Goal: Task Accomplishment & Management: Use online tool/utility

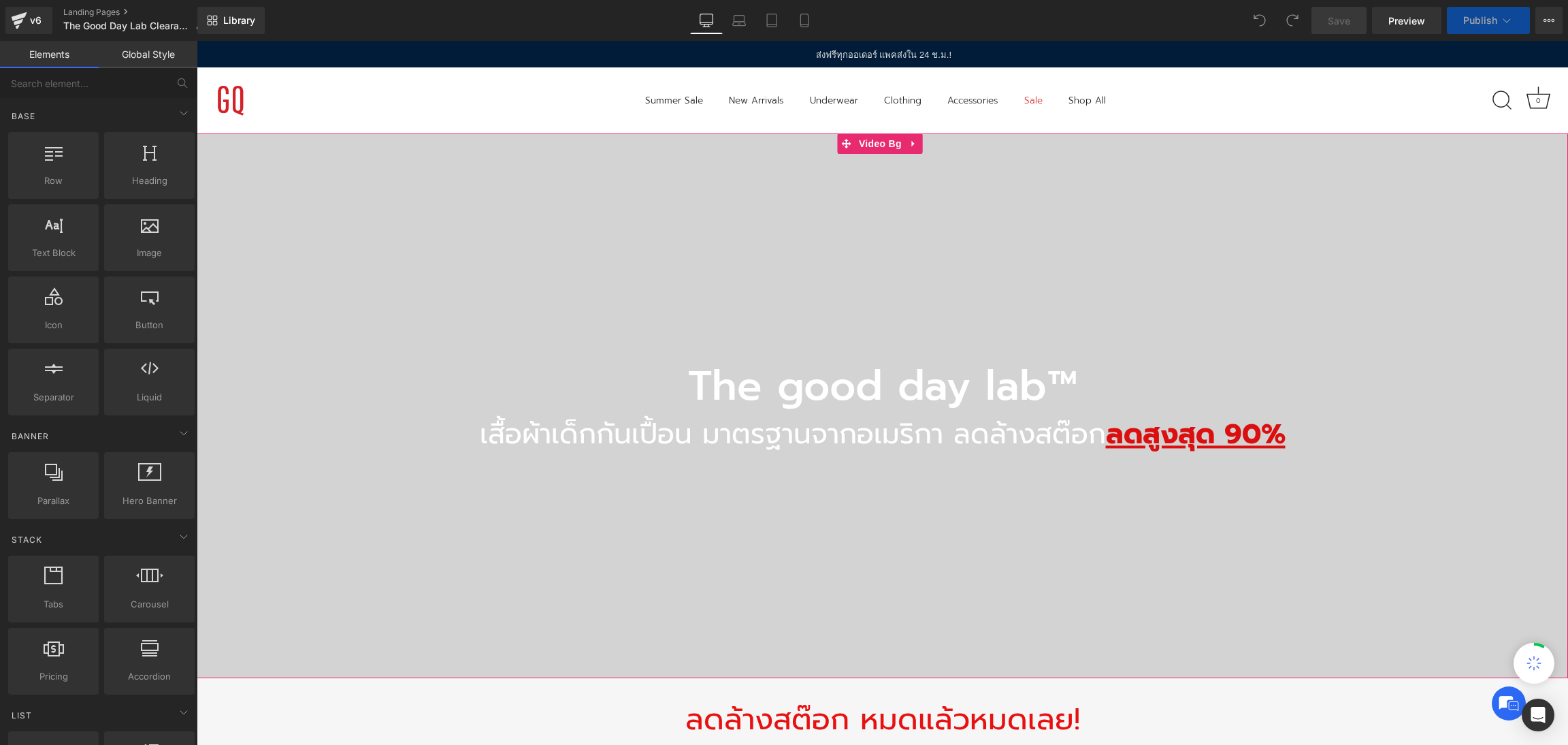
select select "10-11 Years"
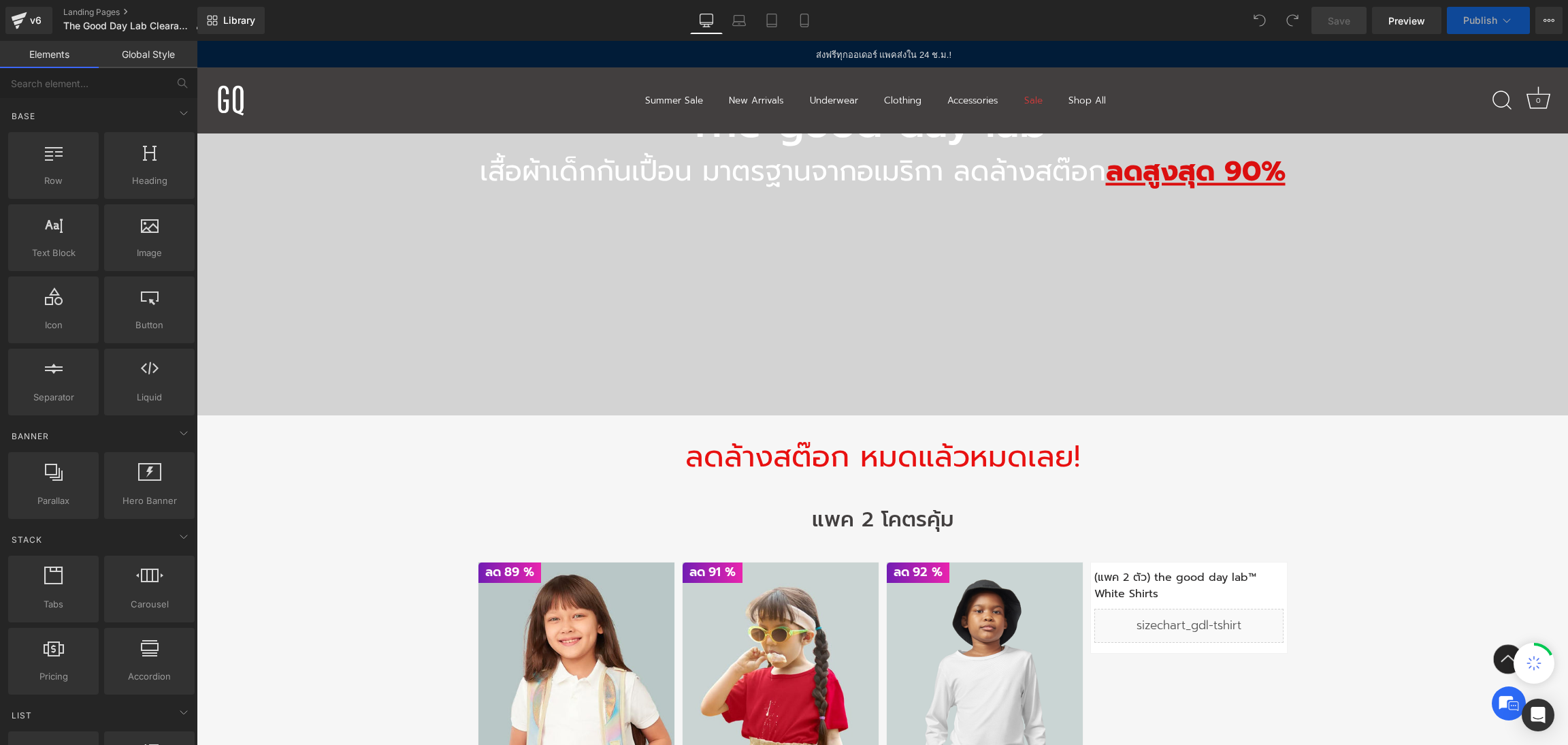
scroll to position [612, 0]
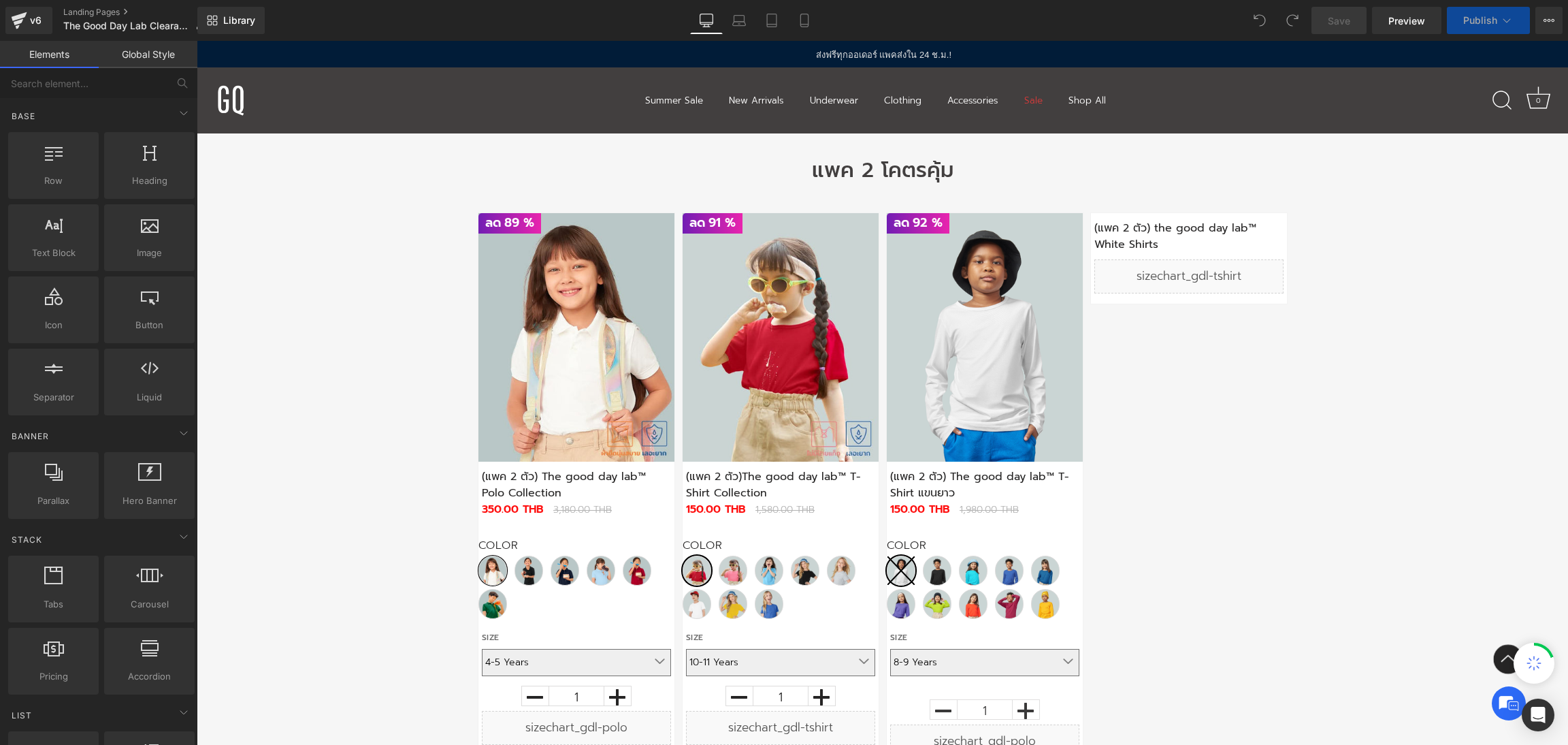
select select "12-13 Years"
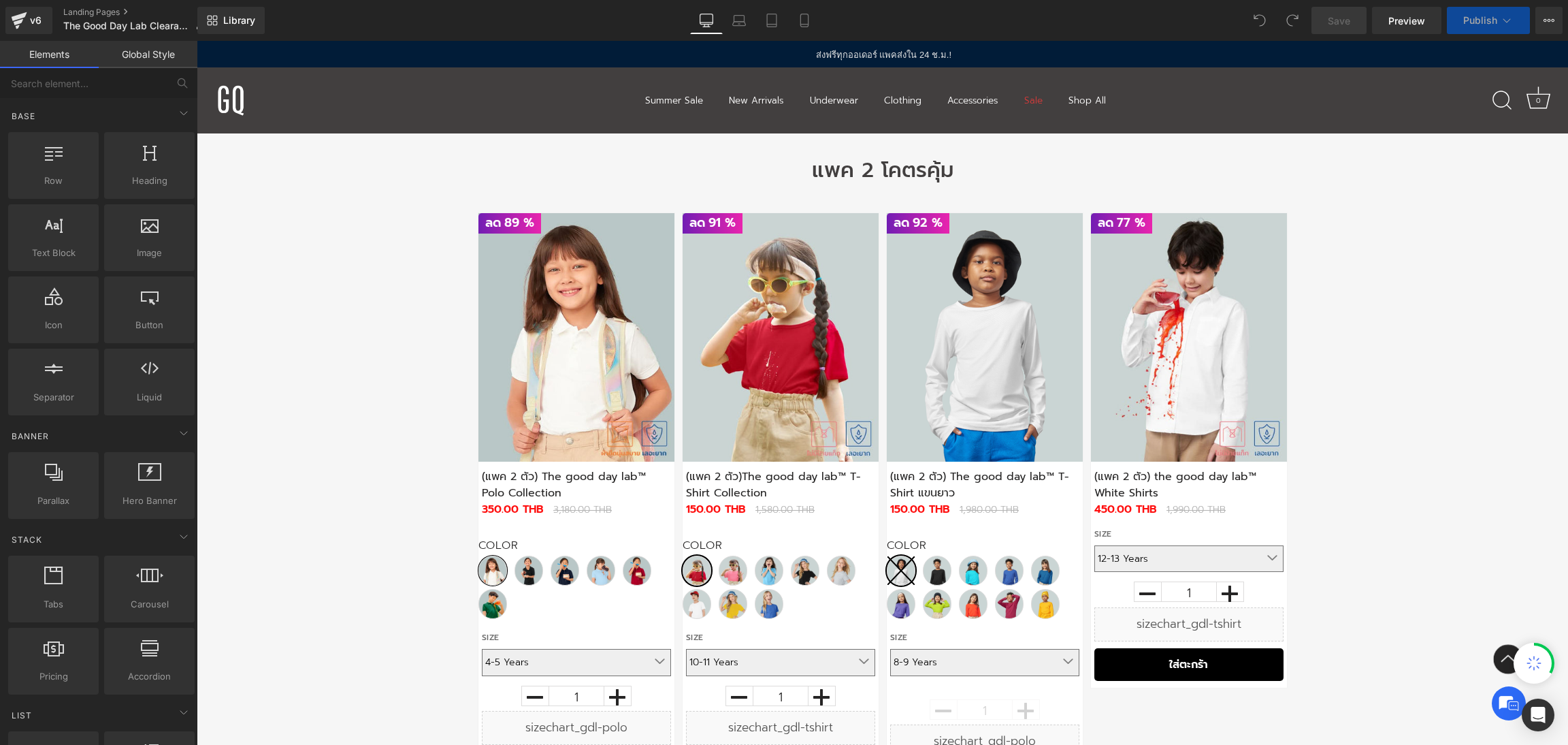
select select "6-7 Years"
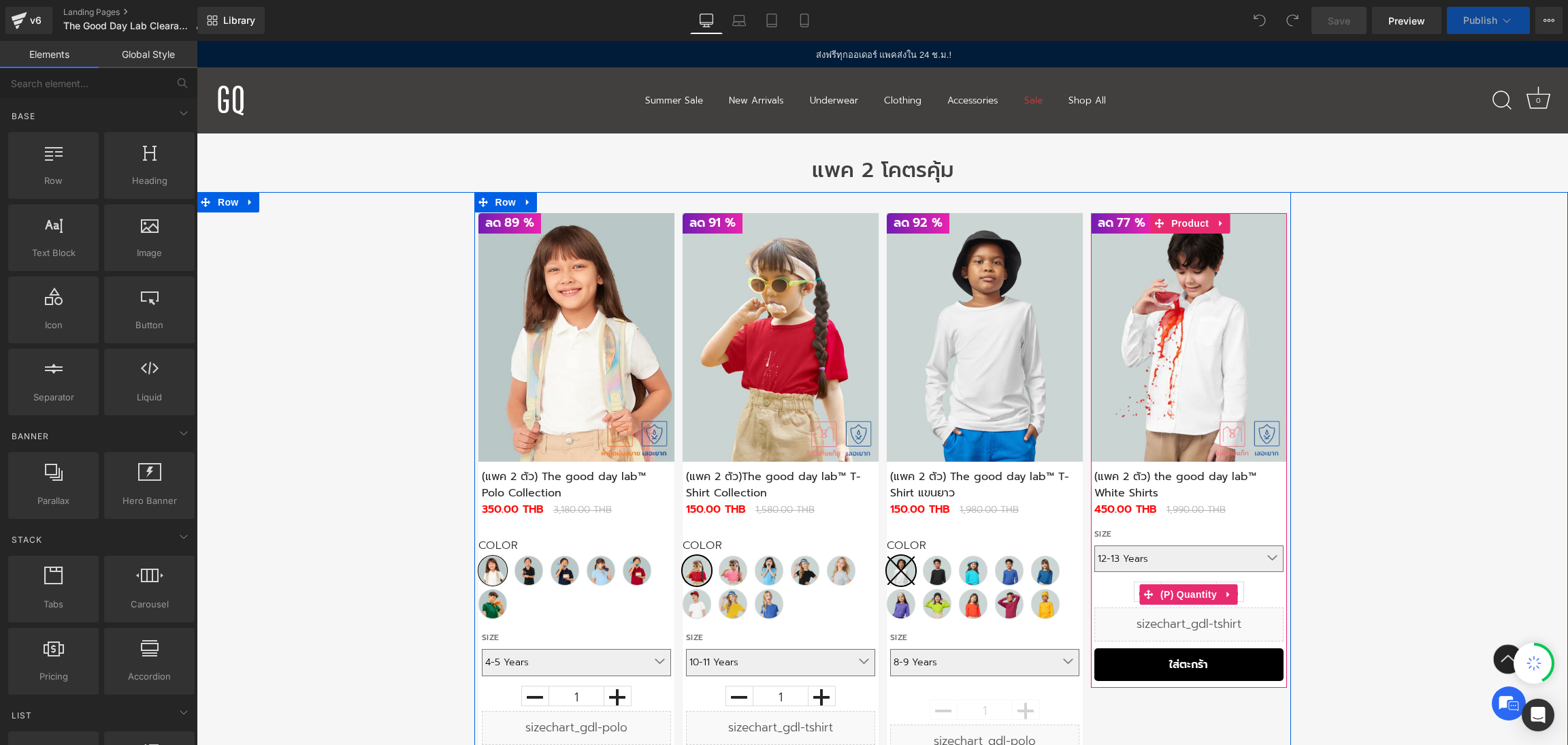
select select "6-7 Years"
select select "12-13 Years"
select select "8-9 Years"
select select "6-7 Years"
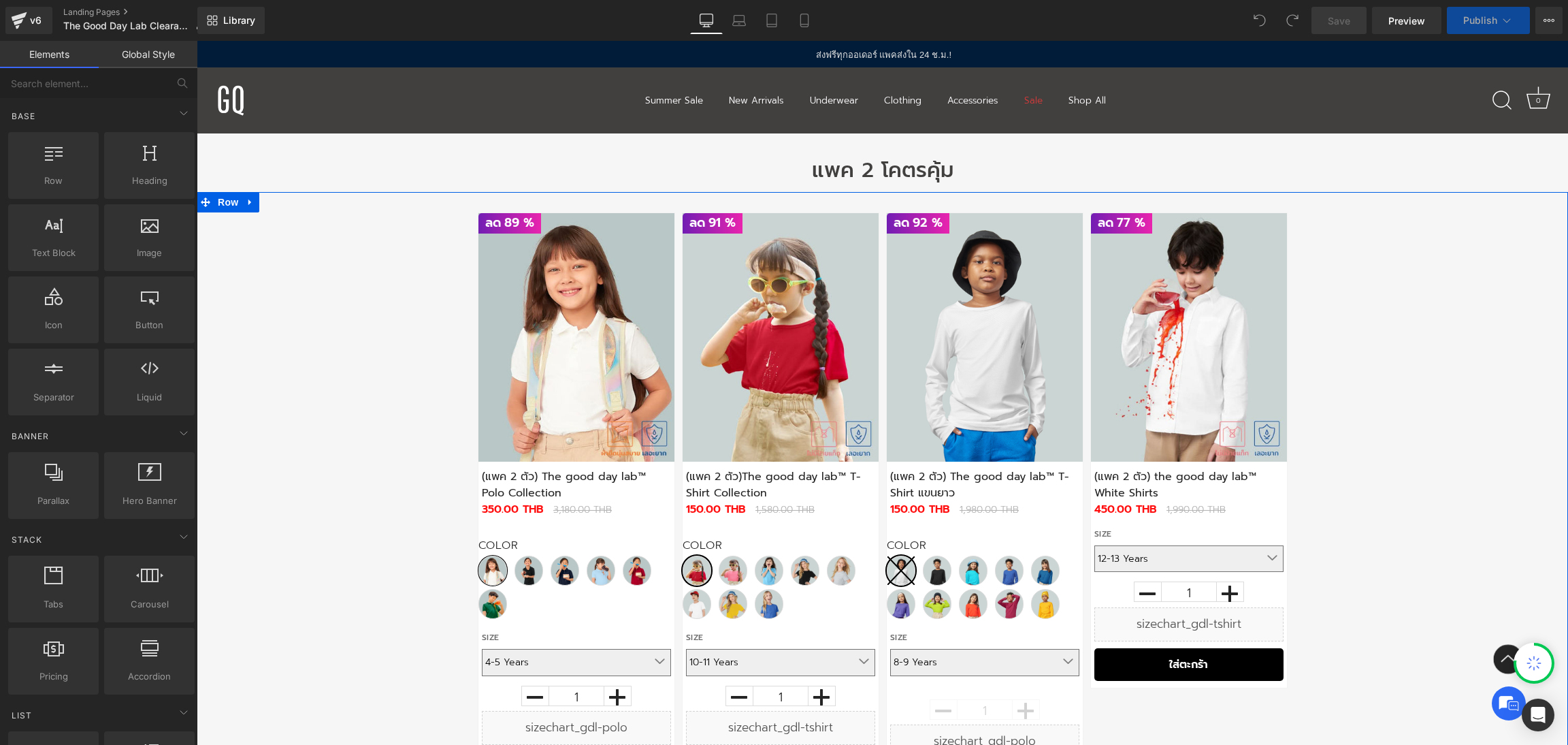
select select "8-9 Years"
select select "12-13 Years"
click at [1352, 407] on div "ลด" at bounding box center [882, 503] width 1371 height 623
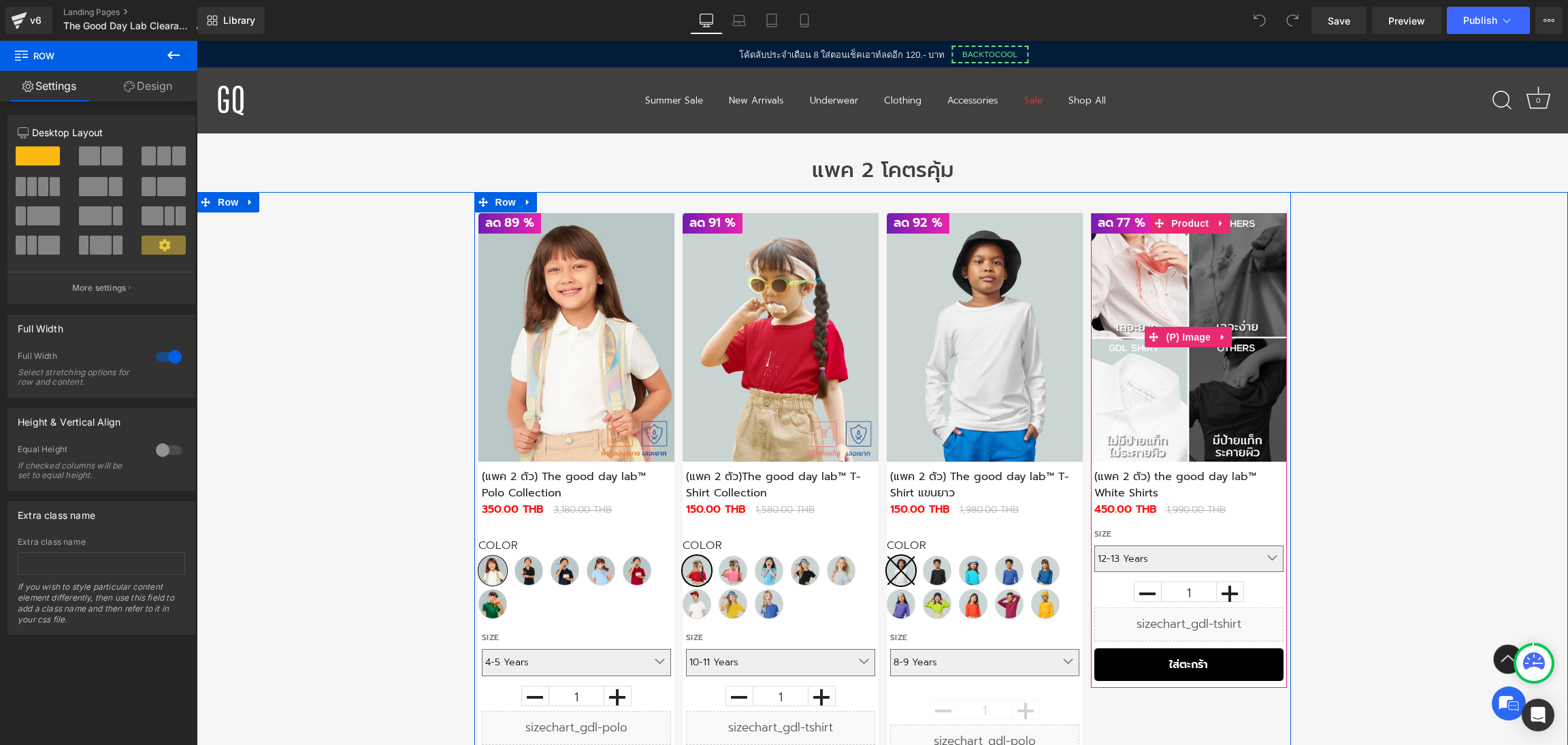
click at [1185, 367] on img at bounding box center [1189, 338] width 196 height 249
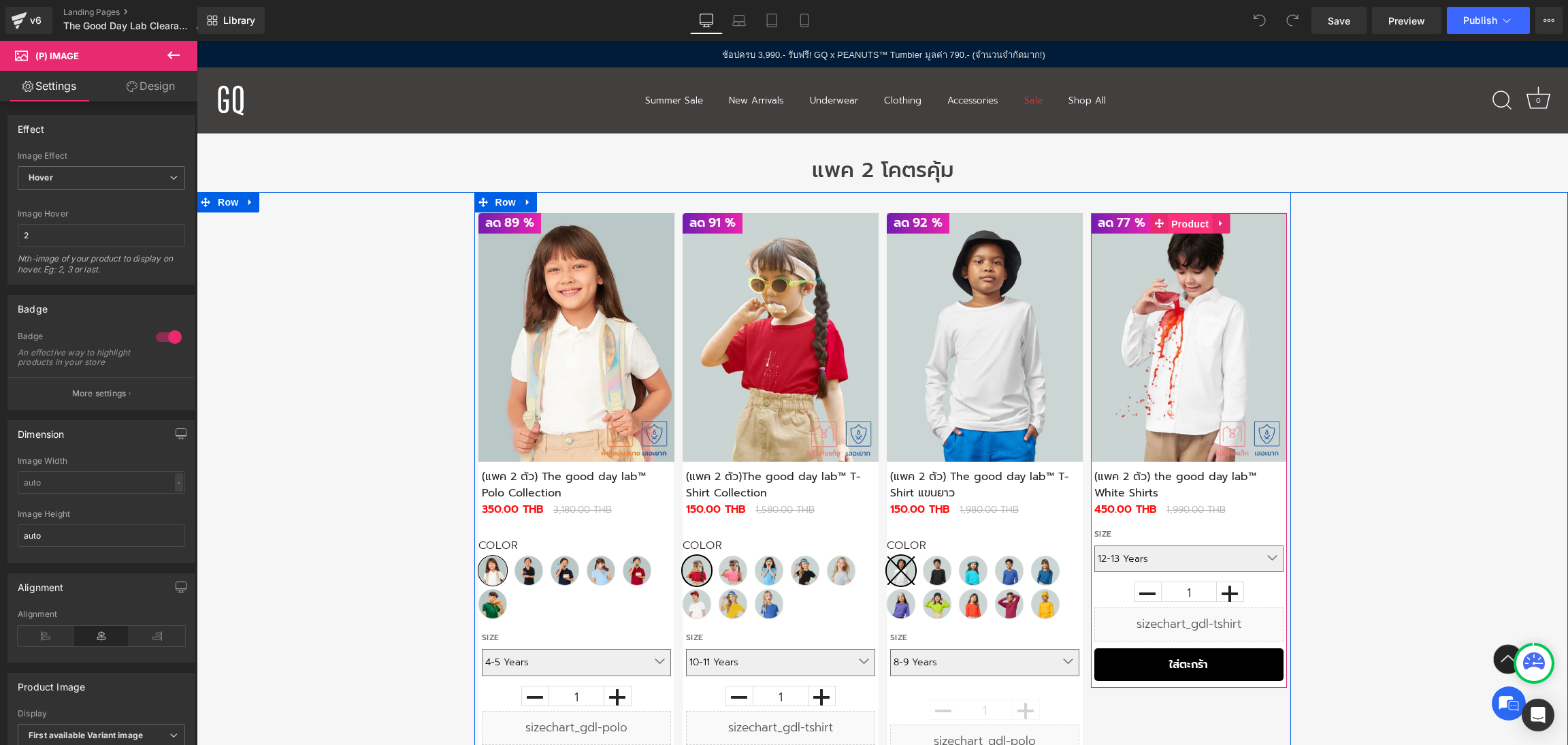
click at [1186, 225] on span "Product" at bounding box center [1190, 224] width 44 height 20
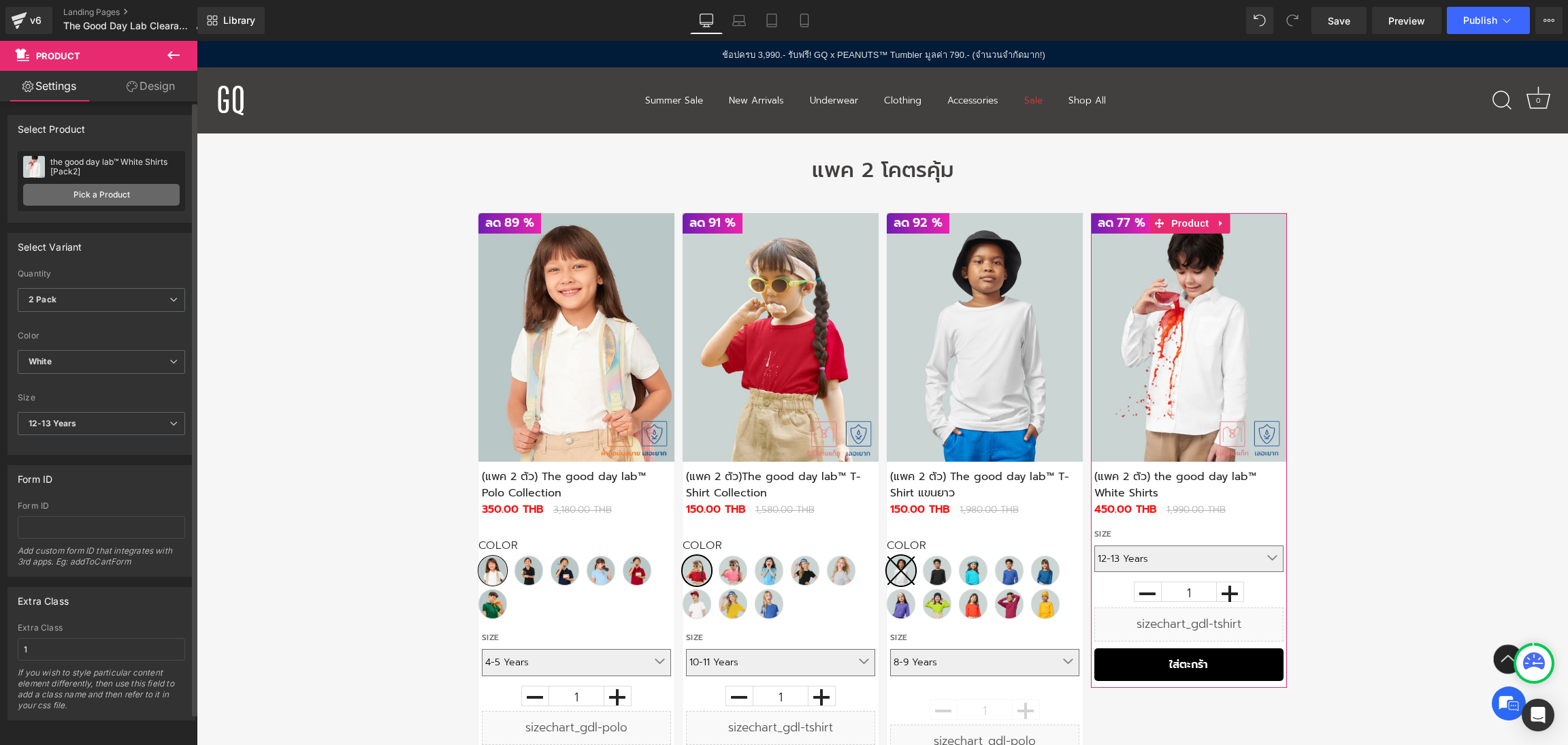
click at [113, 196] on link "Pick a Product" at bounding box center [101, 194] width 156 height 22
click at [83, 196] on link "Pick a Product" at bounding box center [101, 194] width 156 height 22
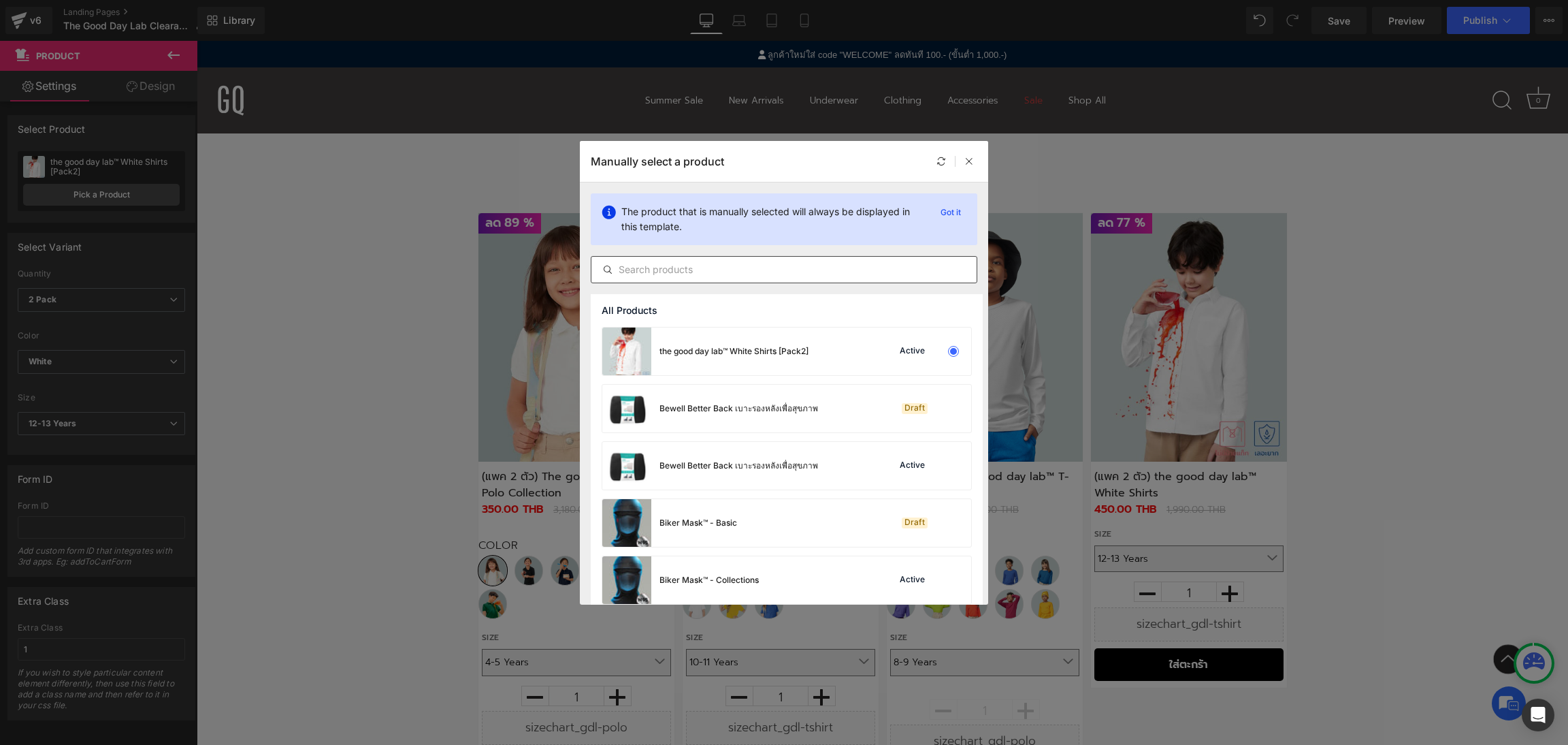
click at [725, 267] on input "text" at bounding box center [784, 269] width 385 height 16
paste input "The Good Day Lab™ Long sleeve Polo Collection [Pack2]"
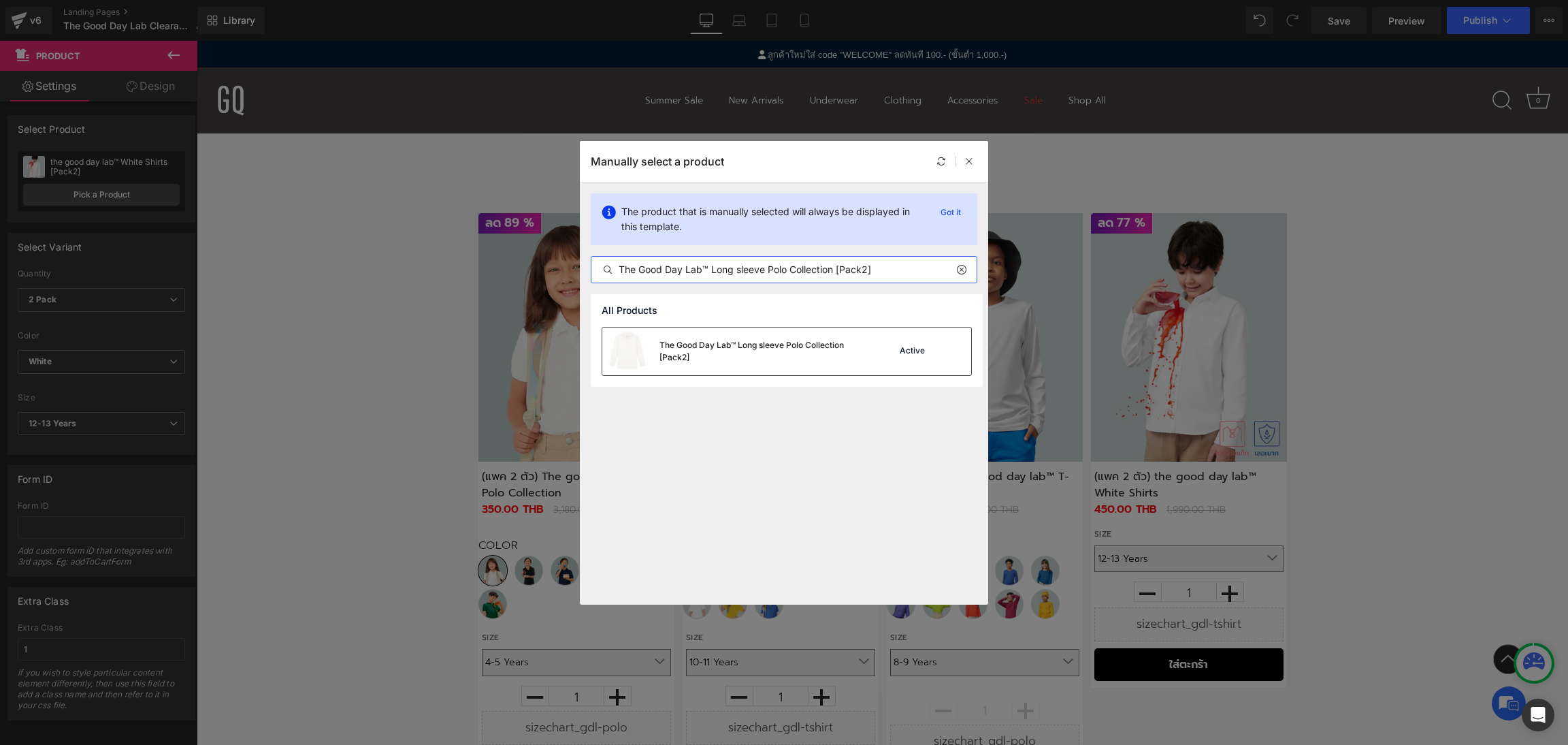
type input "The Good Day Lab™ Long sleeve Polo Collection [Pack2]"
click at [729, 354] on div "The Good Day Lab™ Long sleeve Polo Collection [Pack2]" at bounding box center [762, 351] width 204 height 25
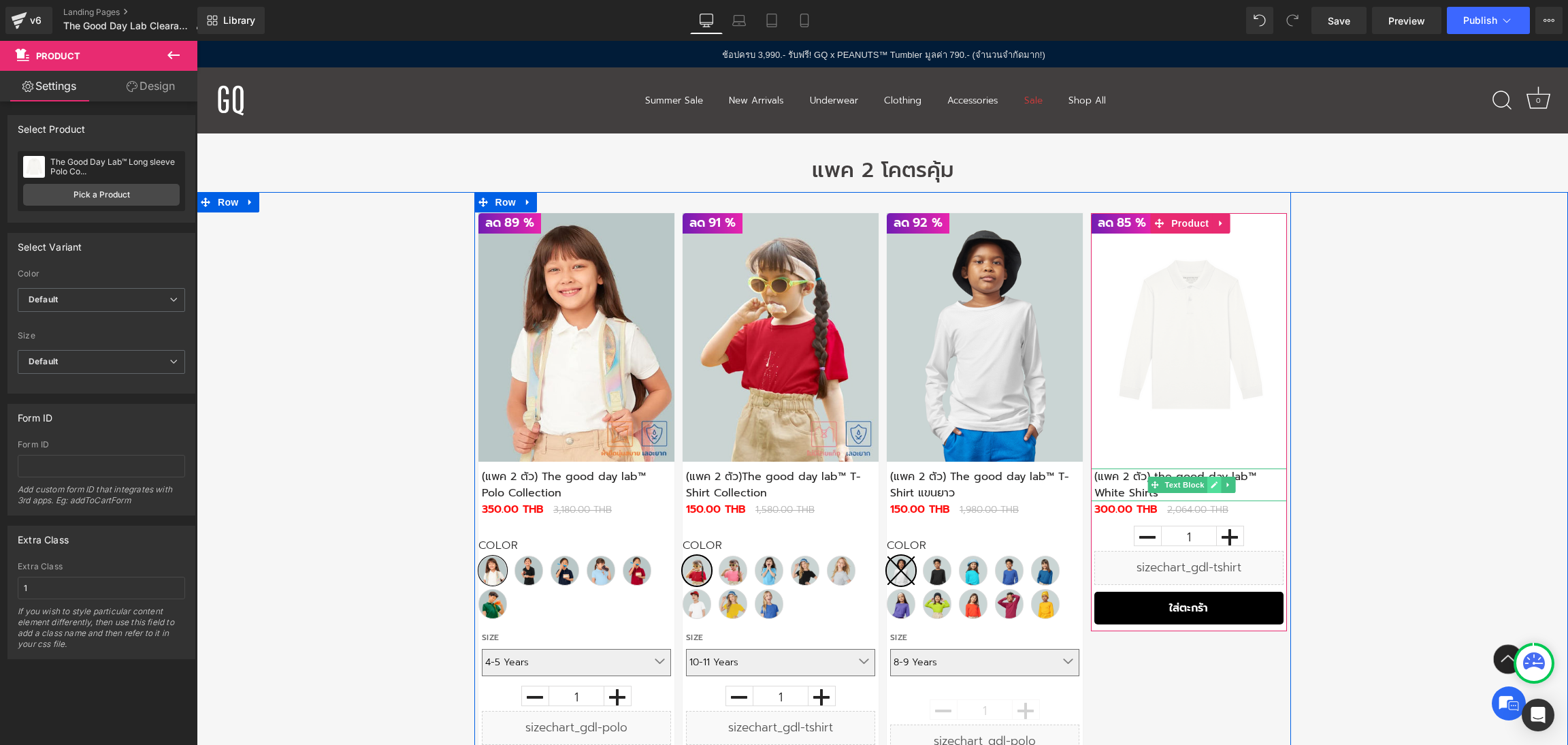
click at [1210, 488] on link at bounding box center [1214, 484] width 14 height 16
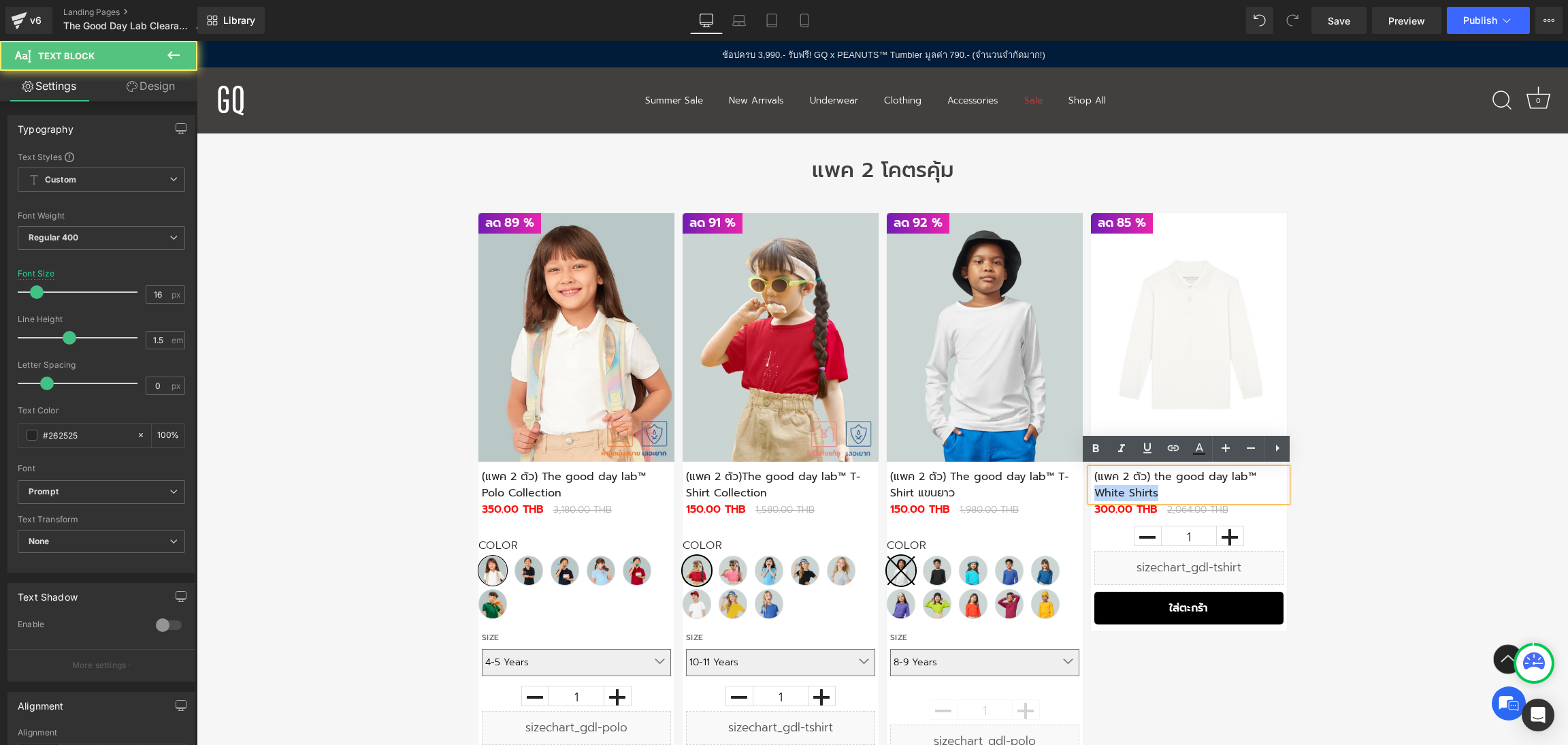
drag, startPoint x: 1158, startPoint y: 491, endPoint x: 1093, endPoint y: 496, distance: 65.2
click at [1094, 496] on p "(แพค 2 ตัว) the good day lab™ White Shirts" at bounding box center [1189, 484] width 189 height 33
paste div
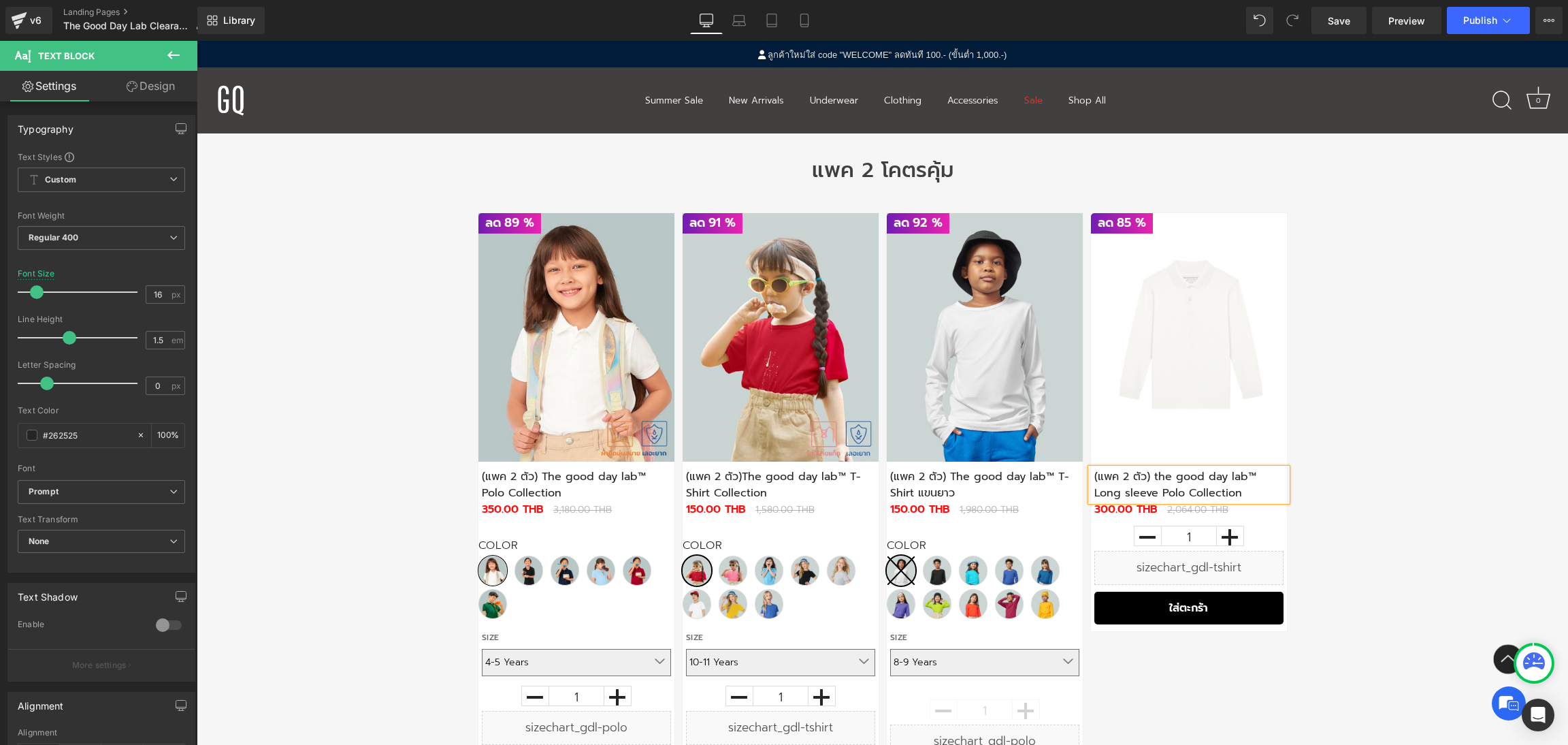
click at [1345, 516] on div "ลด" at bounding box center [882, 503] width 1371 height 623
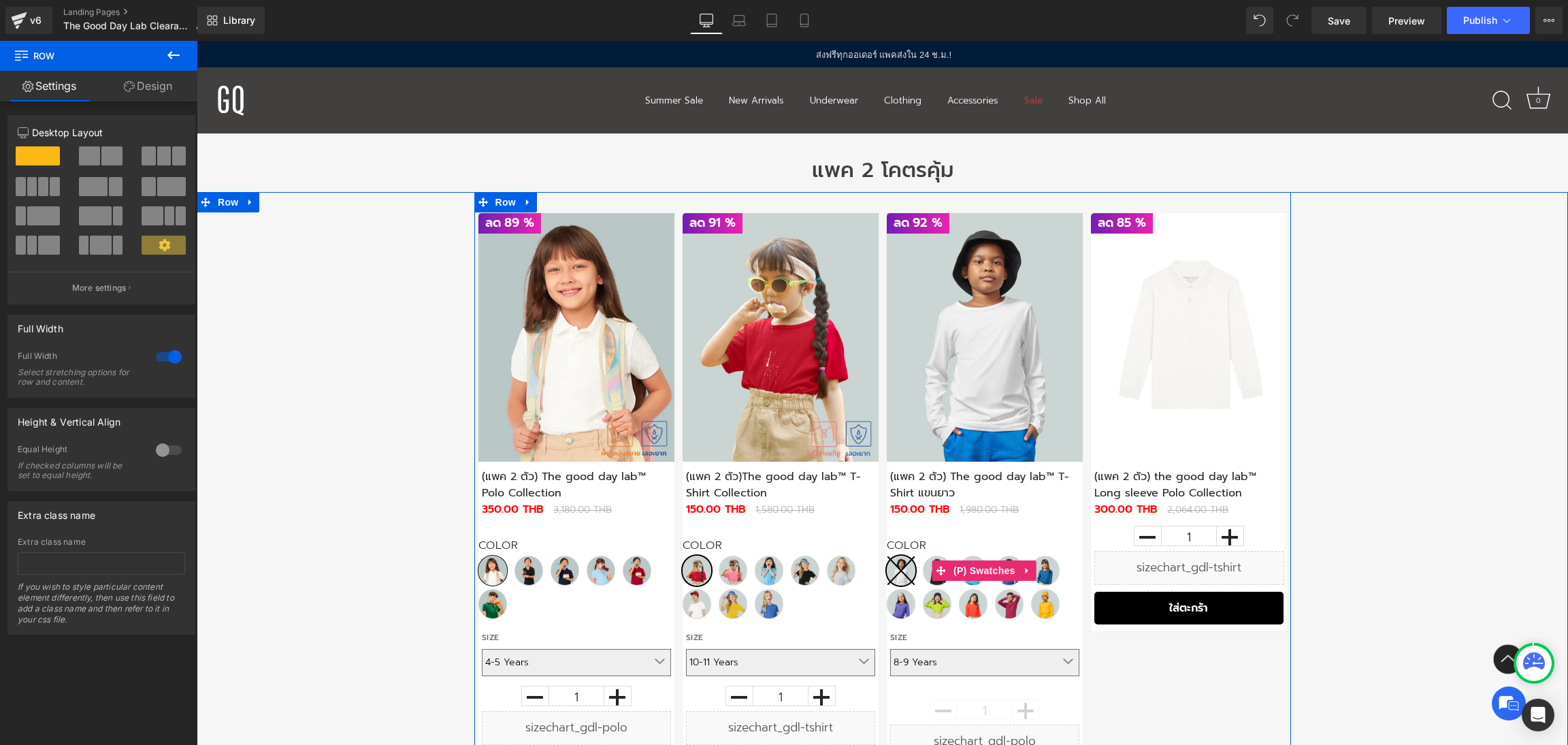
click at [1041, 549] on label "Color" at bounding box center [984, 547] width 196 height 16
click at [903, 642] on label "Size" at bounding box center [984, 638] width 189 height 20
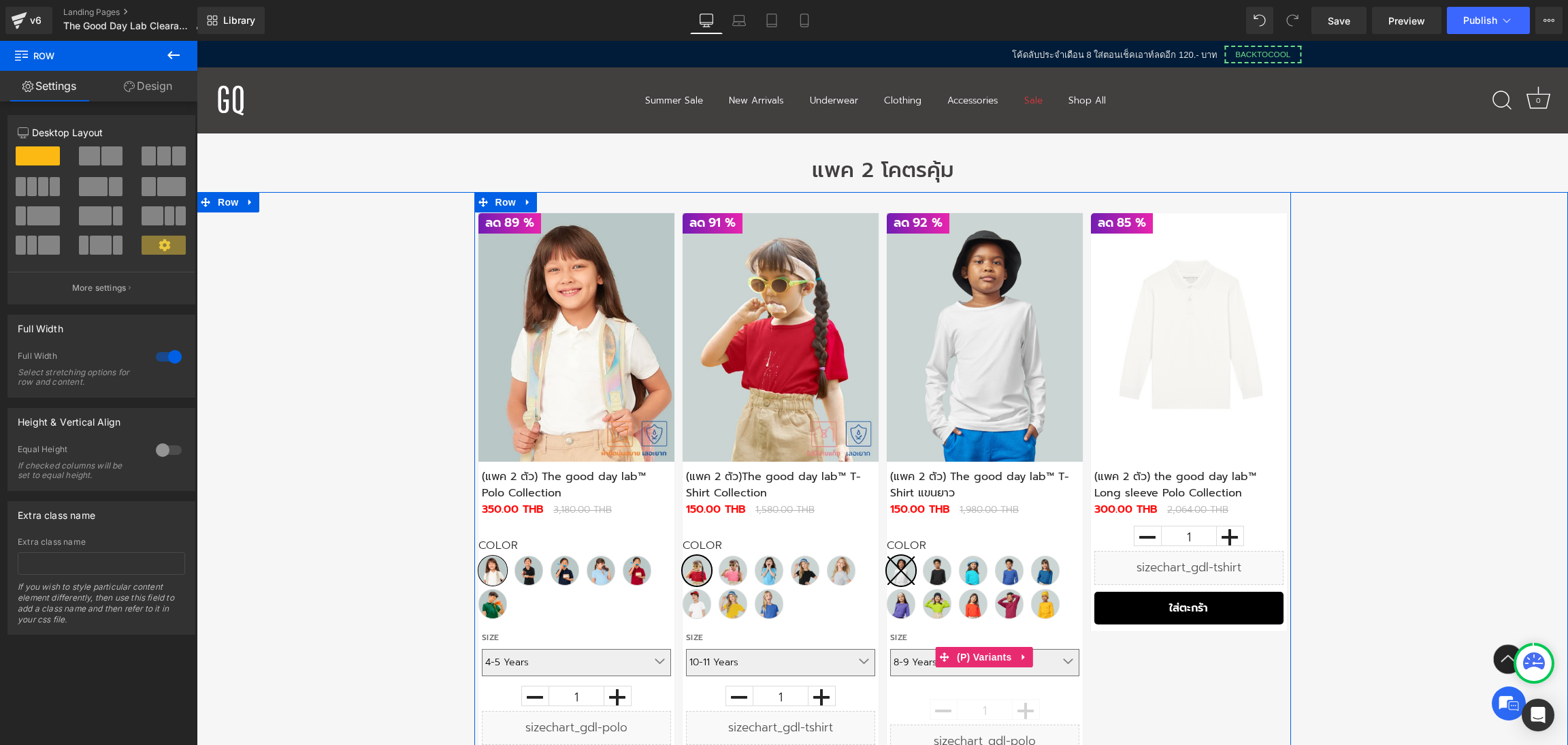
click at [1042, 679] on div "Size 8-9 Years 10-11 Years 12-13 Years 4-5 Years 6-7 Years" at bounding box center [984, 657] width 189 height 56
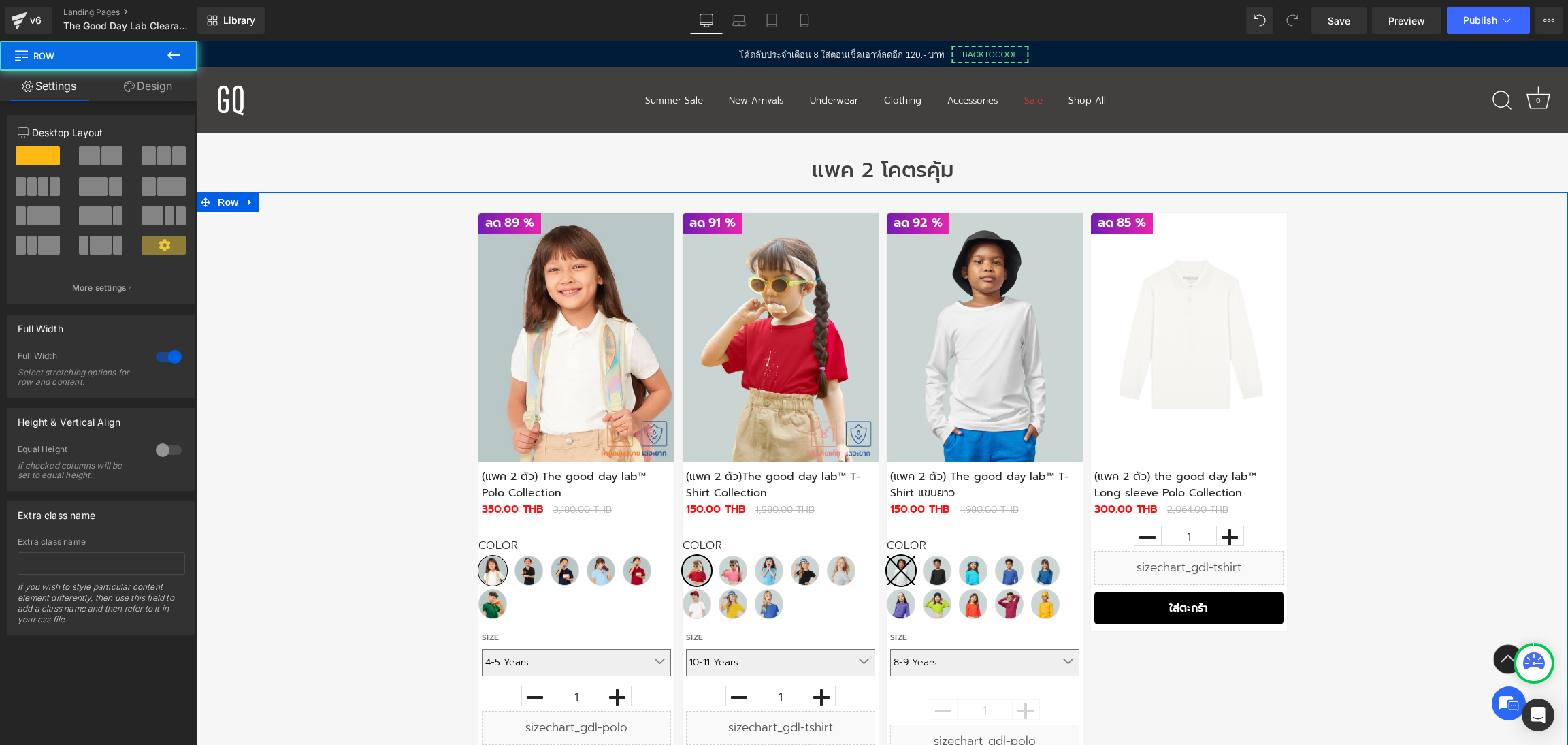
click at [1406, 544] on div "ลด" at bounding box center [882, 503] width 1371 height 623
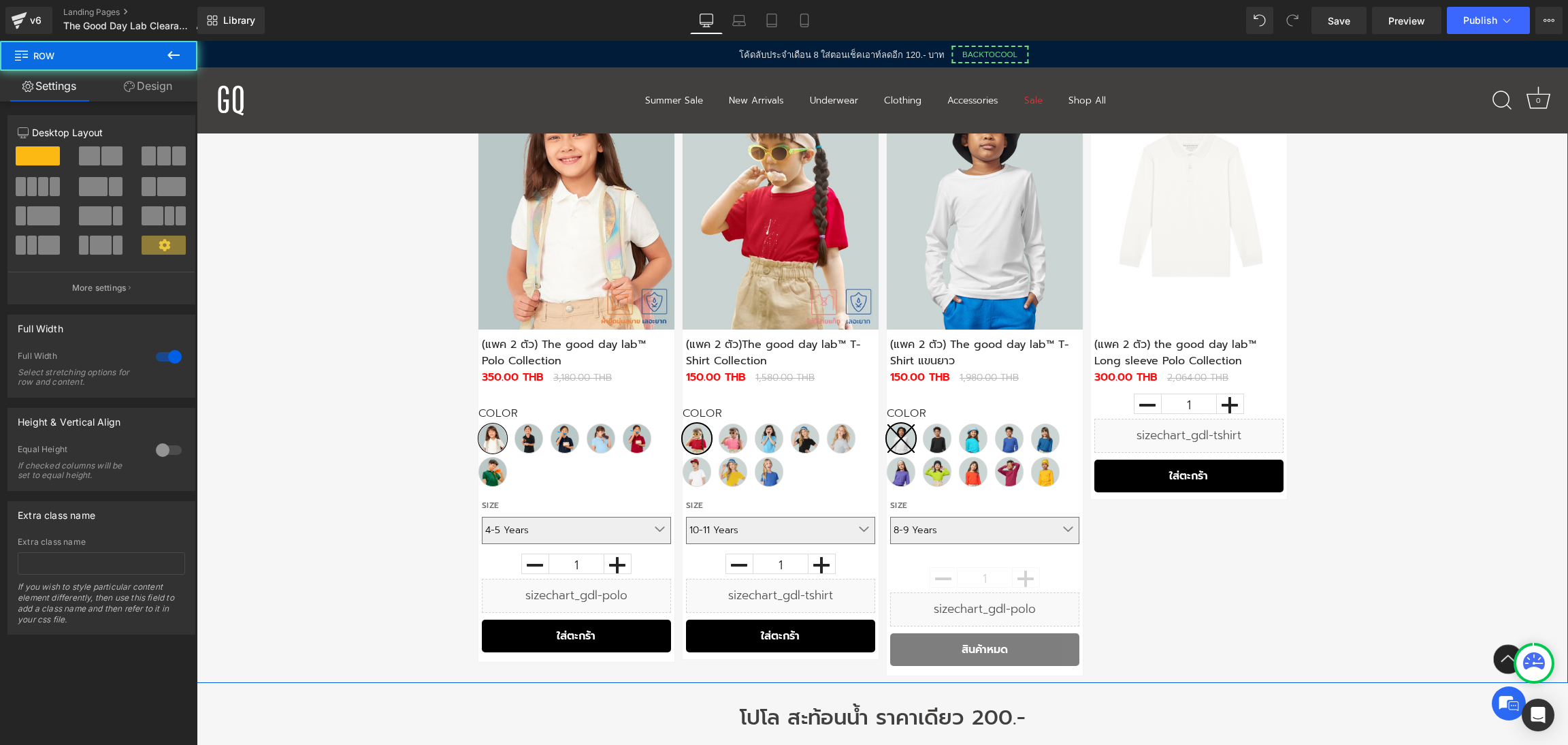
scroll to position [918, 0]
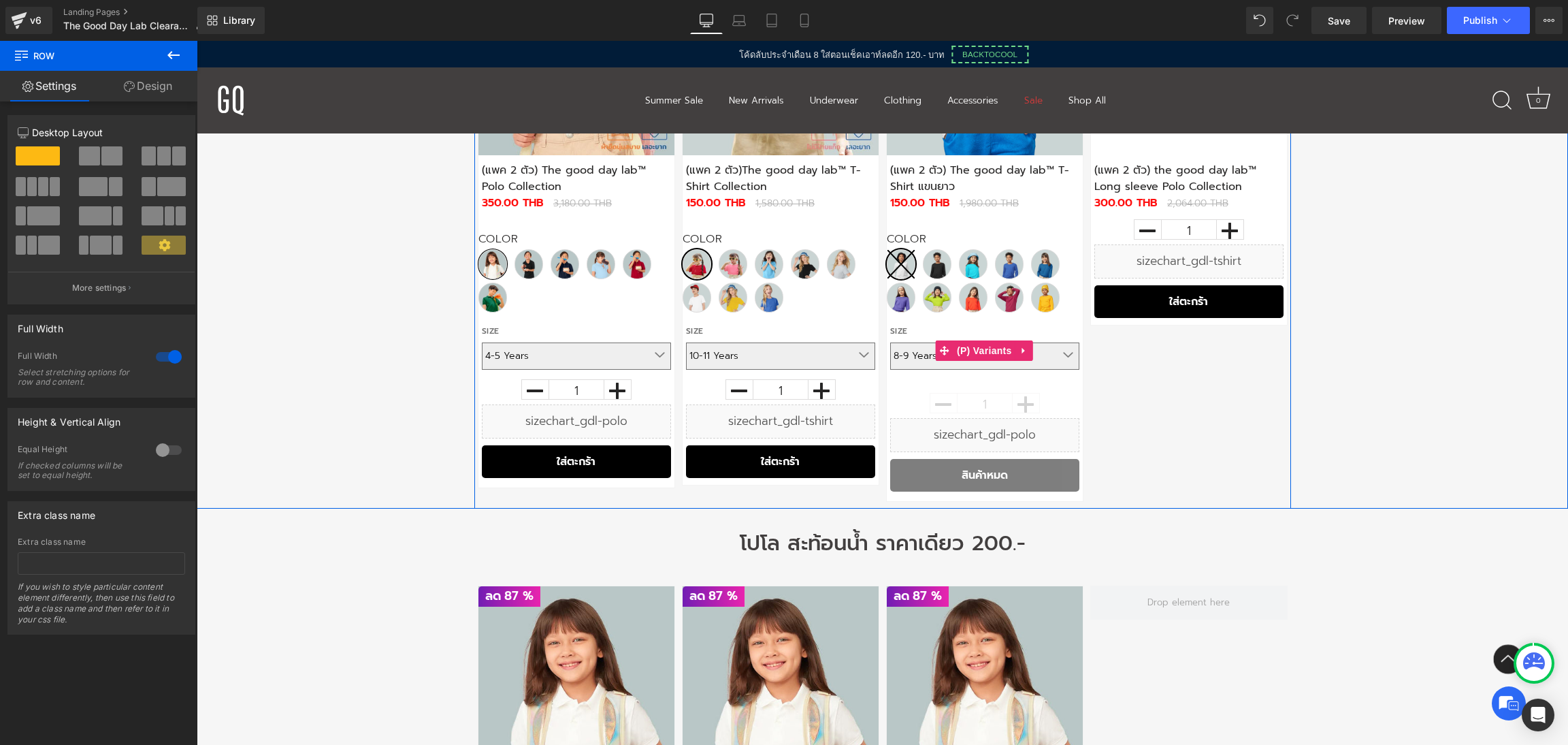
click at [1052, 339] on label "Size" at bounding box center [984, 332] width 189 height 20
click at [1044, 407] on div "1" at bounding box center [984, 406] width 196 height 26
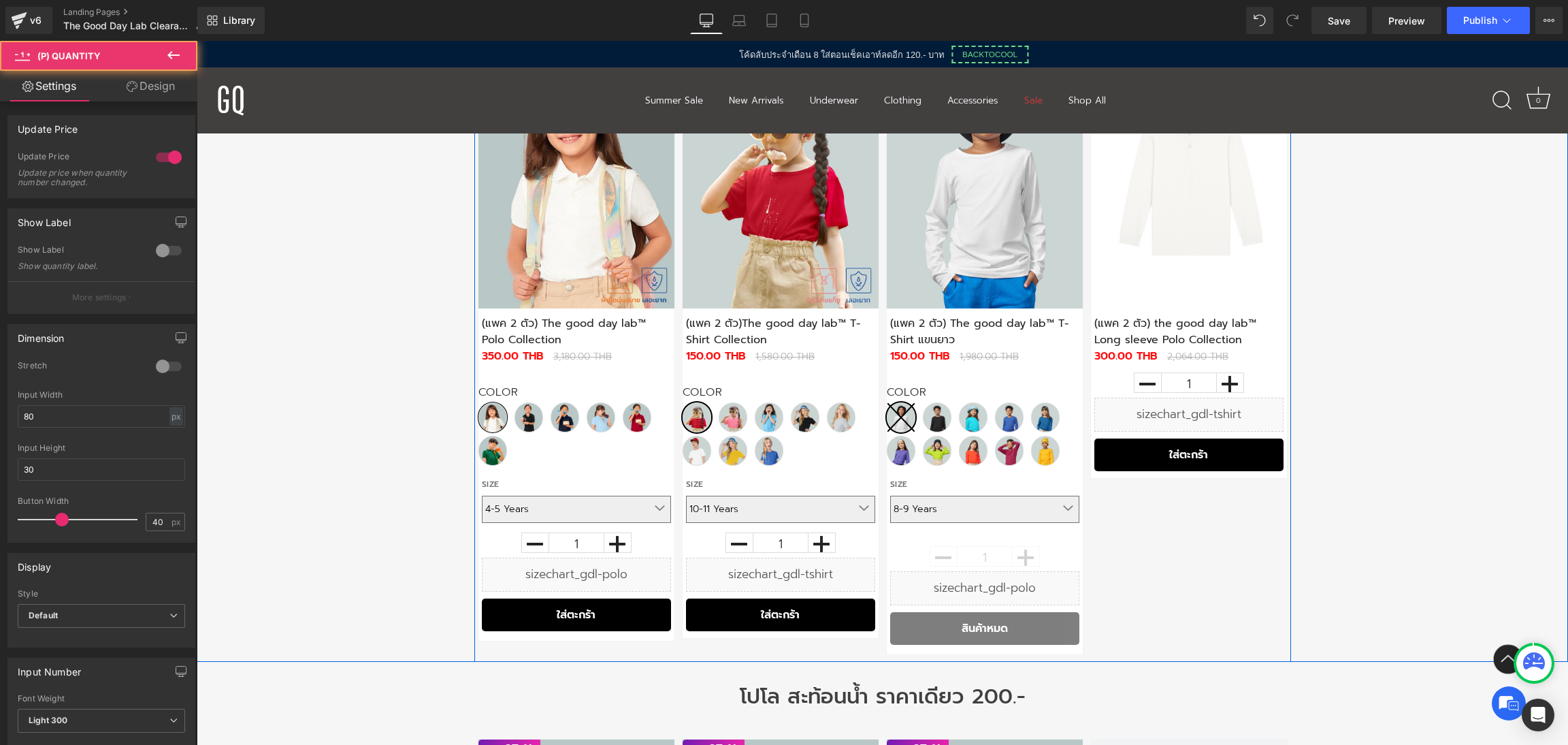
scroll to position [612, 0]
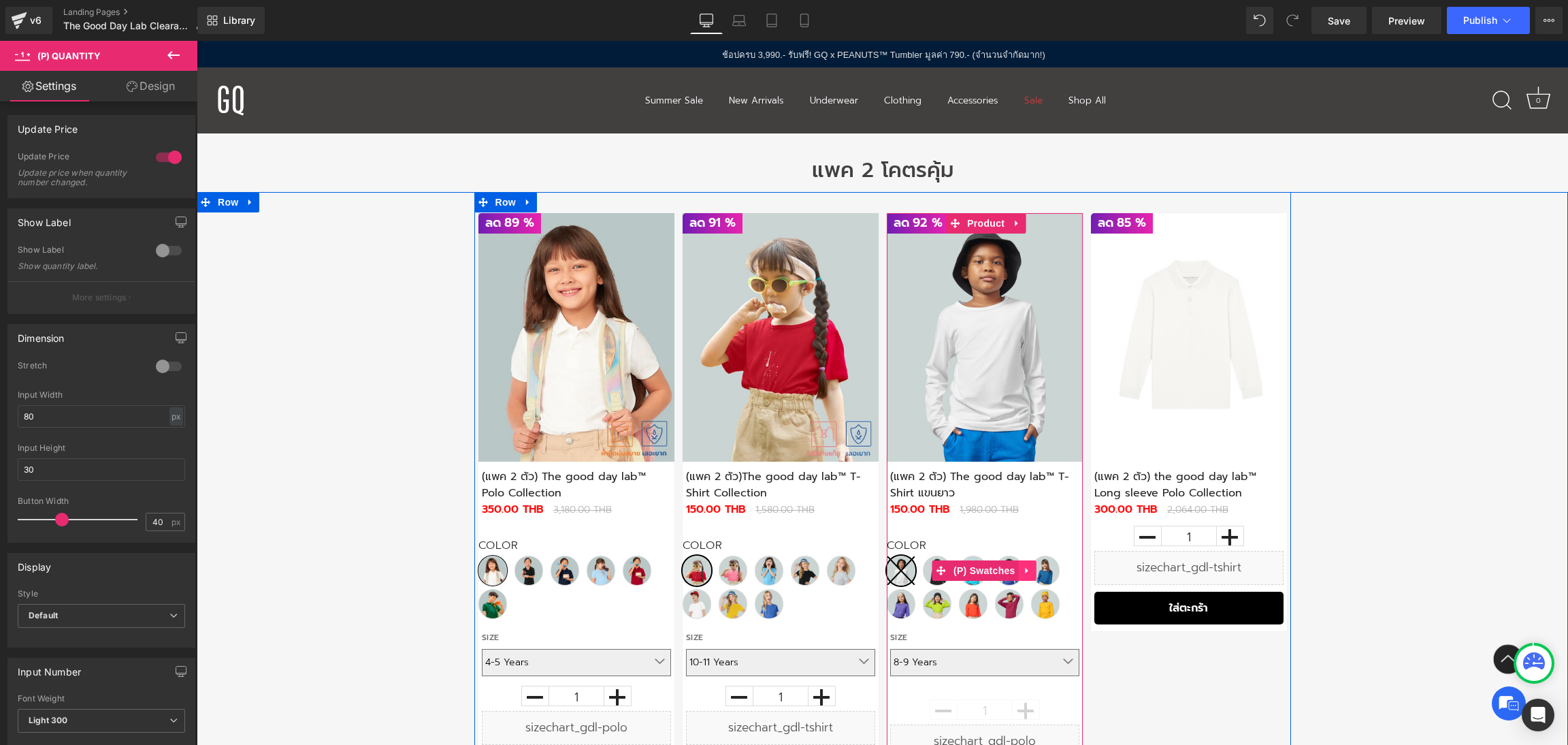
click at [1023, 569] on icon at bounding box center [1028, 570] width 10 height 10
click at [1017, 572] on icon at bounding box center [1019, 570] width 10 height 10
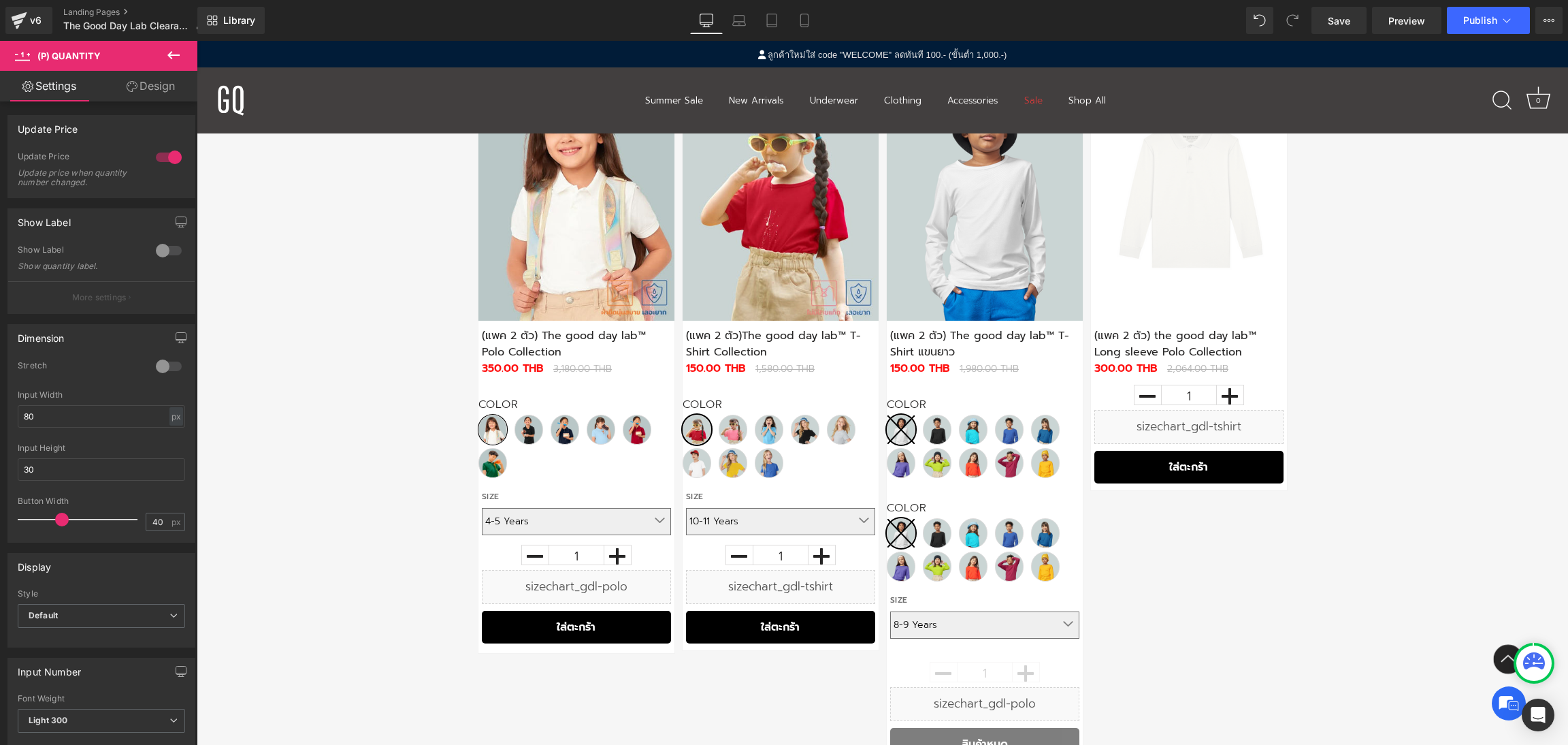
scroll to position [732, 0]
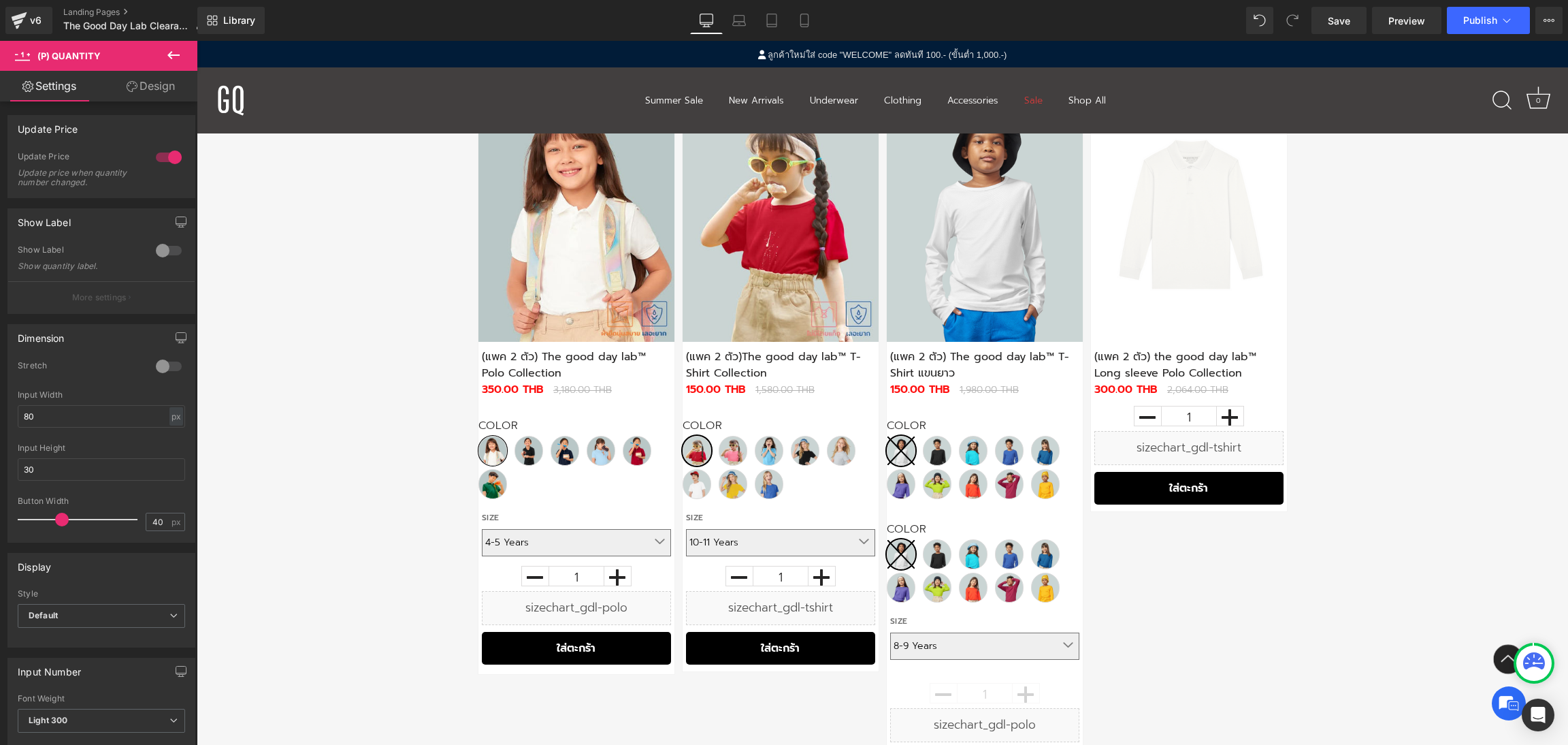
click at [923, 553] on span "Black" at bounding box center [937, 553] width 29 height 30
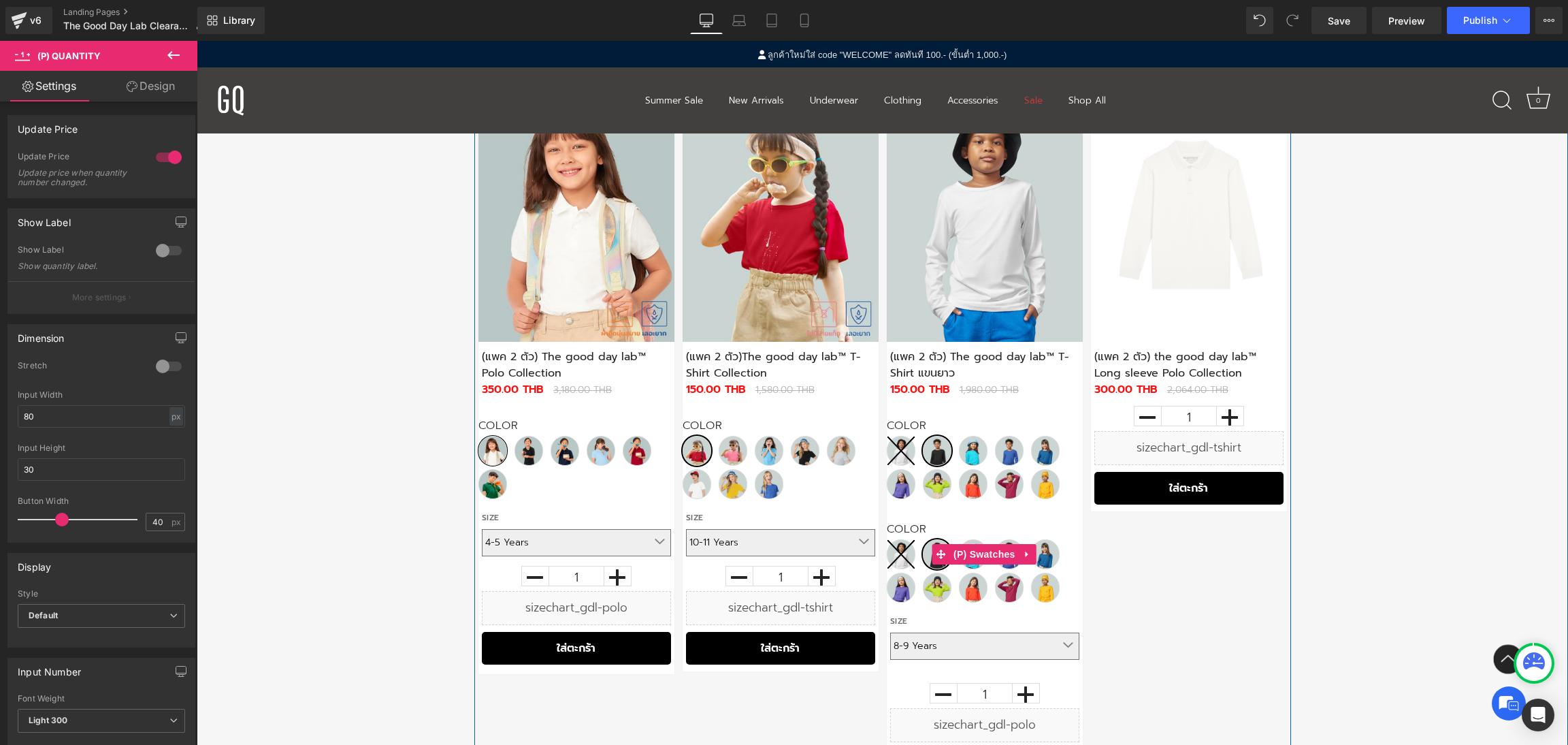
click at [923, 529] on label "Color" at bounding box center [984, 531] width 196 height 16
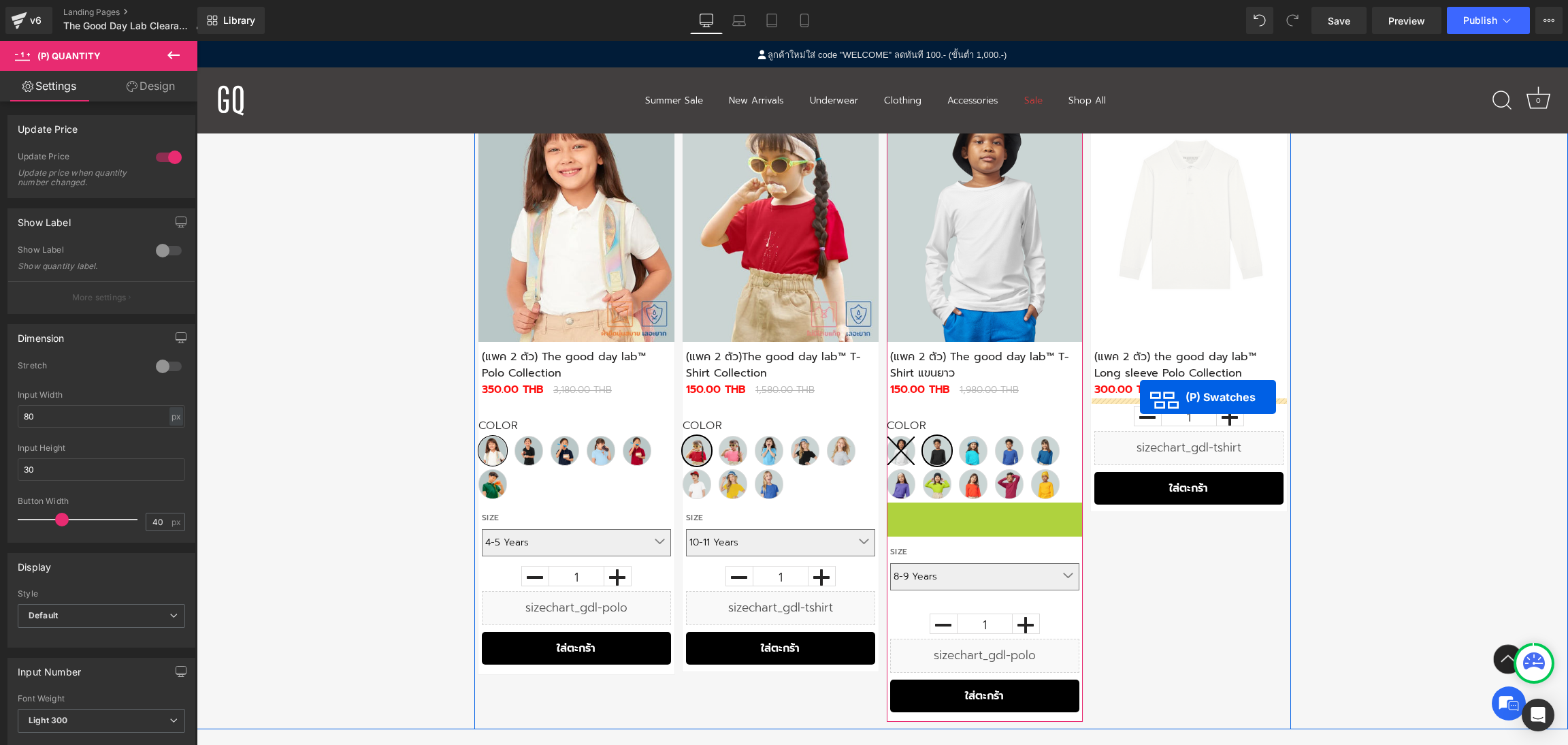
drag, startPoint x: 940, startPoint y: 555, endPoint x: 1140, endPoint y: 397, distance: 254.9
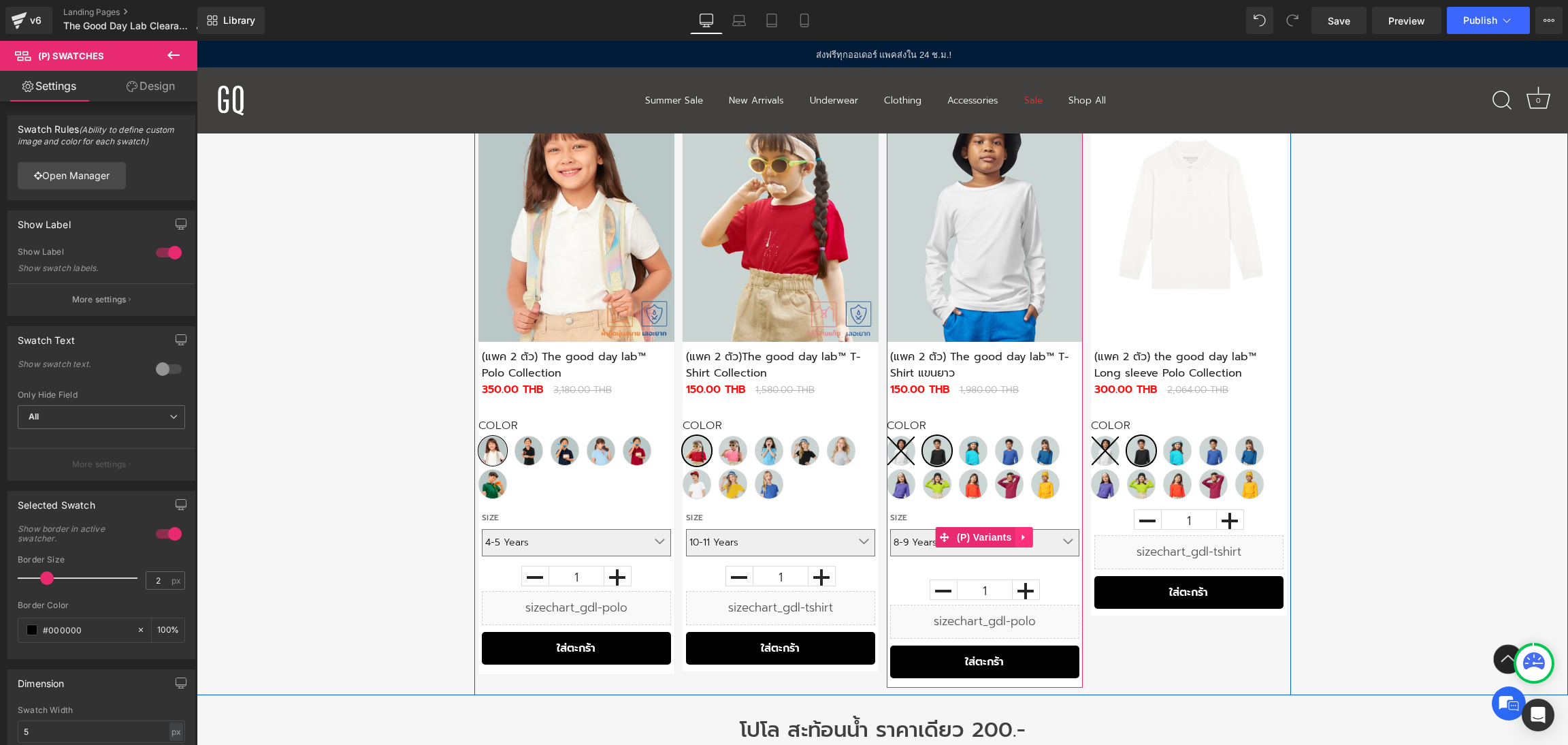
click at [1023, 536] on icon at bounding box center [1022, 537] width 2 height 6
click at [1016, 540] on icon at bounding box center [1016, 537] width 10 height 10
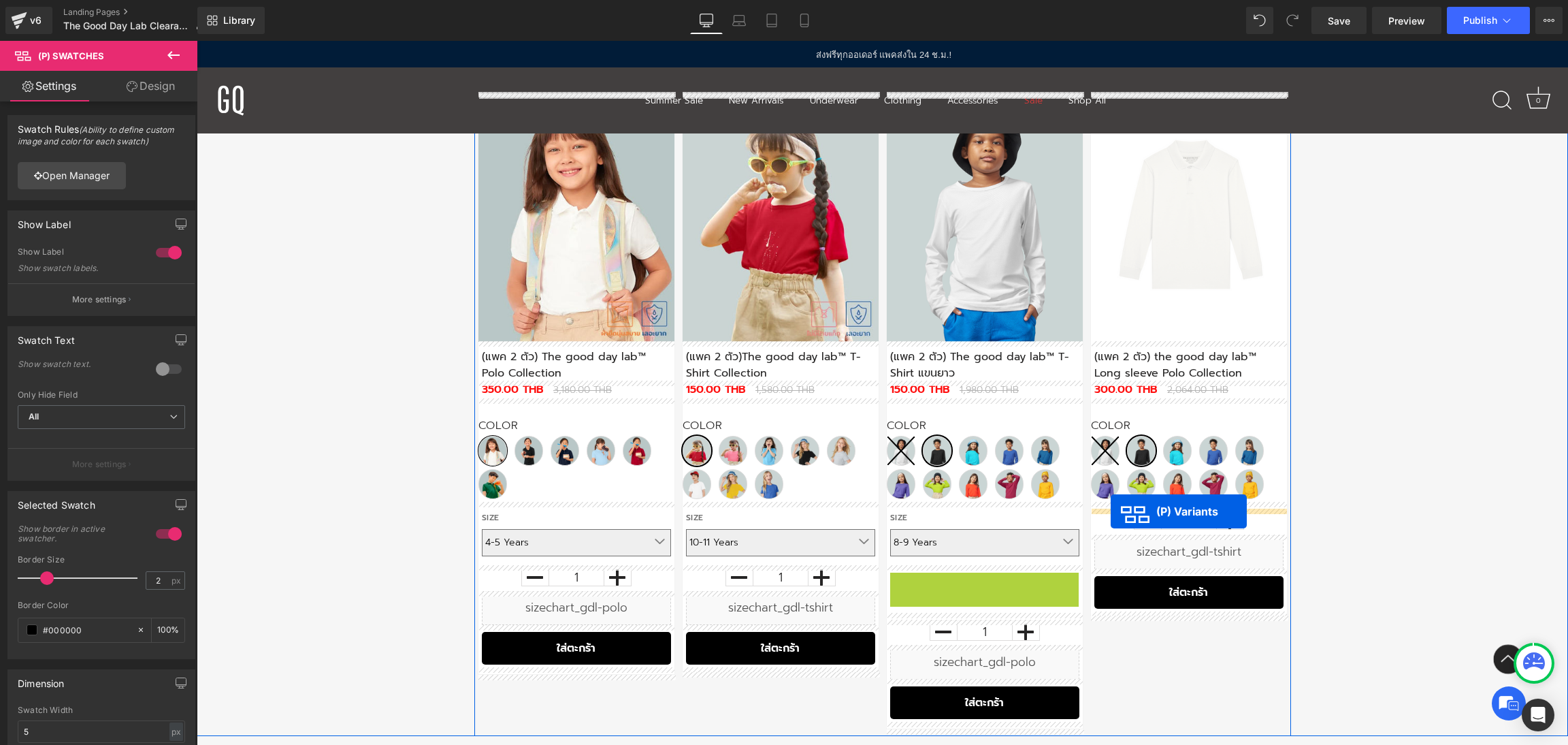
drag, startPoint x: 942, startPoint y: 601, endPoint x: 1110, endPoint y: 512, distance: 190.1
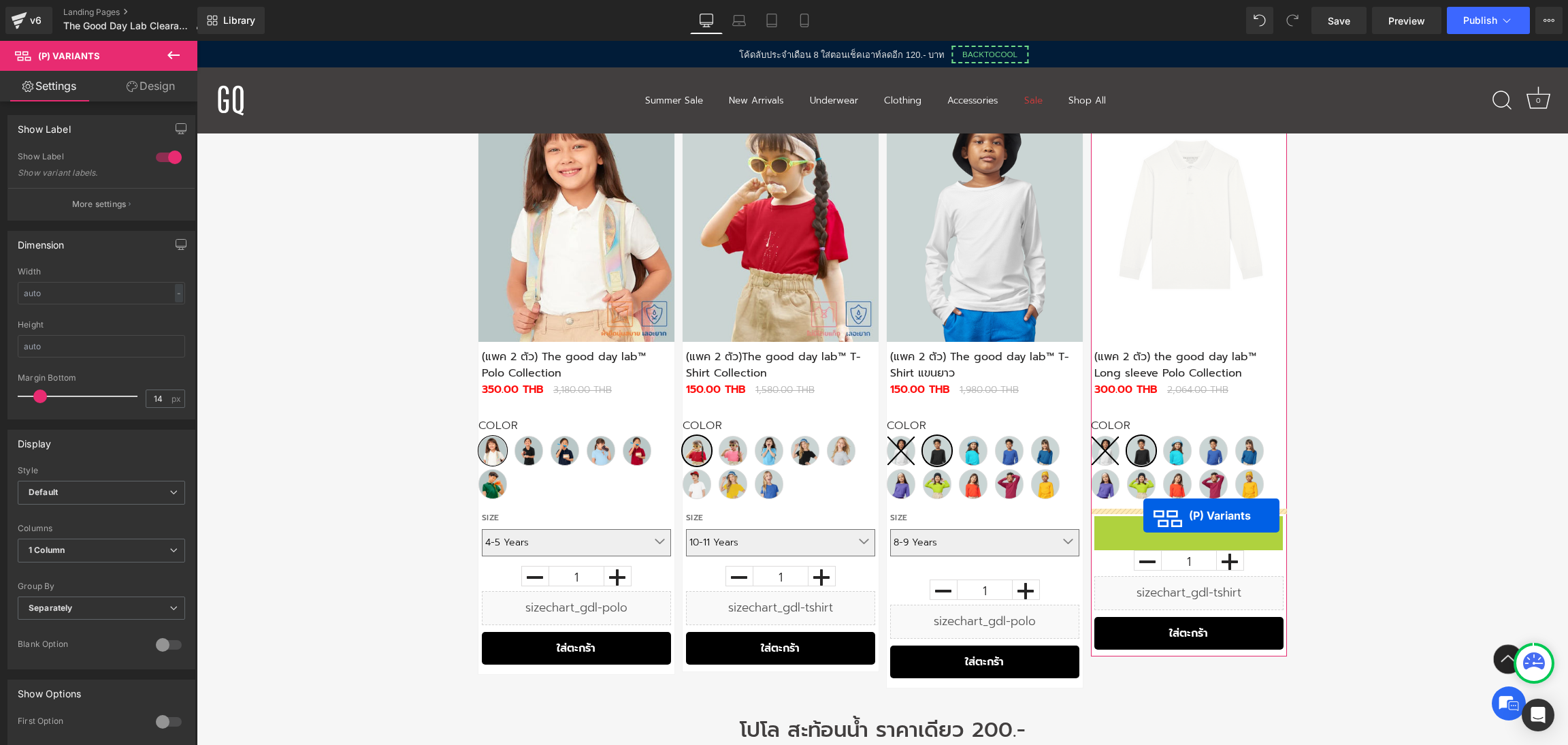
drag, startPoint x: 1144, startPoint y: 543, endPoint x: 1143, endPoint y: 516, distance: 27.0
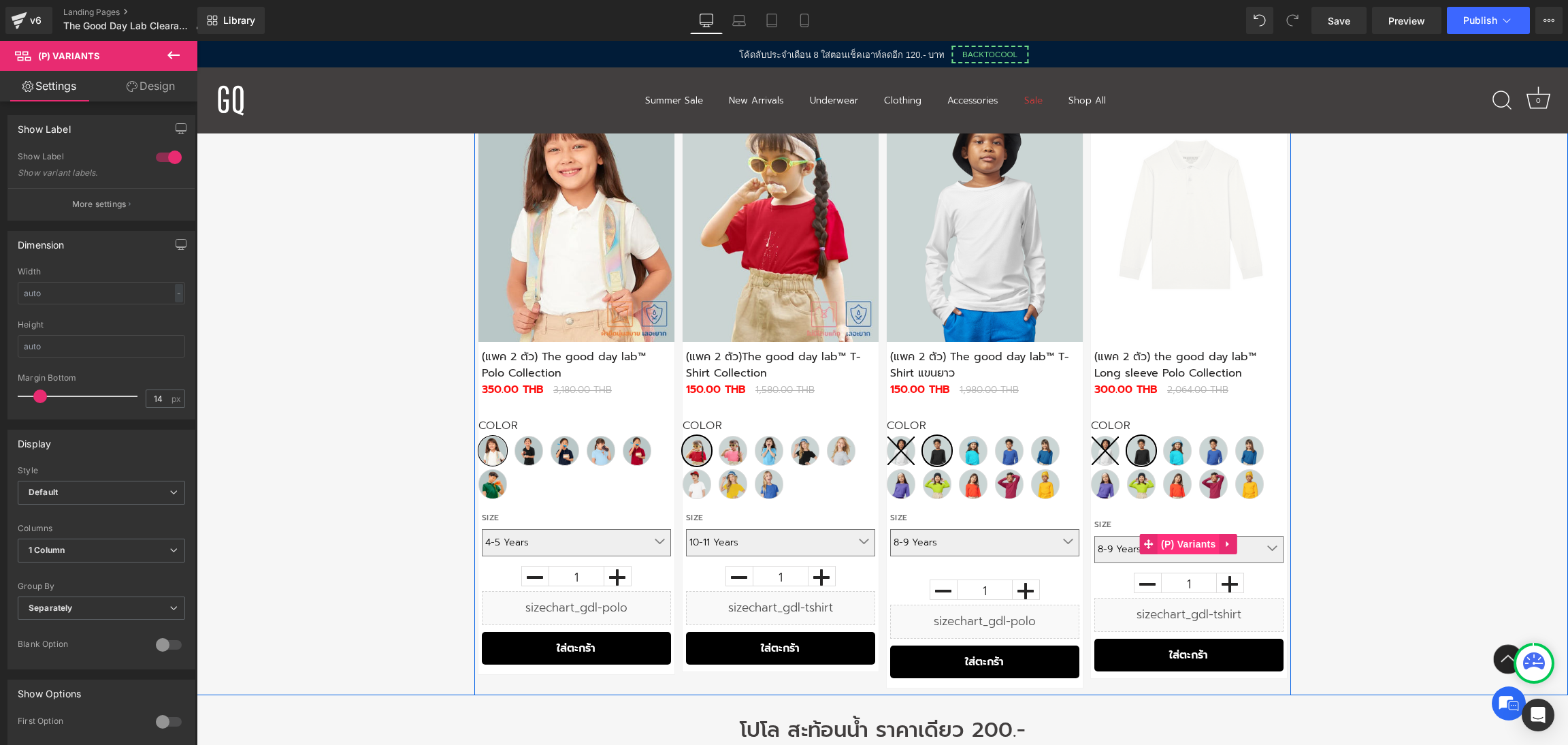
click at [1164, 552] on span "(P) Variants" at bounding box center [1188, 544] width 62 height 20
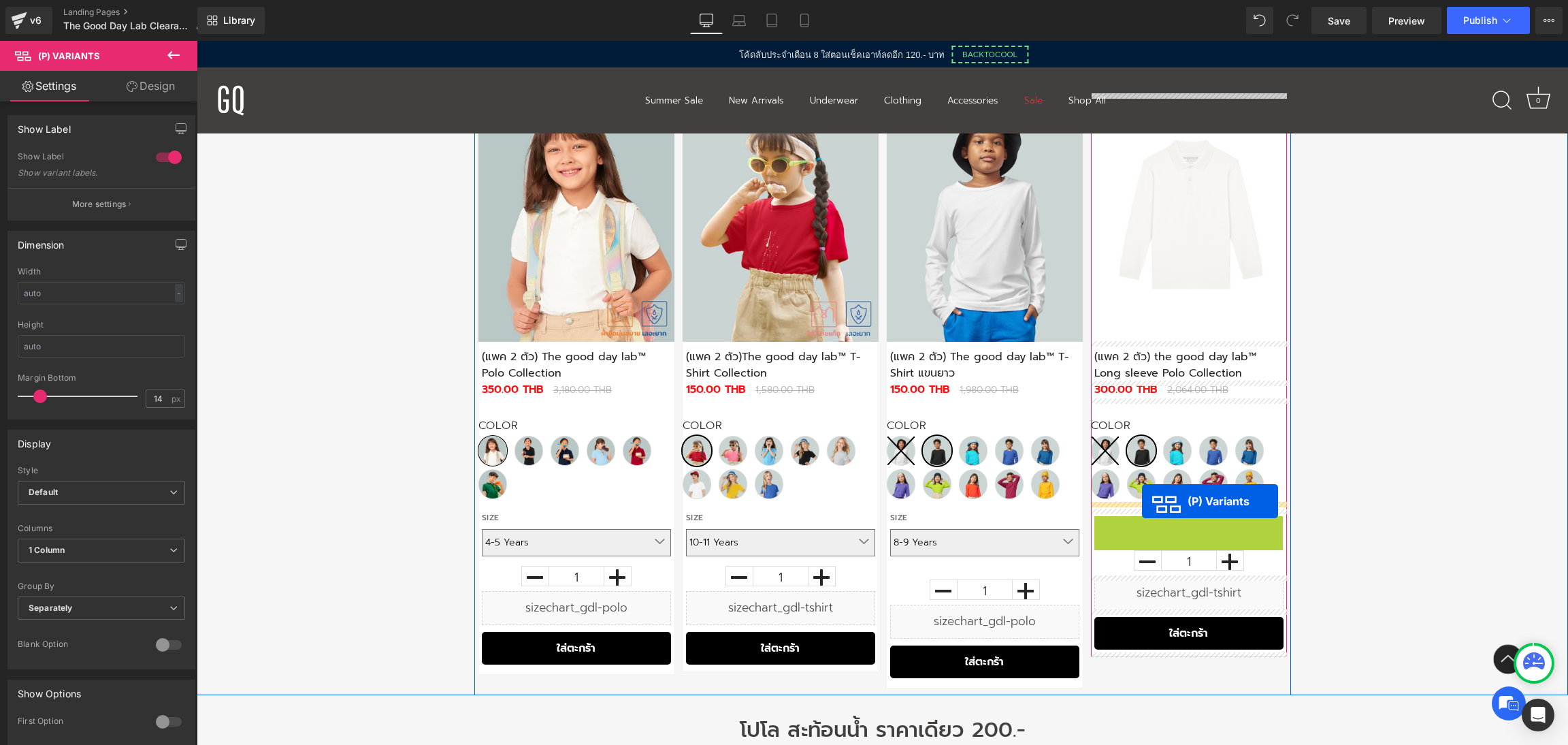
drag, startPoint x: 1143, startPoint y: 547, endPoint x: 1142, endPoint y: 500, distance: 47.0
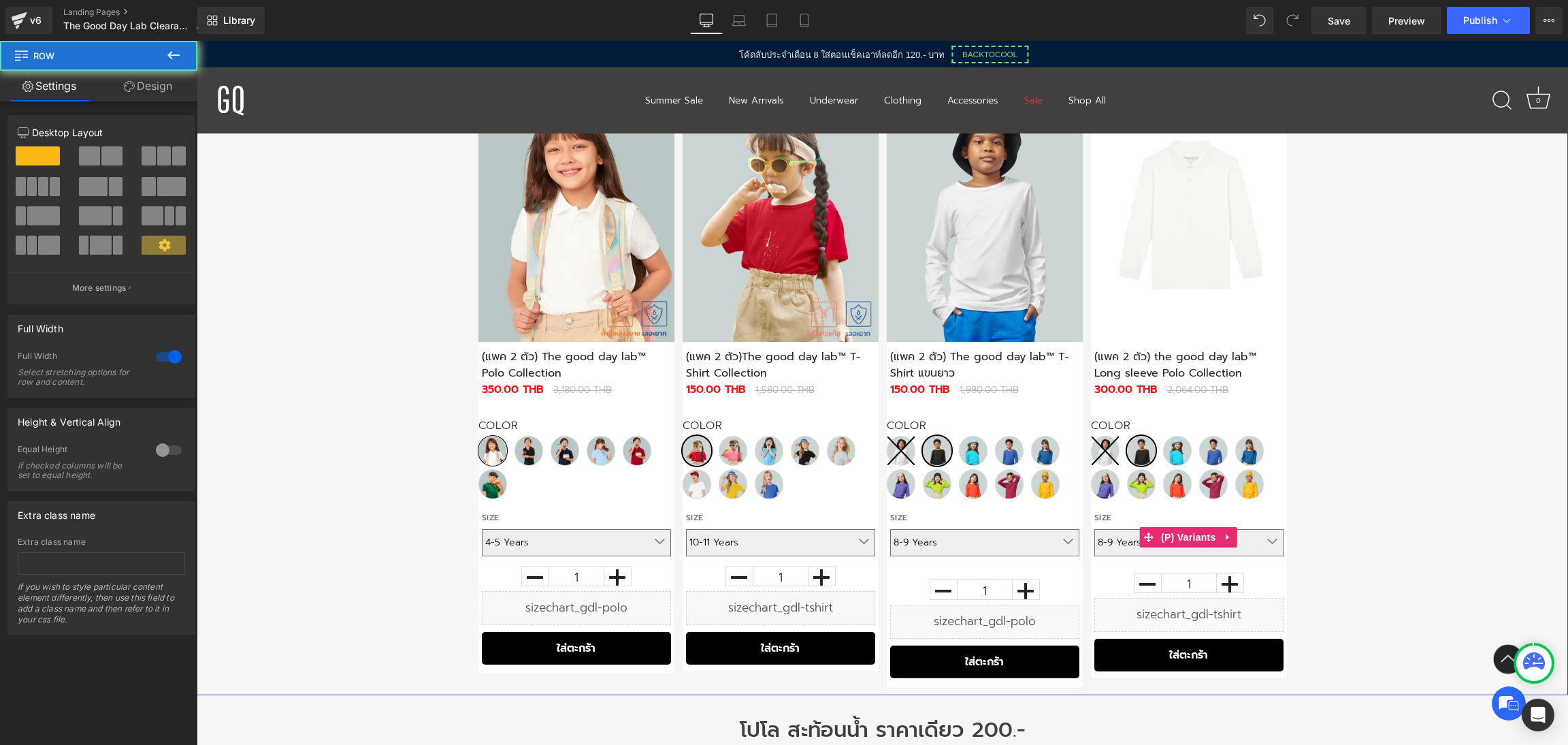
click at [1393, 471] on div "ลด" at bounding box center [882, 383] width 1371 height 623
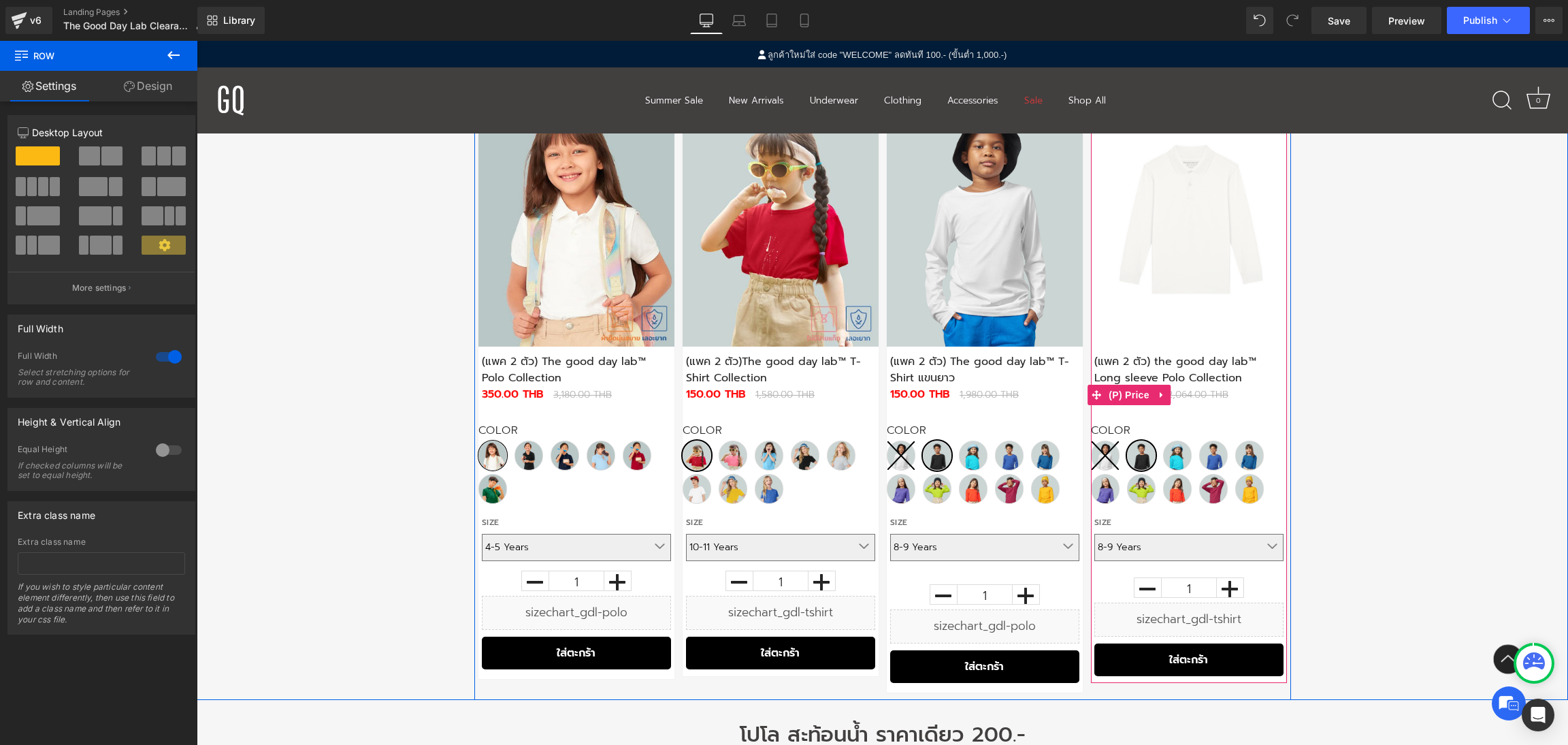
scroll to position [630, 0]
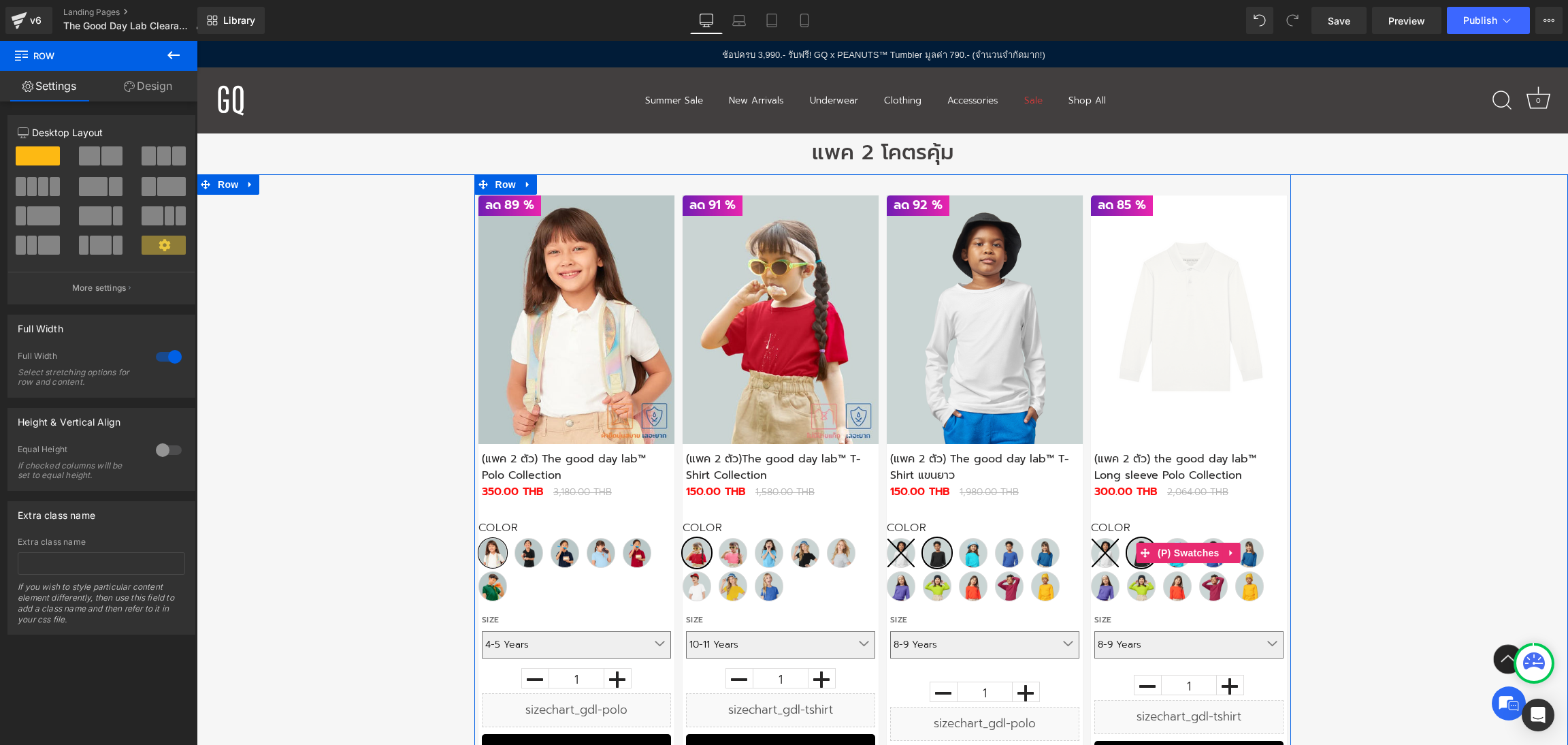
click at [1190, 567] on div "Color White Black Sax Blue Blue Dark Blue Purple Green Orange Red Dark Yellow" at bounding box center [1189, 563] width 196 height 83
click at [1190, 553] on span "(P) Swatches" at bounding box center [1189, 553] width 69 height 20
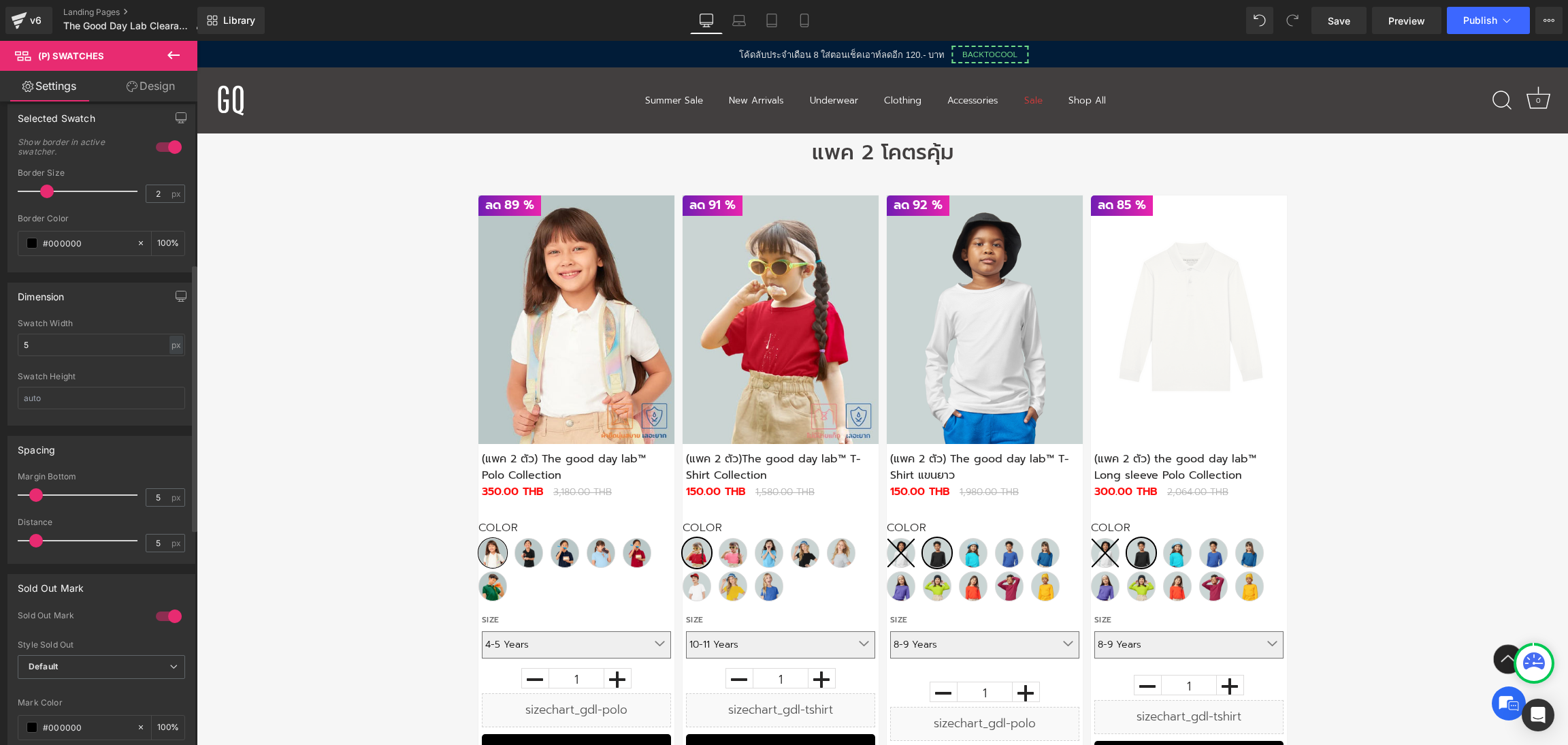
scroll to position [291, 0]
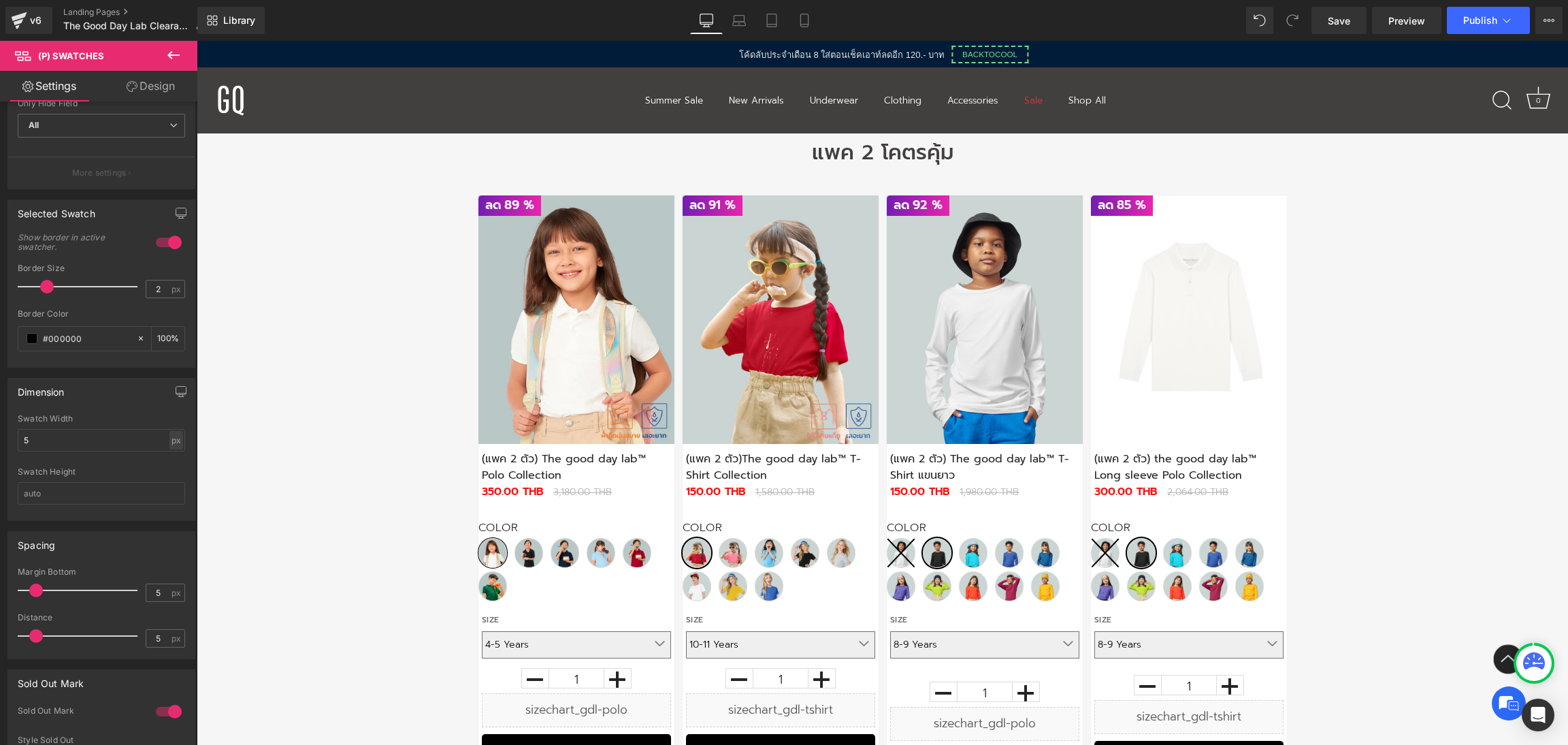
click at [143, 82] on link "Design" at bounding box center [150, 86] width 99 height 30
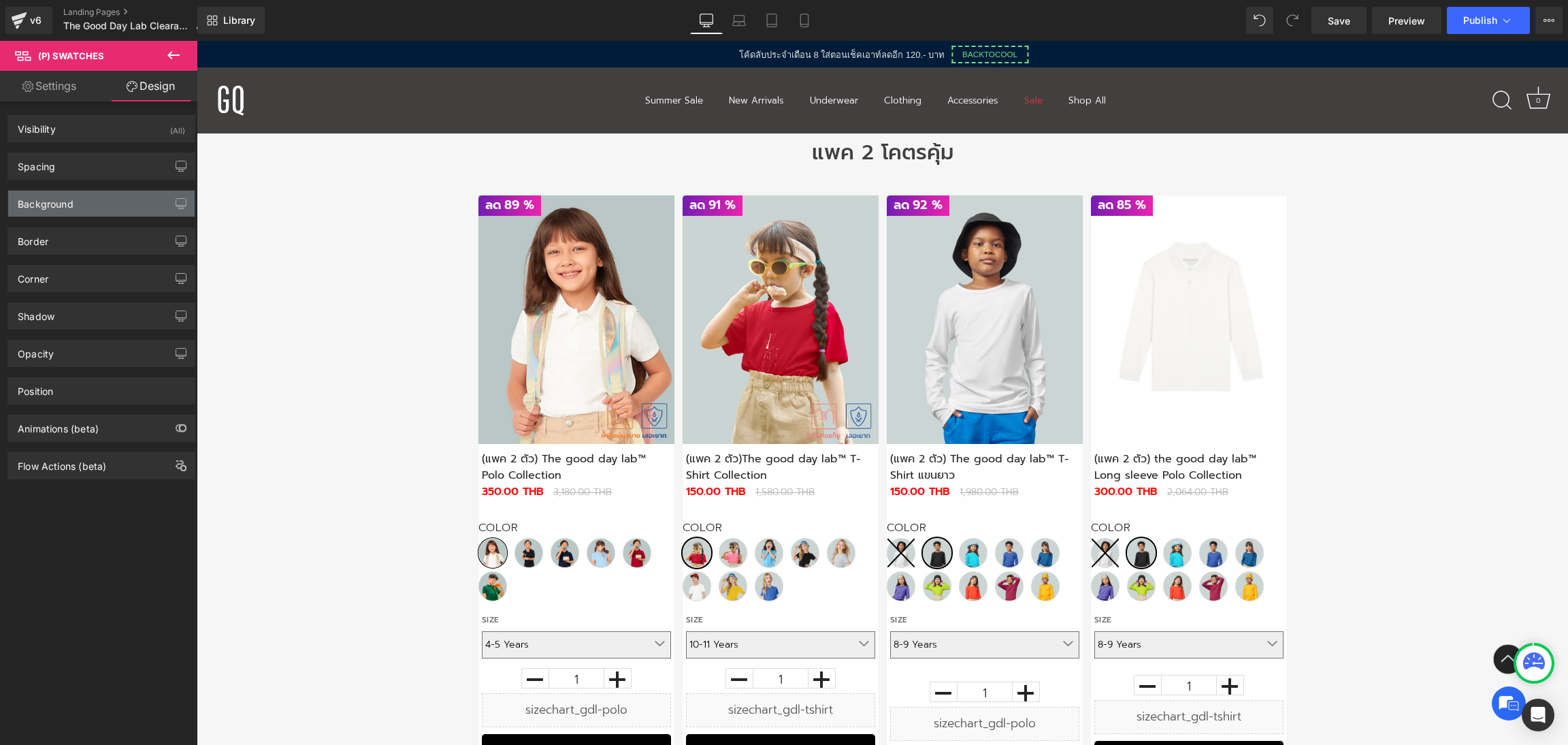
click at [128, 197] on div "Background" at bounding box center [101, 204] width 187 height 26
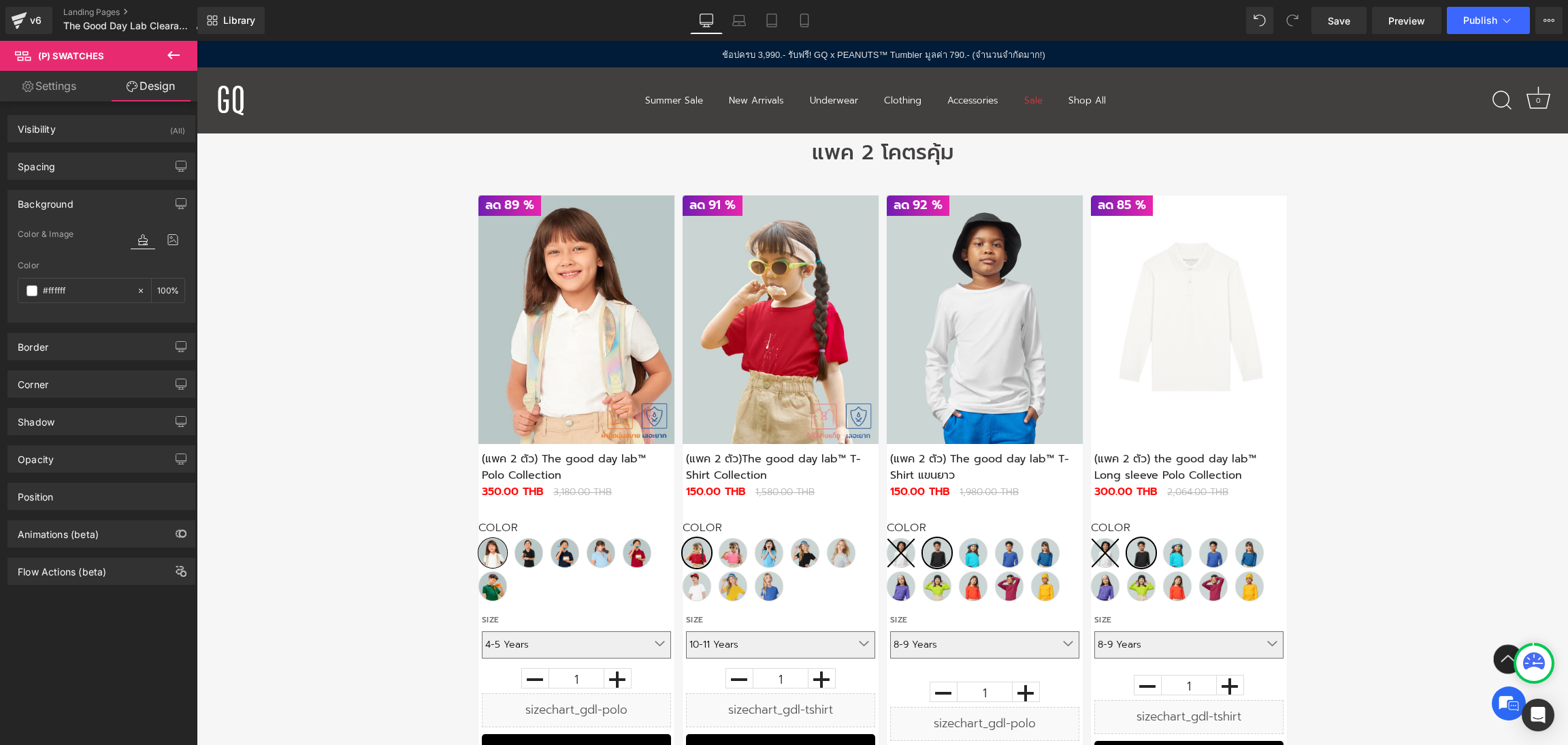
click at [116, 196] on div "Background" at bounding box center [101, 204] width 187 height 26
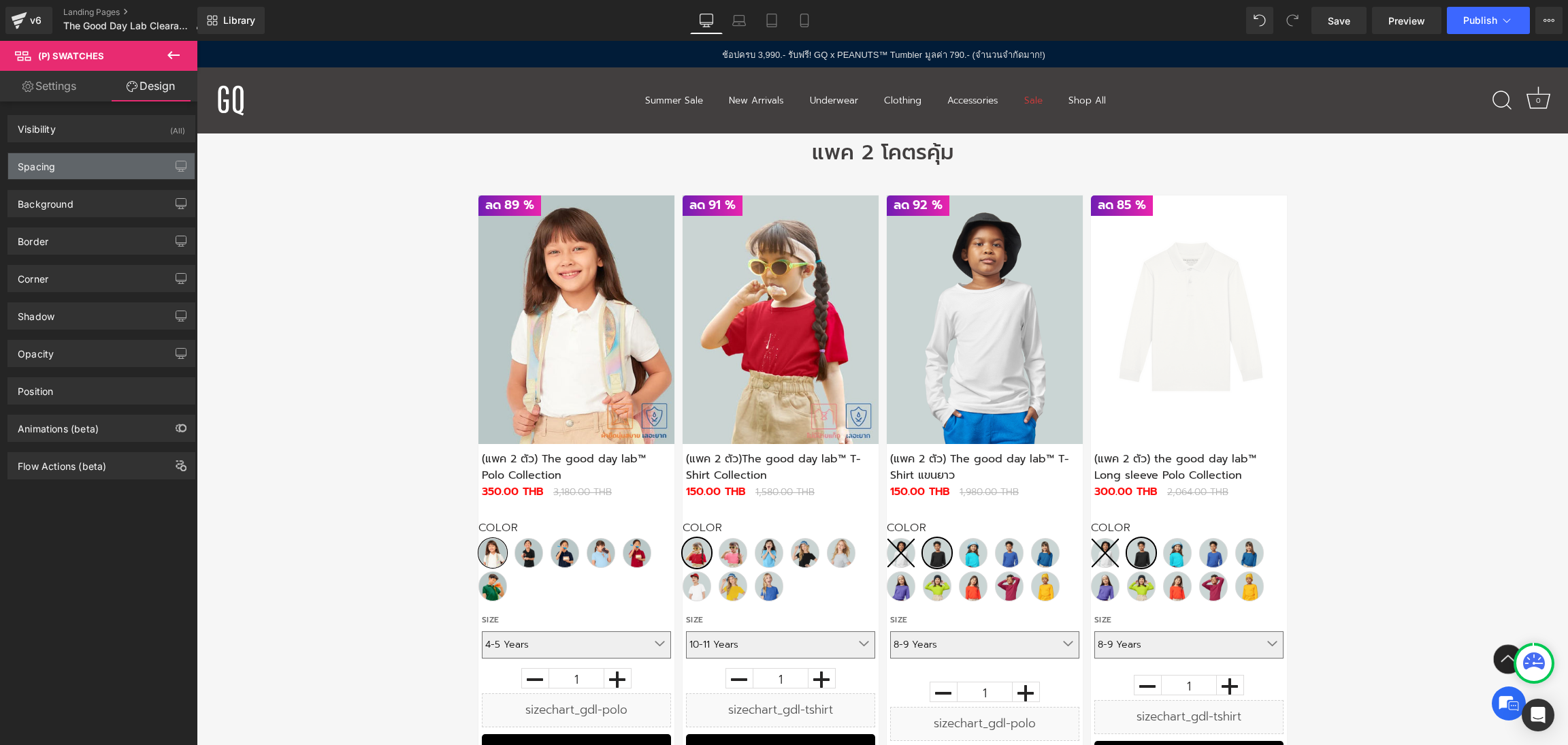
click at [115, 167] on div "Spacing" at bounding box center [101, 166] width 187 height 26
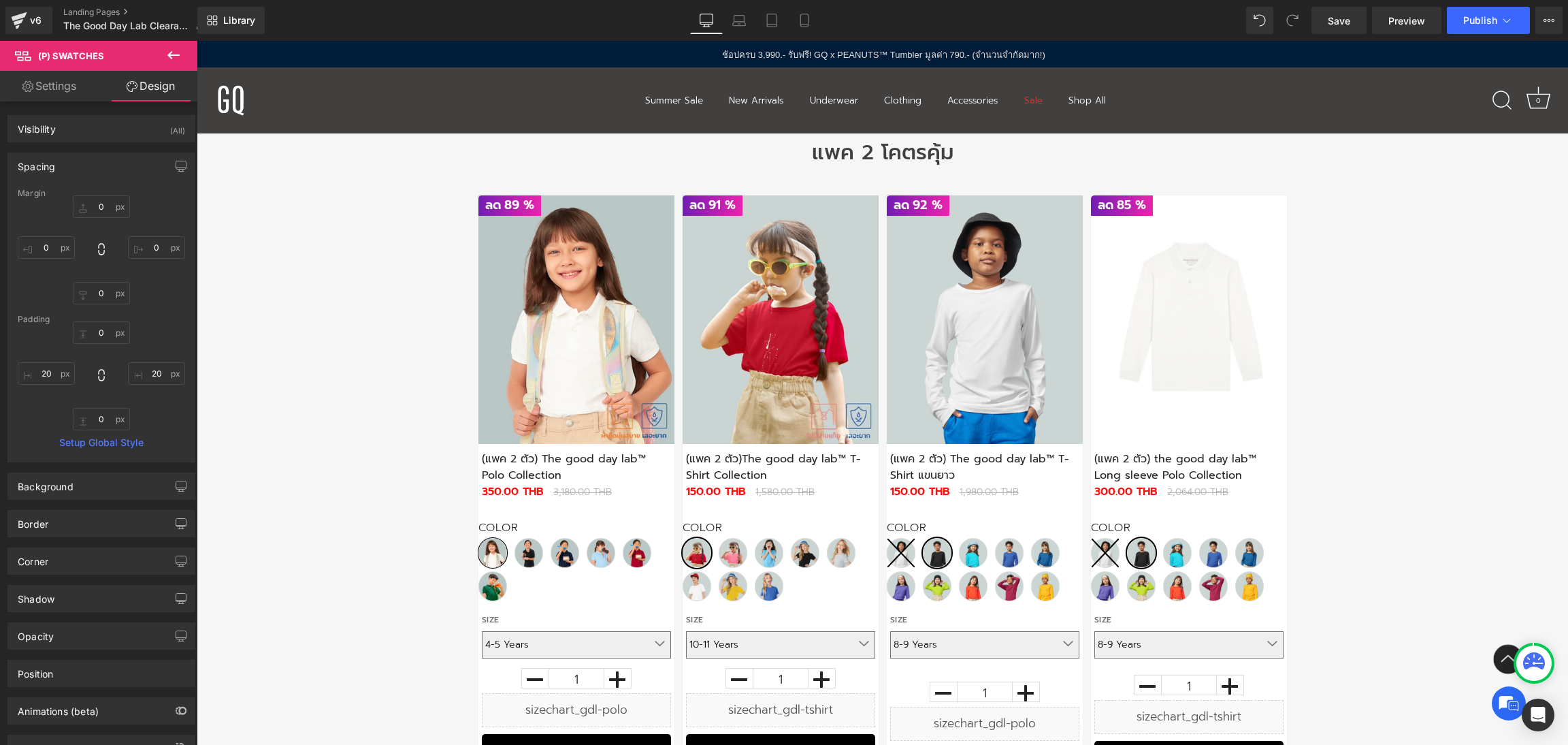
click at [115, 167] on div "Spacing" at bounding box center [101, 166] width 187 height 26
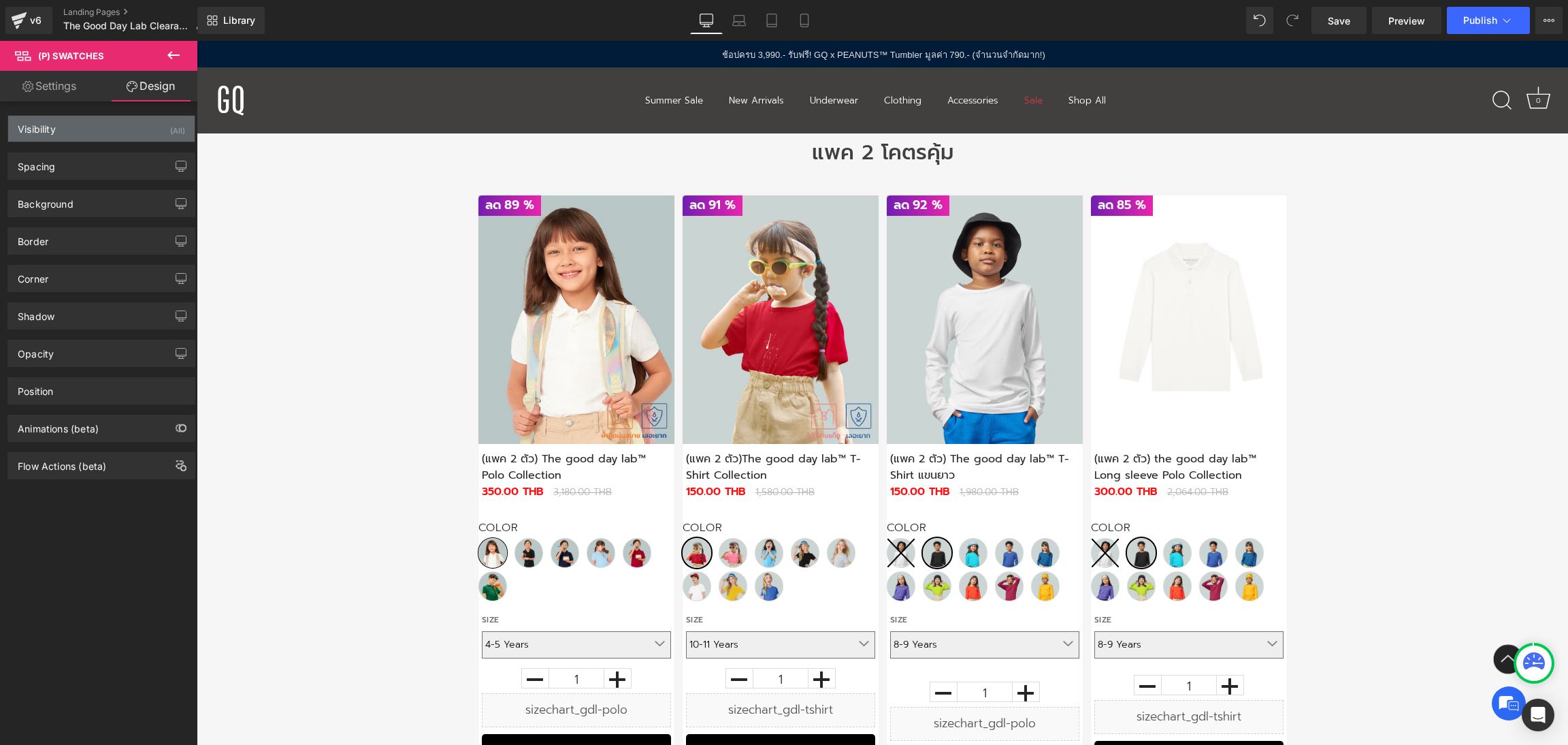
click at [104, 122] on div "Visibility (All)" at bounding box center [101, 128] width 187 height 26
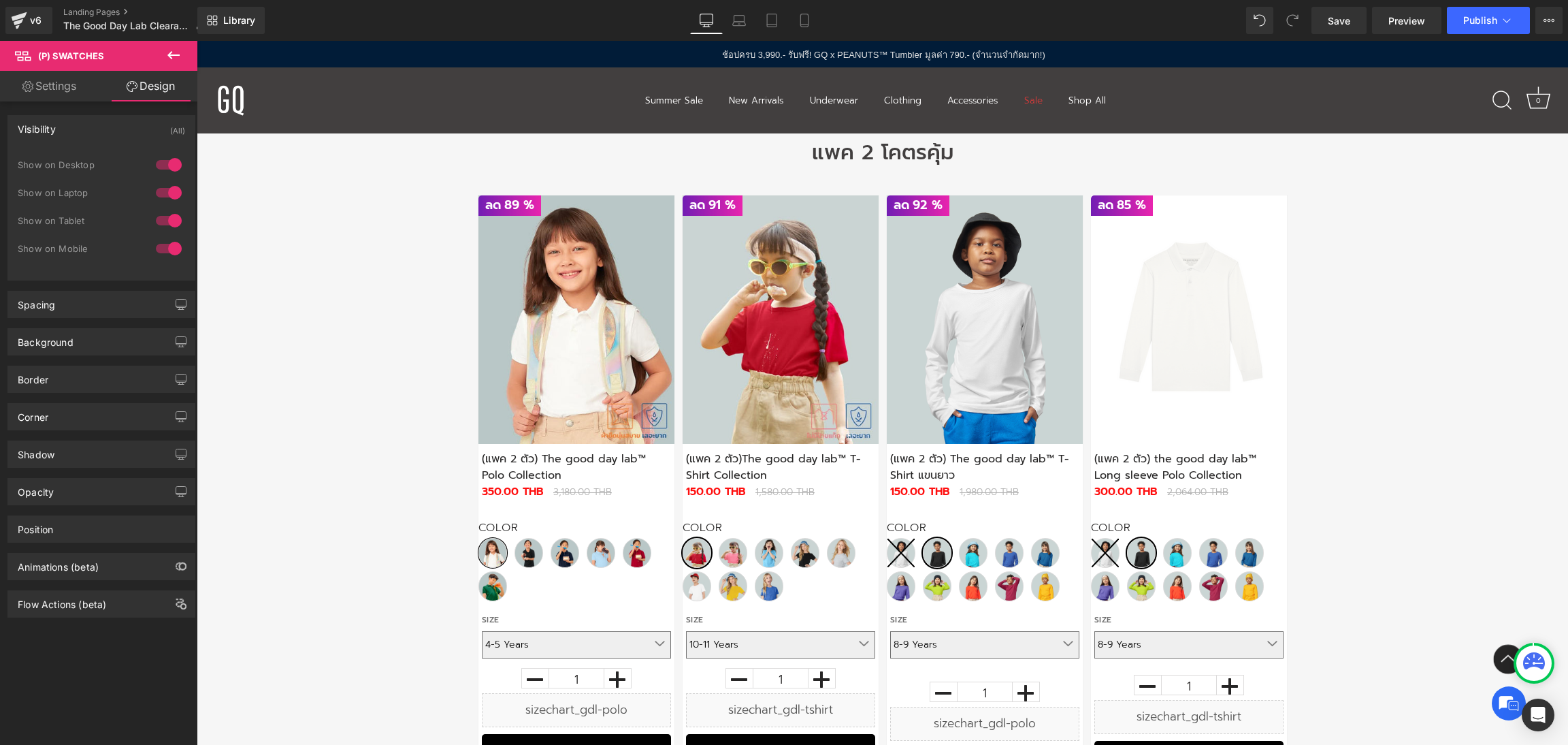
click at [104, 122] on div "Visibility (All)" at bounding box center [101, 128] width 187 height 26
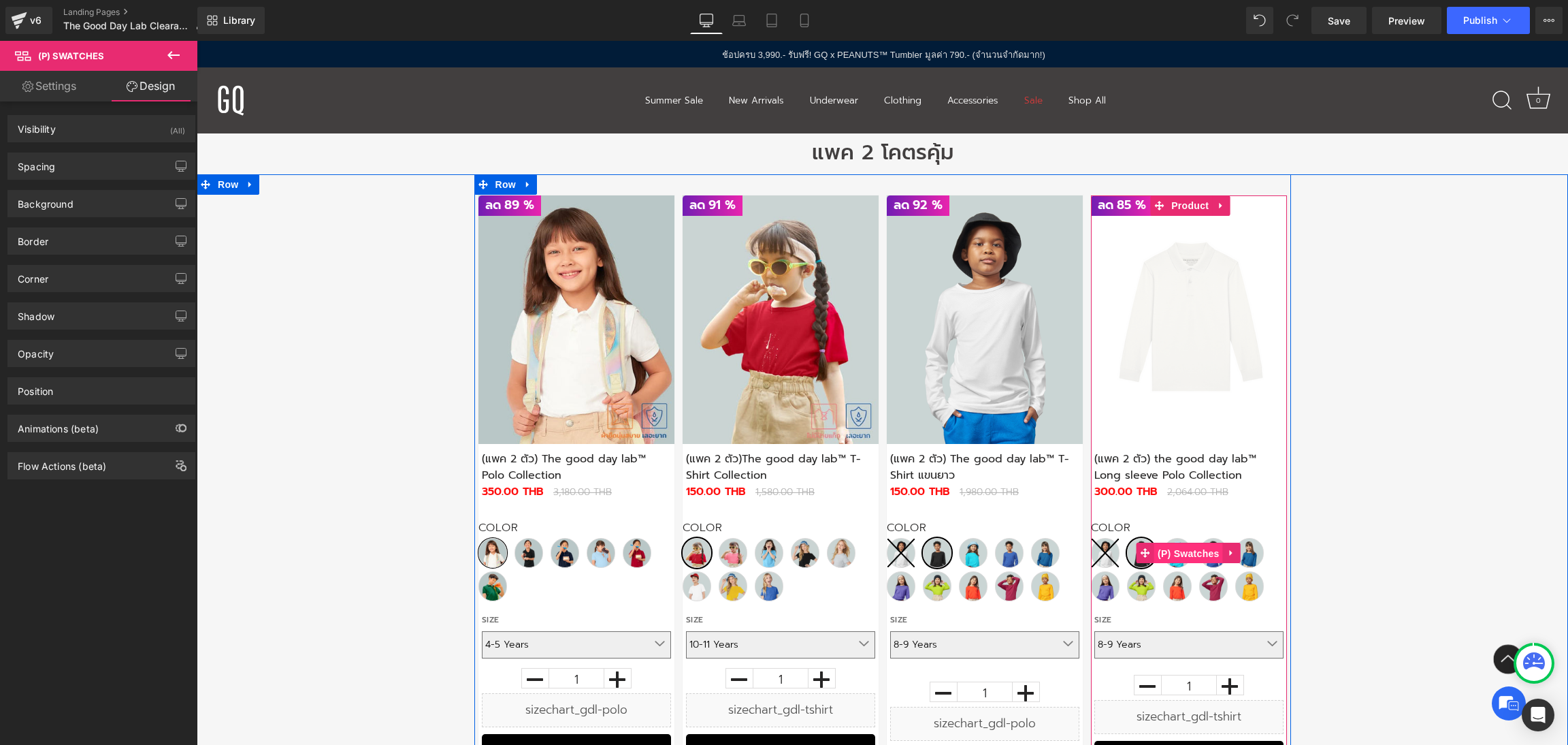
click at [1178, 545] on span "(P) Swatches" at bounding box center [1189, 553] width 69 height 20
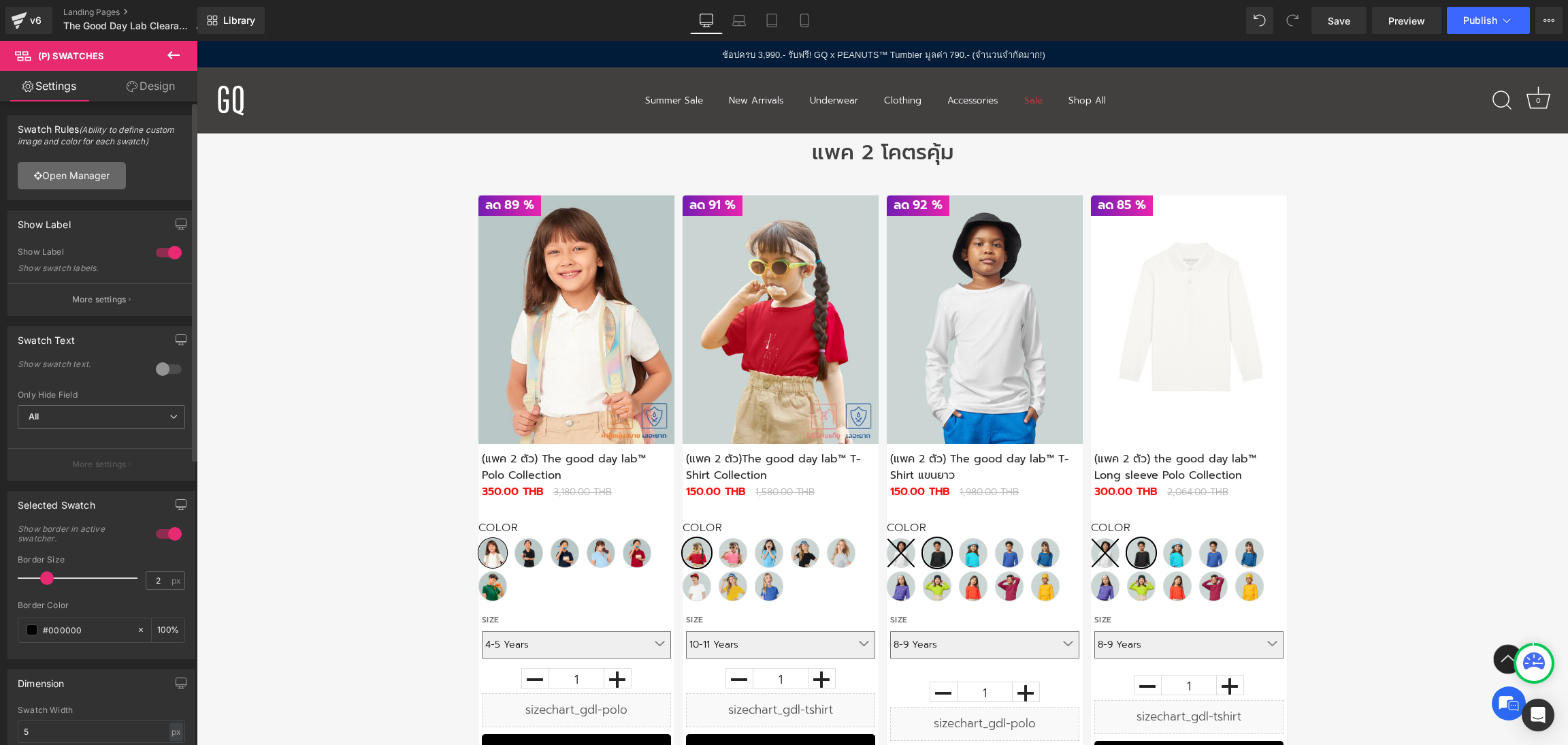
click at [97, 172] on link "Open Manager" at bounding box center [71, 176] width 108 height 27
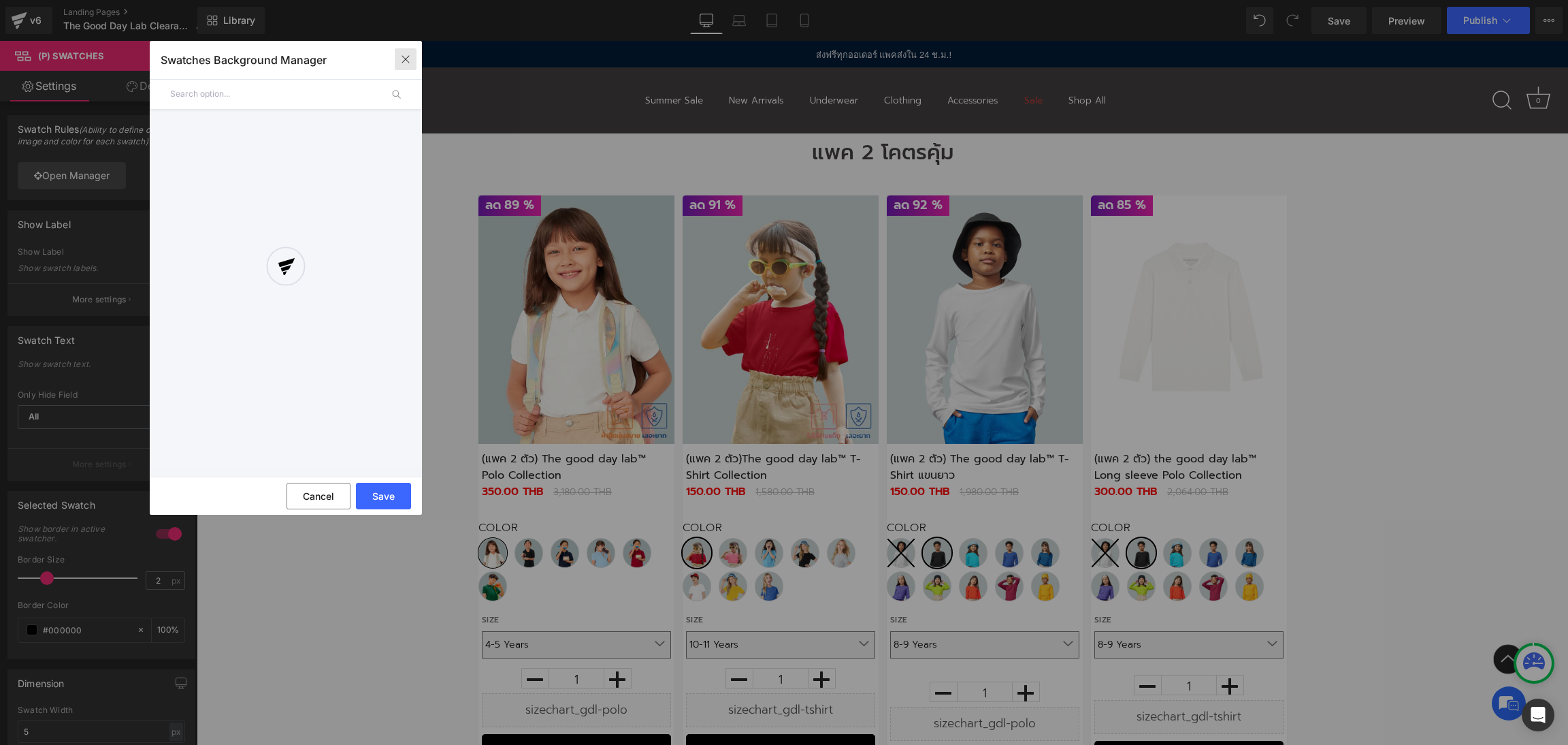
click at [0, 0] on button "button" at bounding box center [0, 0] width 0 height 0
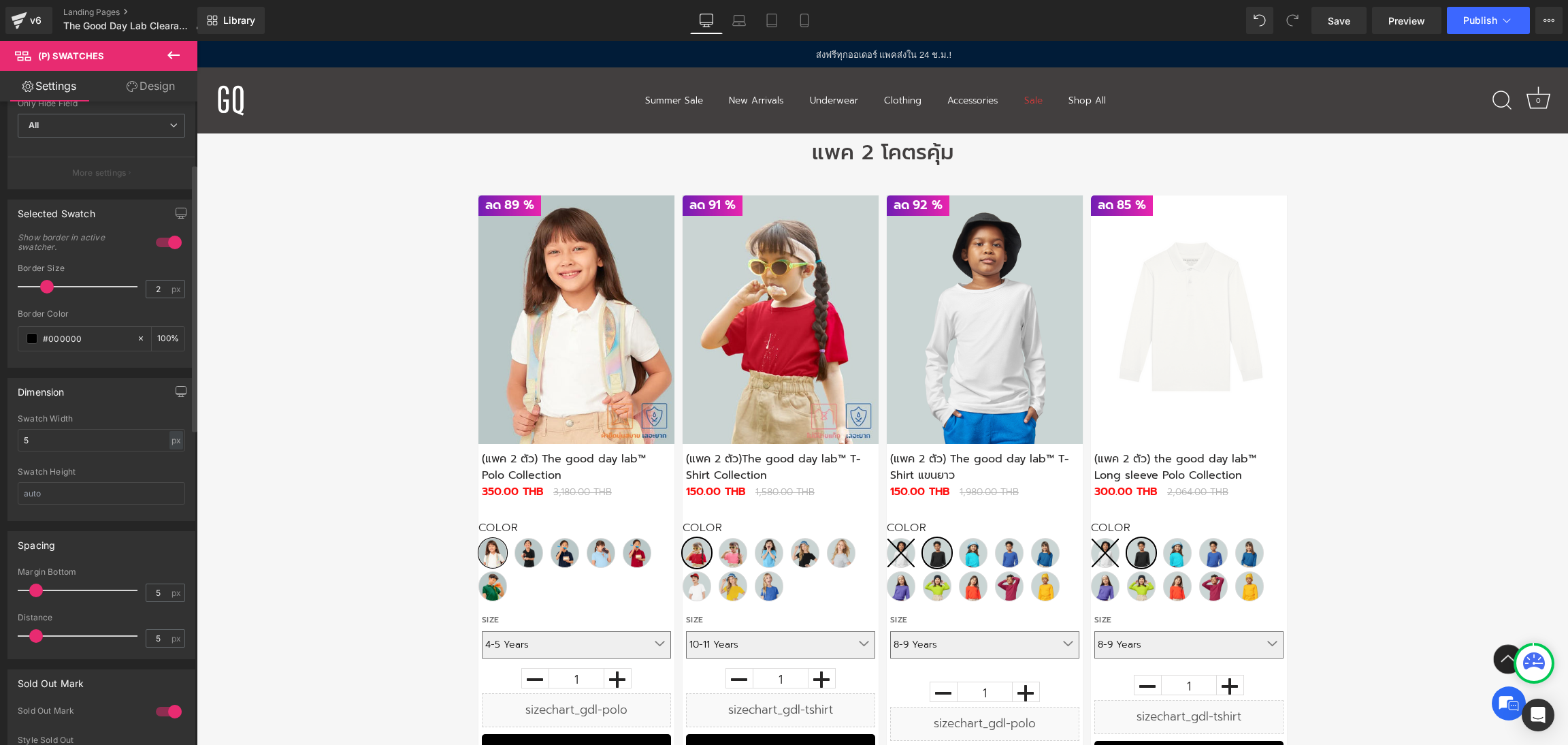
scroll to position [0, 0]
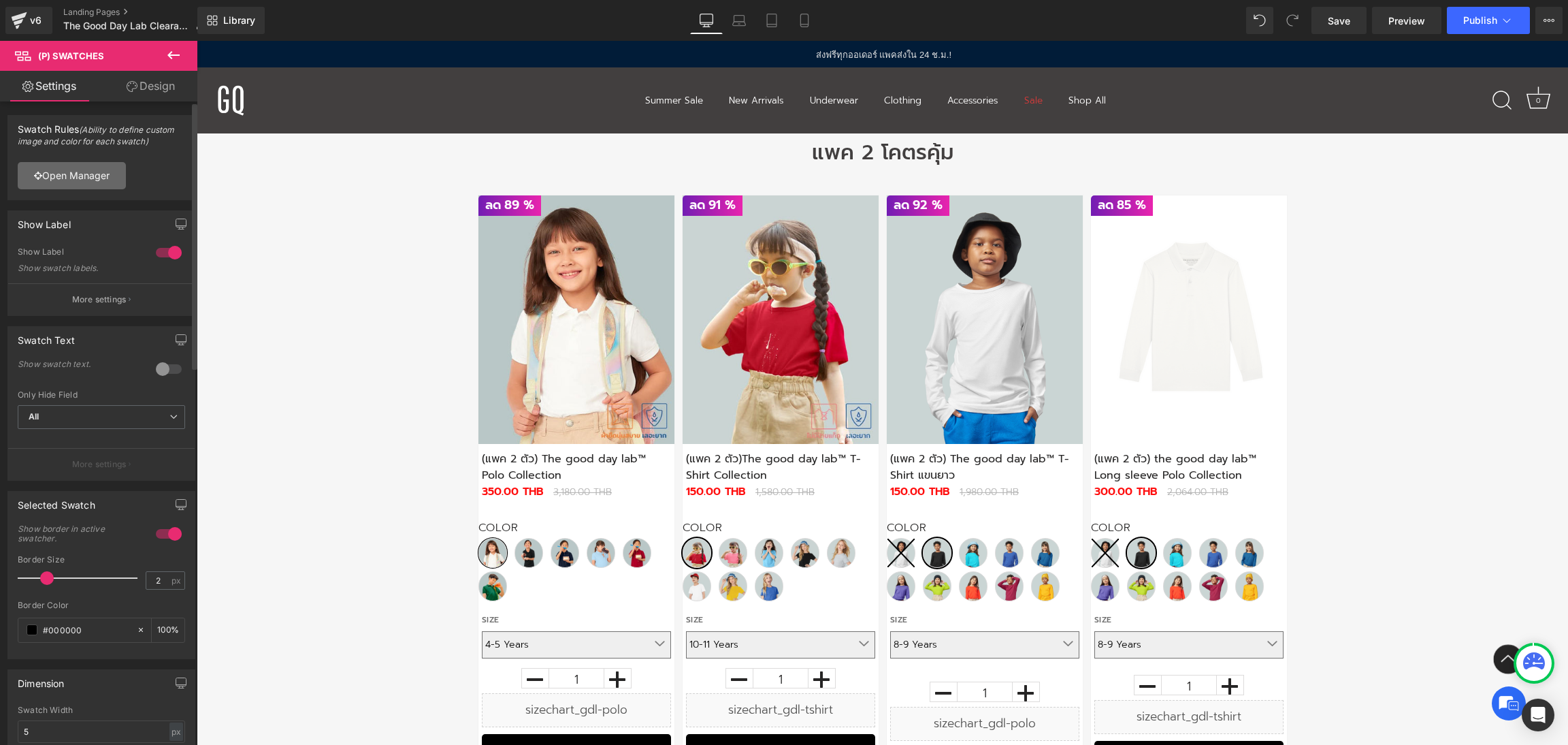
click at [70, 178] on link "Open Manager" at bounding box center [71, 176] width 108 height 27
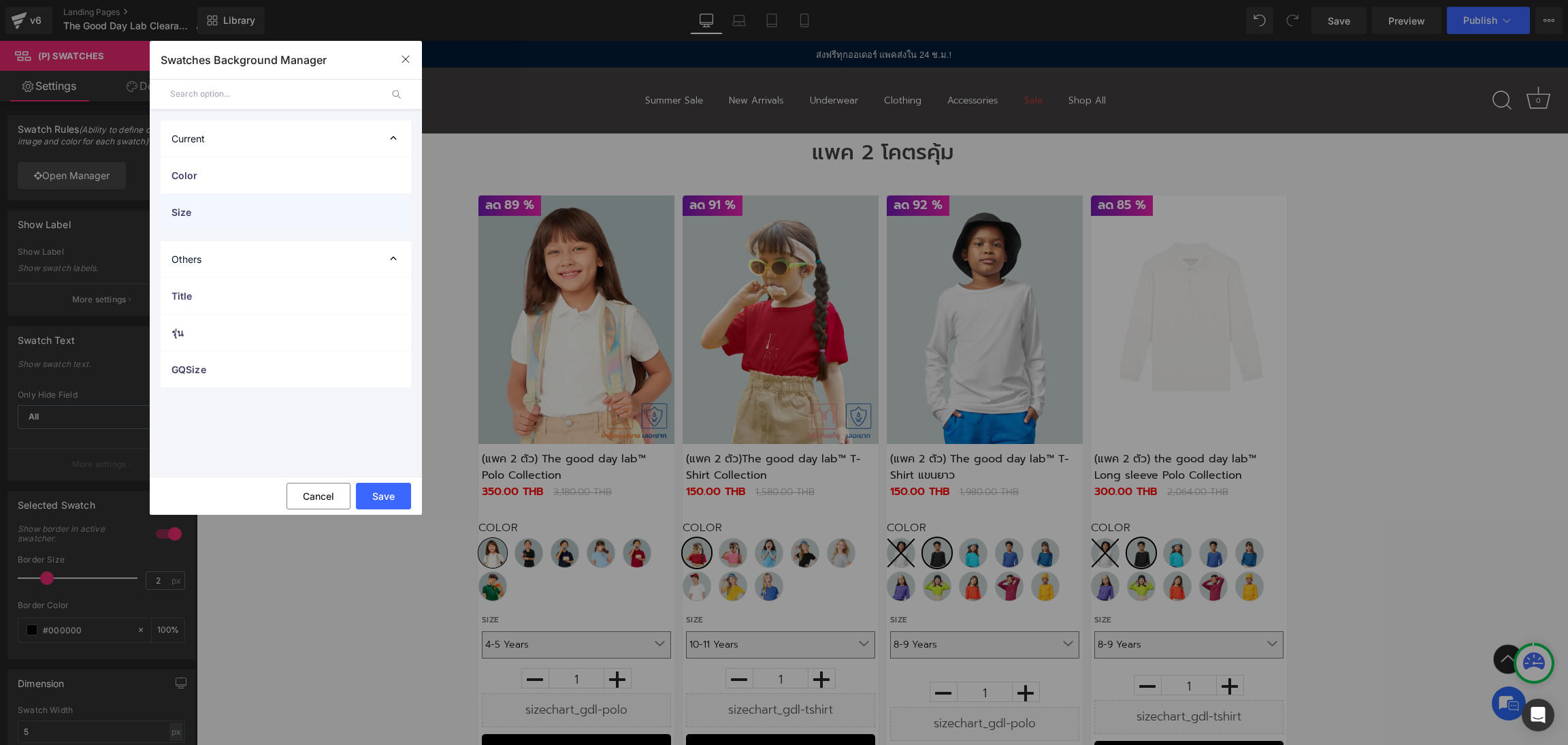
click at [0, 0] on span "Size" at bounding box center [0, 0] width 0 height 0
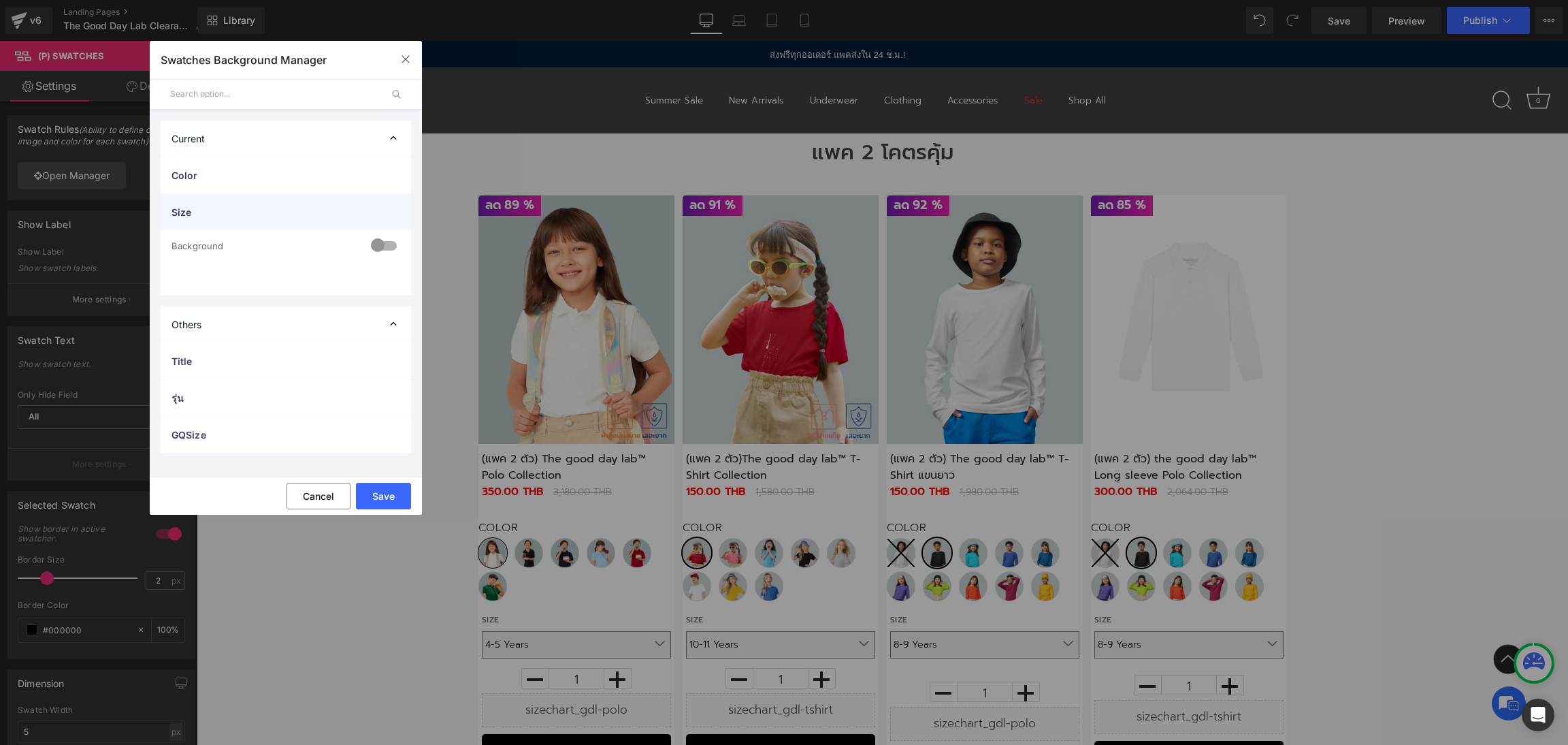
click at [0, 0] on span "Size" at bounding box center [0, 0] width 0 height 0
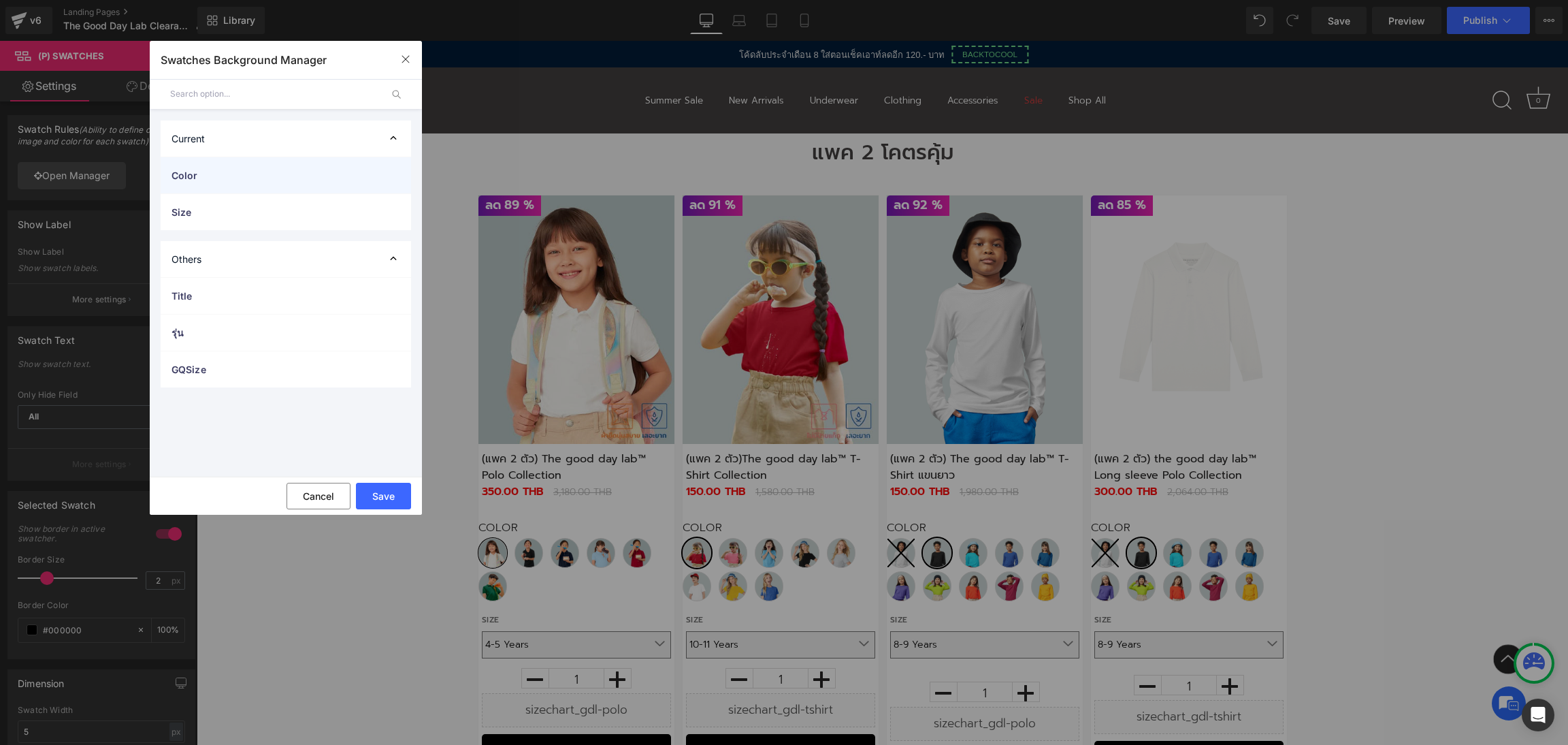
click at [0, 0] on div "Color" at bounding box center [0, 0] width 0 height 0
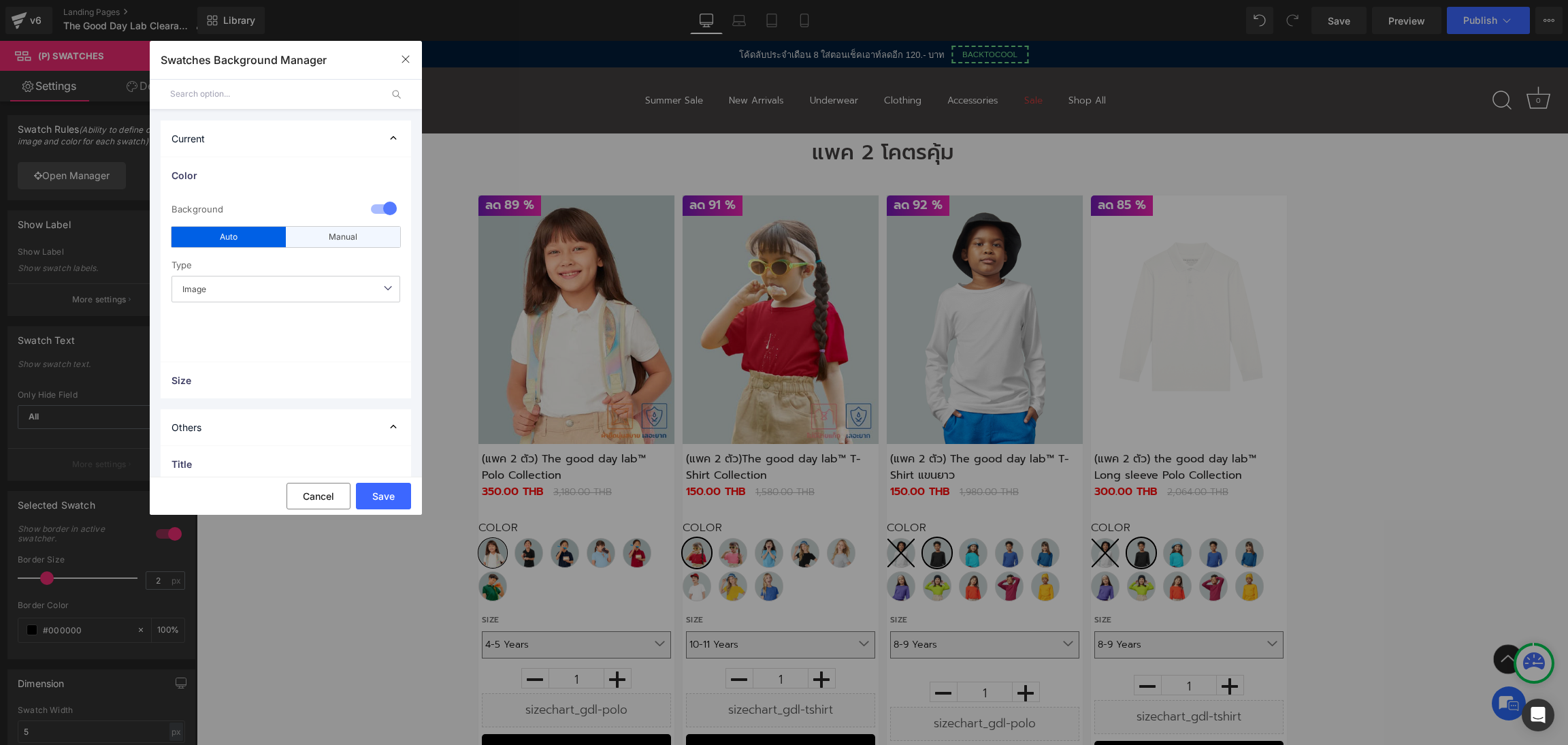
click at [340, 241] on div "Manual" at bounding box center [343, 237] width 115 height 20
click at [273, 277] on span "Image" at bounding box center [285, 289] width 228 height 26
click at [292, 295] on span "Color" at bounding box center [285, 289] width 228 height 26
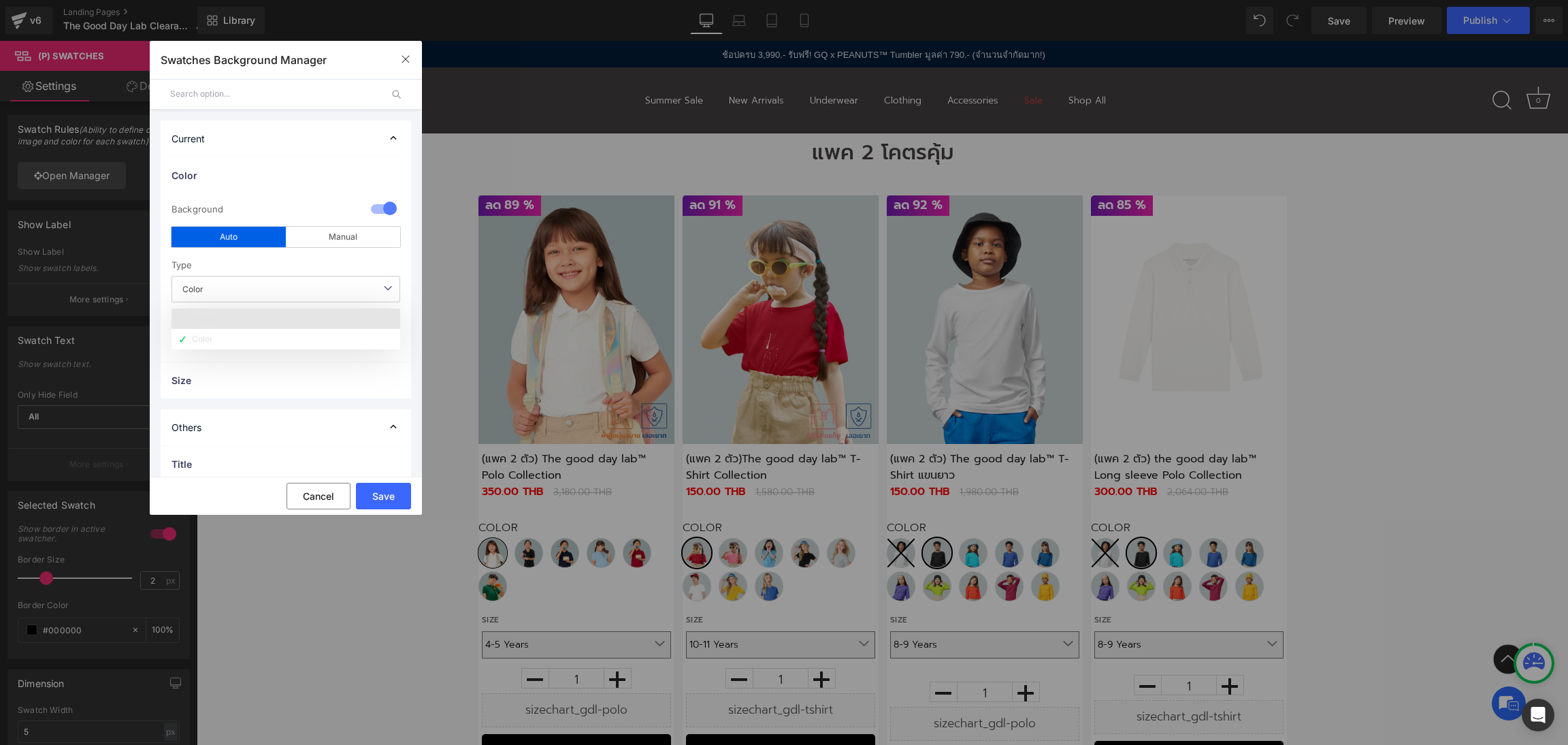
click at [291, 319] on li "Image" at bounding box center [285, 318] width 228 height 20
click at [0, 0] on div "1 Background auto Auto Manual Image Color Type Image Image Color Blue color col…" at bounding box center [0, 0] width 0 height 0
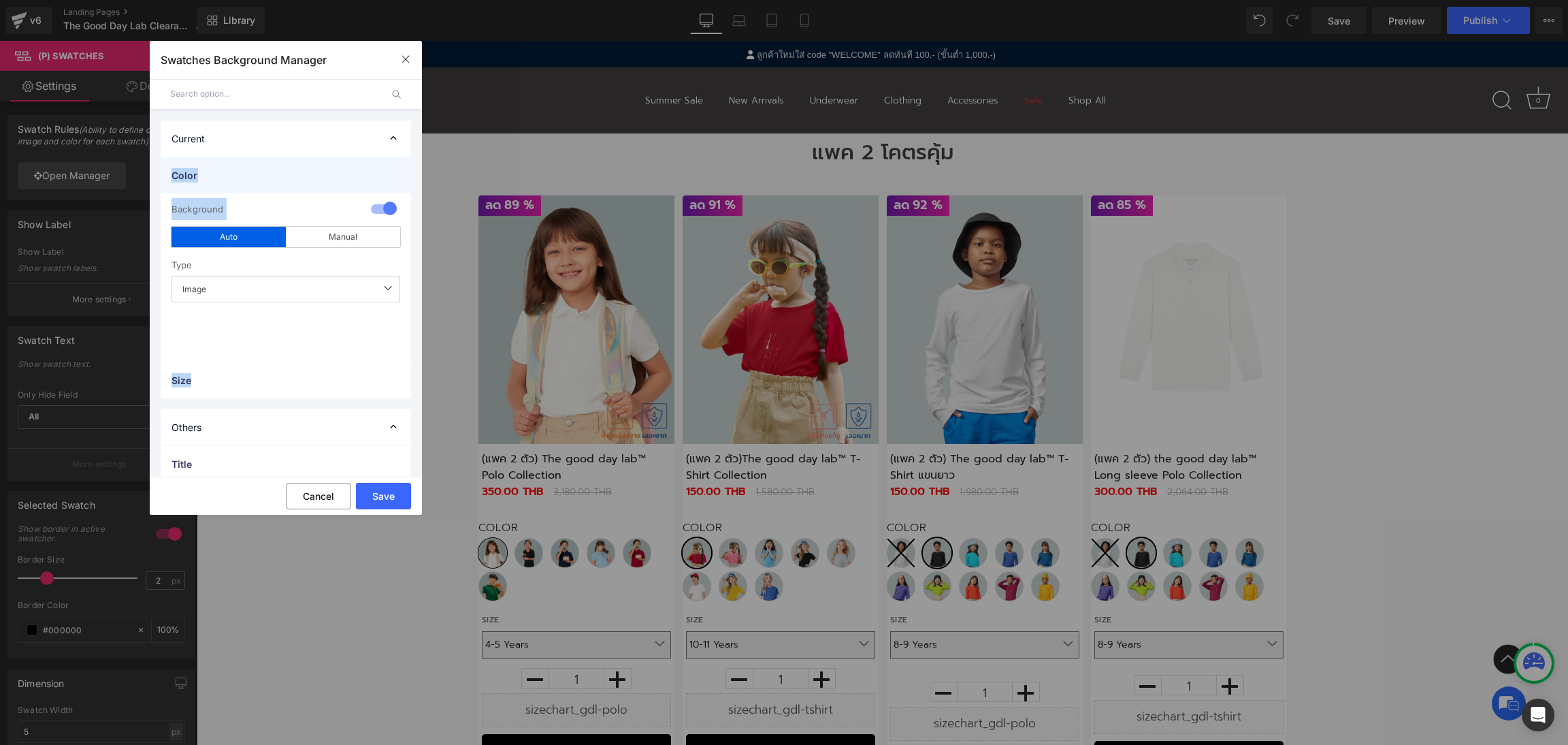
click at [295, 178] on span "Color" at bounding box center [272, 176] width 201 height 14
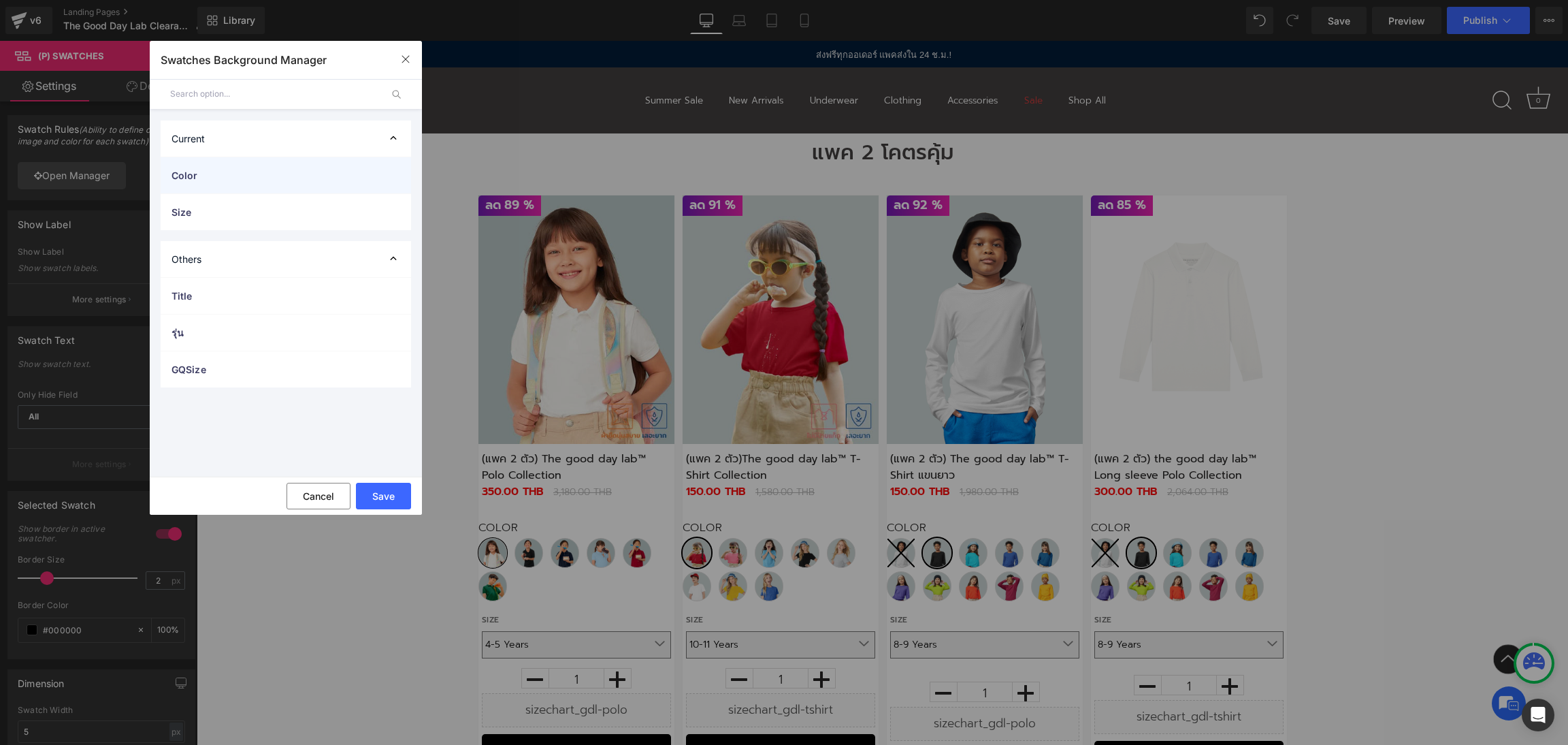
click at [295, 178] on span "Color" at bounding box center [272, 176] width 201 height 14
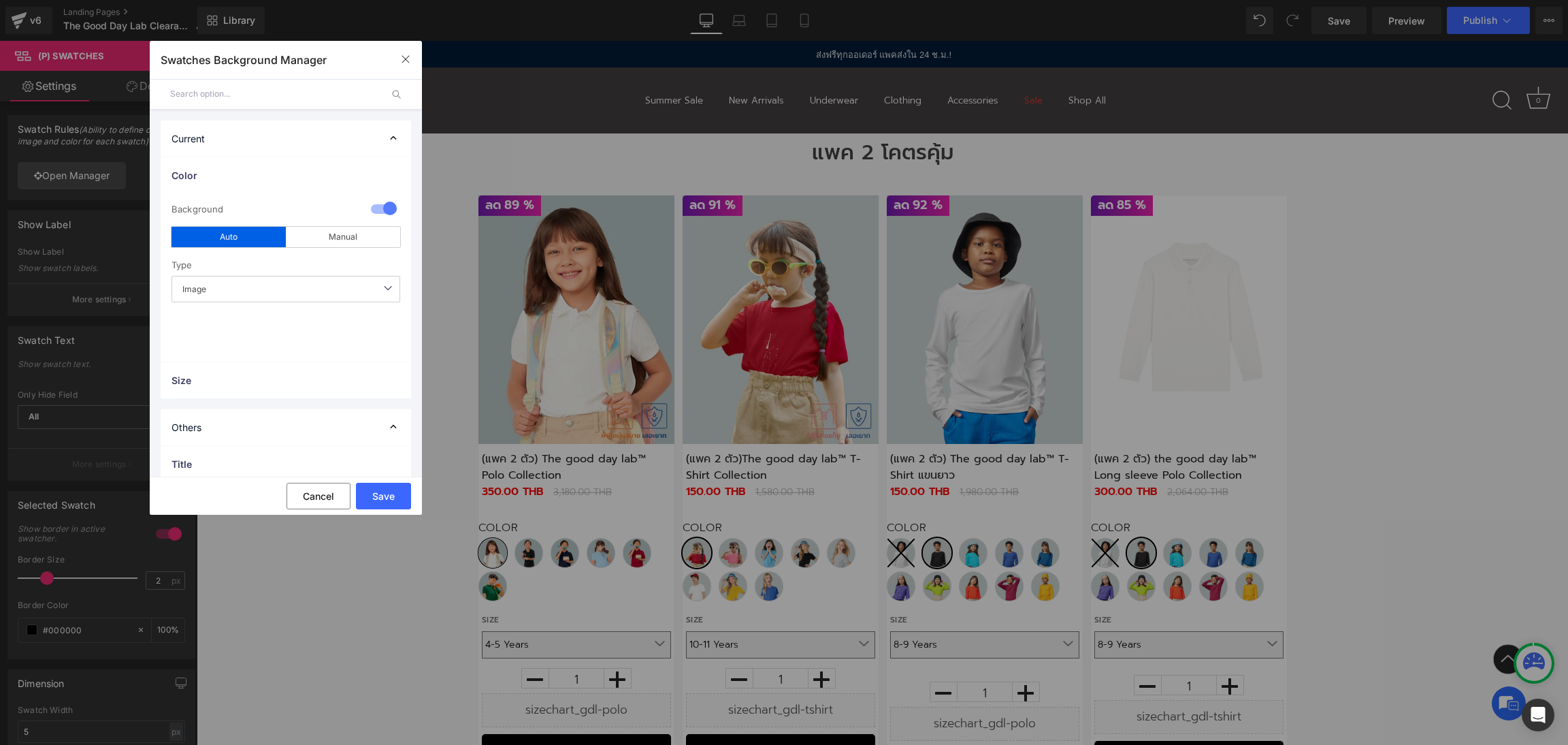
click at [0, 0] on div "Current Color 1 Background auto Auto Manual Image Color Type Image Image Color …" at bounding box center [0, 0] width 0 height 0
click at [378, 289] on span "Image" at bounding box center [285, 289] width 228 height 26
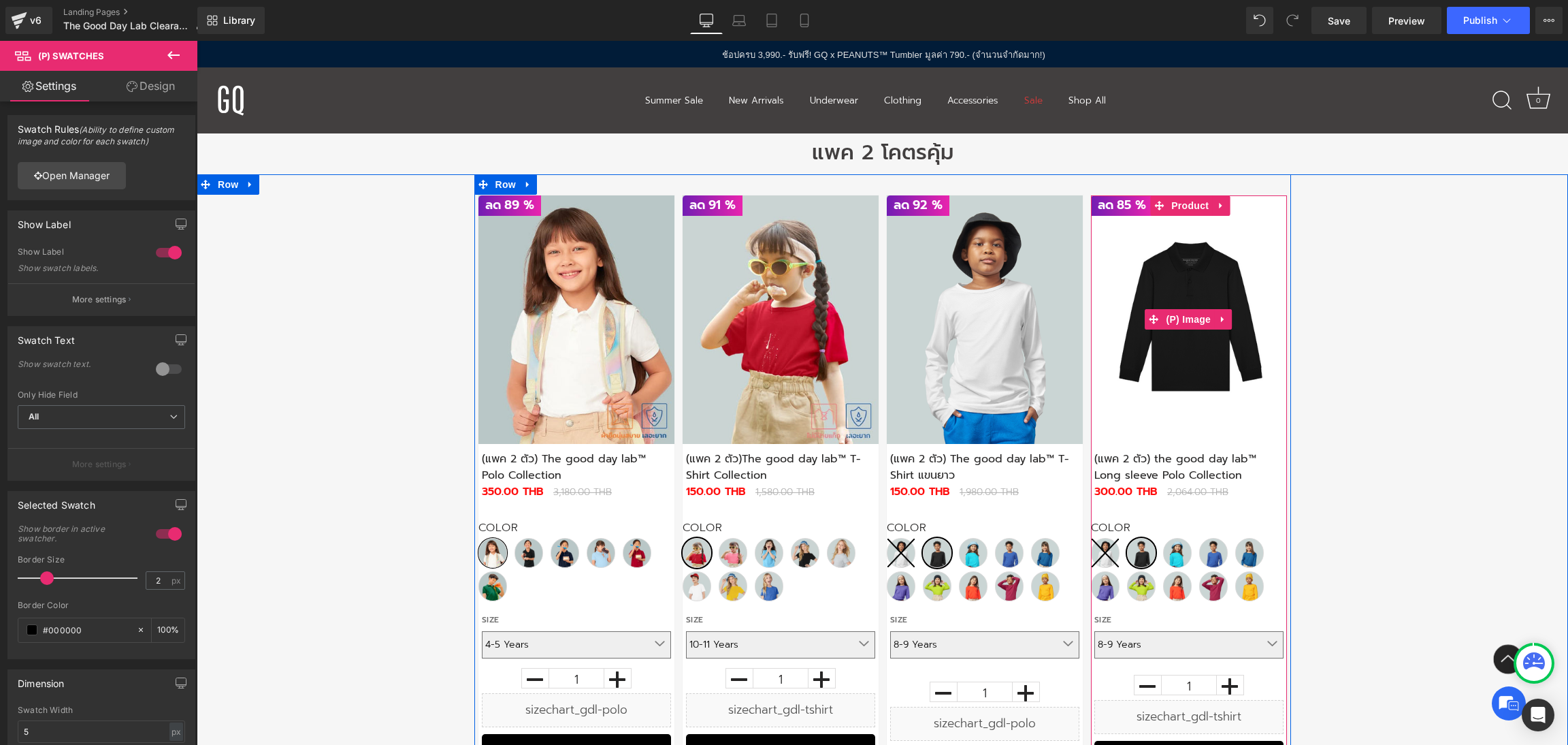
click at [1170, 295] on img at bounding box center [1189, 320] width 196 height 249
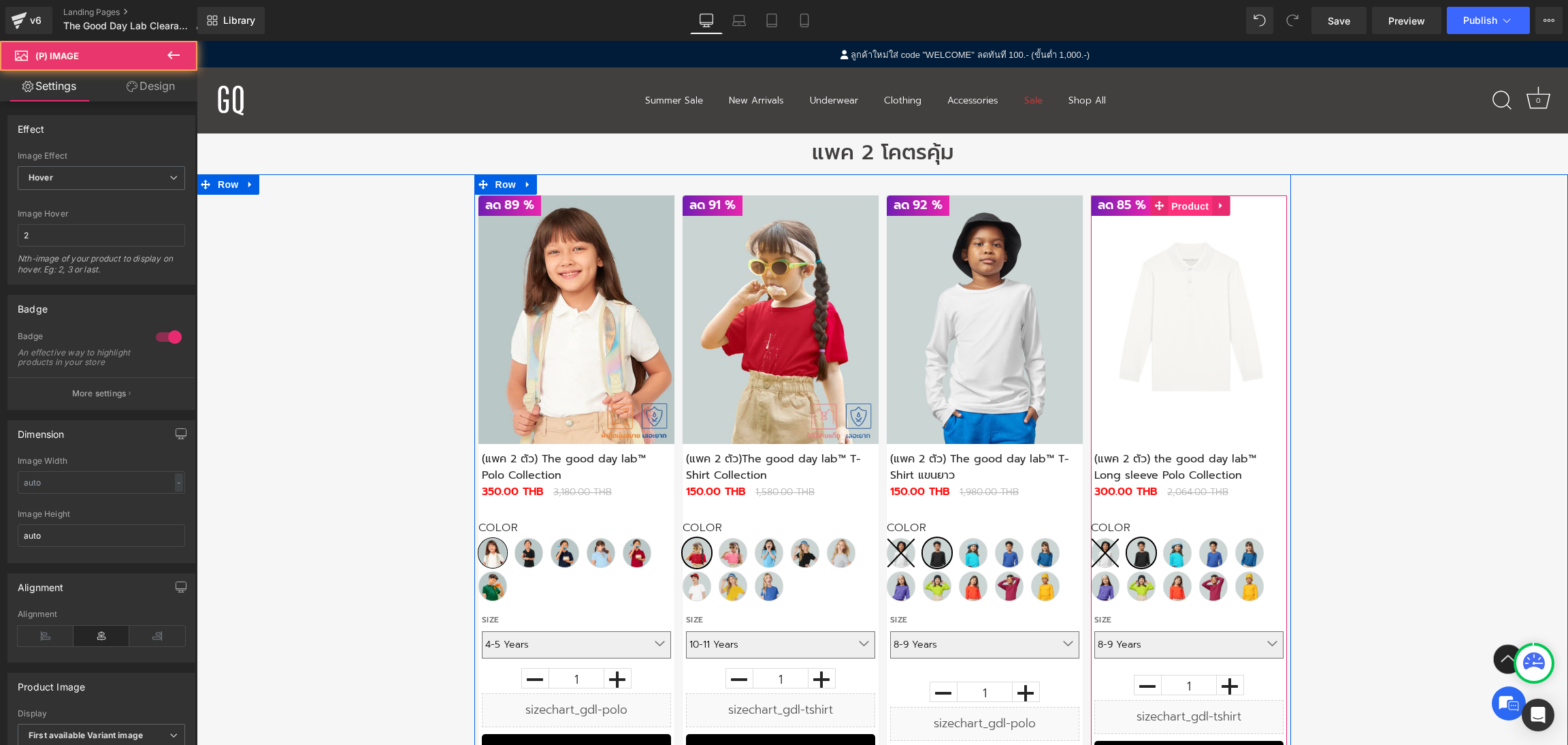
click at [1178, 209] on span "Product" at bounding box center [1190, 205] width 44 height 20
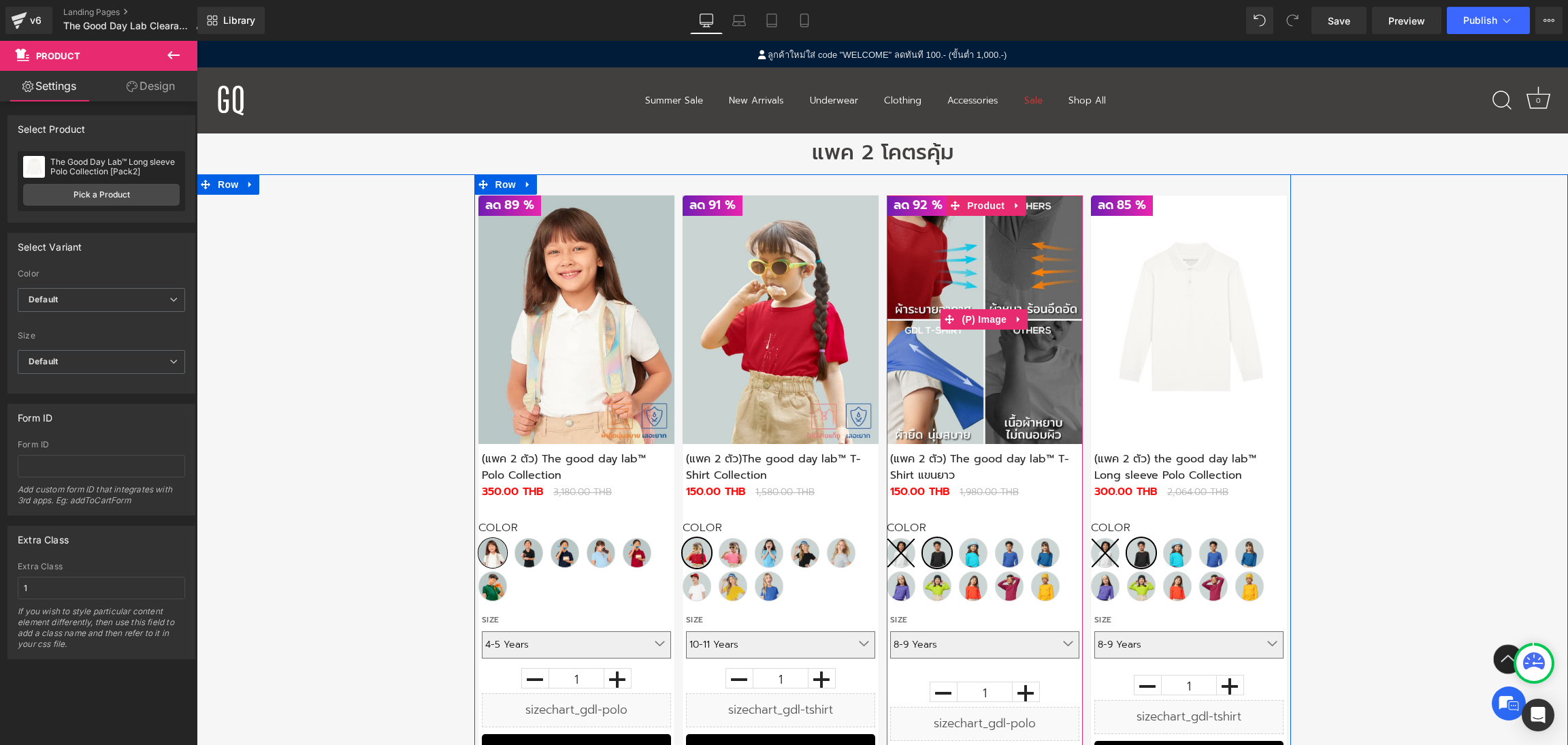
click at [956, 265] on img at bounding box center [984, 320] width 196 height 249
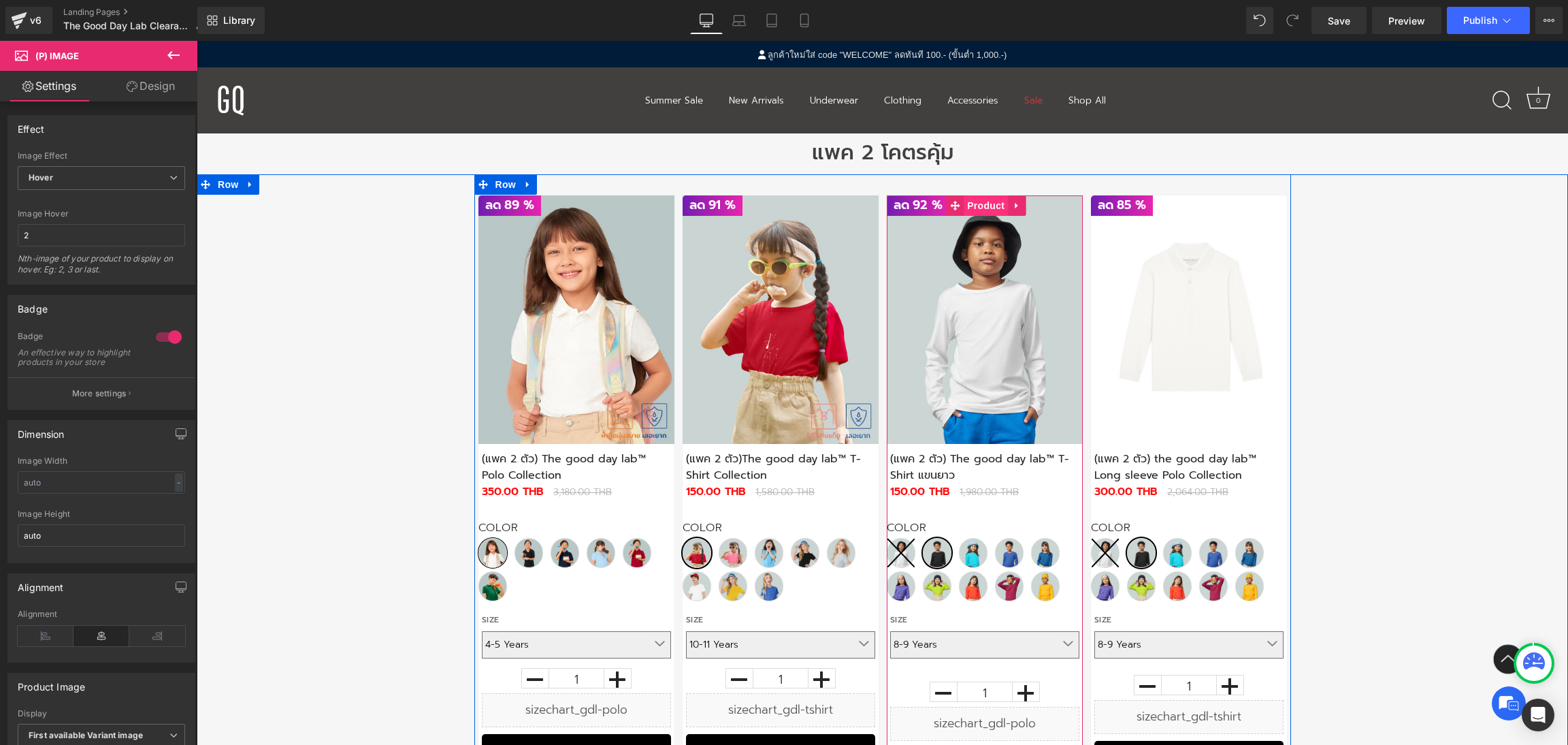
click at [983, 200] on span "Product" at bounding box center [985, 205] width 44 height 20
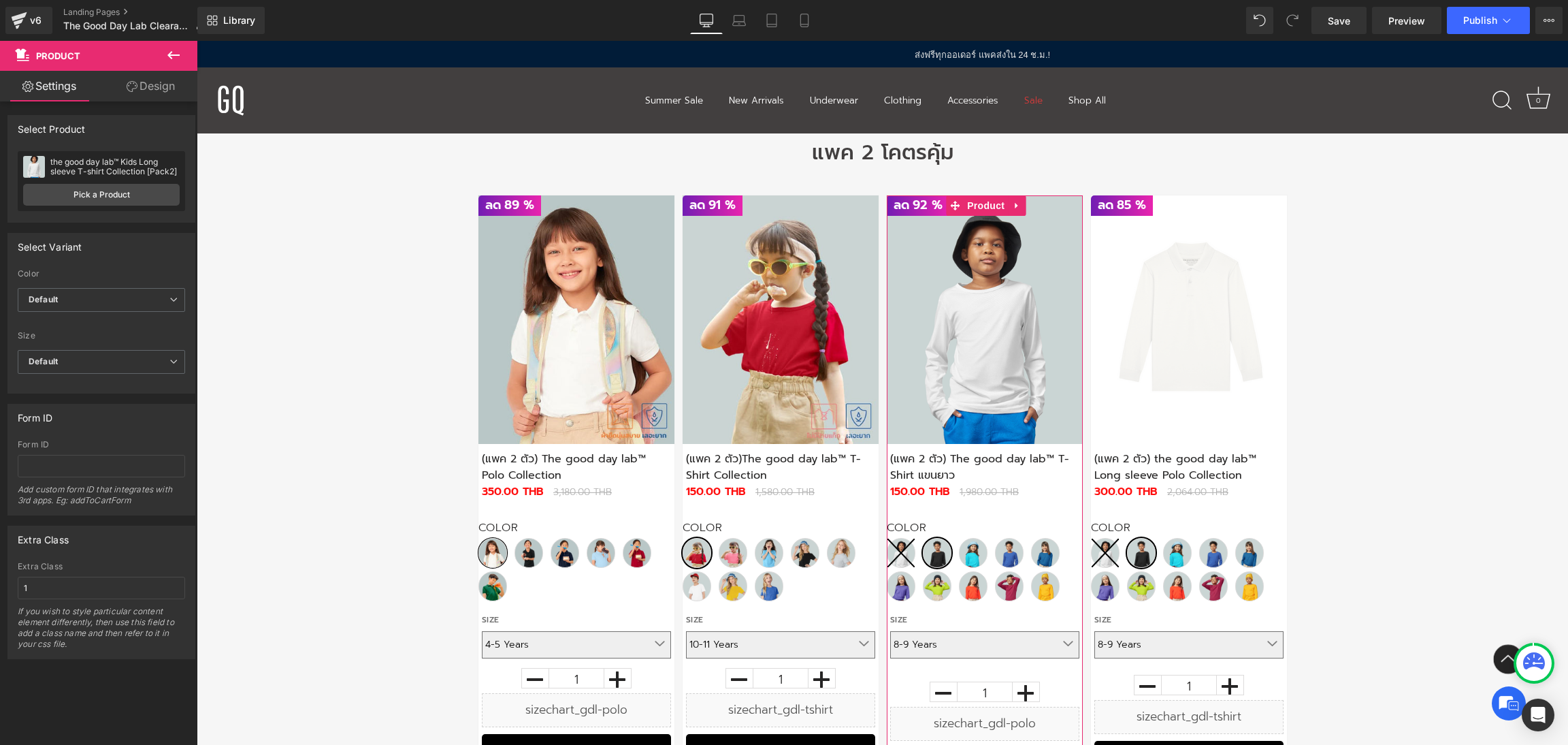
click at [130, 88] on icon at bounding box center [132, 87] width 11 height 11
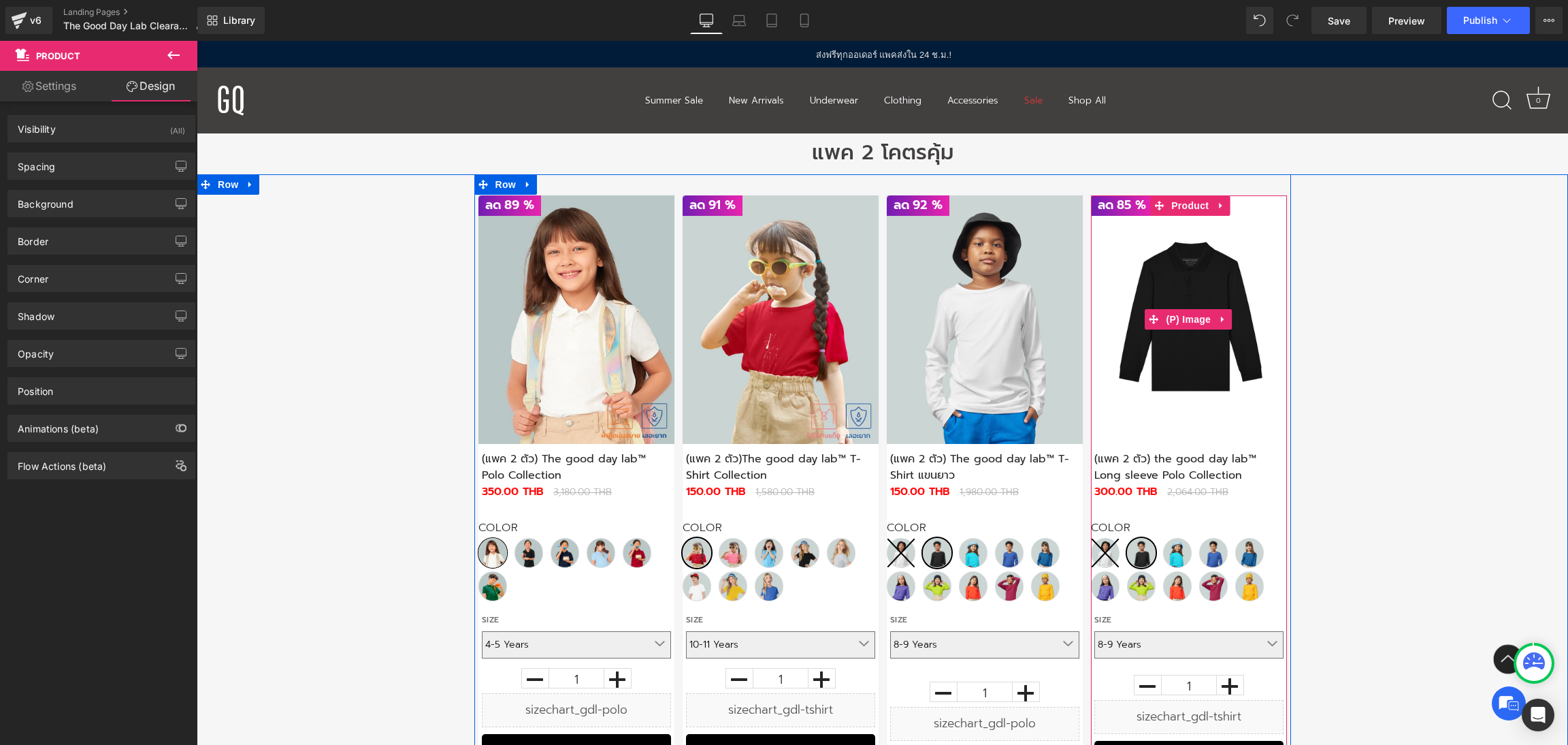
click at [1218, 289] on img at bounding box center [1189, 320] width 196 height 249
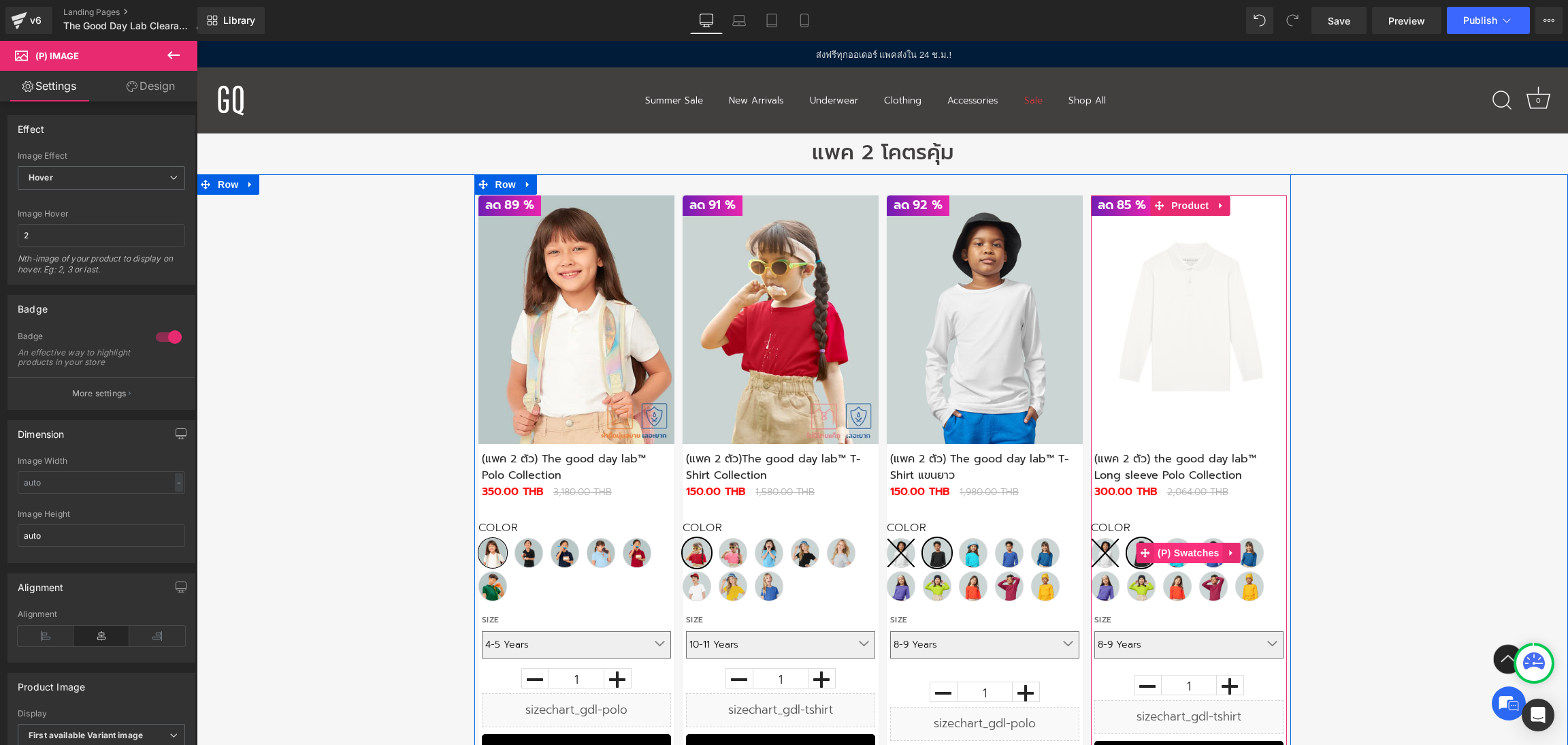
click at [1182, 547] on span "(P) Swatches" at bounding box center [1189, 553] width 69 height 20
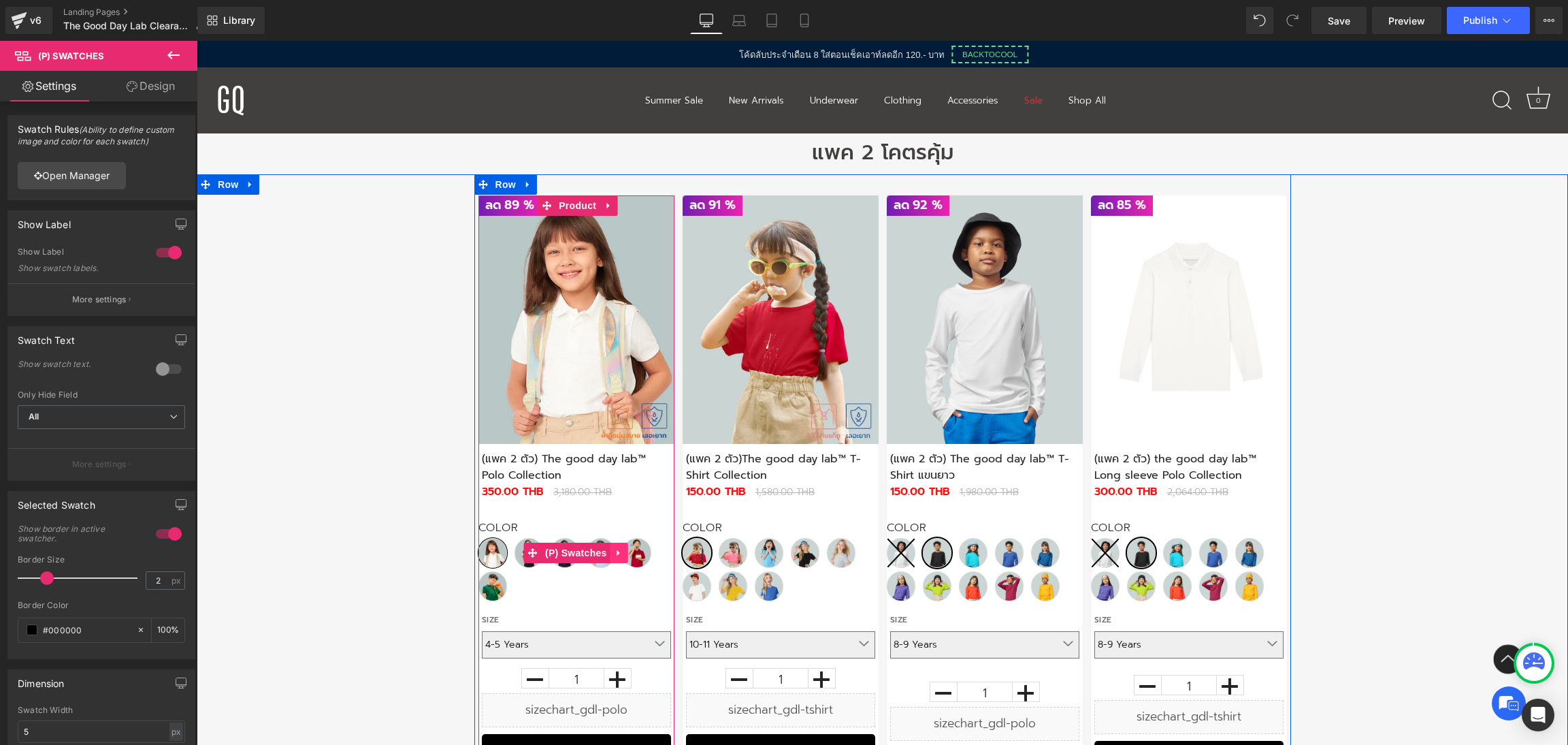
click at [619, 553] on icon at bounding box center [620, 552] width 10 height 10
click at [610, 552] on icon at bounding box center [610, 553] width 10 height 10
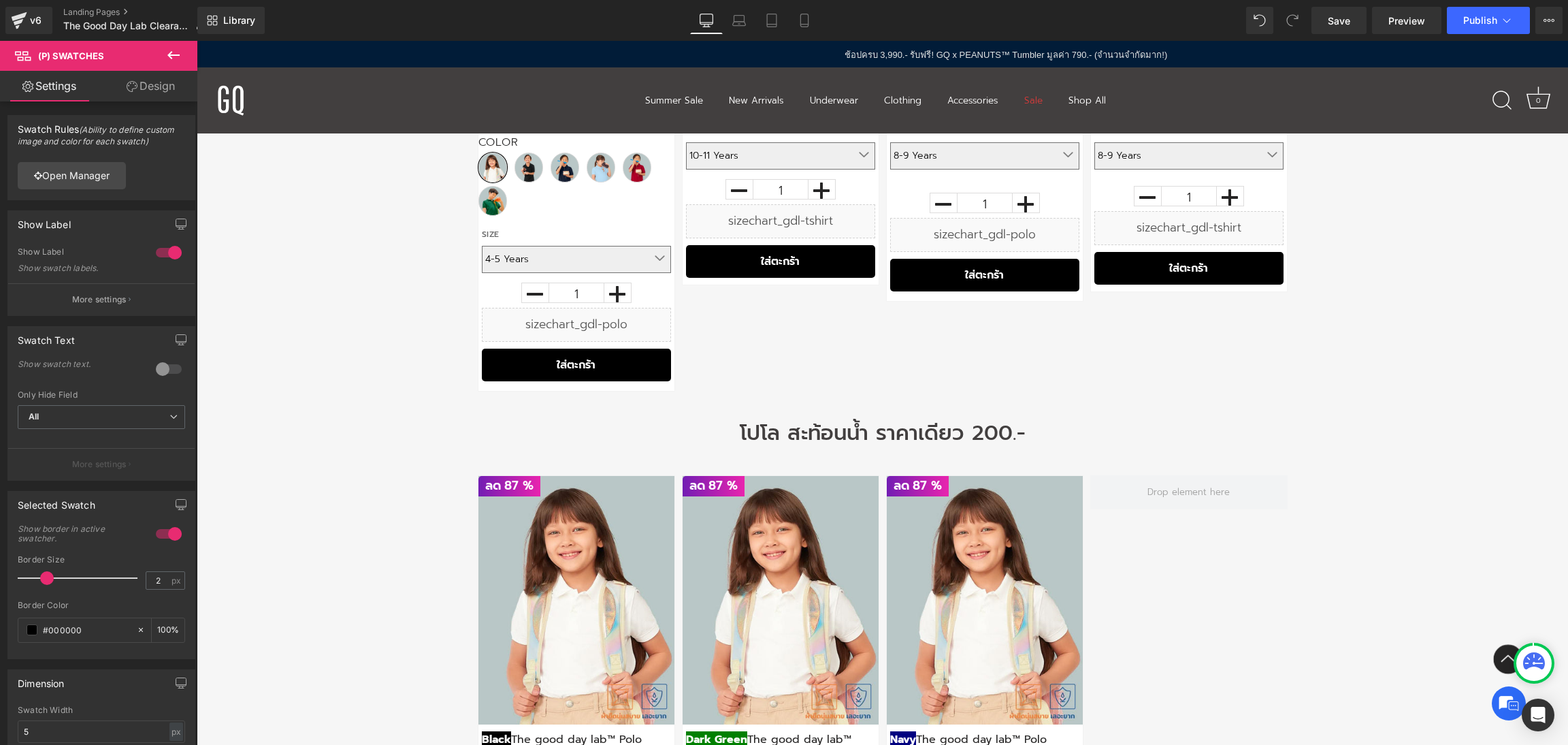
scroll to position [851, 0]
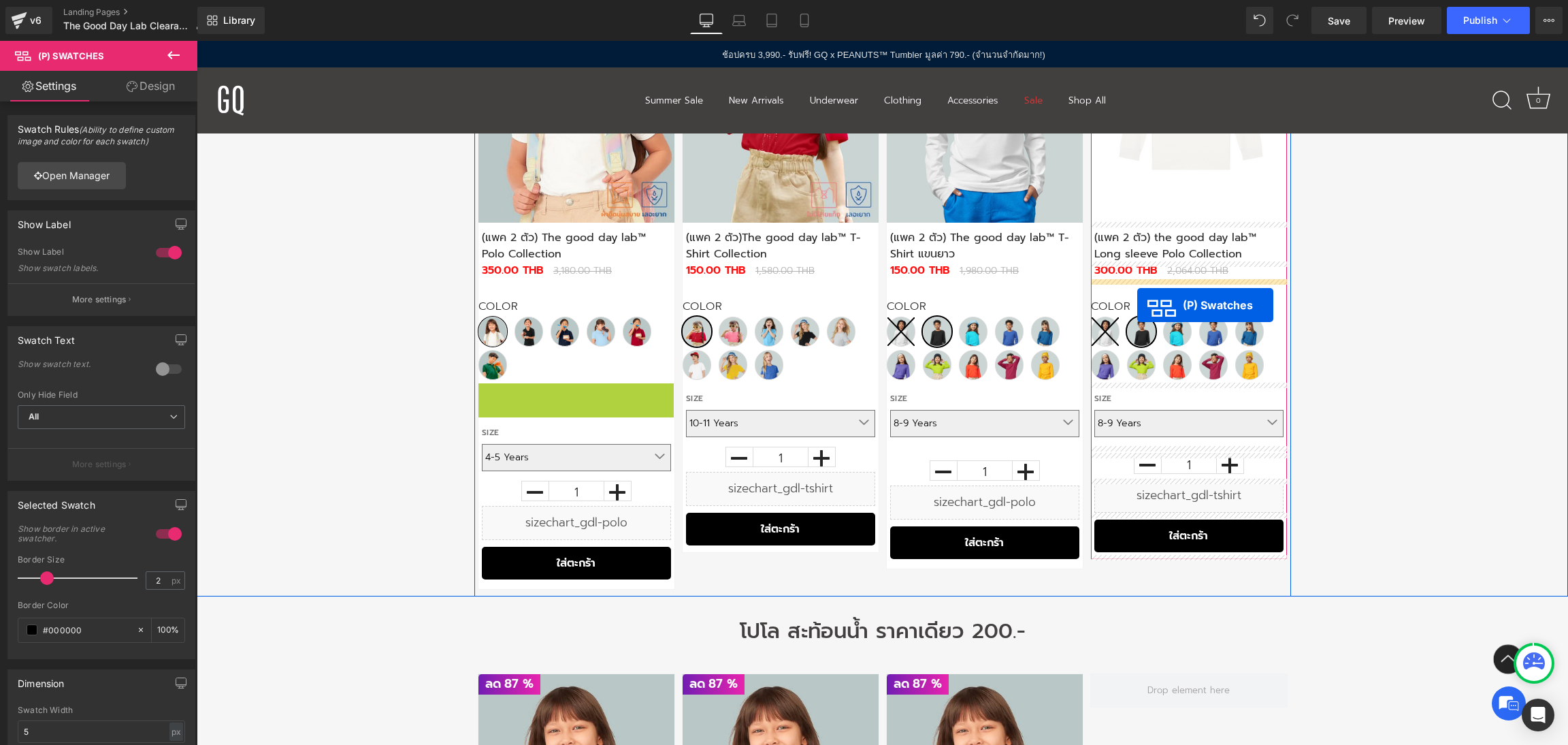
drag, startPoint x: 531, startPoint y: 439, endPoint x: 1137, endPoint y: 304, distance: 620.9
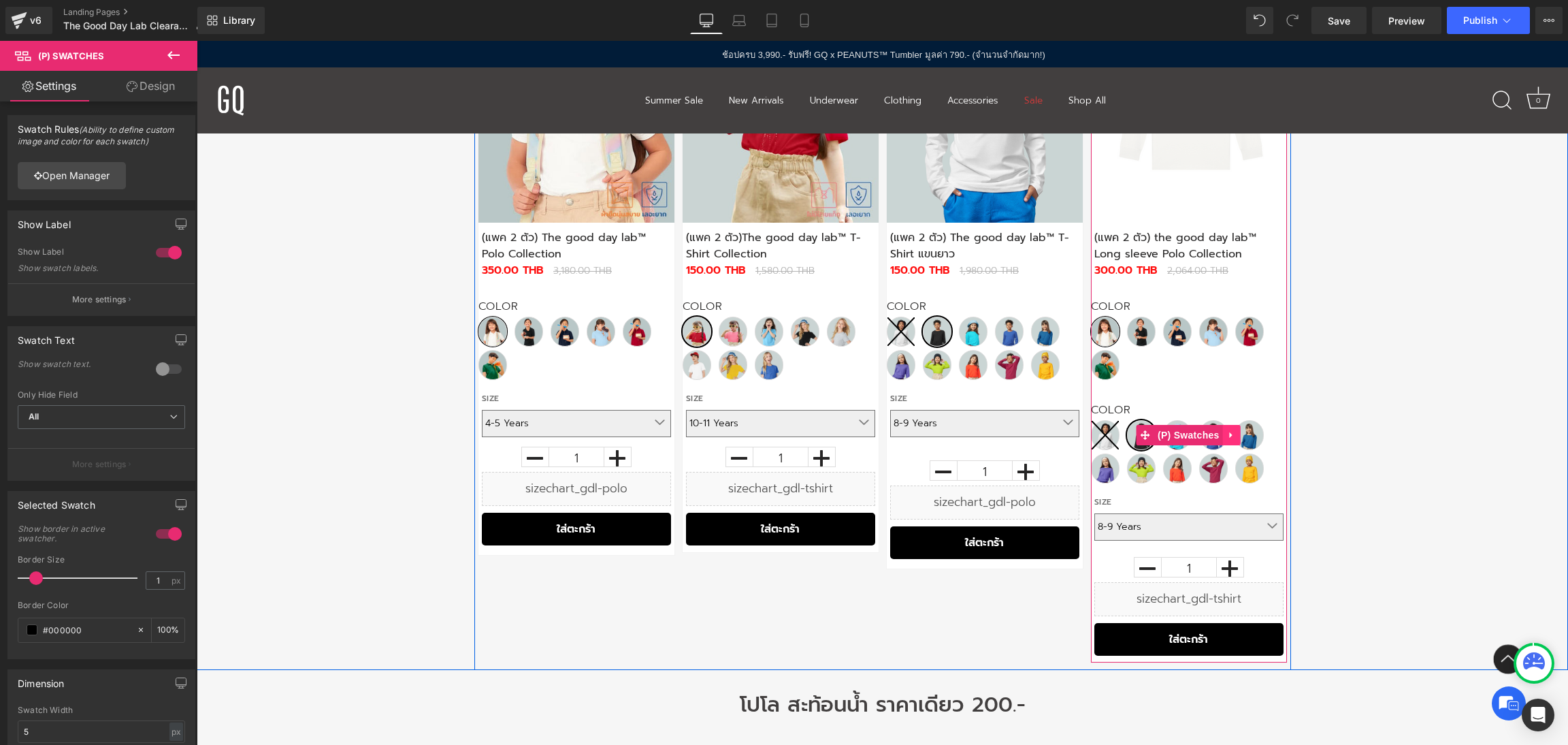
click at [1229, 434] on icon at bounding box center [1232, 435] width 10 height 10
click at [1240, 433] on icon at bounding box center [1241, 435] width 10 height 10
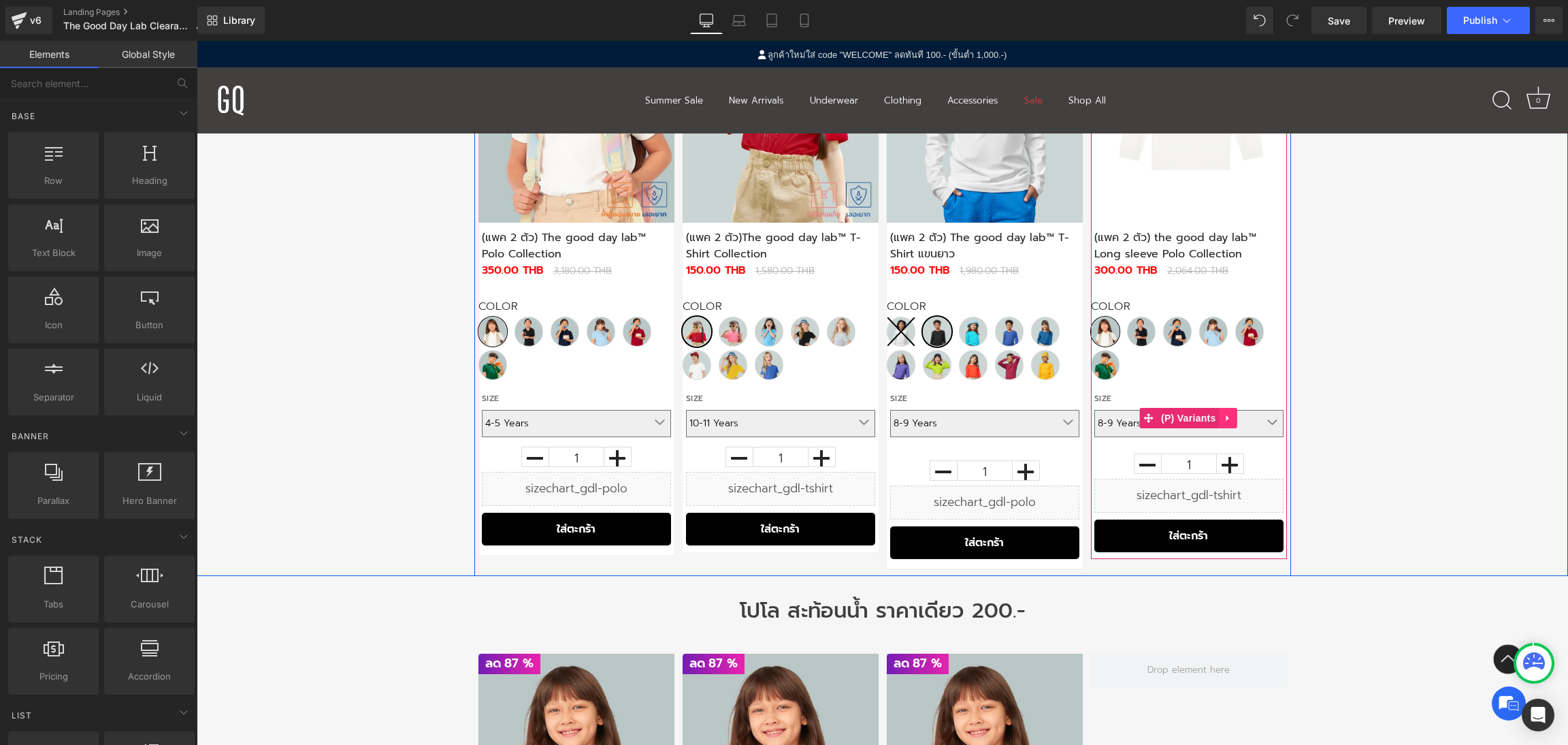
click at [1225, 415] on icon at bounding box center [1228, 418] width 10 height 10
click at [1241, 421] on icon at bounding box center [1237, 418] width 10 height 10
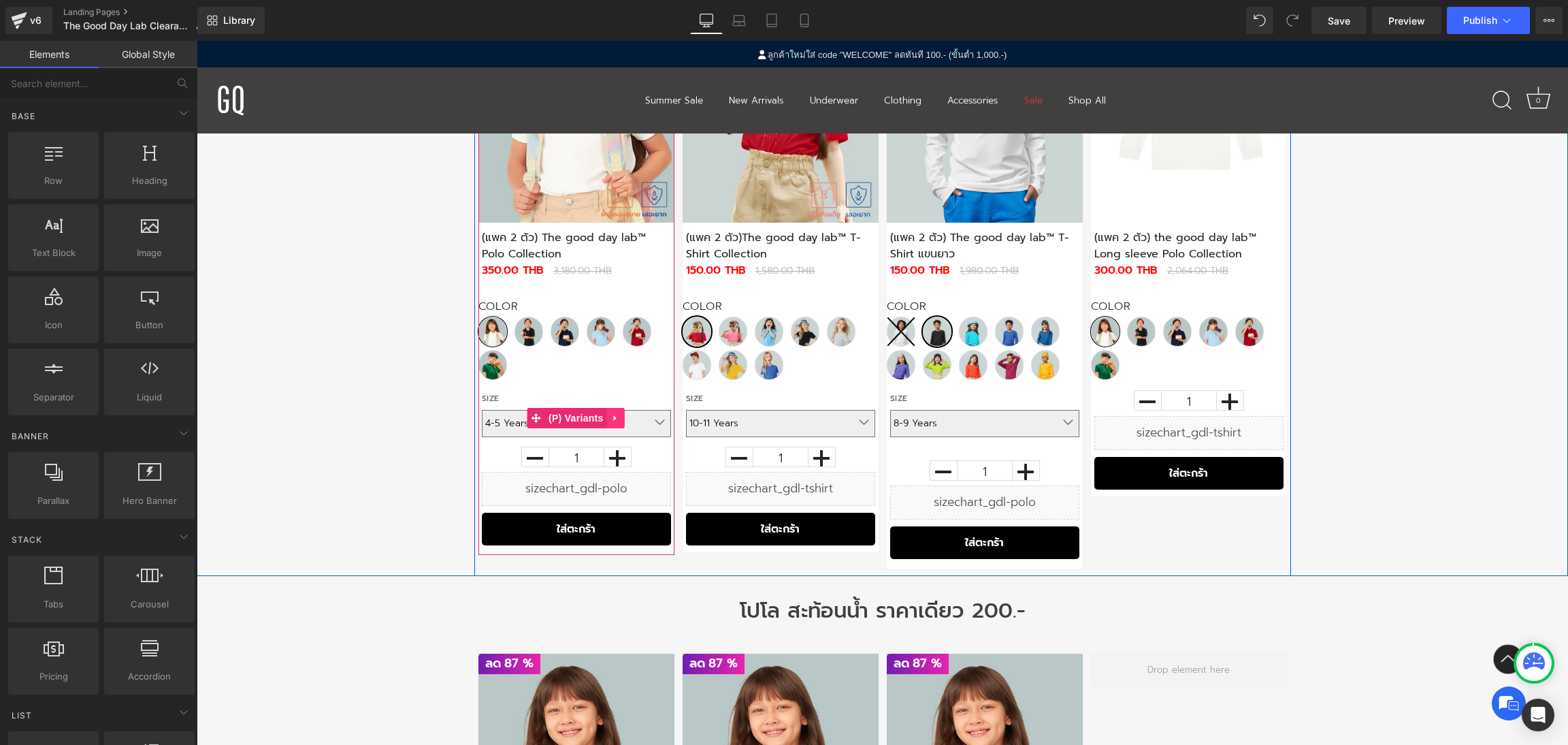
click at [615, 422] on icon at bounding box center [616, 418] width 10 height 10
click at [611, 423] on link at bounding box center [607, 417] width 18 height 20
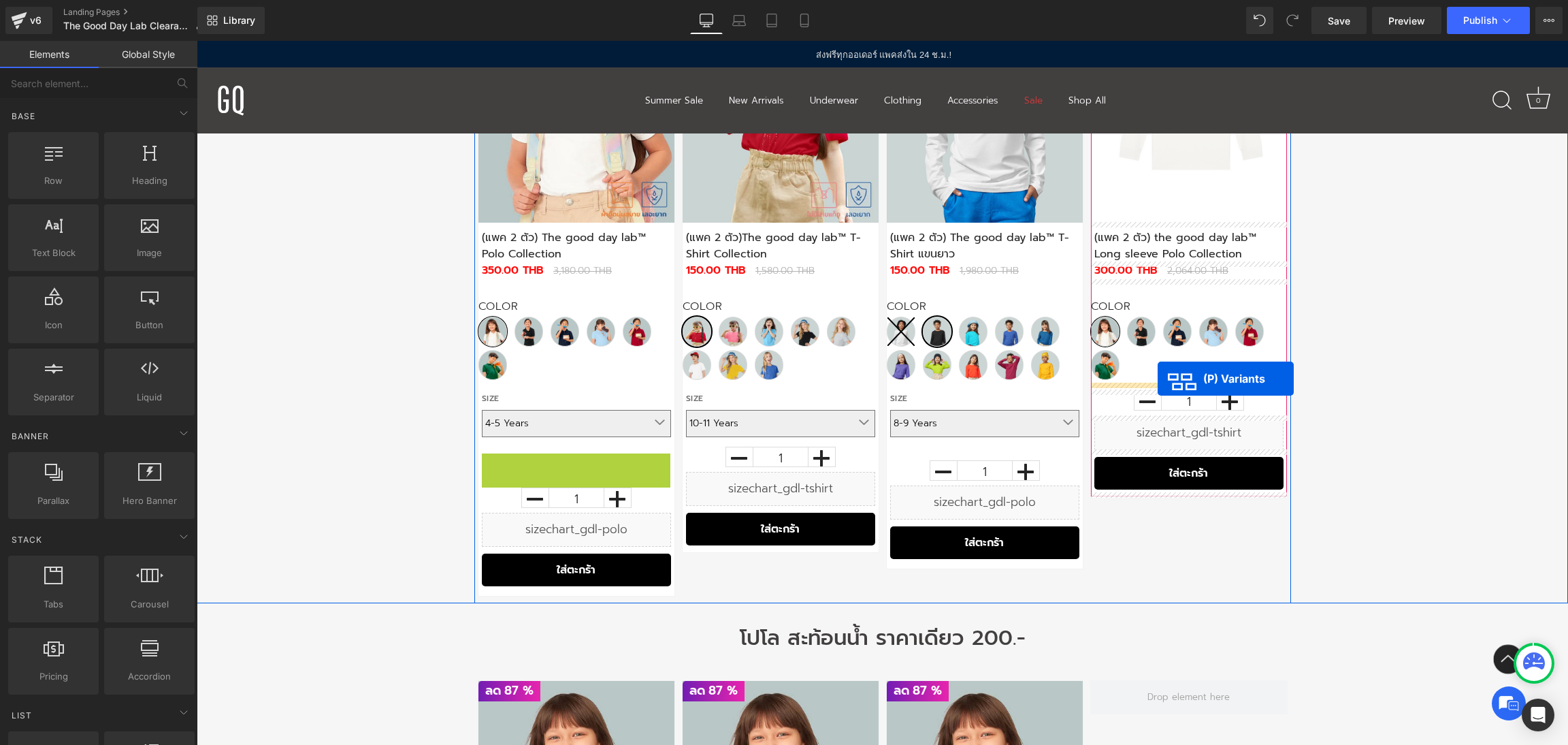
drag, startPoint x: 527, startPoint y: 480, endPoint x: 1158, endPoint y: 378, distance: 639.2
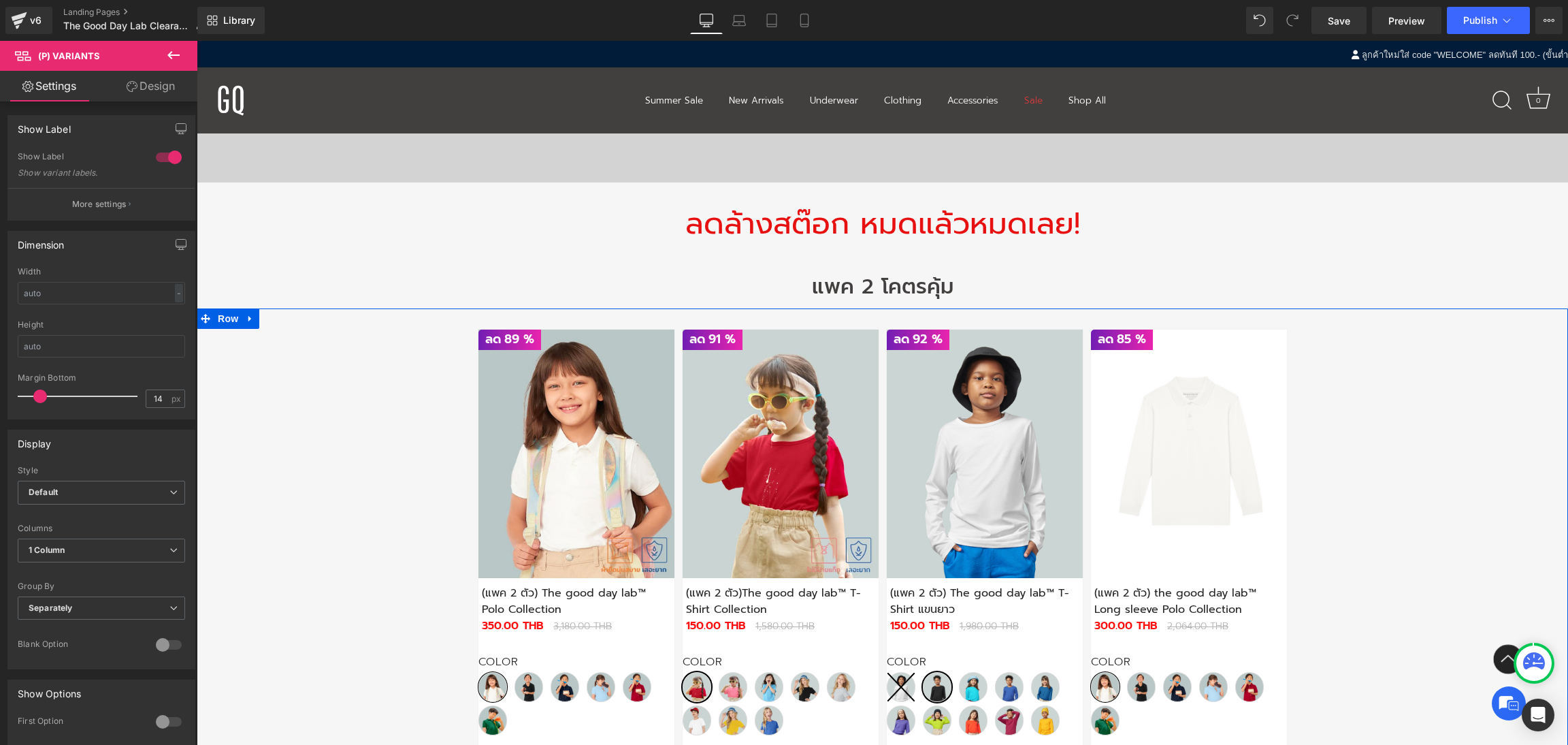
scroll to position [545, 0]
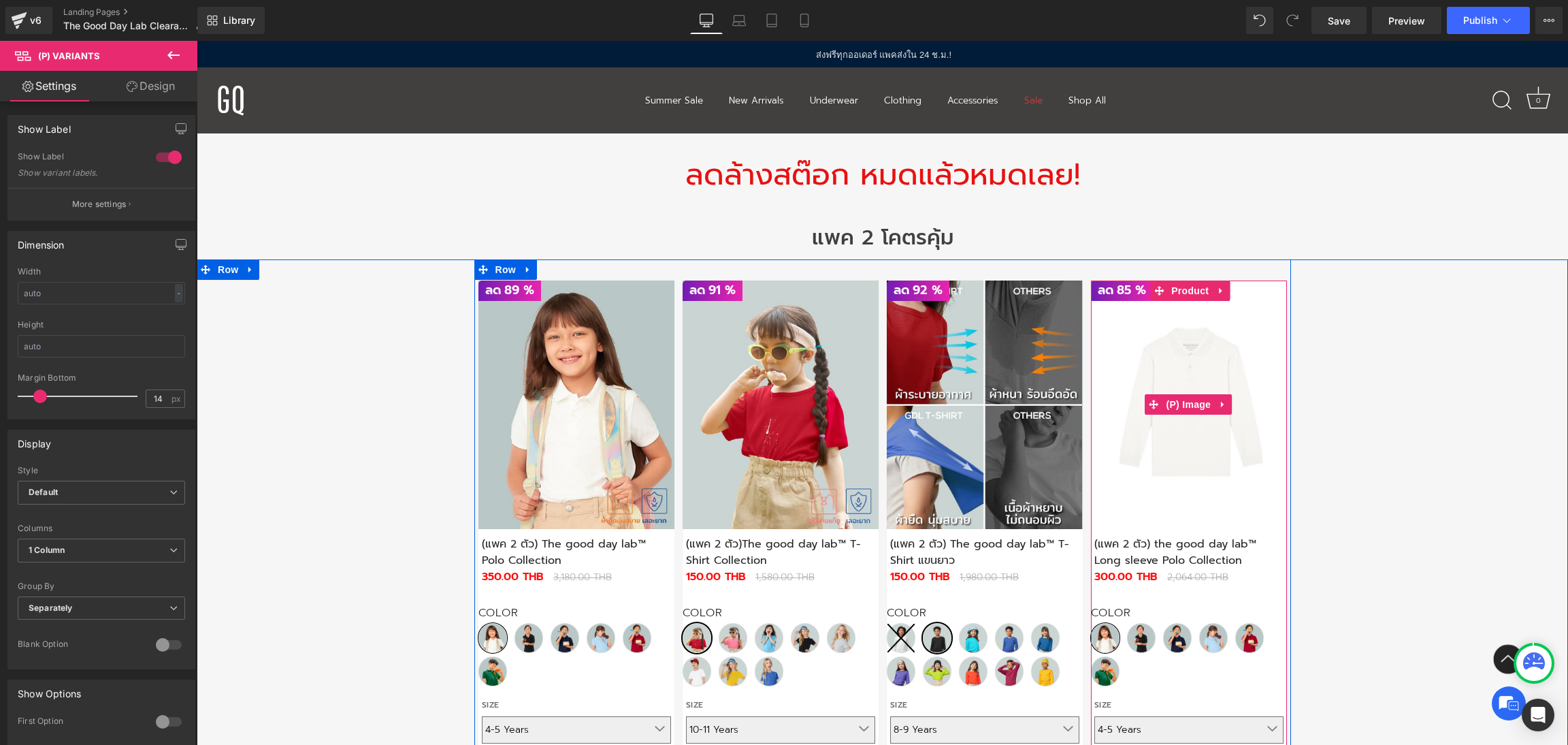
click at [1190, 403] on span "(P) Image" at bounding box center [1188, 403] width 52 height 20
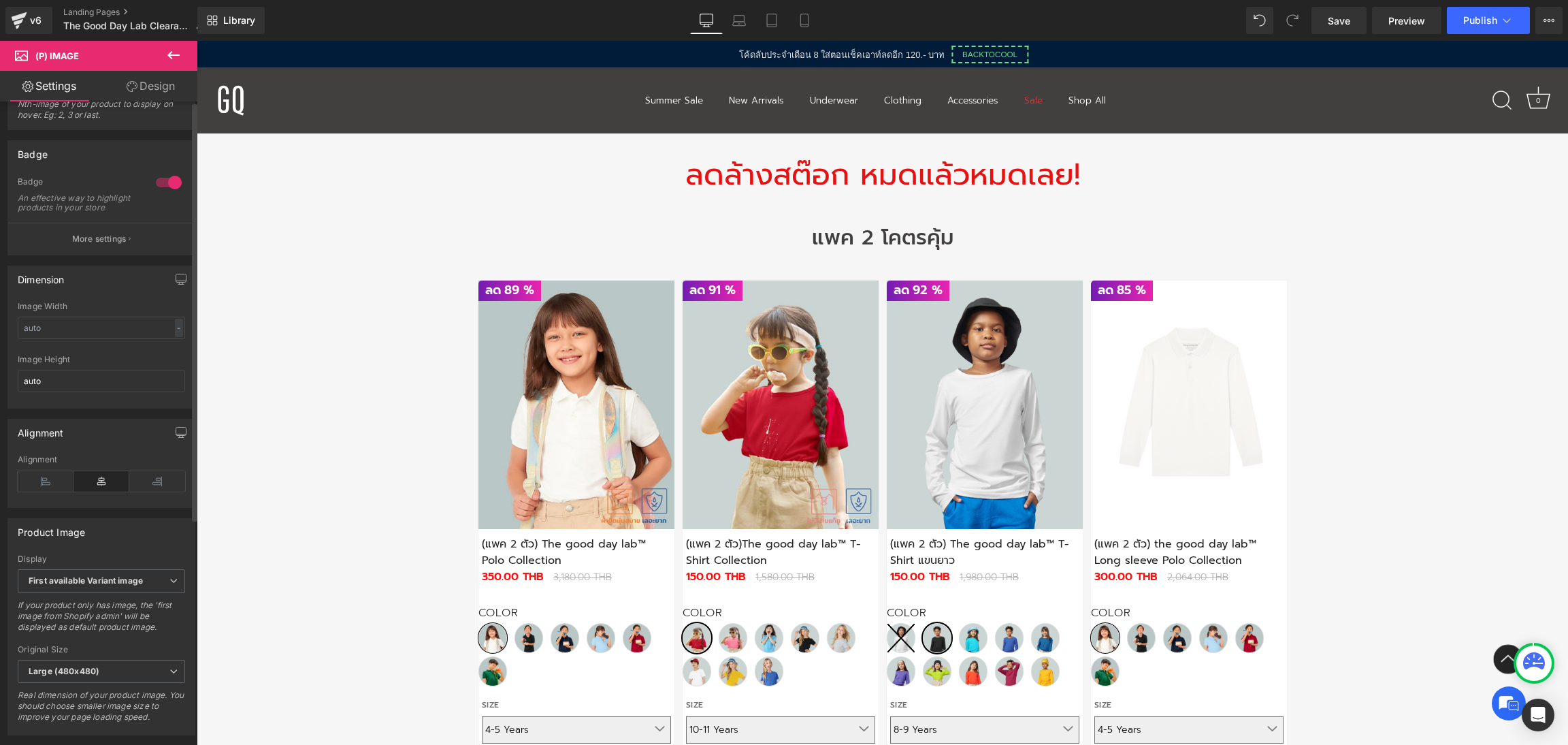
scroll to position [0, 0]
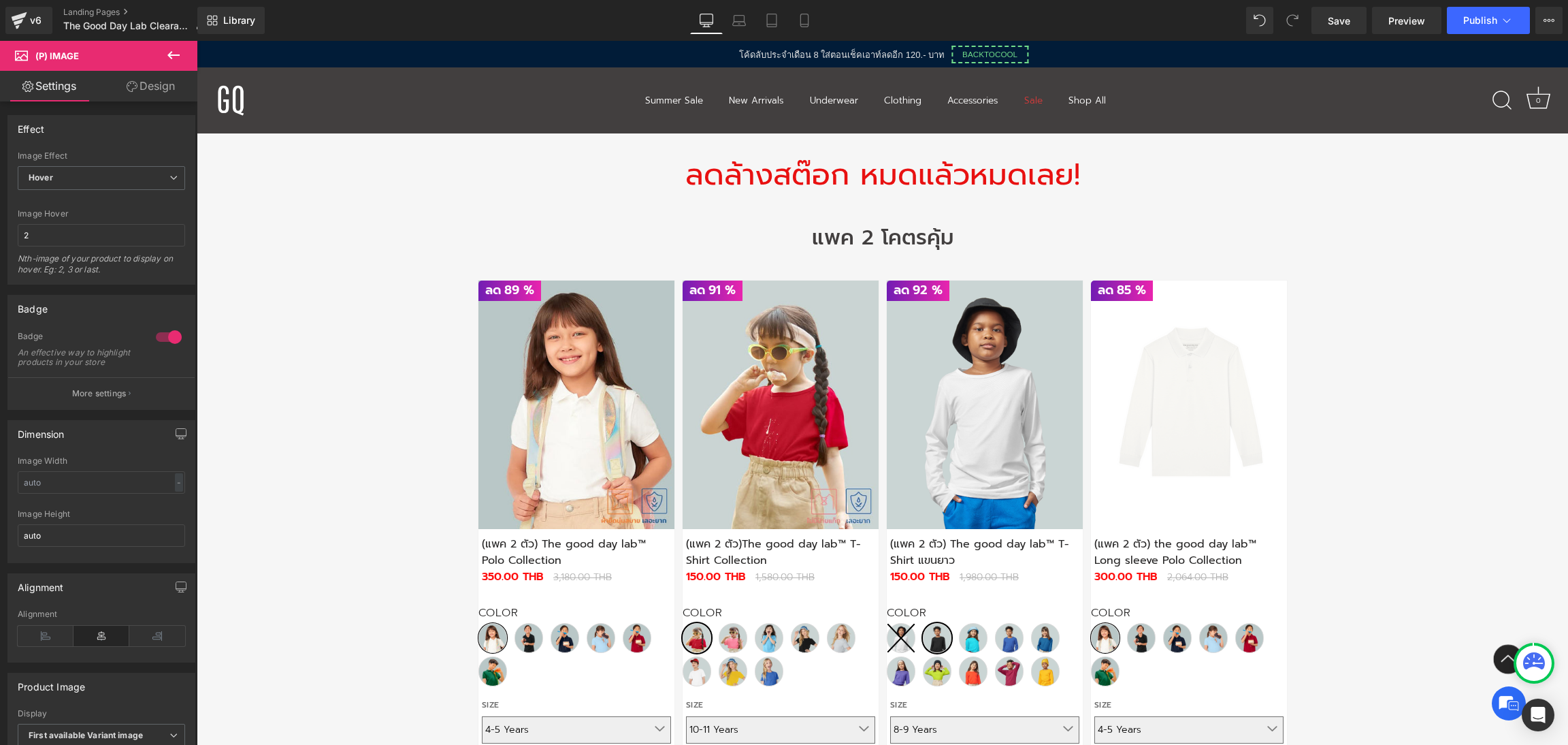
click at [132, 78] on link "Design" at bounding box center [150, 86] width 99 height 30
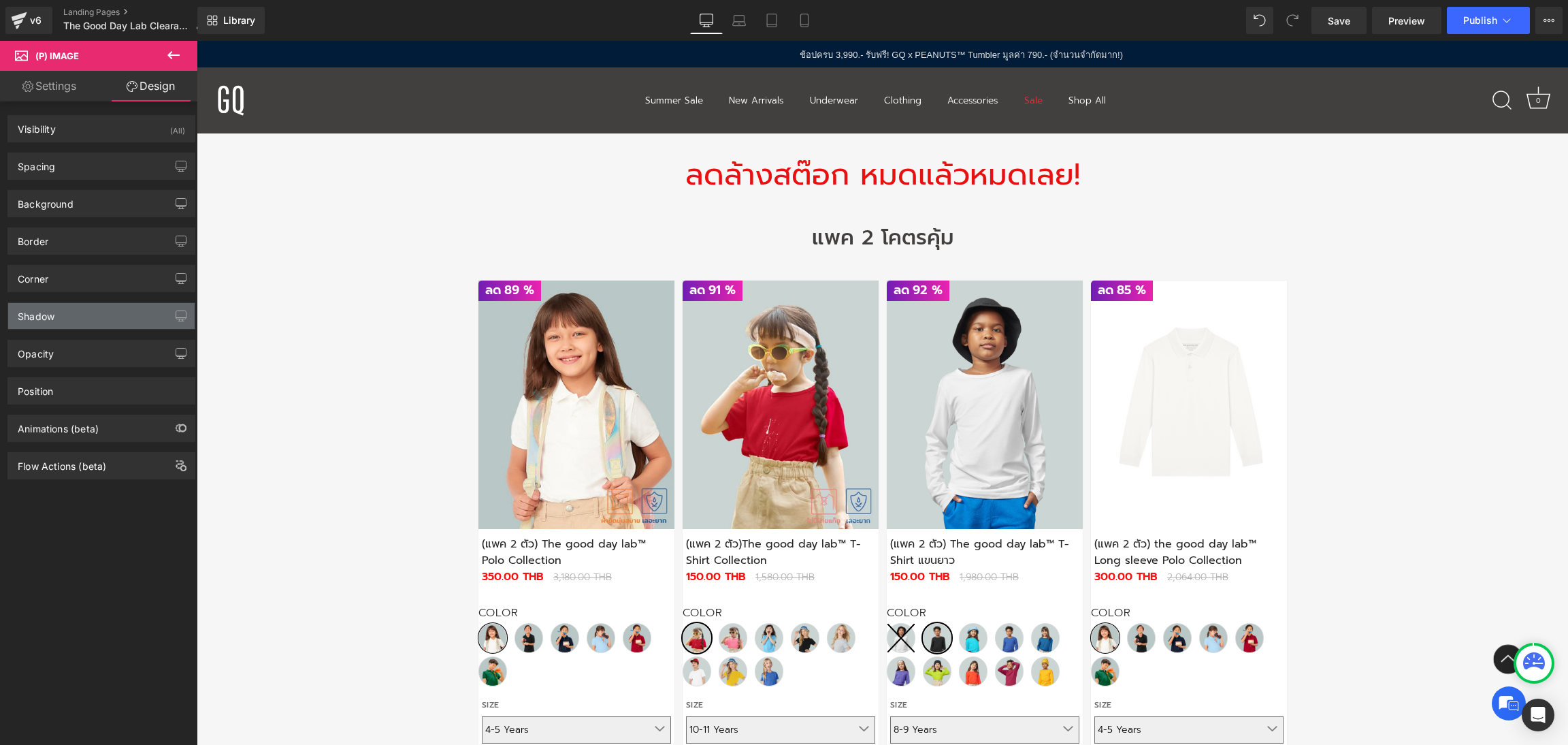
click at [95, 311] on div "Shadow" at bounding box center [101, 316] width 187 height 26
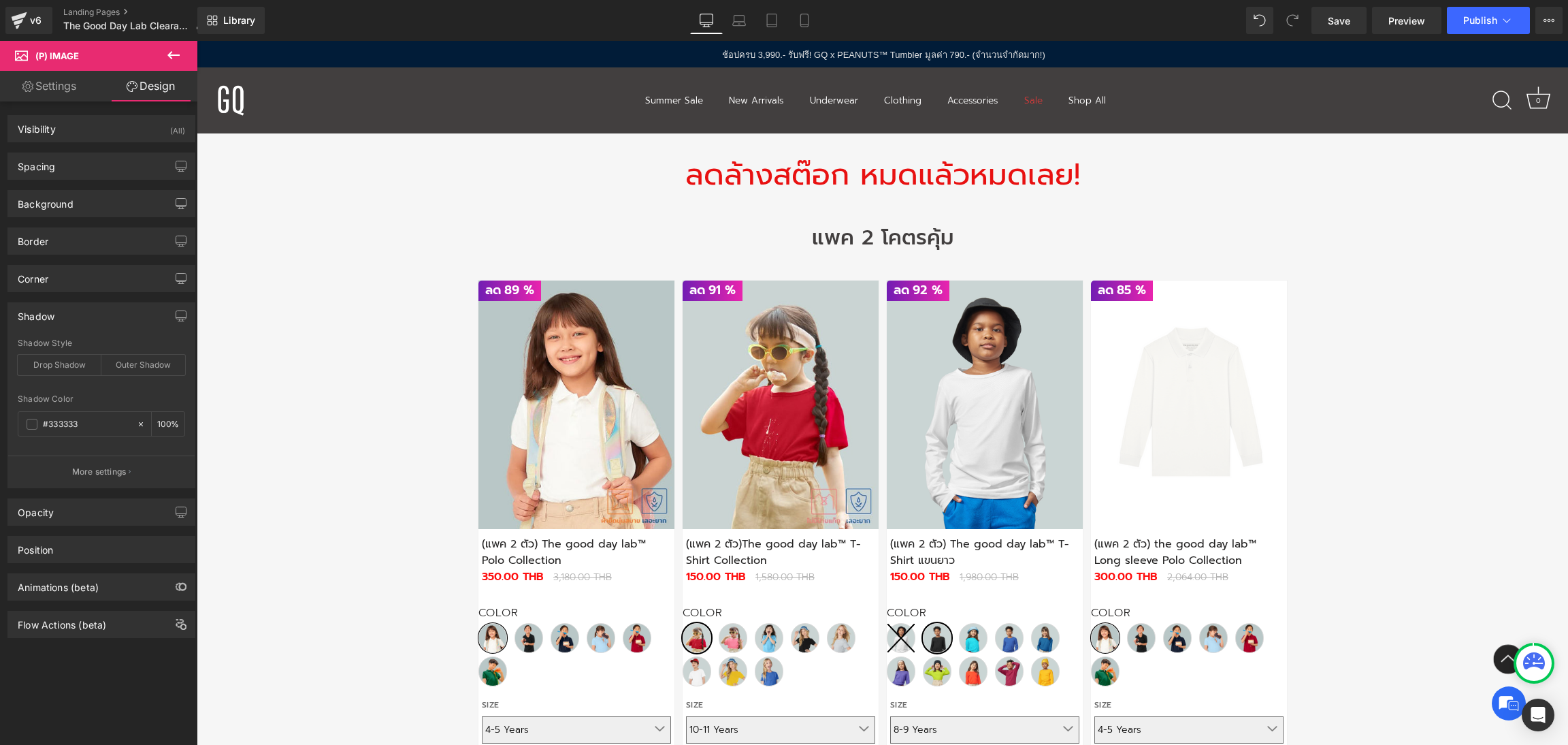
click at [95, 311] on div "Shadow" at bounding box center [101, 316] width 187 height 26
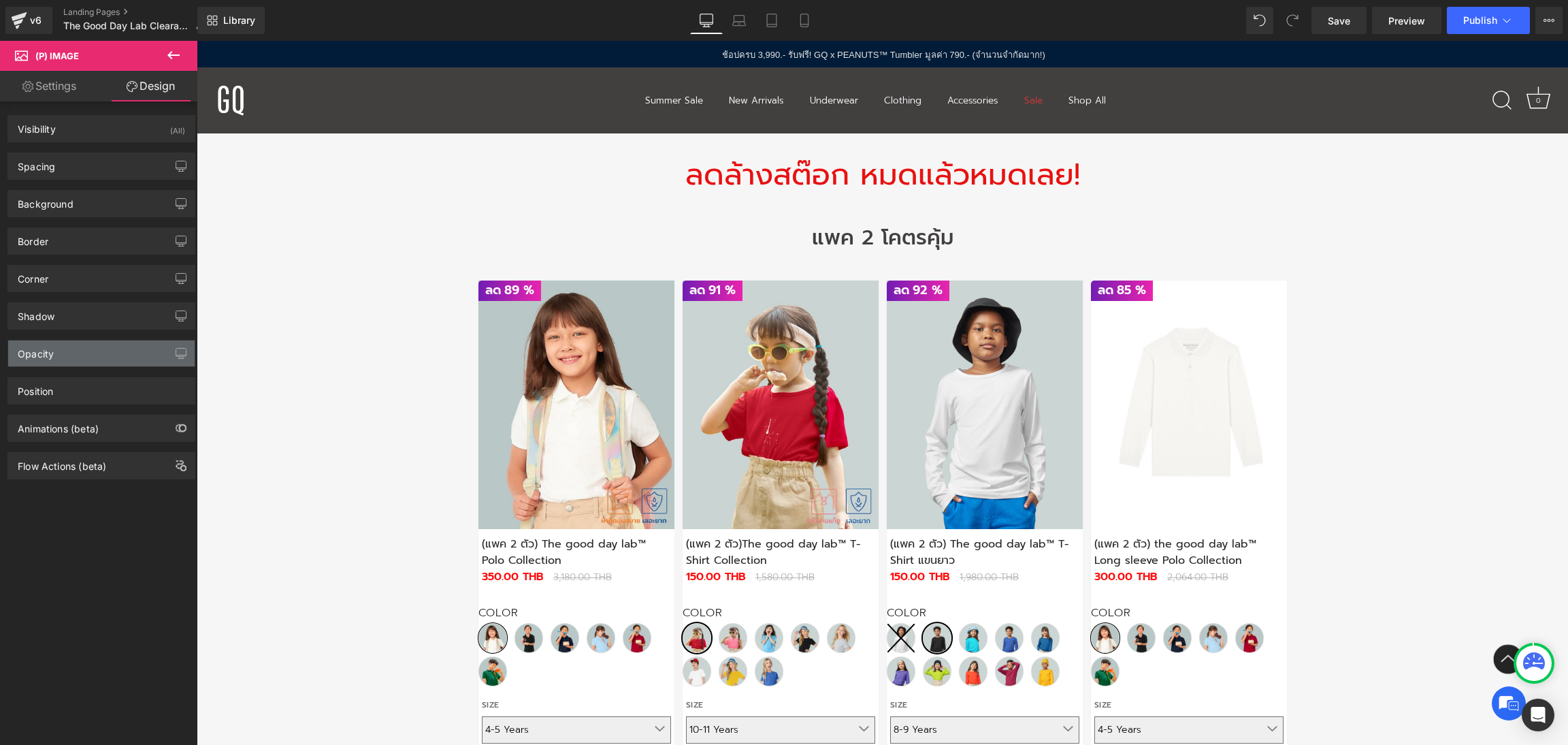
click at [85, 354] on div "Opacity" at bounding box center [101, 353] width 187 height 26
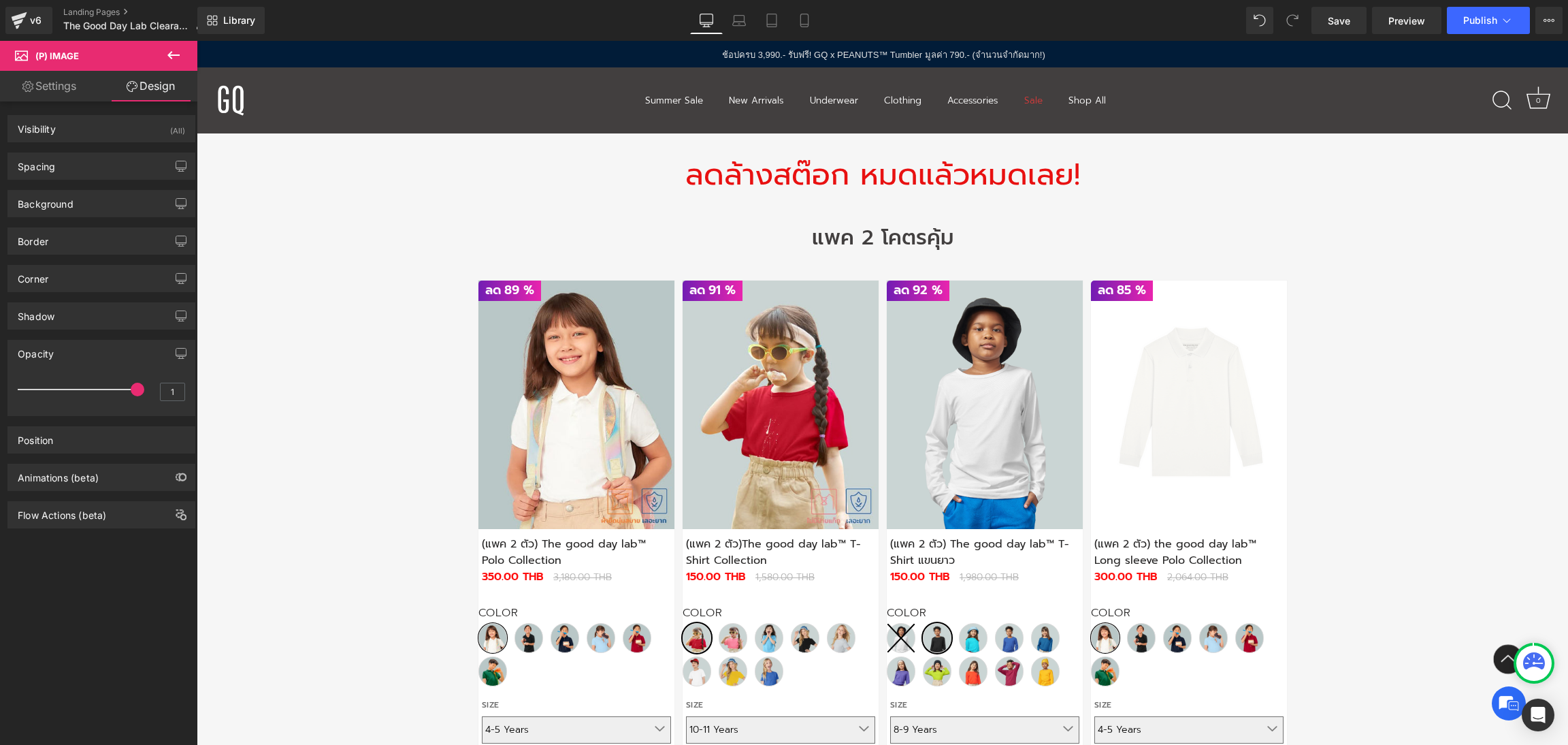
click at [85, 354] on div "Opacity" at bounding box center [101, 353] width 187 height 26
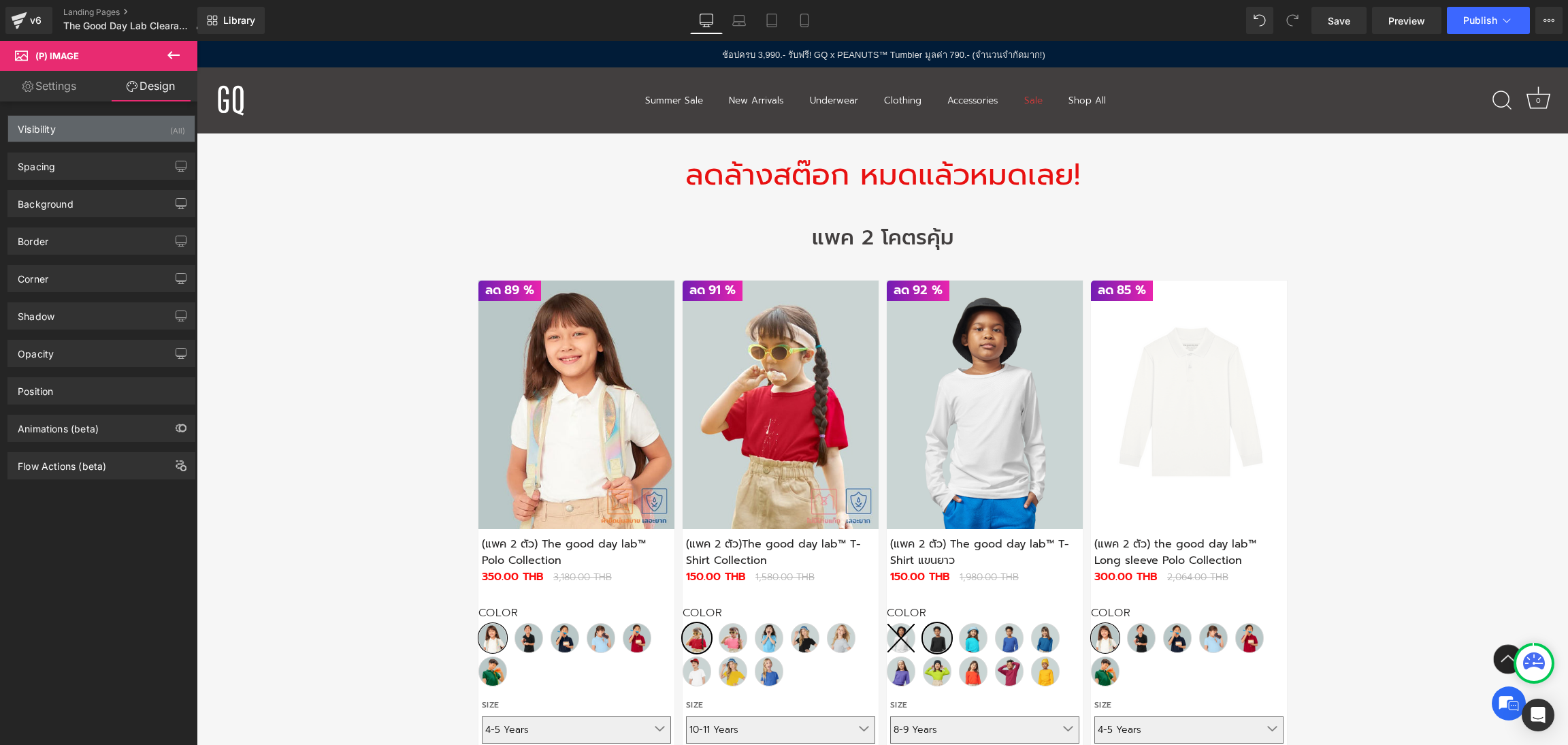
click at [93, 123] on div "Visibility (All)" at bounding box center [101, 128] width 187 height 26
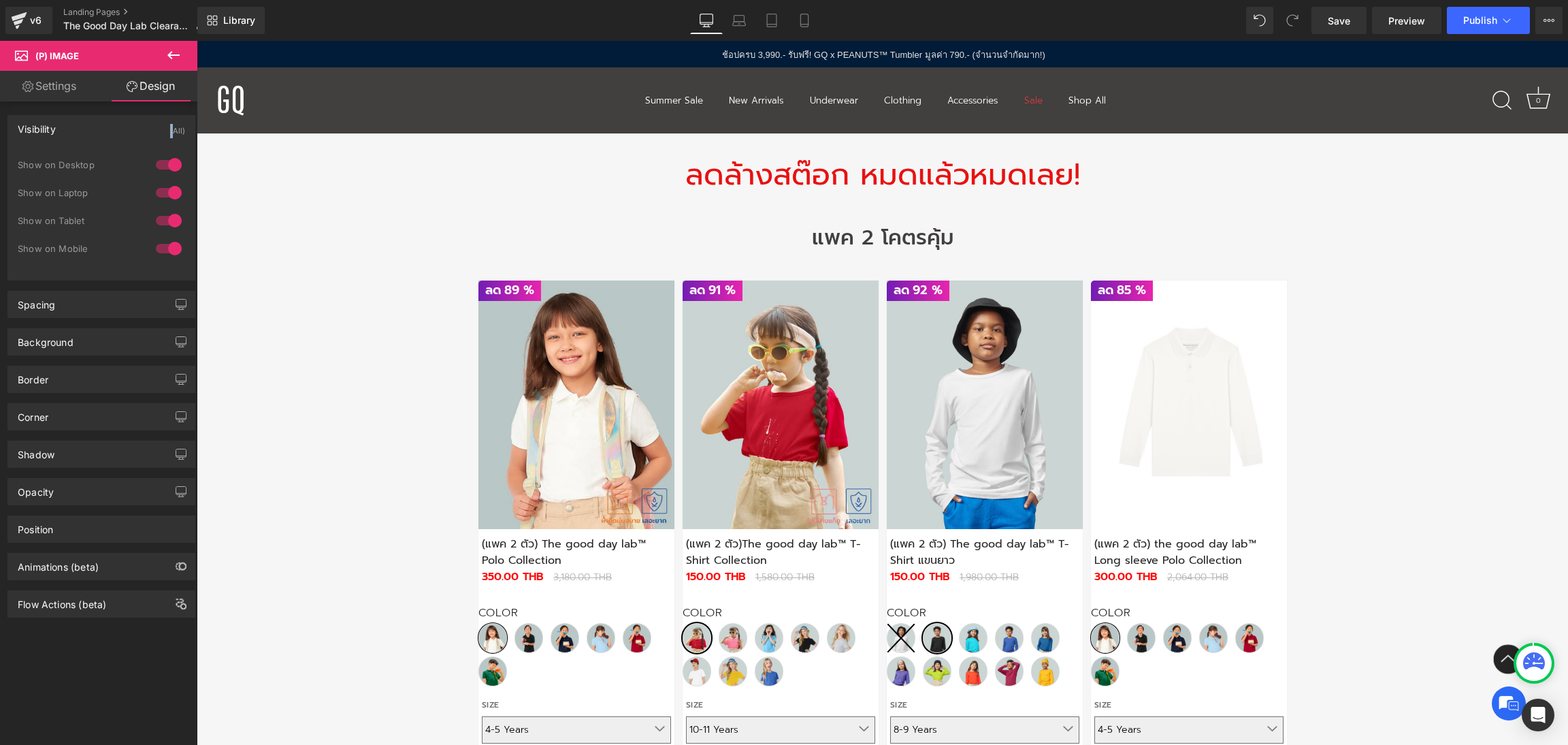
click at [93, 123] on div "Visibility (All)" at bounding box center [101, 128] width 187 height 26
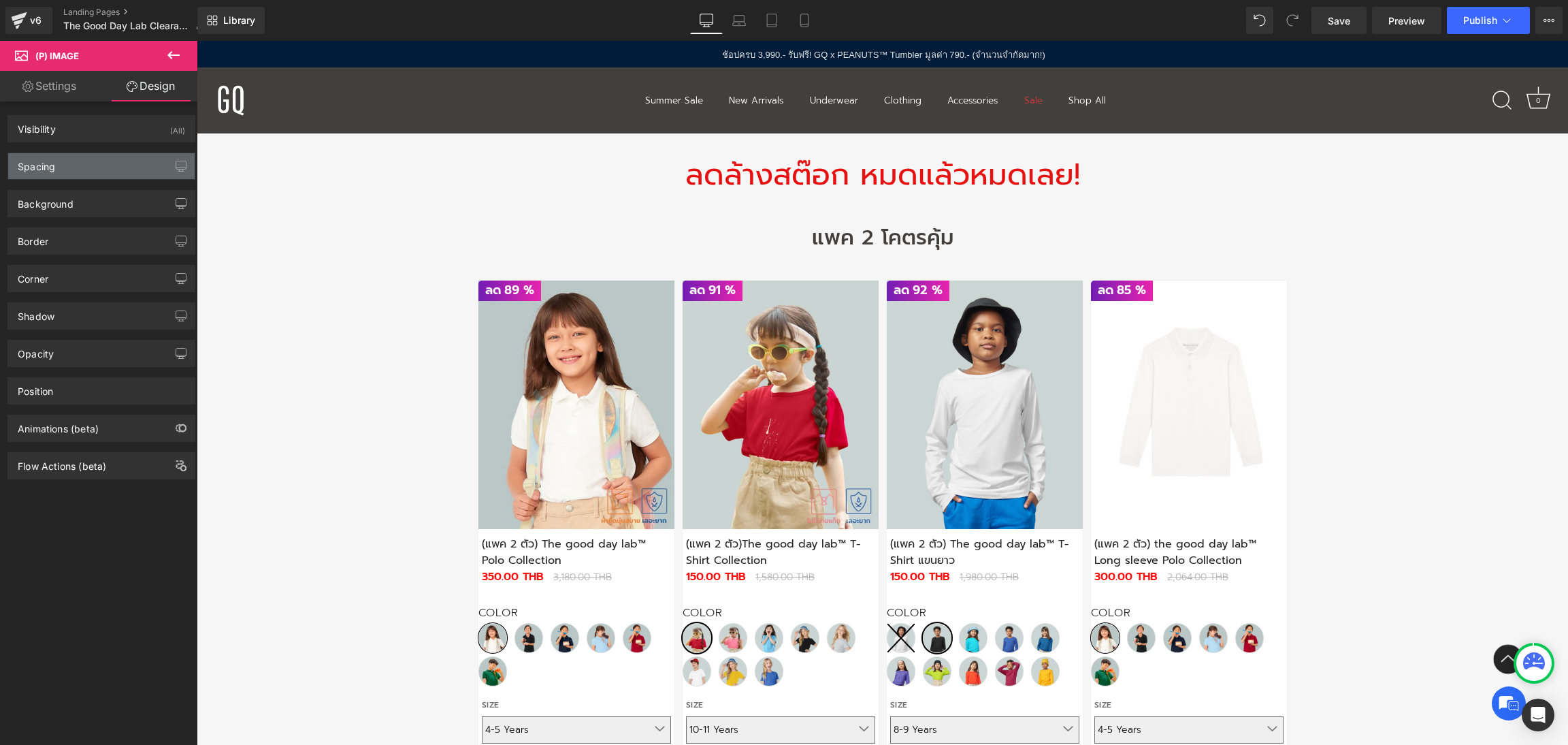
click at [89, 160] on div "Spacing" at bounding box center [101, 166] width 187 height 26
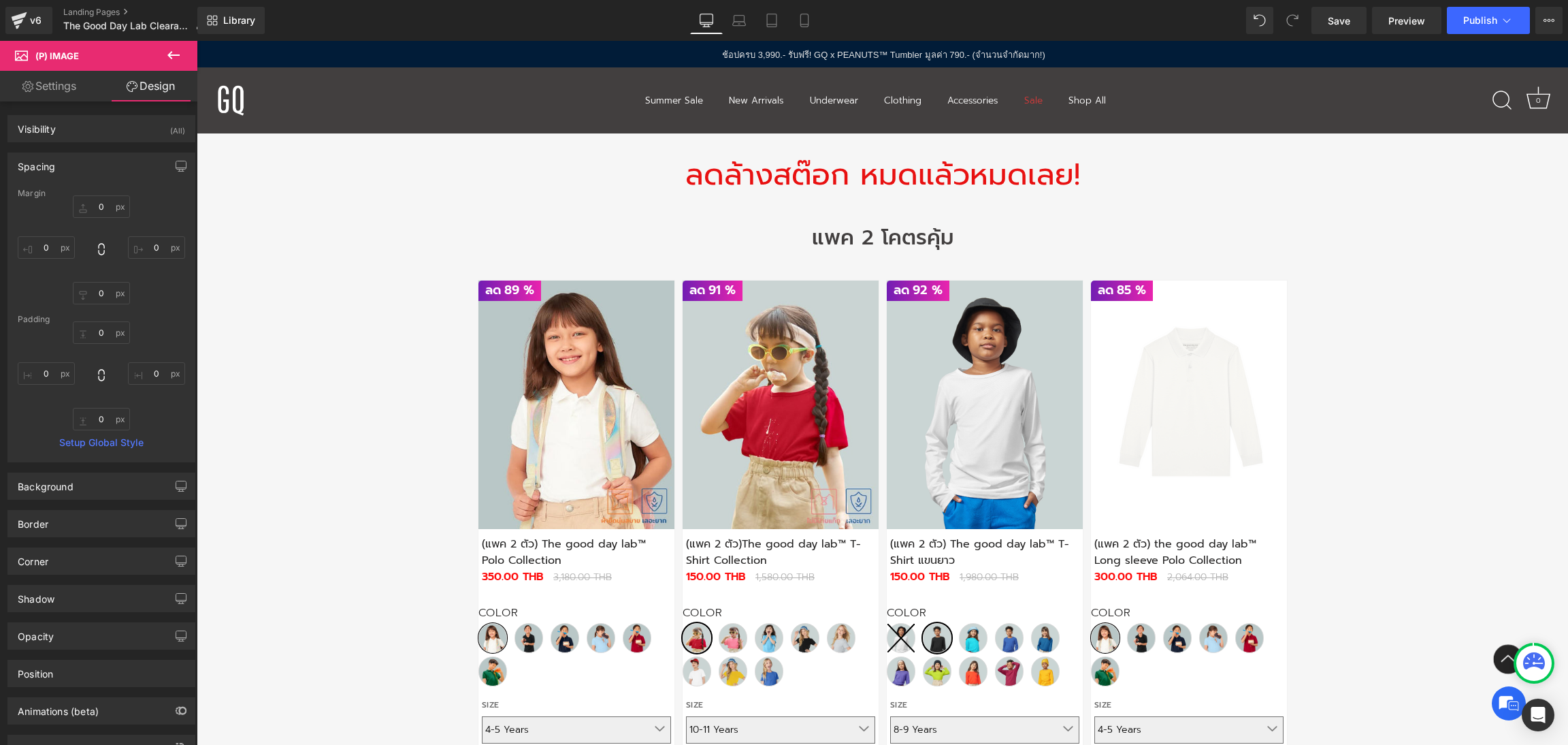
click at [89, 160] on div "Spacing" at bounding box center [101, 166] width 187 height 26
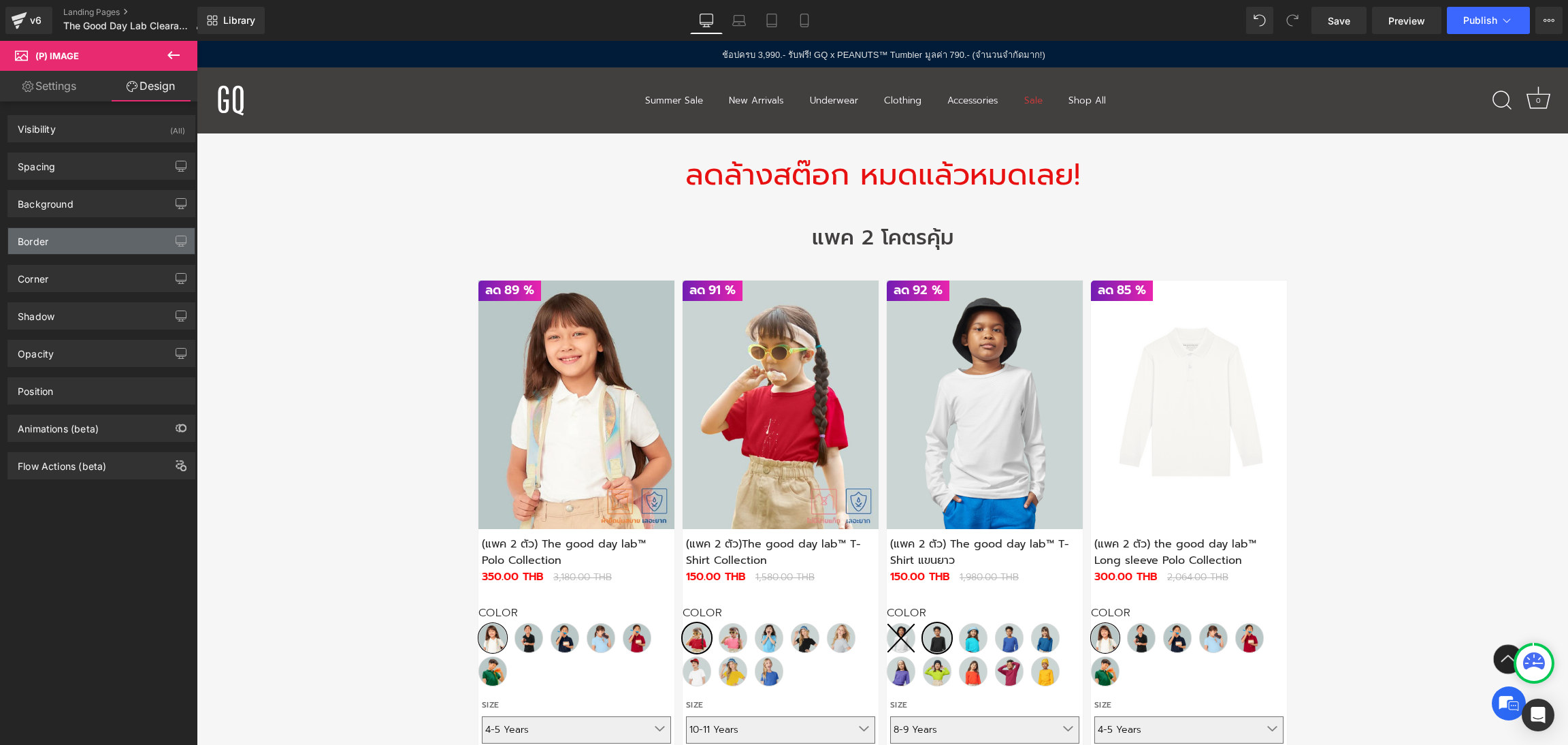
click at [91, 232] on div "Border" at bounding box center [101, 241] width 187 height 26
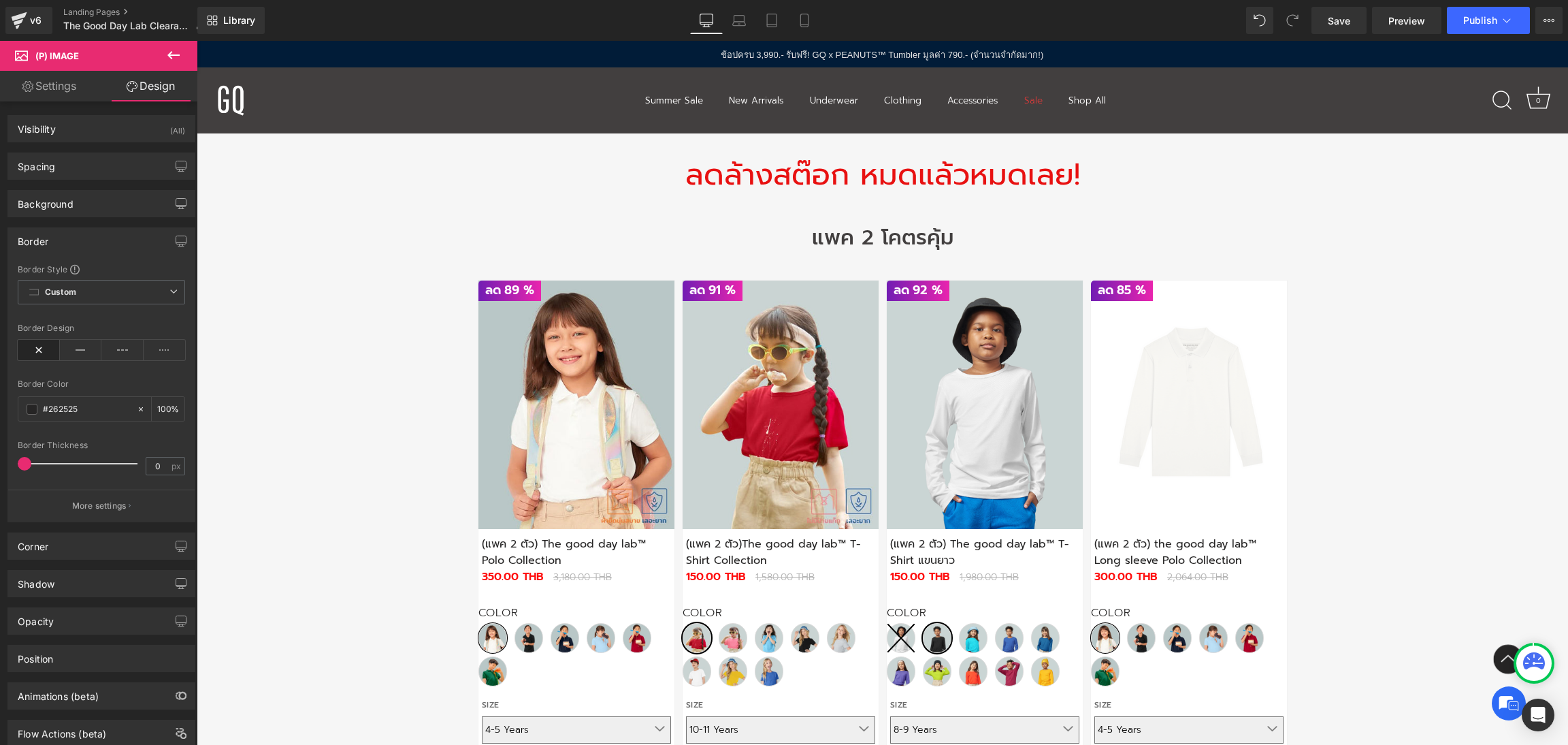
click at [91, 232] on div "Border" at bounding box center [101, 241] width 187 height 26
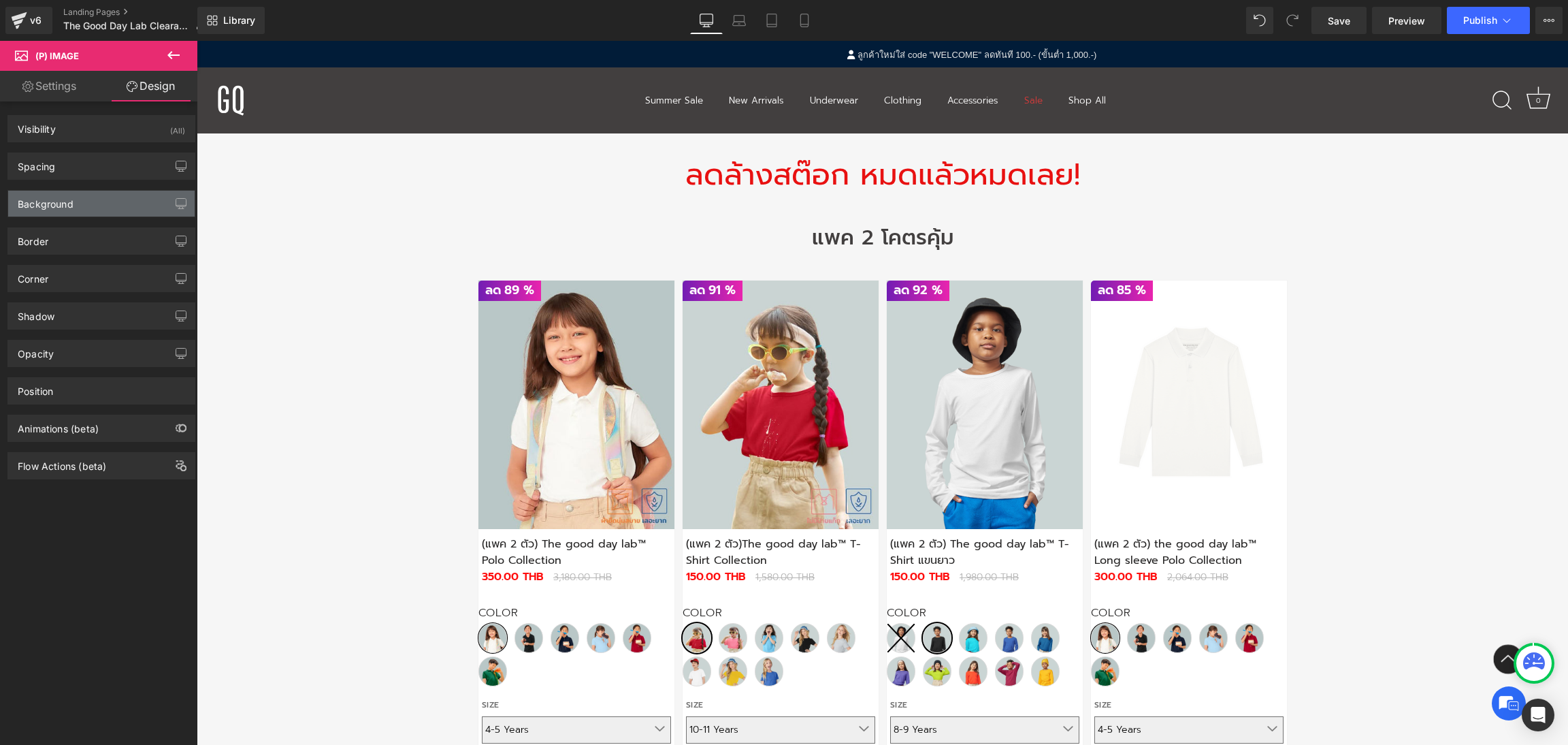
click at [97, 202] on div "Background" at bounding box center [101, 204] width 187 height 26
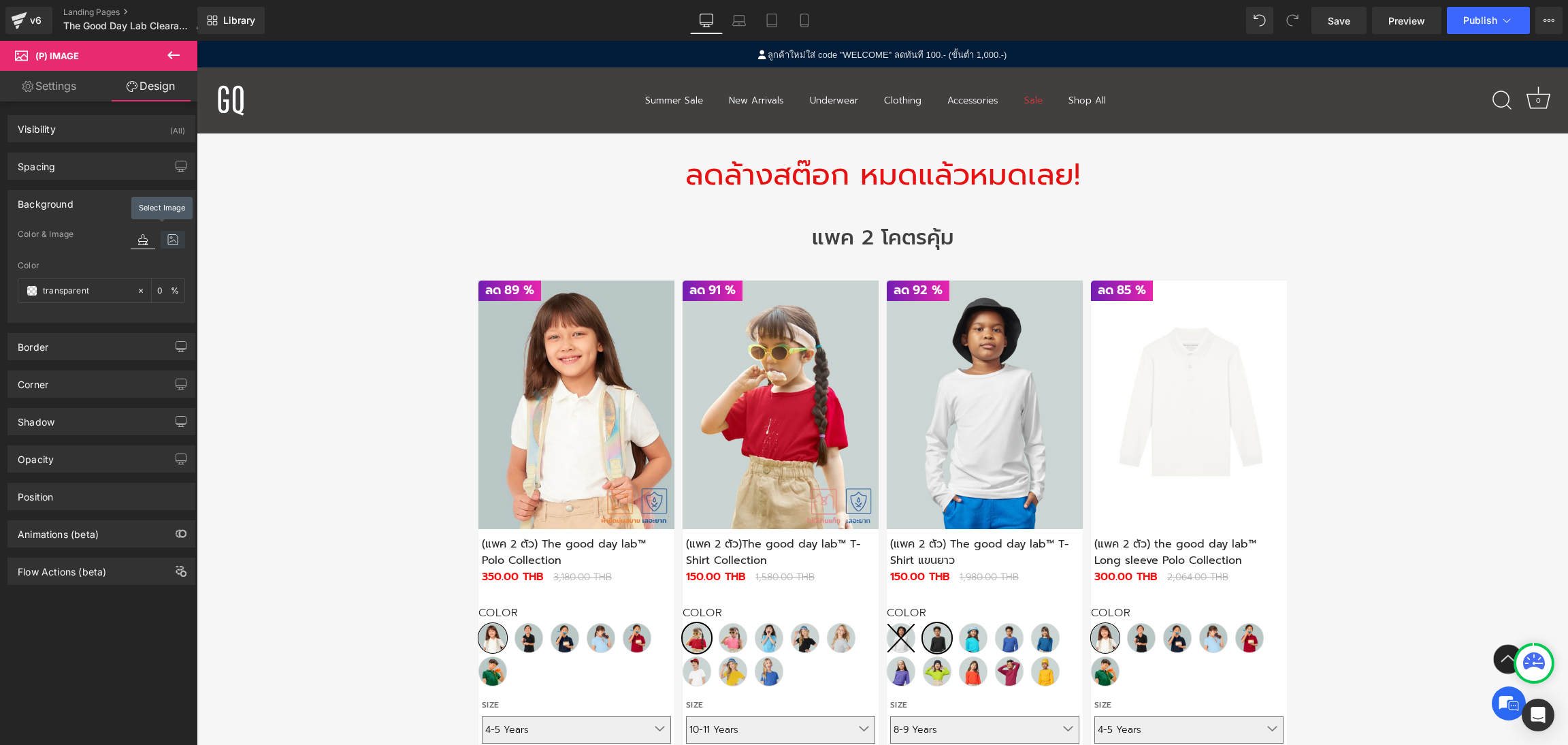
click at [160, 239] on icon at bounding box center [172, 240] width 25 height 18
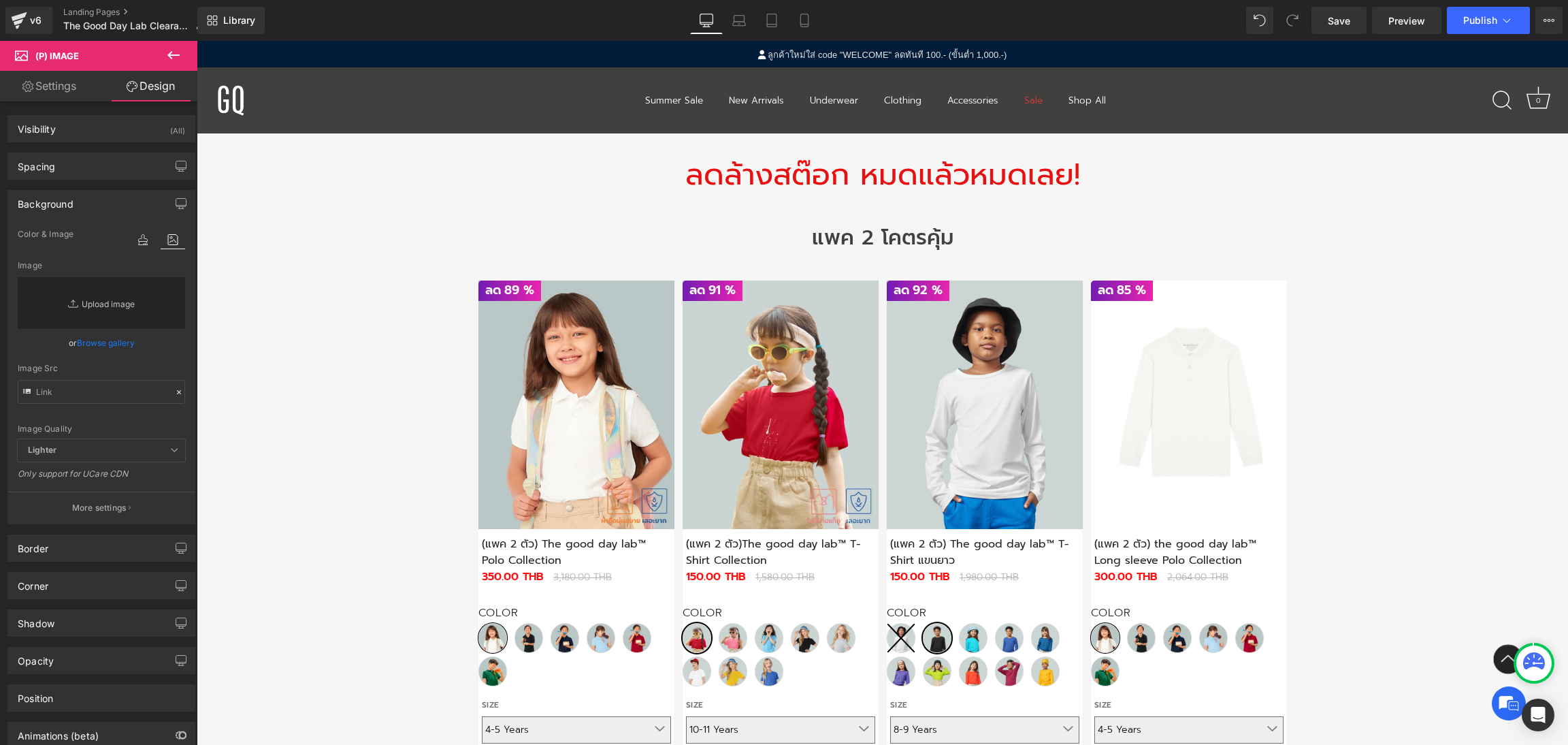
click at [115, 302] on link "Replace Image" at bounding box center [101, 302] width 168 height 52
type input "C:\fakepath\ดีไซน์ที่ยังไม่ได้ตั้งชื่อ.png"
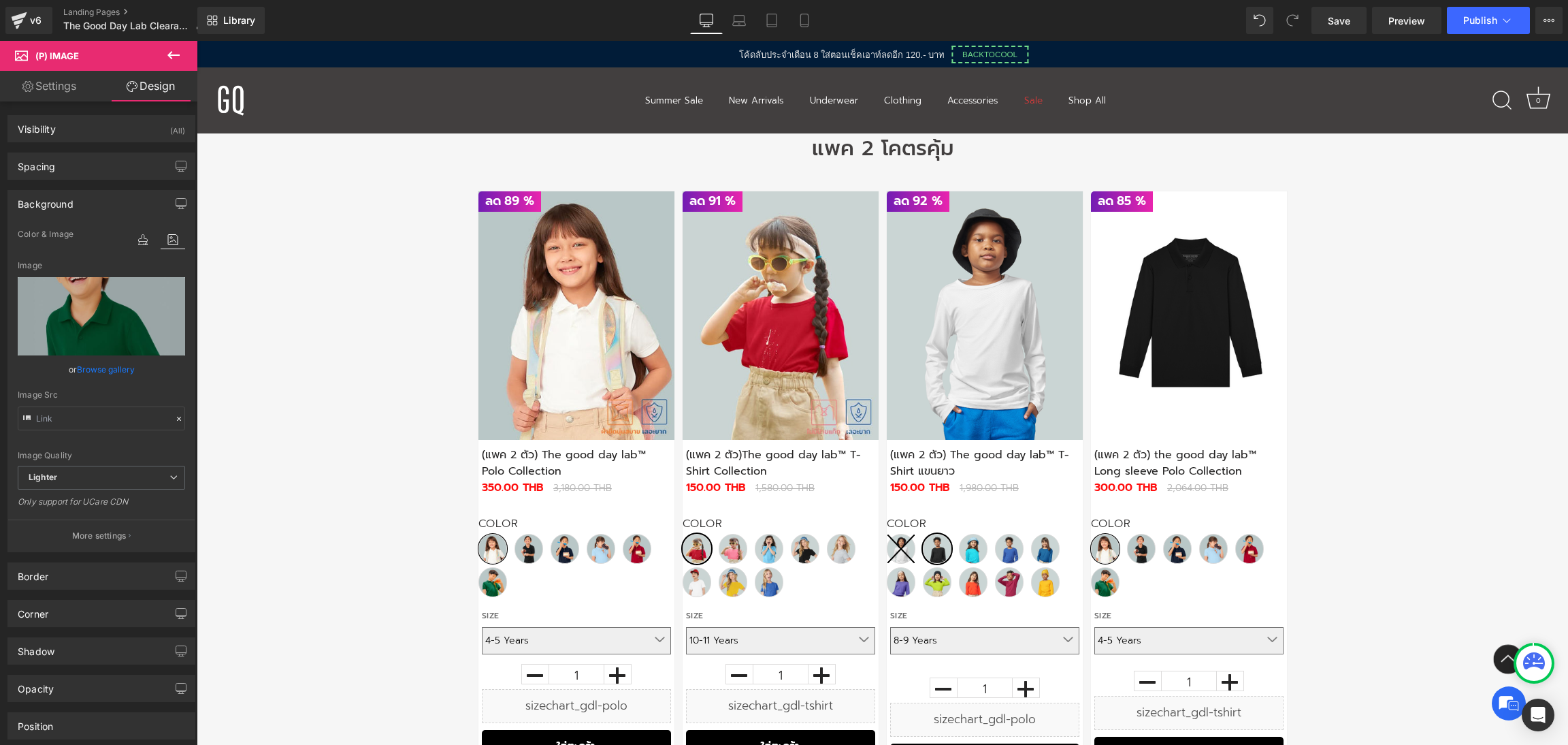
scroll to position [646, 0]
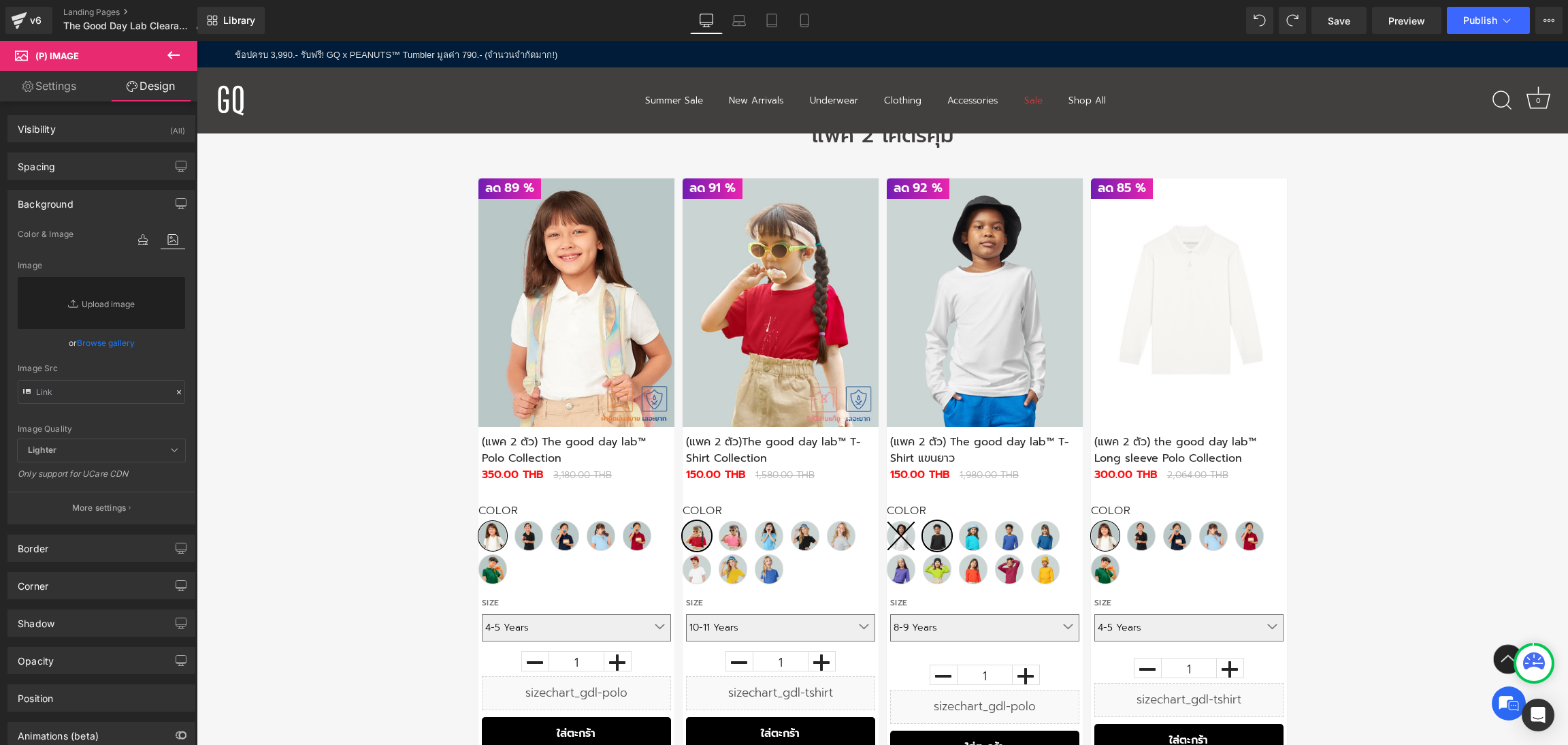
click at [305, 338] on div "ลด" at bounding box center [882, 468] width 1371 height 623
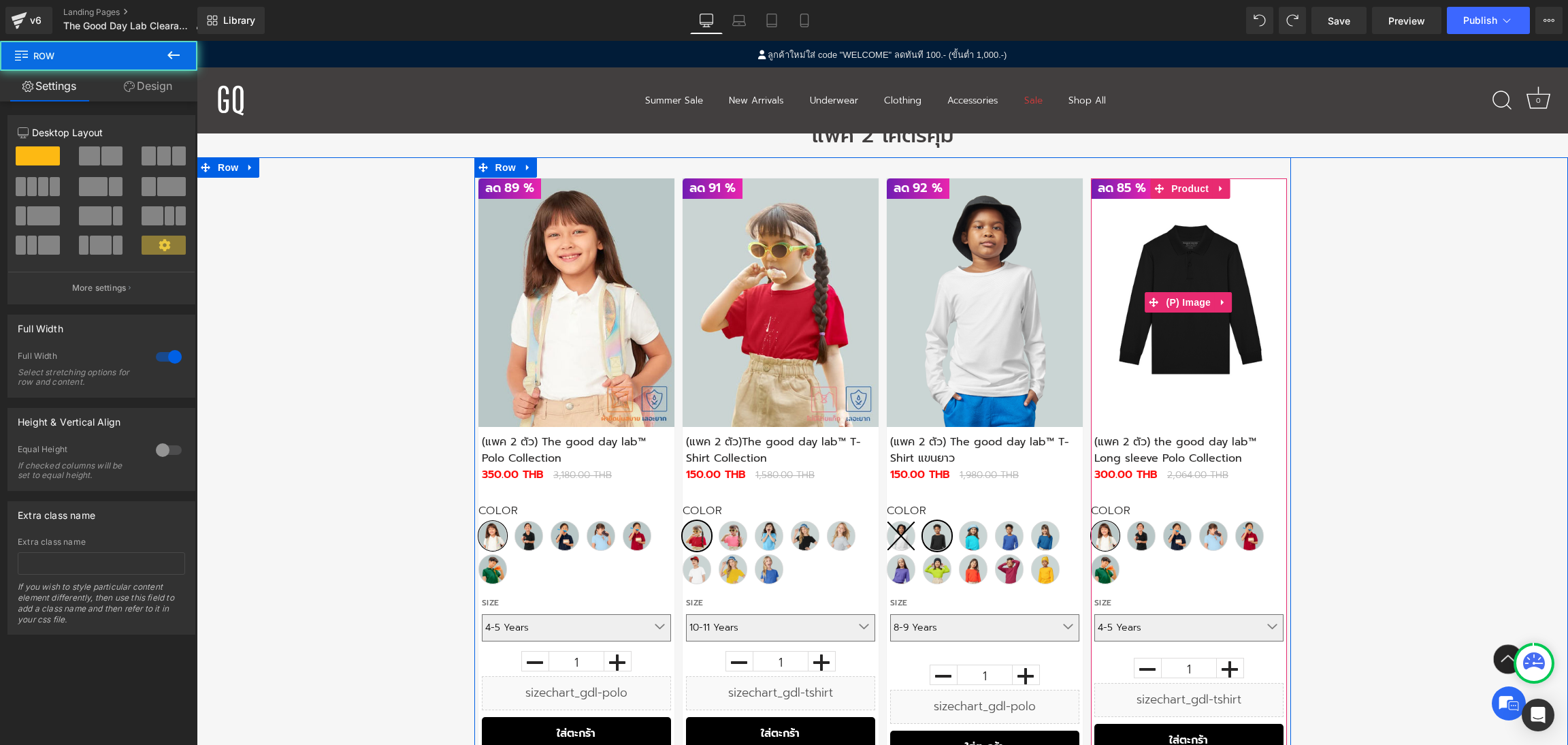
click at [1229, 338] on img at bounding box center [1189, 302] width 196 height 249
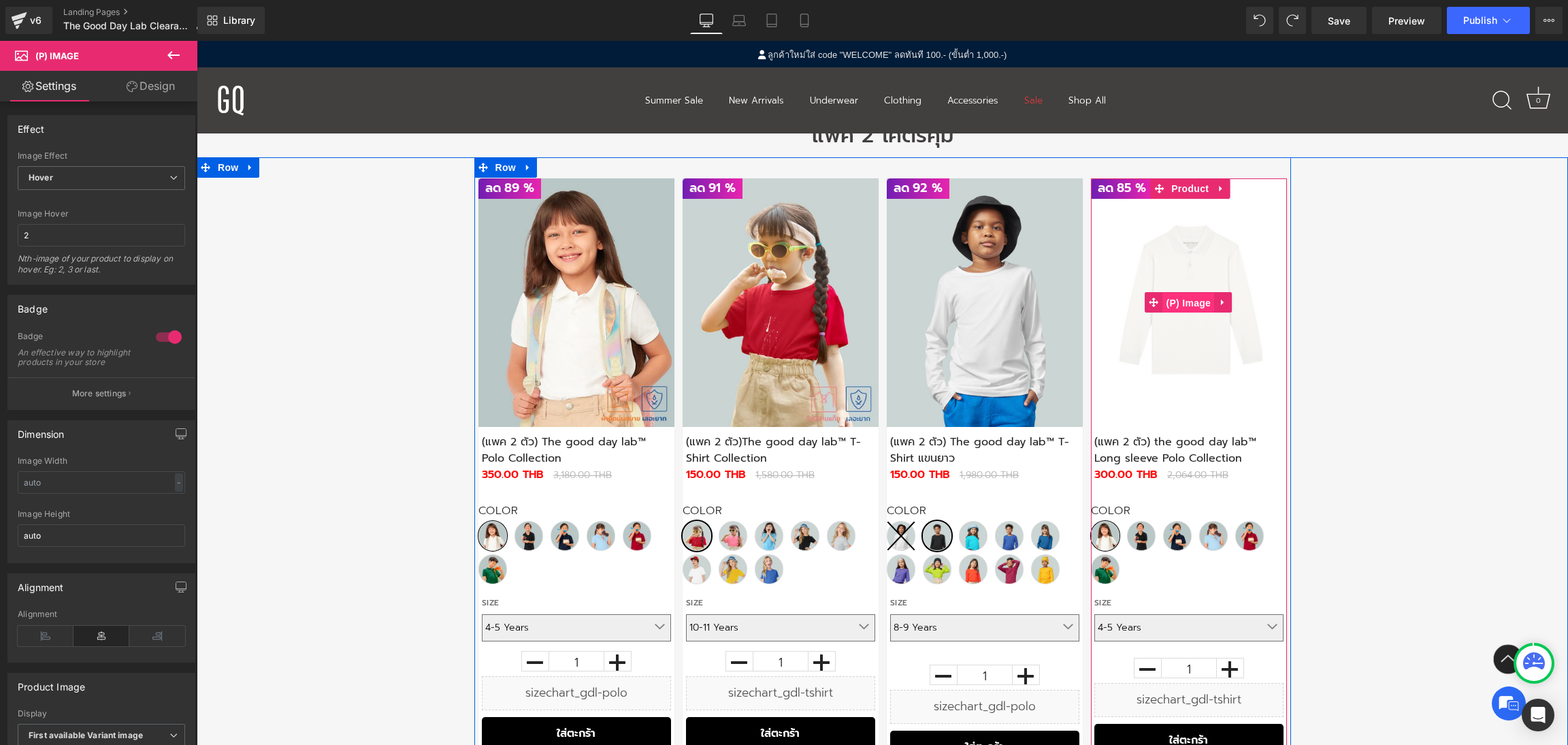
click at [1196, 298] on span "(P) Image" at bounding box center [1188, 302] width 52 height 20
click at [1186, 306] on span "(P) Image" at bounding box center [1188, 302] width 52 height 20
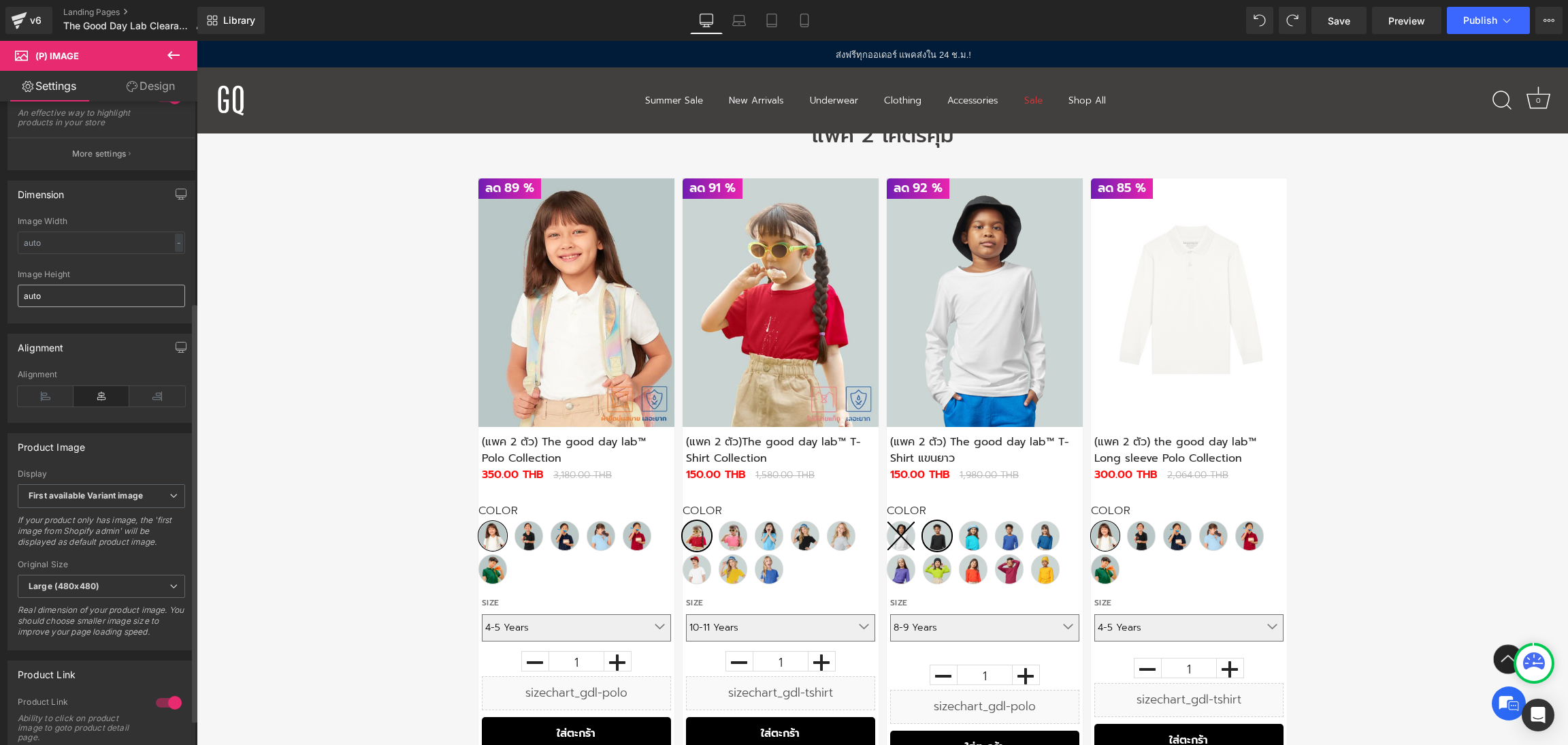
scroll to position [306, 0]
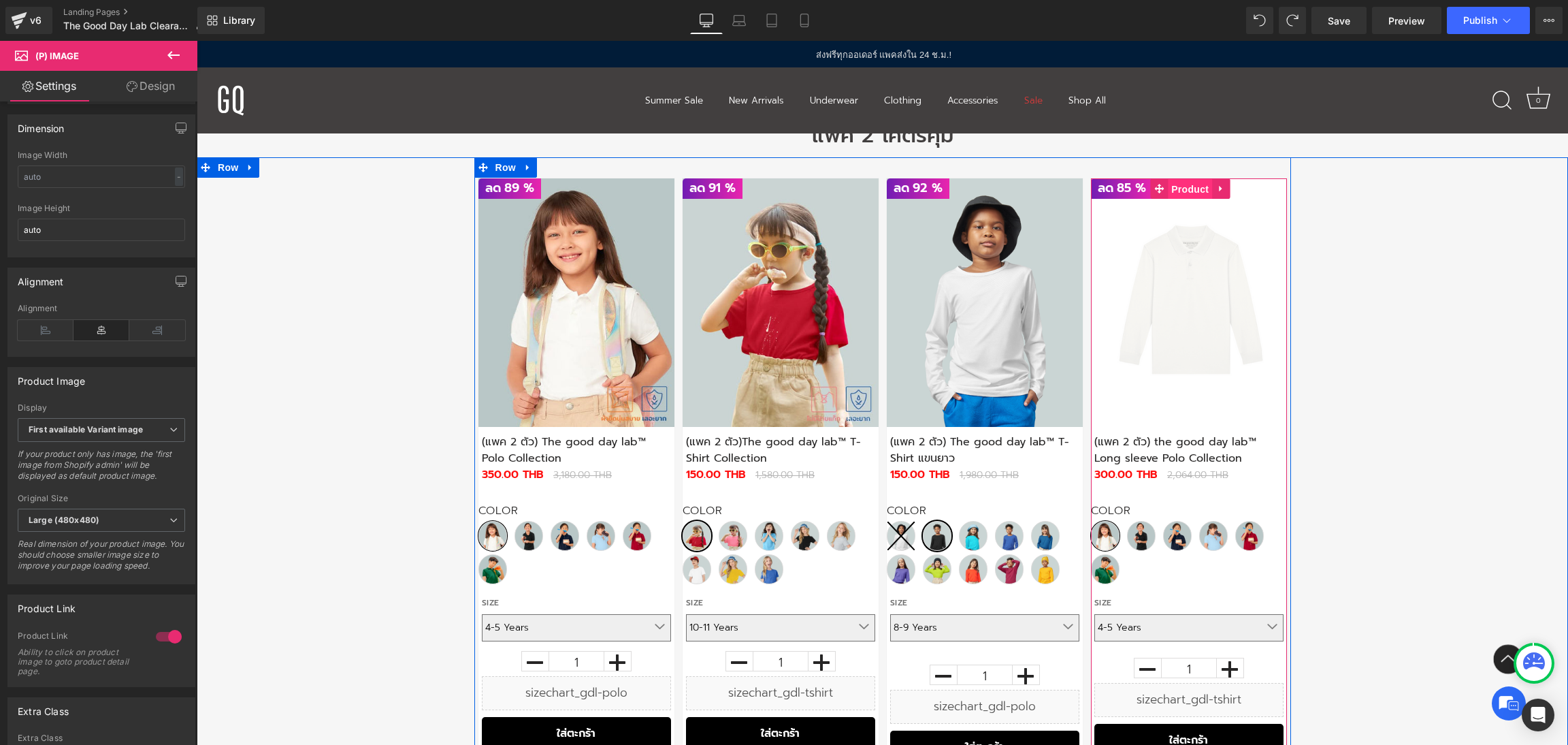
click at [1194, 181] on span "Product" at bounding box center [1190, 188] width 44 height 20
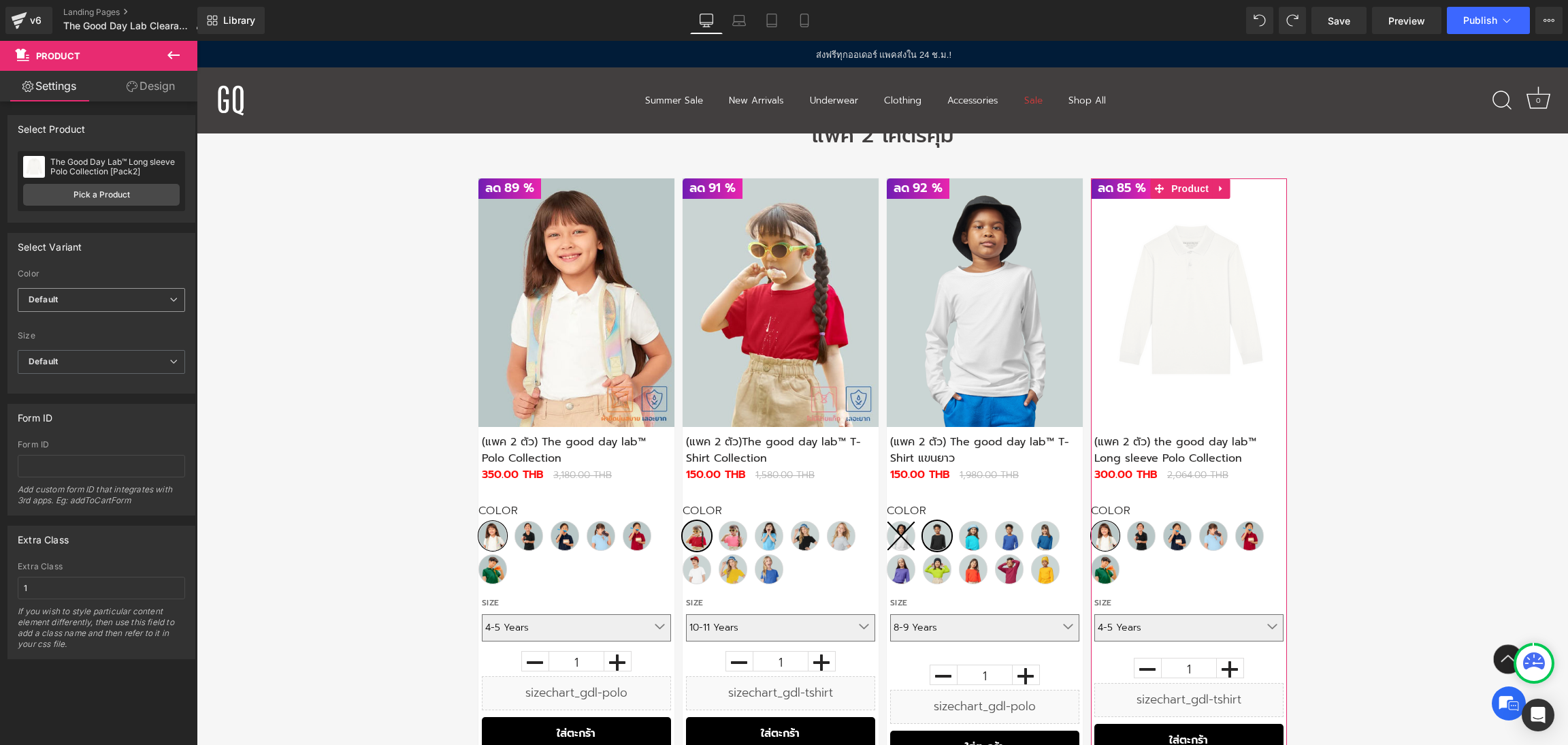
click at [152, 304] on span "Default" at bounding box center [101, 300] width 168 height 24
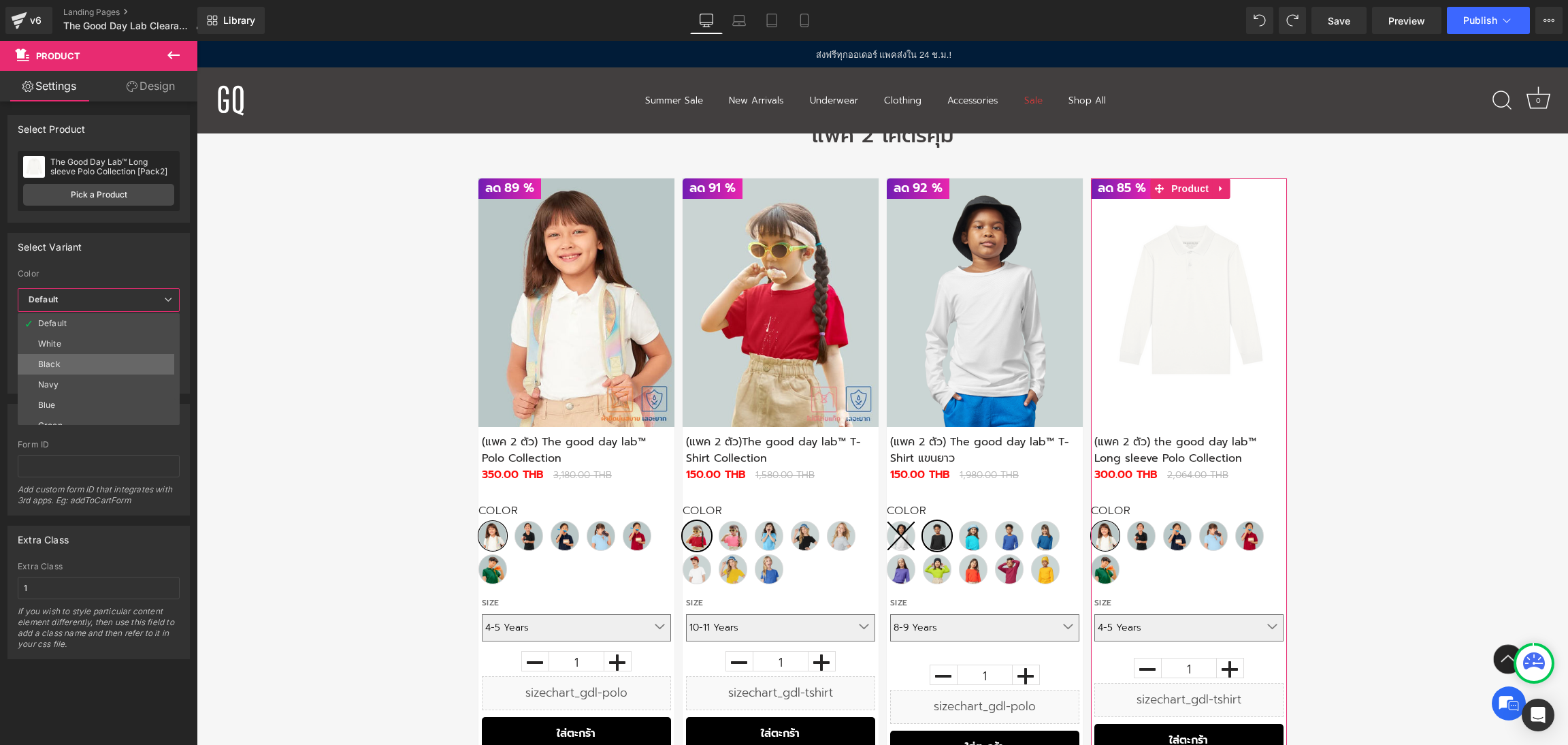
scroll to position [30, 0]
click at [113, 385] on li "Green" at bounding box center [102, 395] width 168 height 20
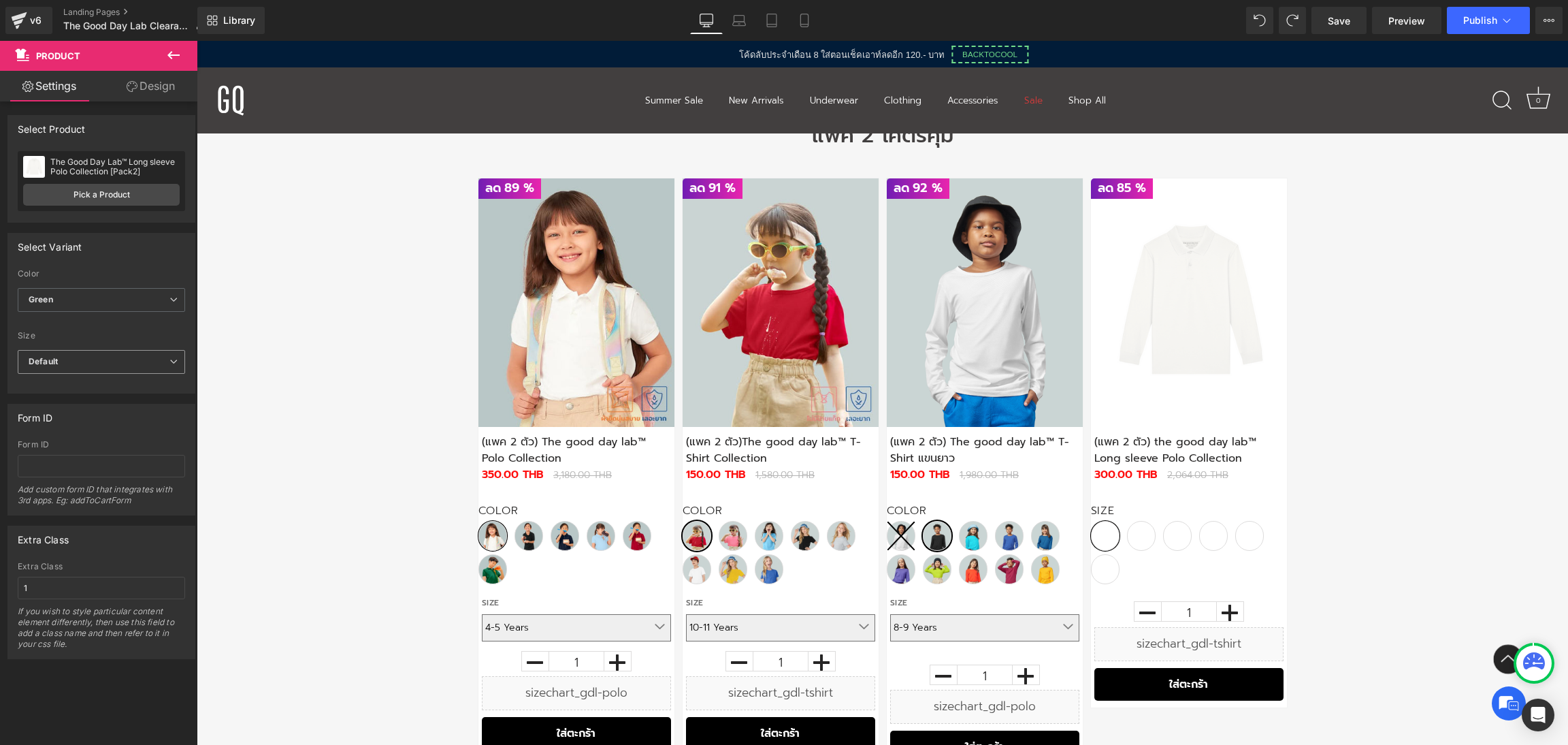
click at [129, 362] on span "Default" at bounding box center [101, 362] width 168 height 24
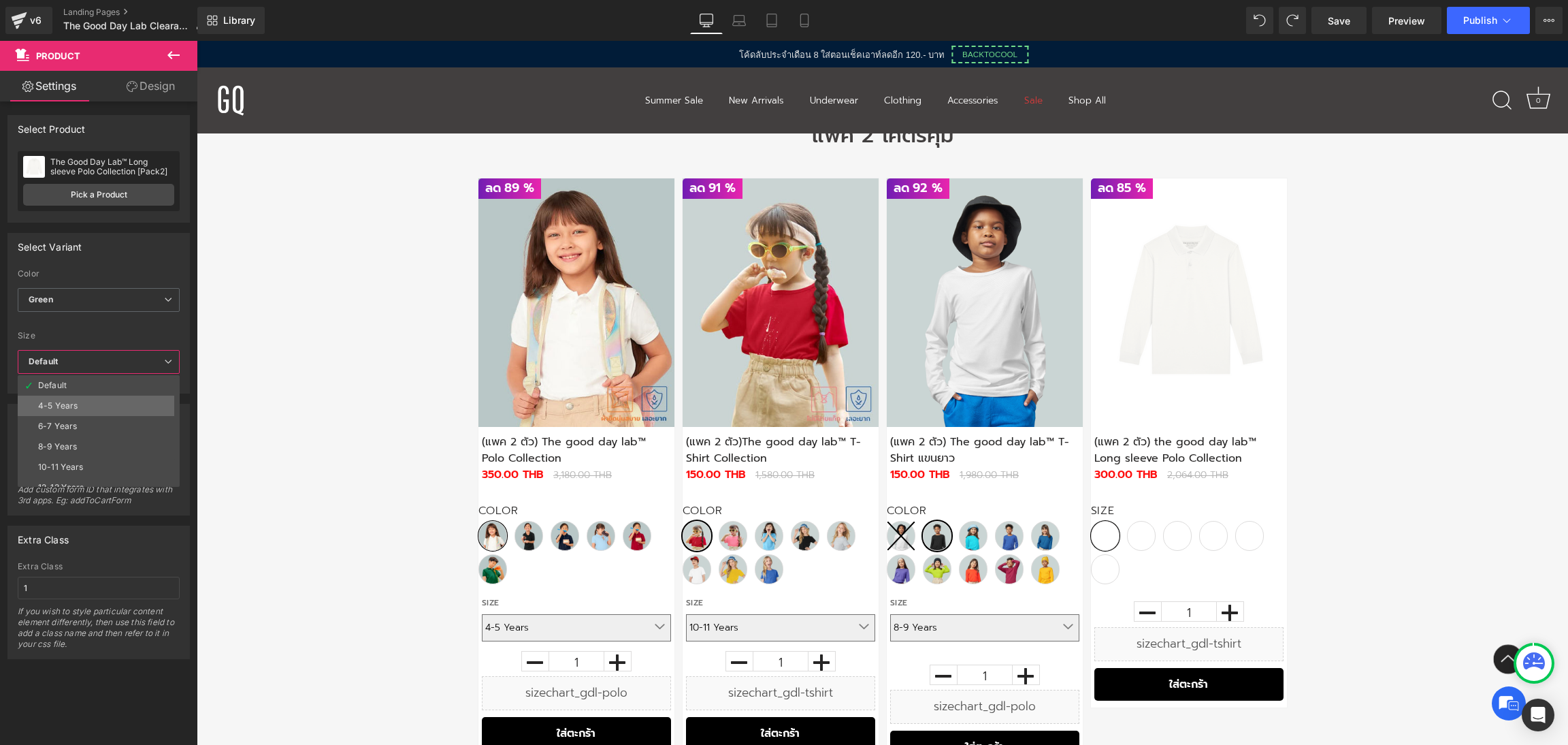
click at [128, 400] on li "4-5 Years" at bounding box center [102, 405] width 168 height 20
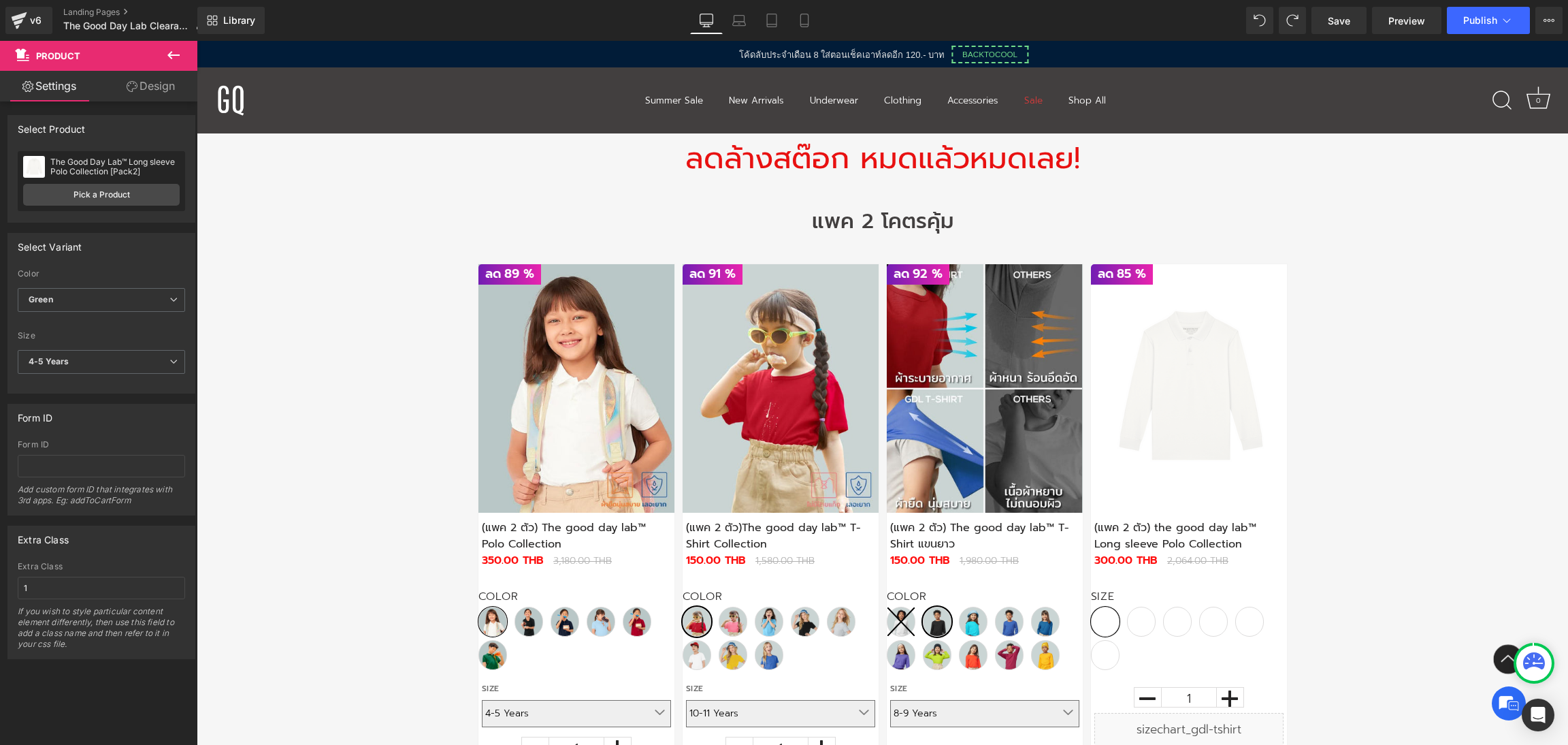
scroll to position [646, 0]
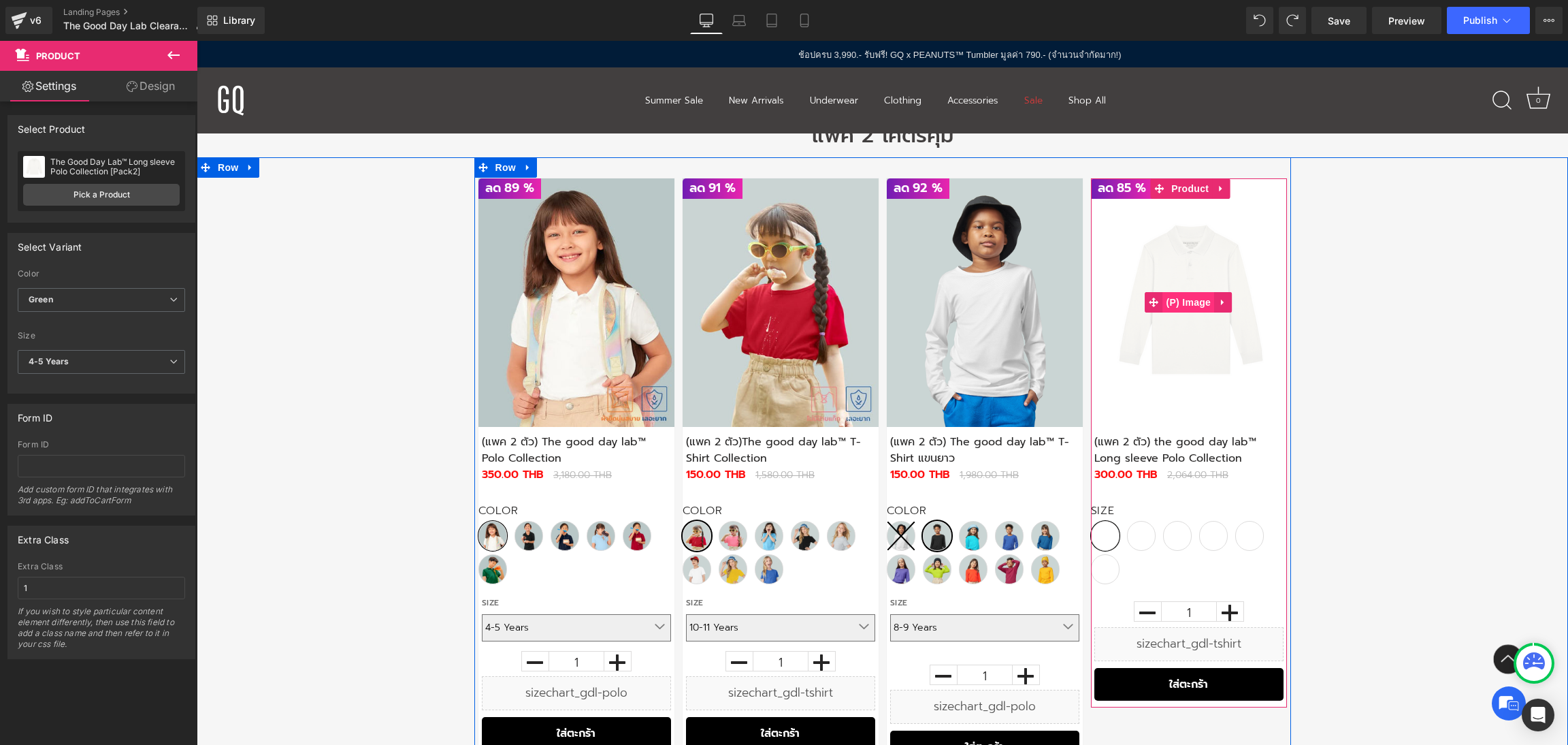
click at [1194, 304] on span "(P) Image" at bounding box center [1188, 302] width 52 height 20
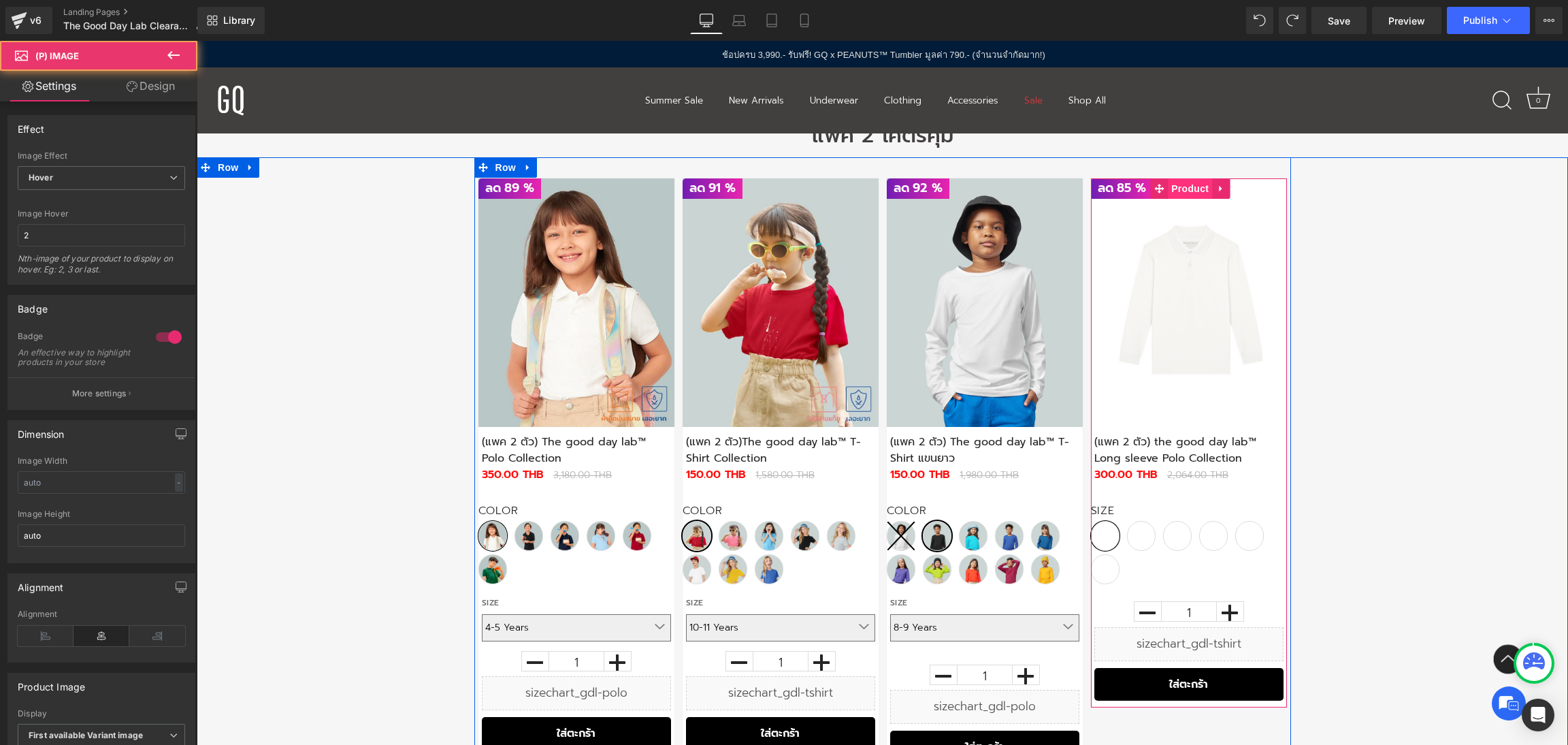
click at [1193, 180] on span "Product" at bounding box center [1190, 188] width 44 height 20
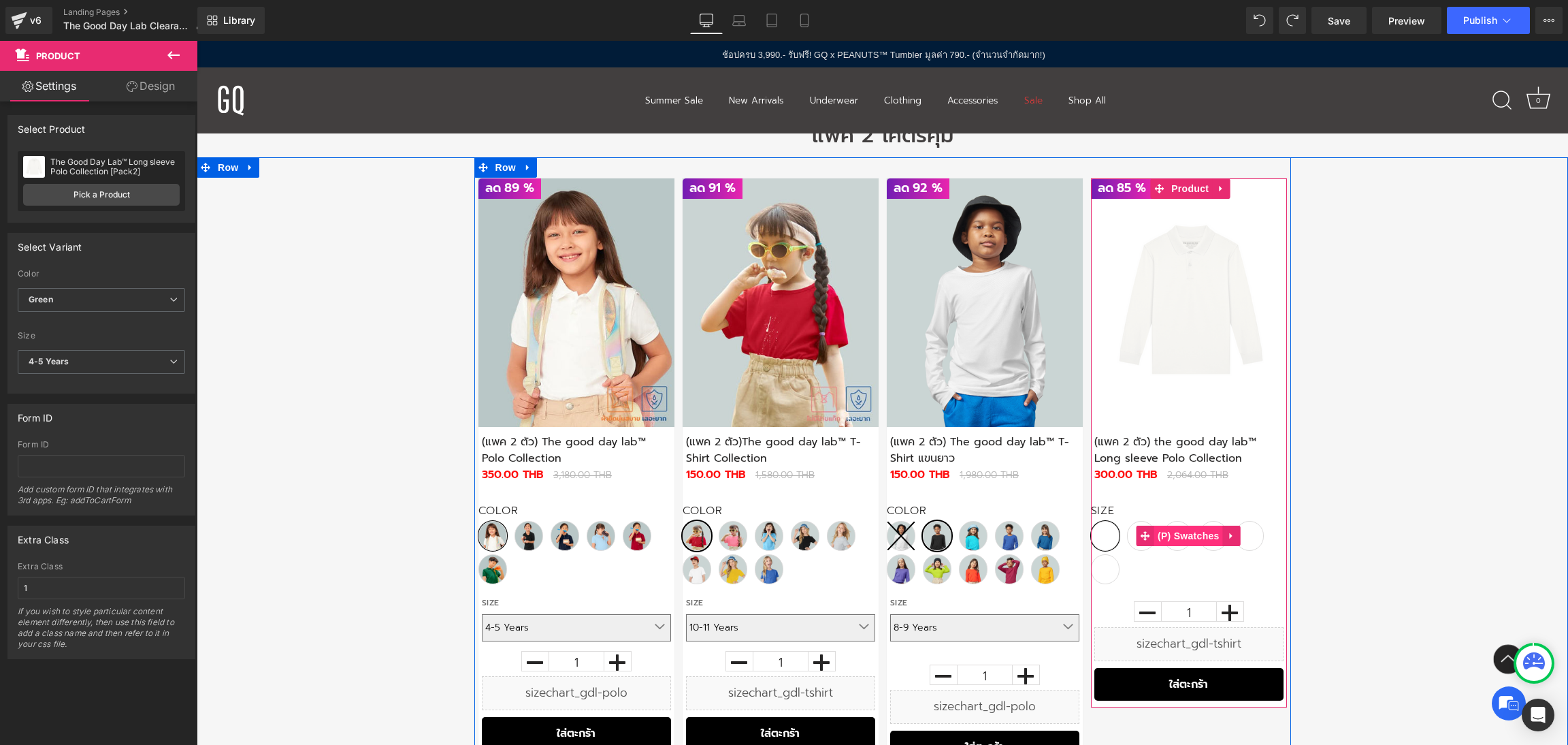
click at [1182, 538] on span "(P) Swatches" at bounding box center [1189, 535] width 69 height 20
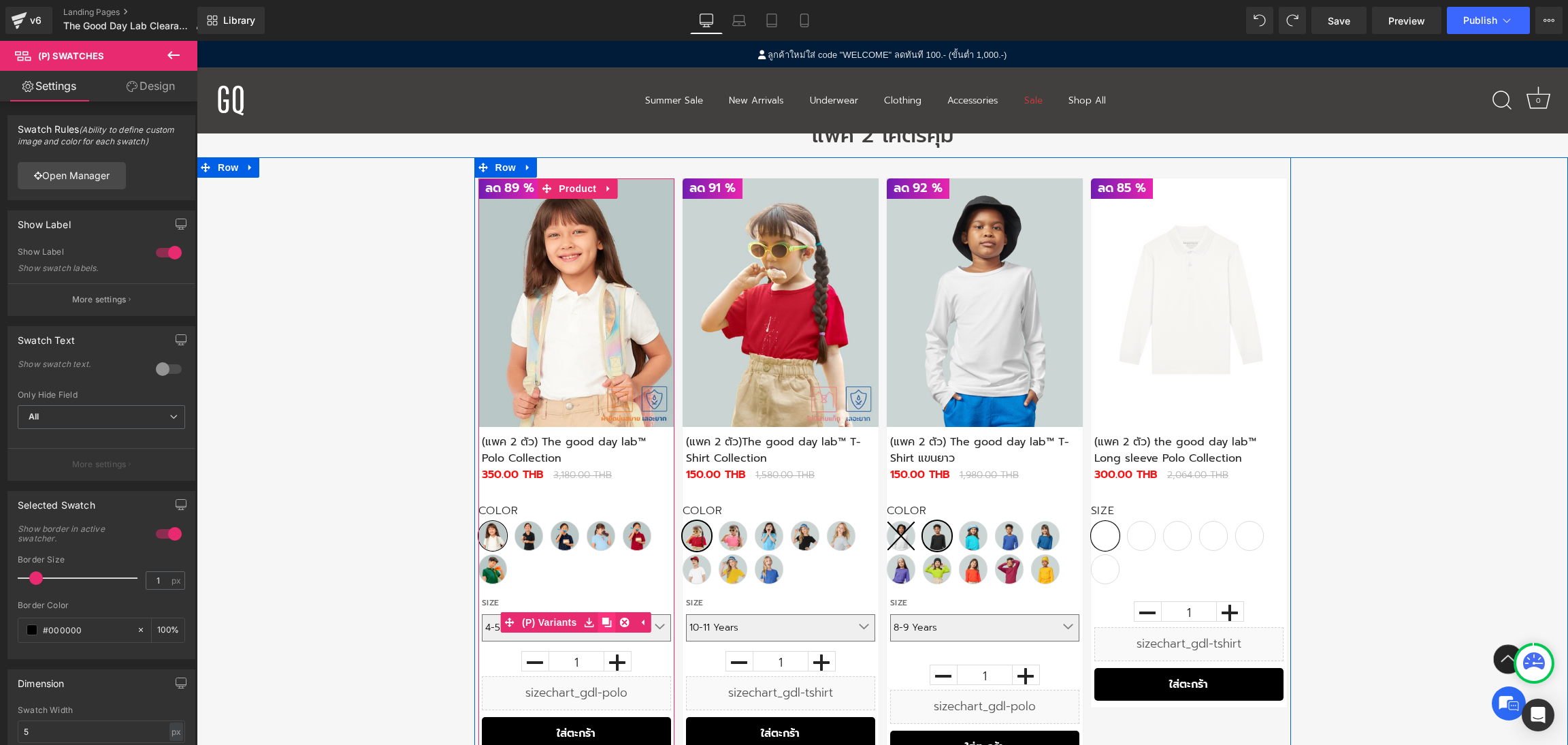
click at [610, 620] on icon at bounding box center [607, 622] width 10 height 10
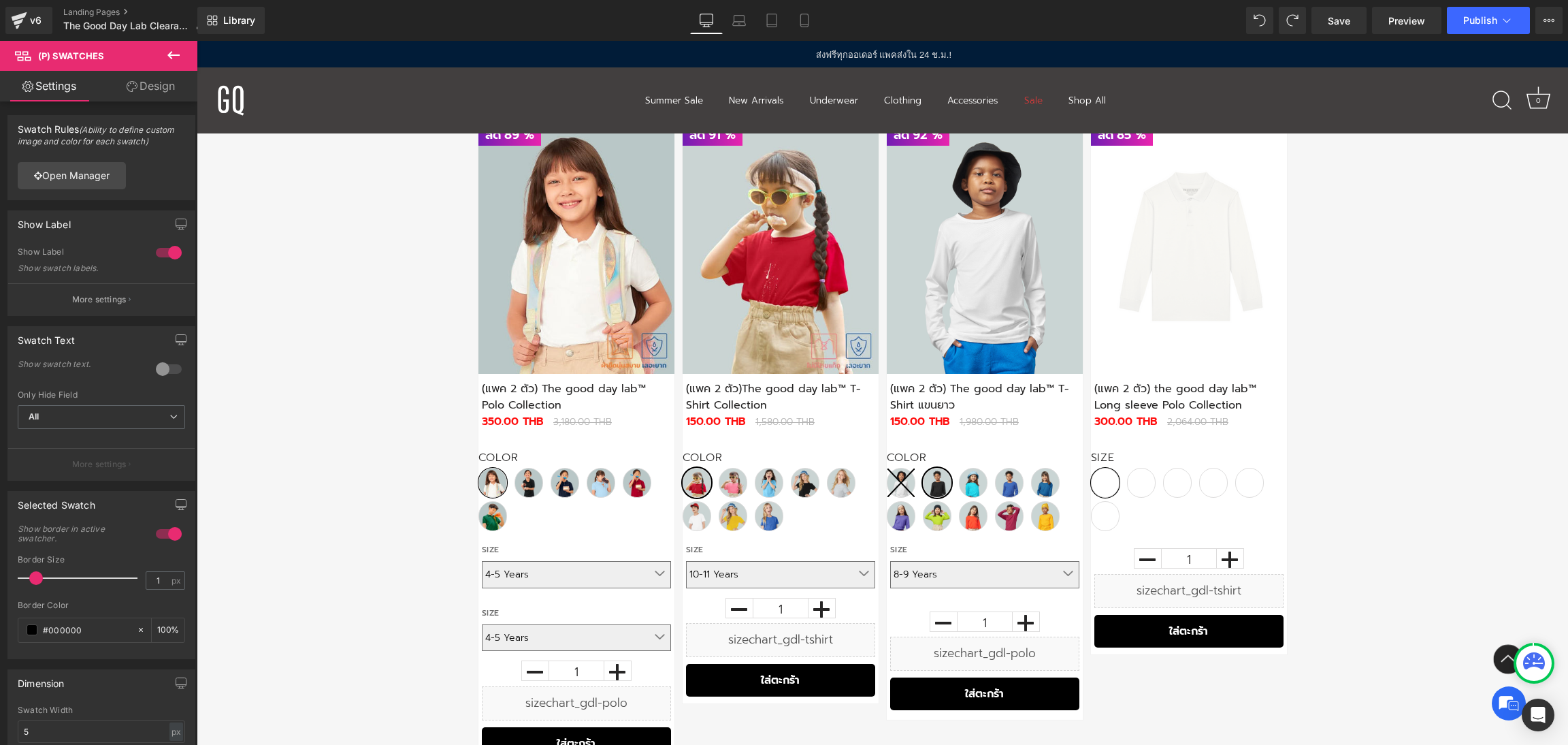
scroll to position [800, 0]
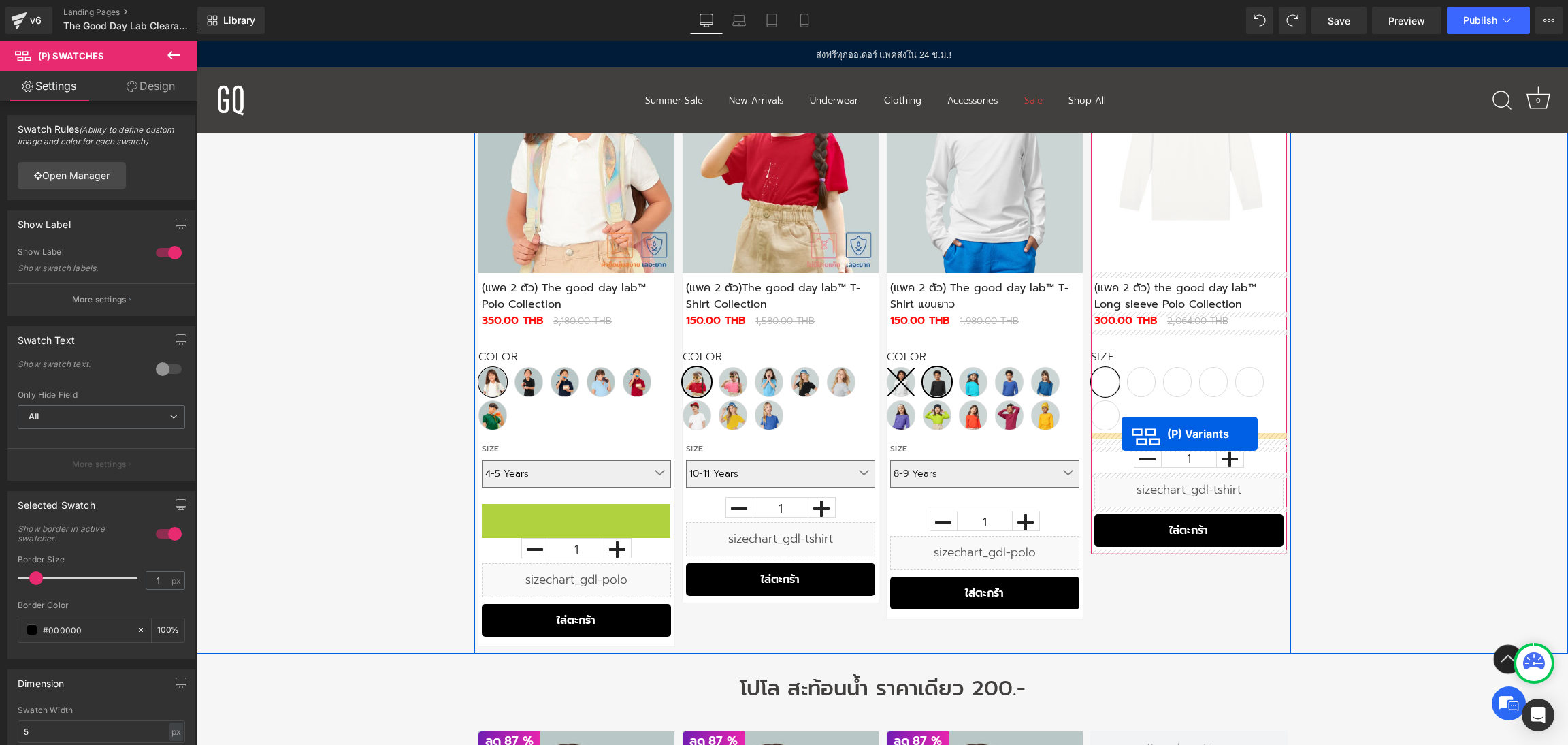
drag, startPoint x: 527, startPoint y: 530, endPoint x: 1121, endPoint y: 434, distance: 601.7
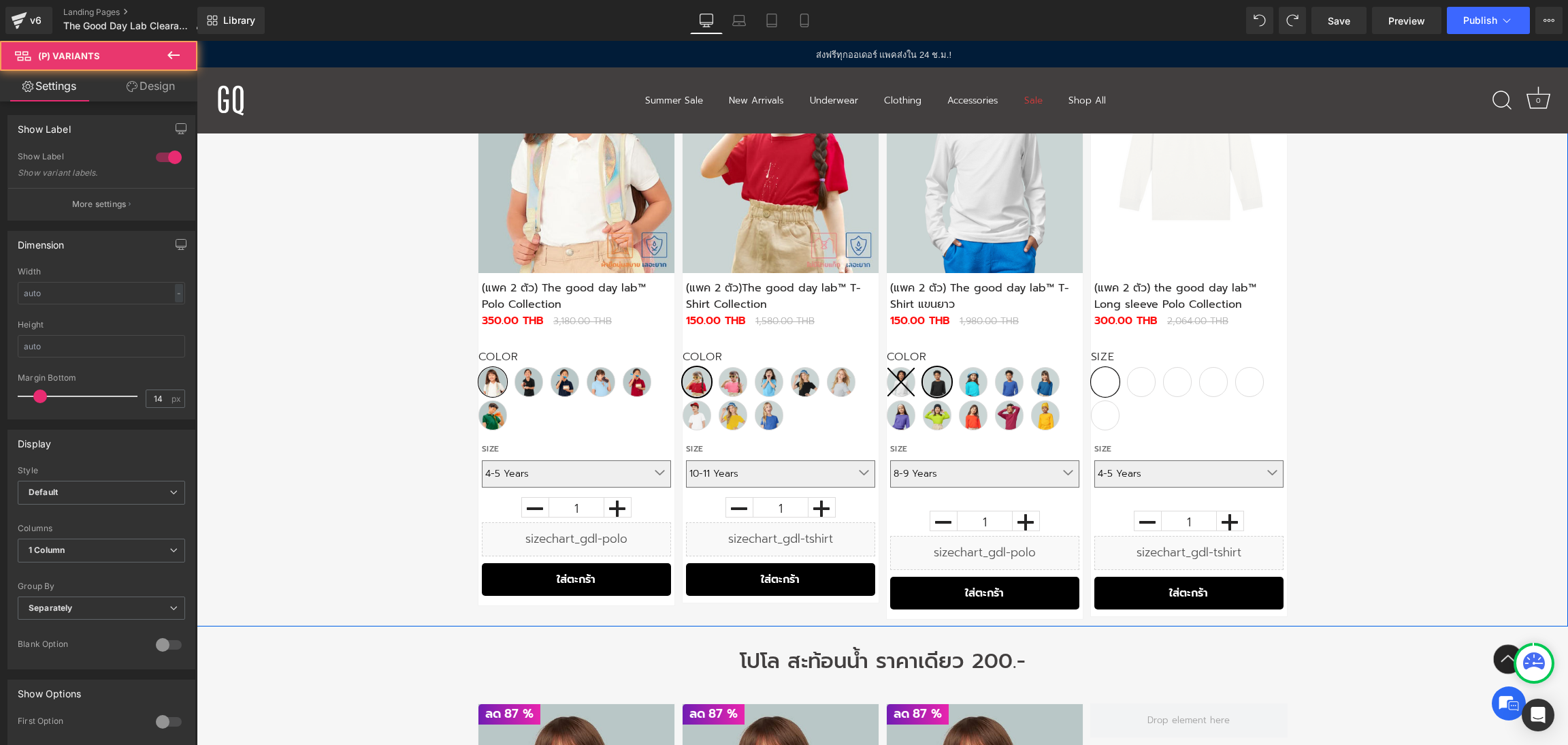
click at [1441, 442] on div "ลด" at bounding box center [882, 314] width 1371 height 623
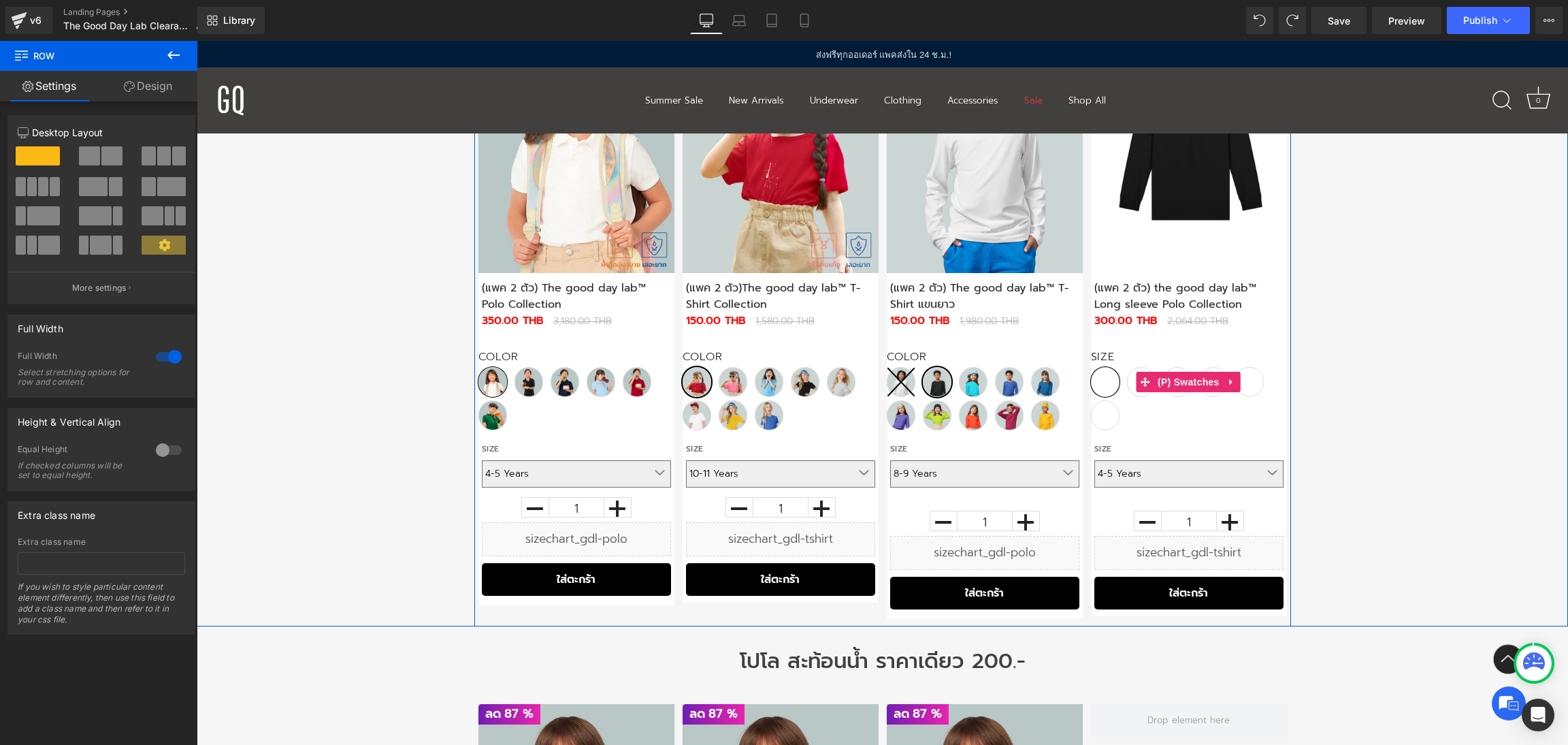
scroll to position [596, 0]
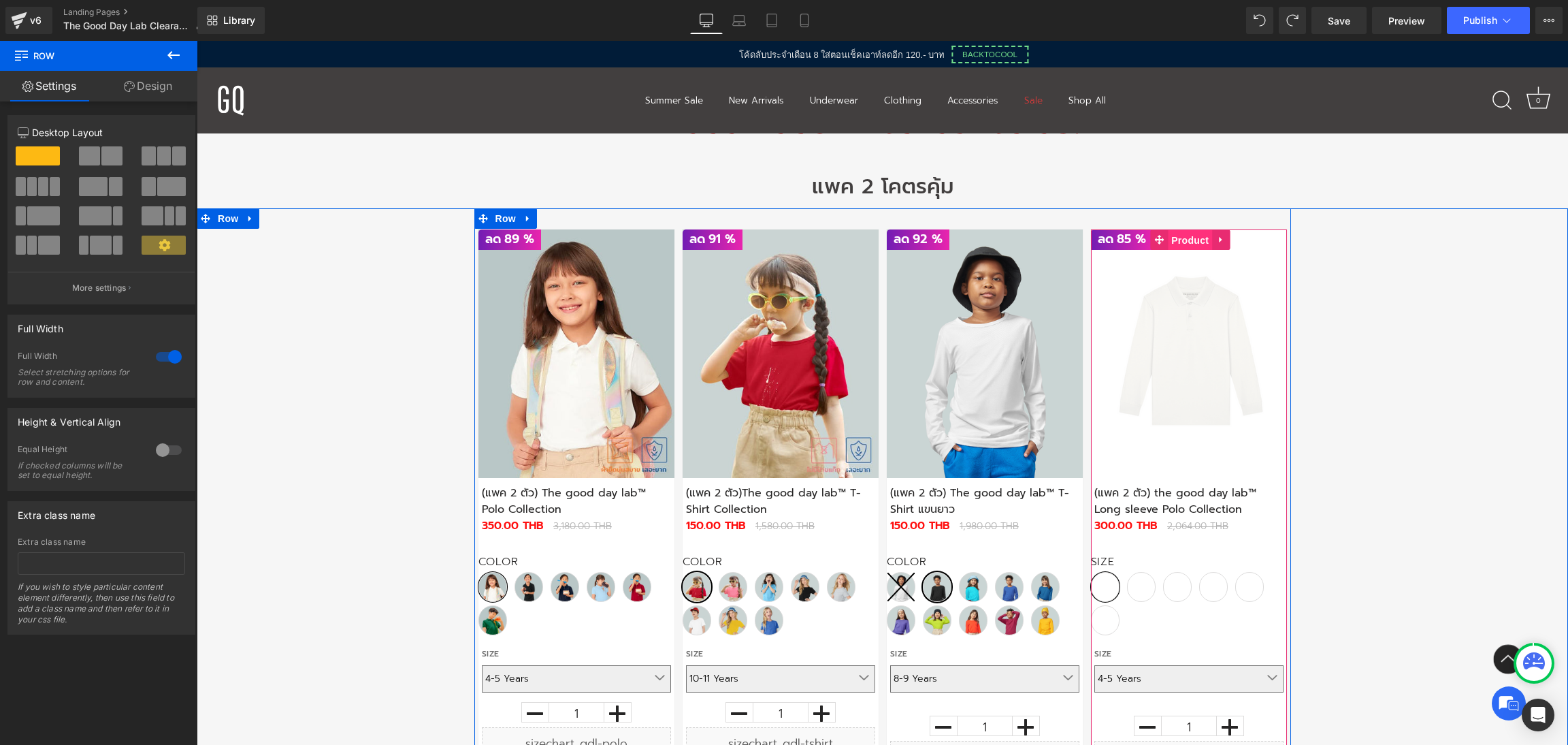
click at [1178, 243] on span "Product" at bounding box center [1190, 240] width 44 height 20
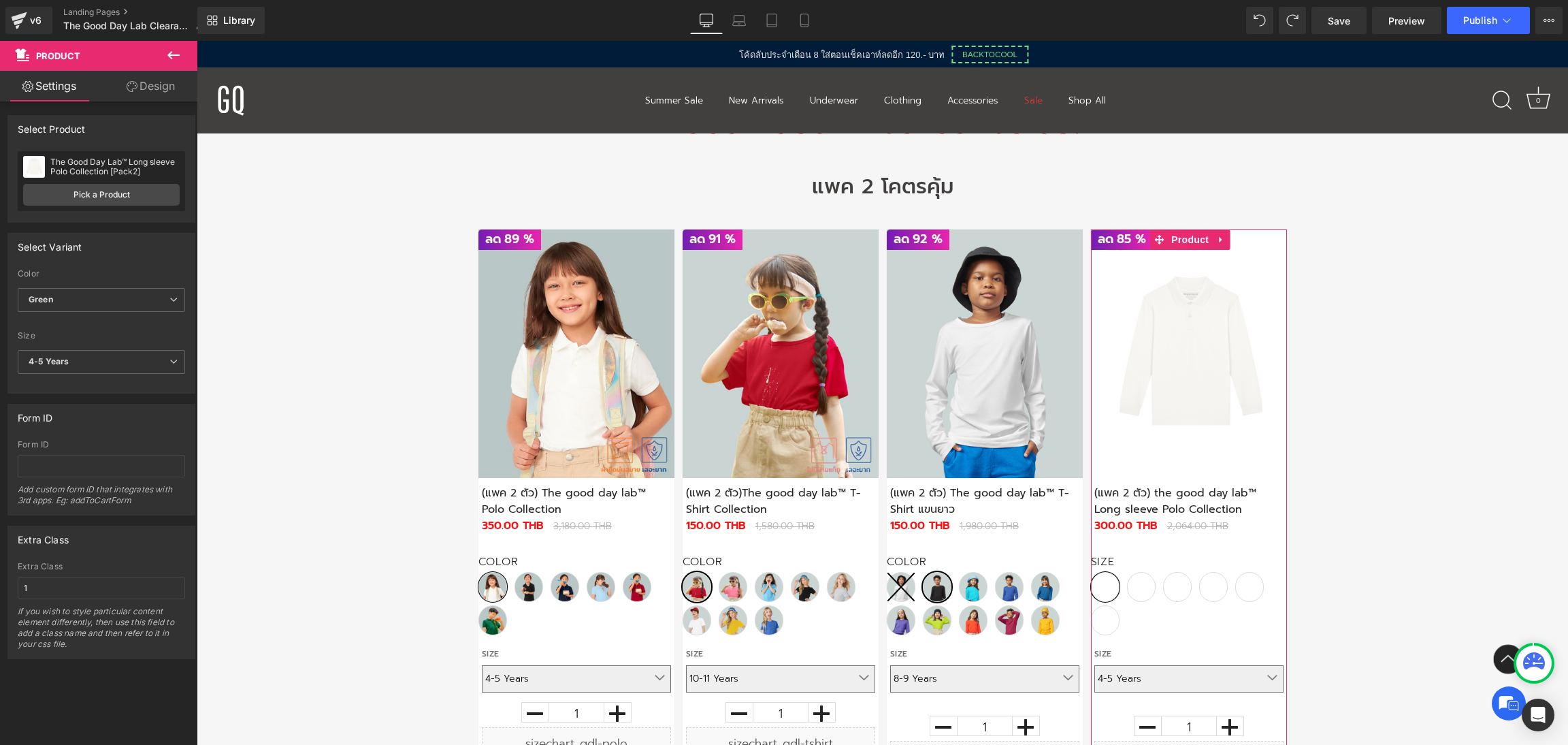
click at [142, 87] on link "Design" at bounding box center [150, 86] width 99 height 30
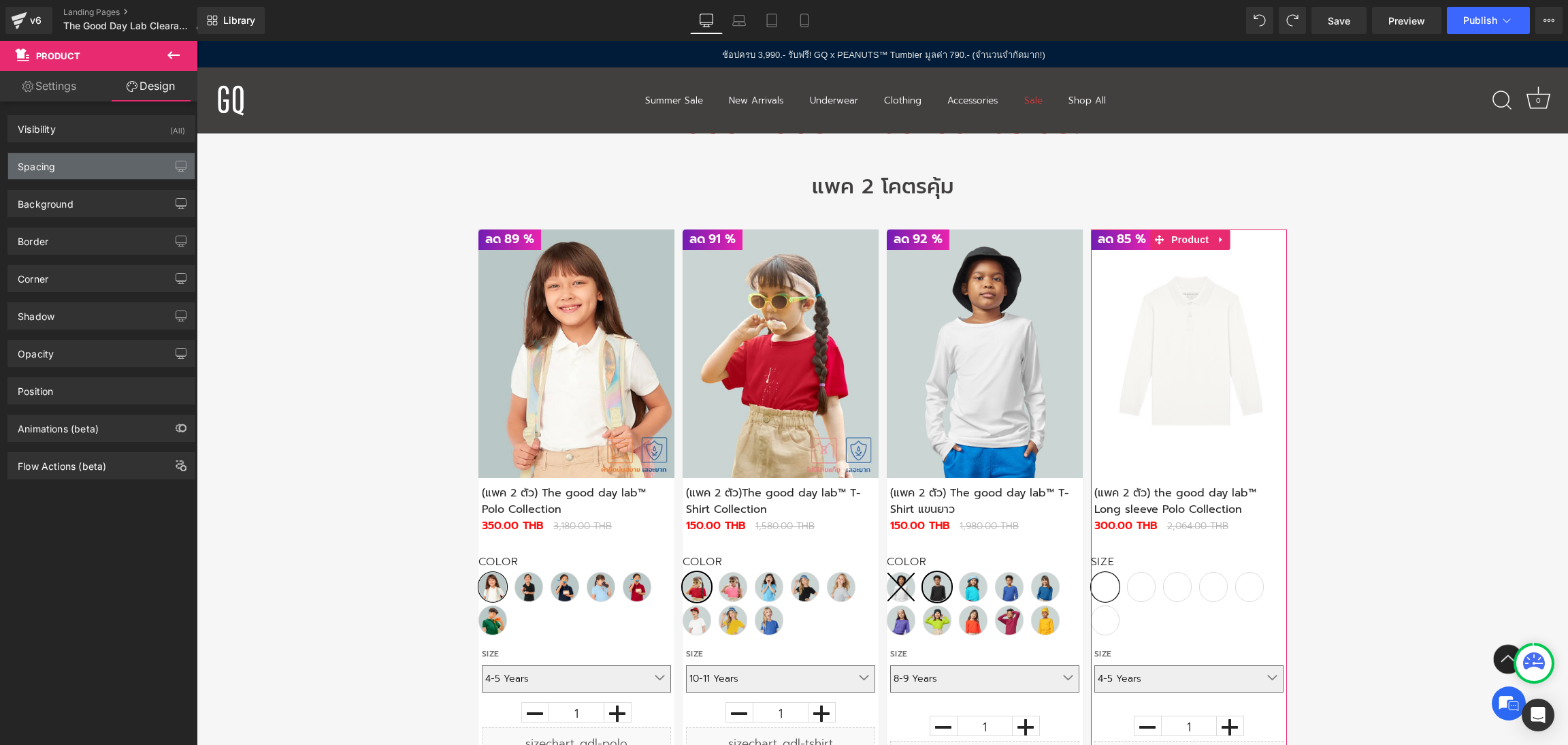
click at [111, 157] on div "Spacing" at bounding box center [101, 166] width 187 height 26
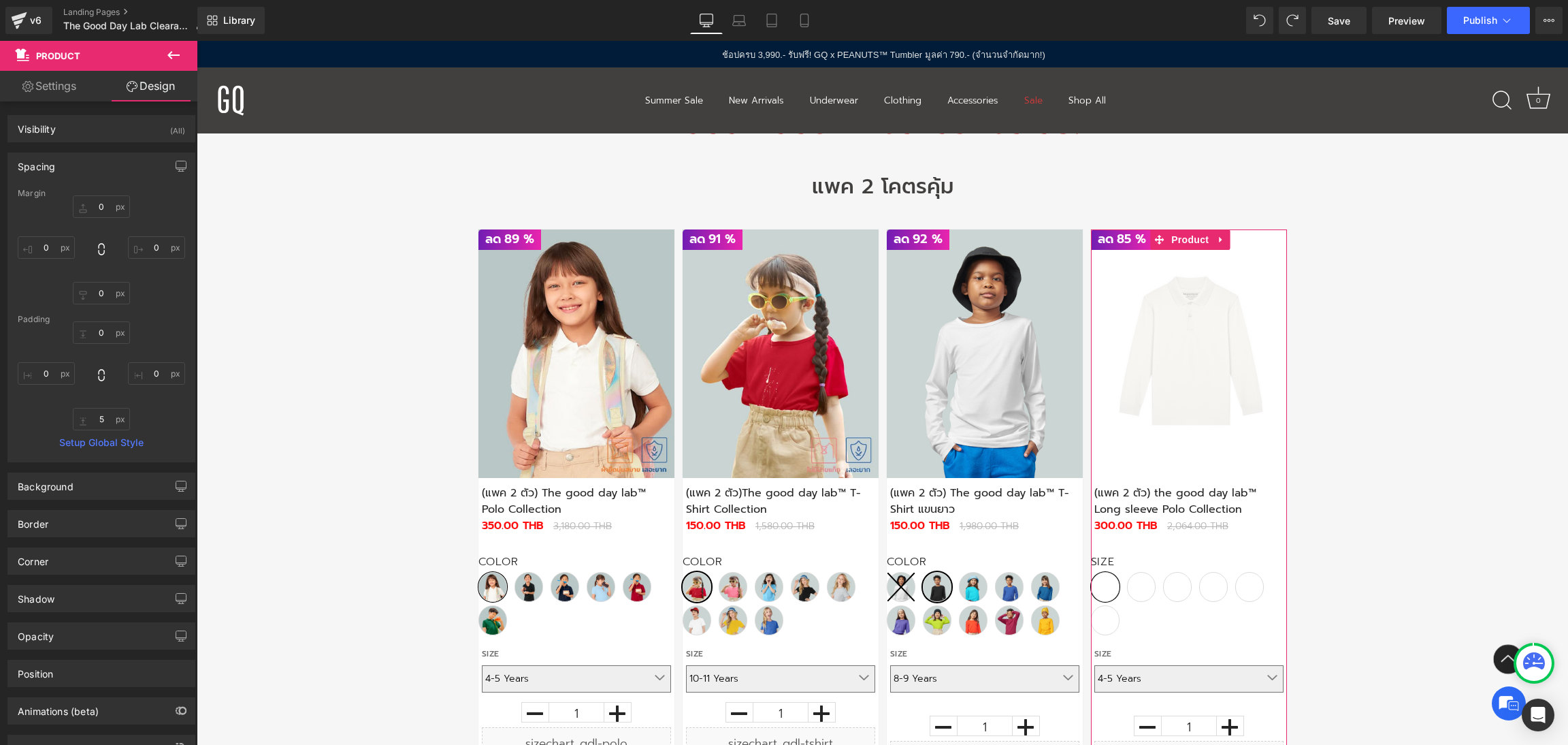
click at [111, 157] on div "Spacing" at bounding box center [101, 166] width 187 height 26
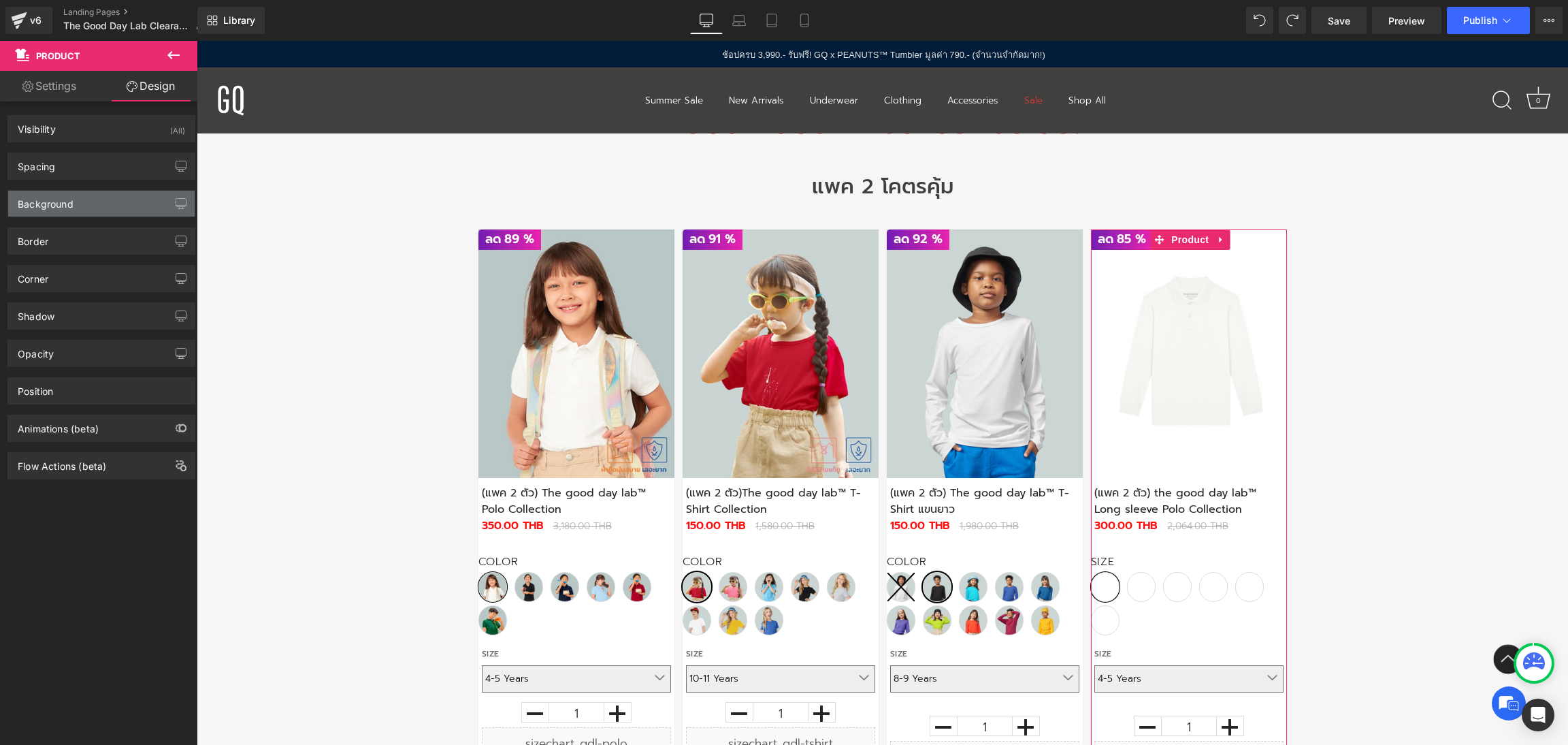
click at [104, 214] on div "Background" at bounding box center [101, 204] width 187 height 26
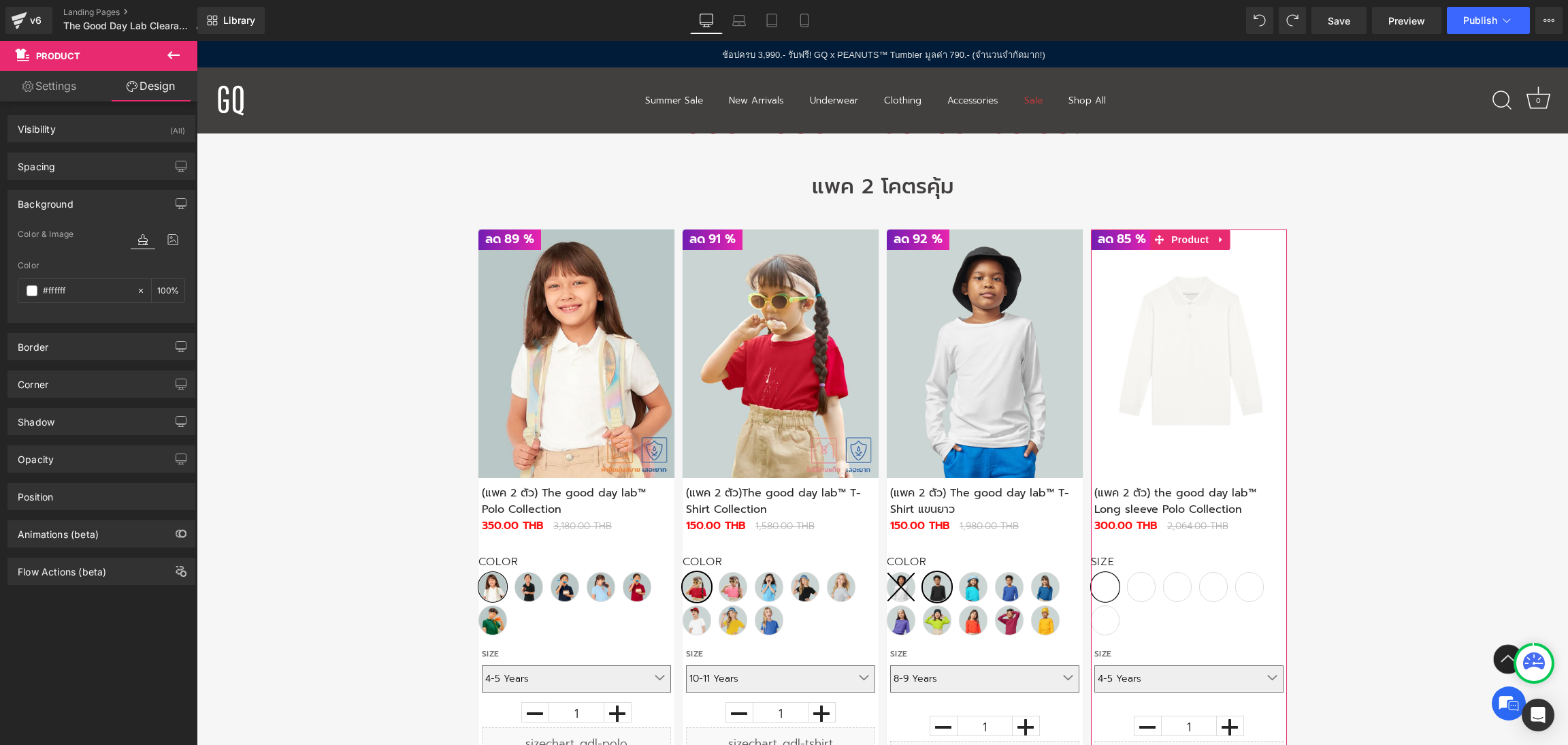
click at [105, 214] on div "Background" at bounding box center [101, 204] width 187 height 26
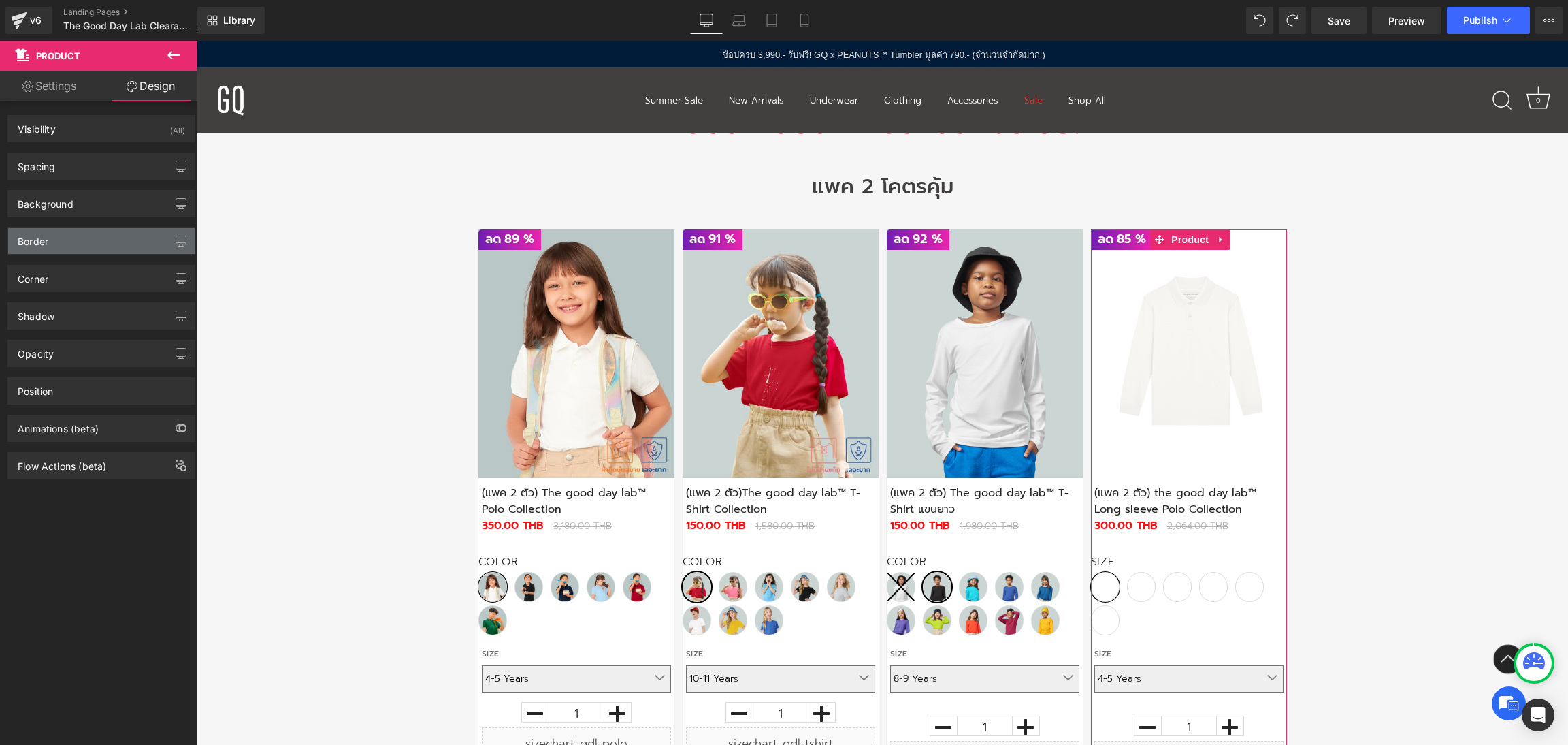
click at [108, 246] on div "Border" at bounding box center [101, 241] width 187 height 26
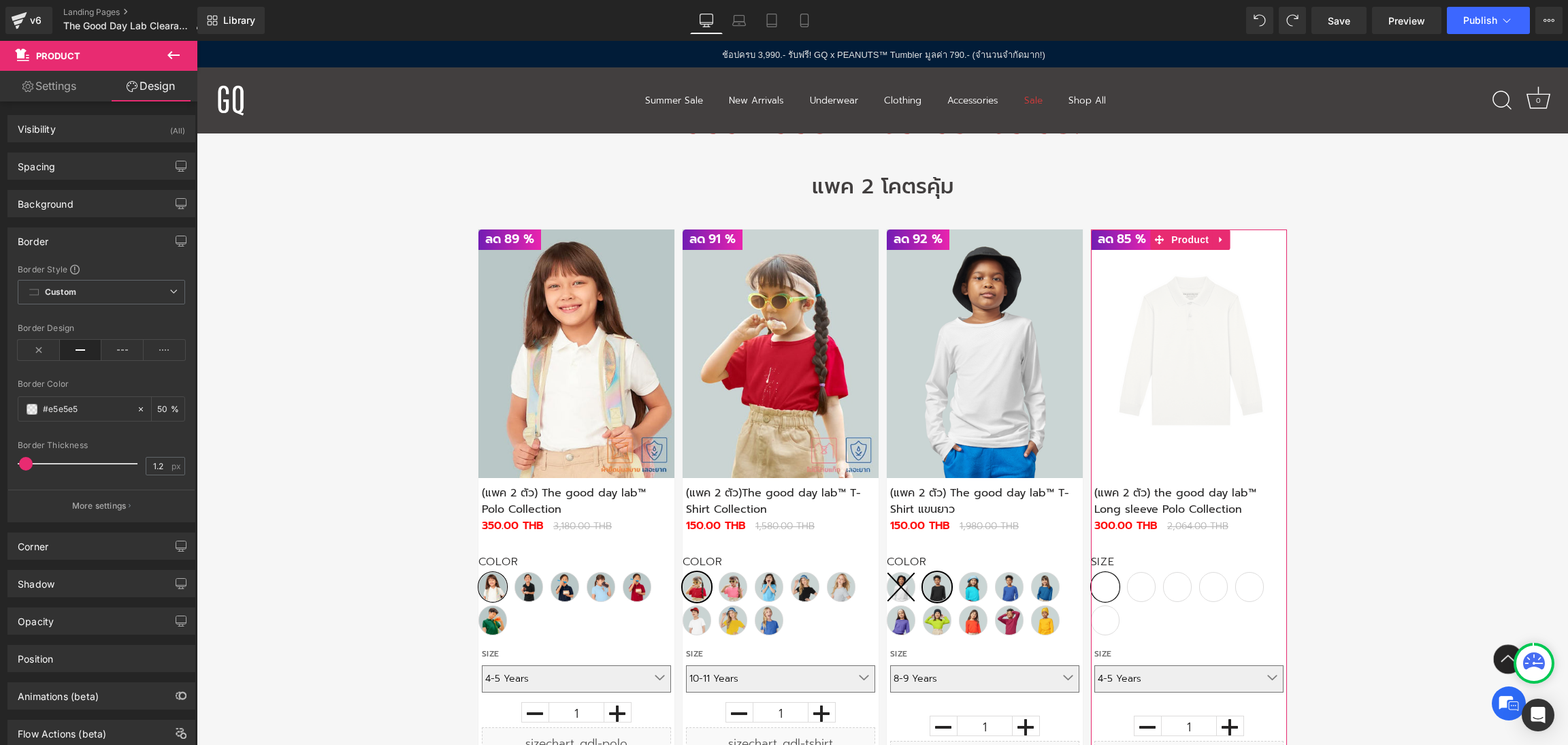
click at [108, 246] on div "Border" at bounding box center [101, 241] width 187 height 26
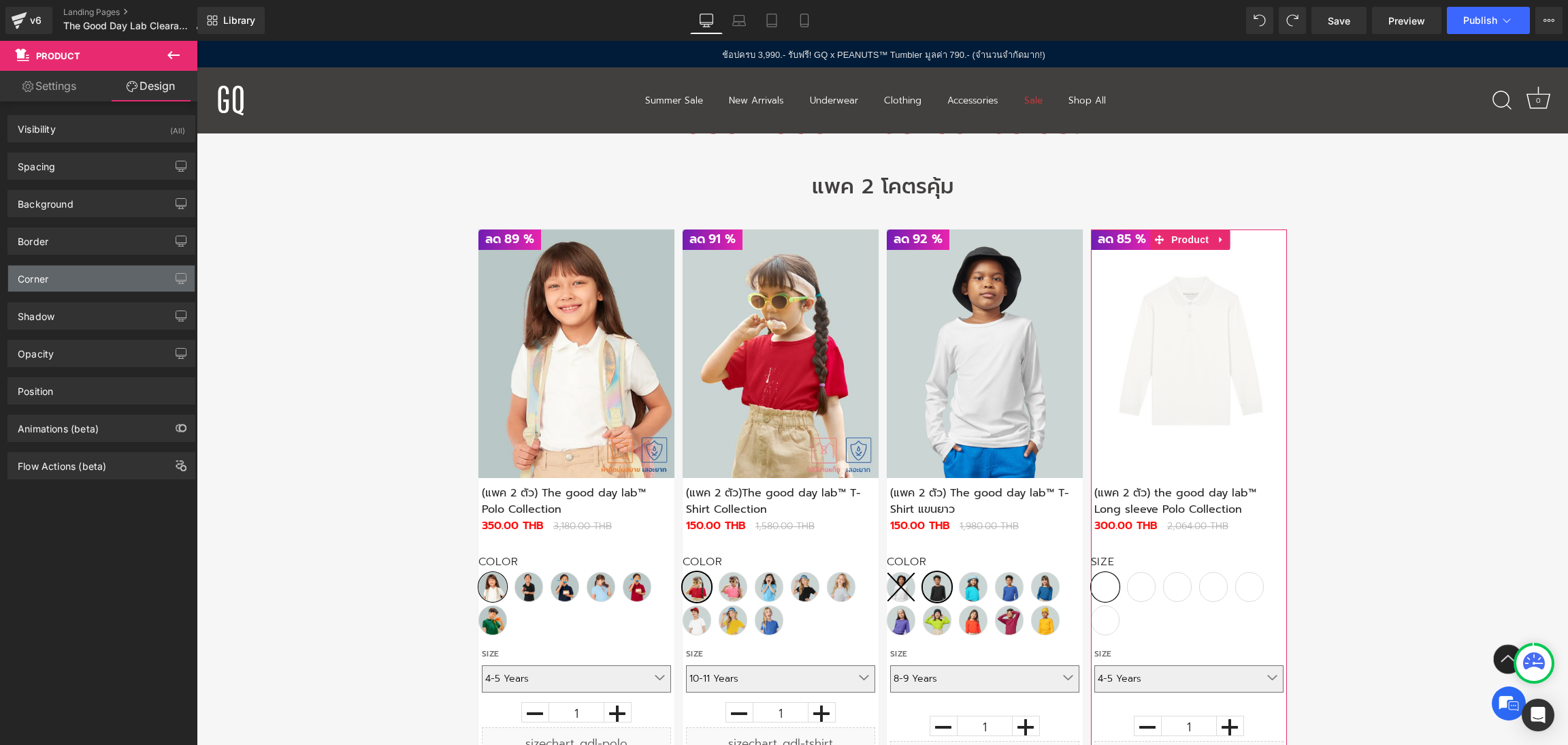
click at [111, 286] on div "Corner" at bounding box center [101, 278] width 187 height 26
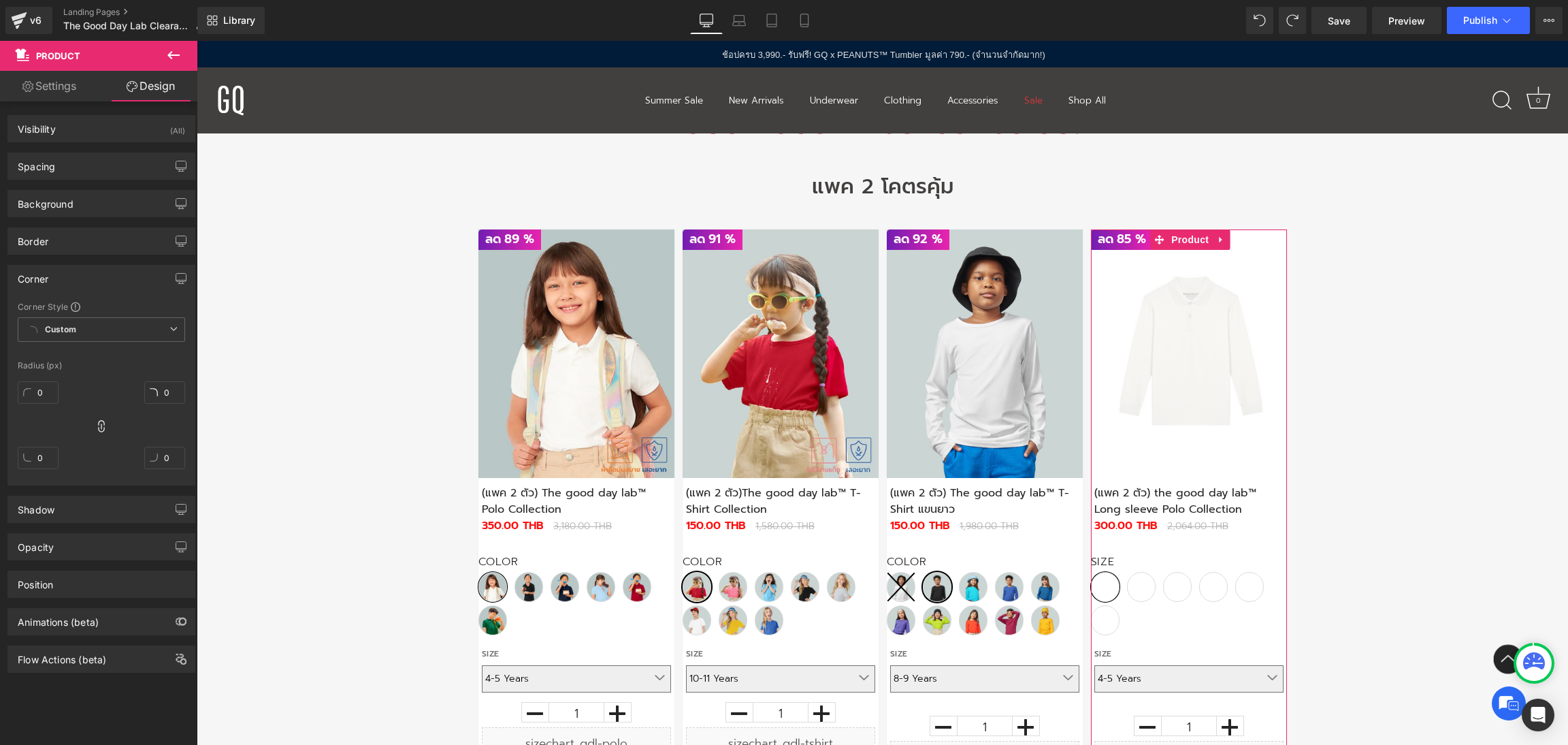
click at [111, 286] on div "Corner" at bounding box center [101, 278] width 187 height 26
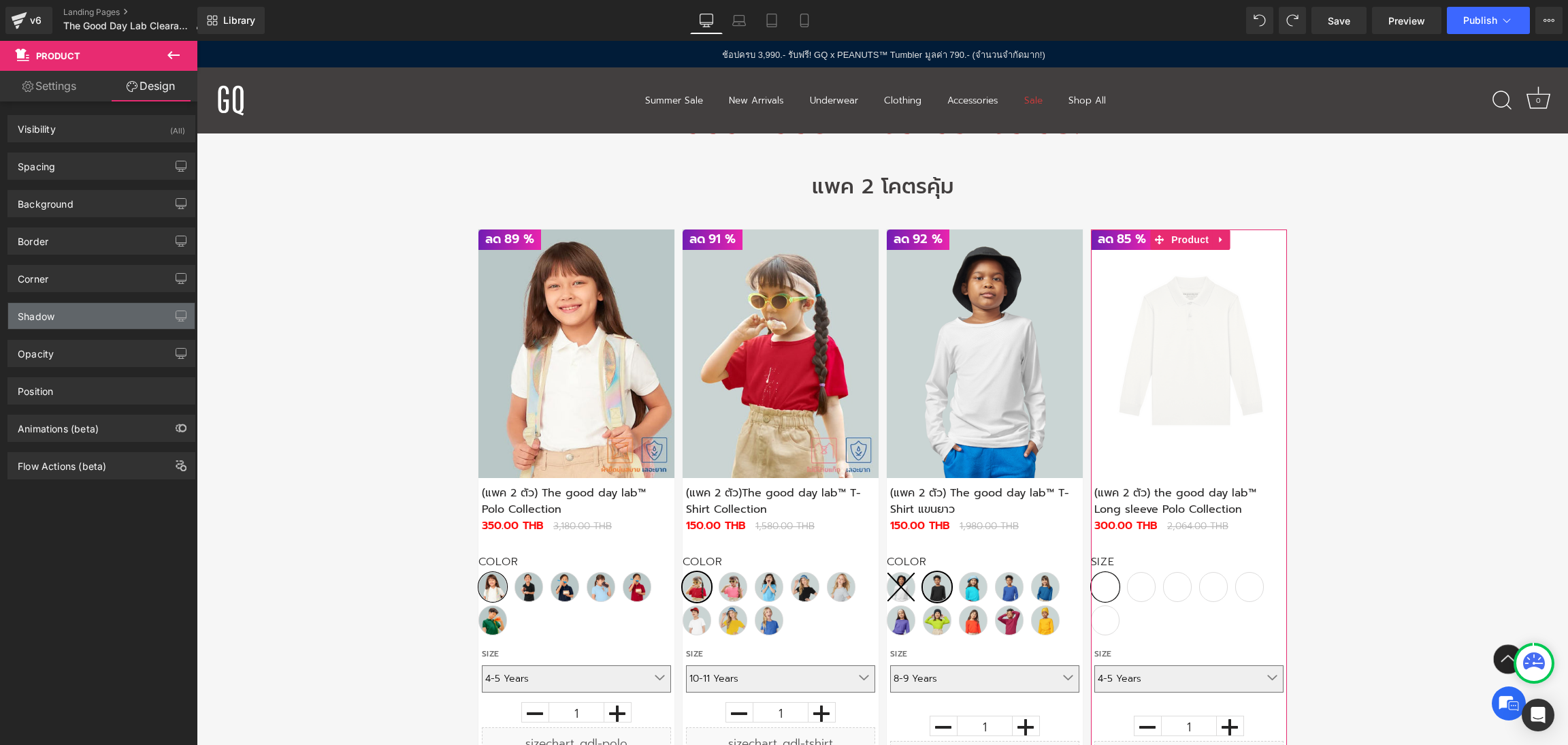
click at [108, 320] on div "Shadow" at bounding box center [101, 316] width 187 height 26
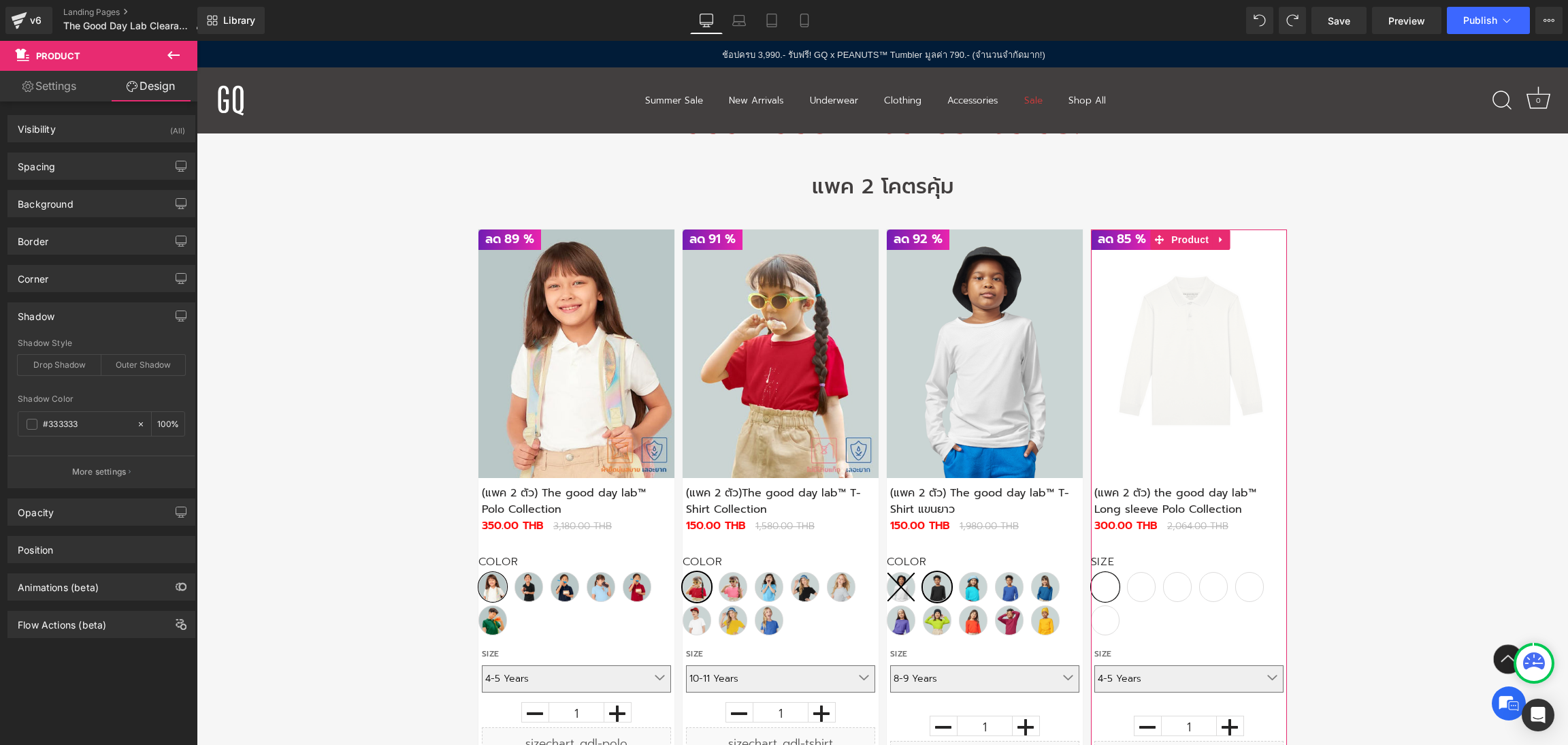
click at [108, 320] on div "Shadow" at bounding box center [101, 316] width 187 height 26
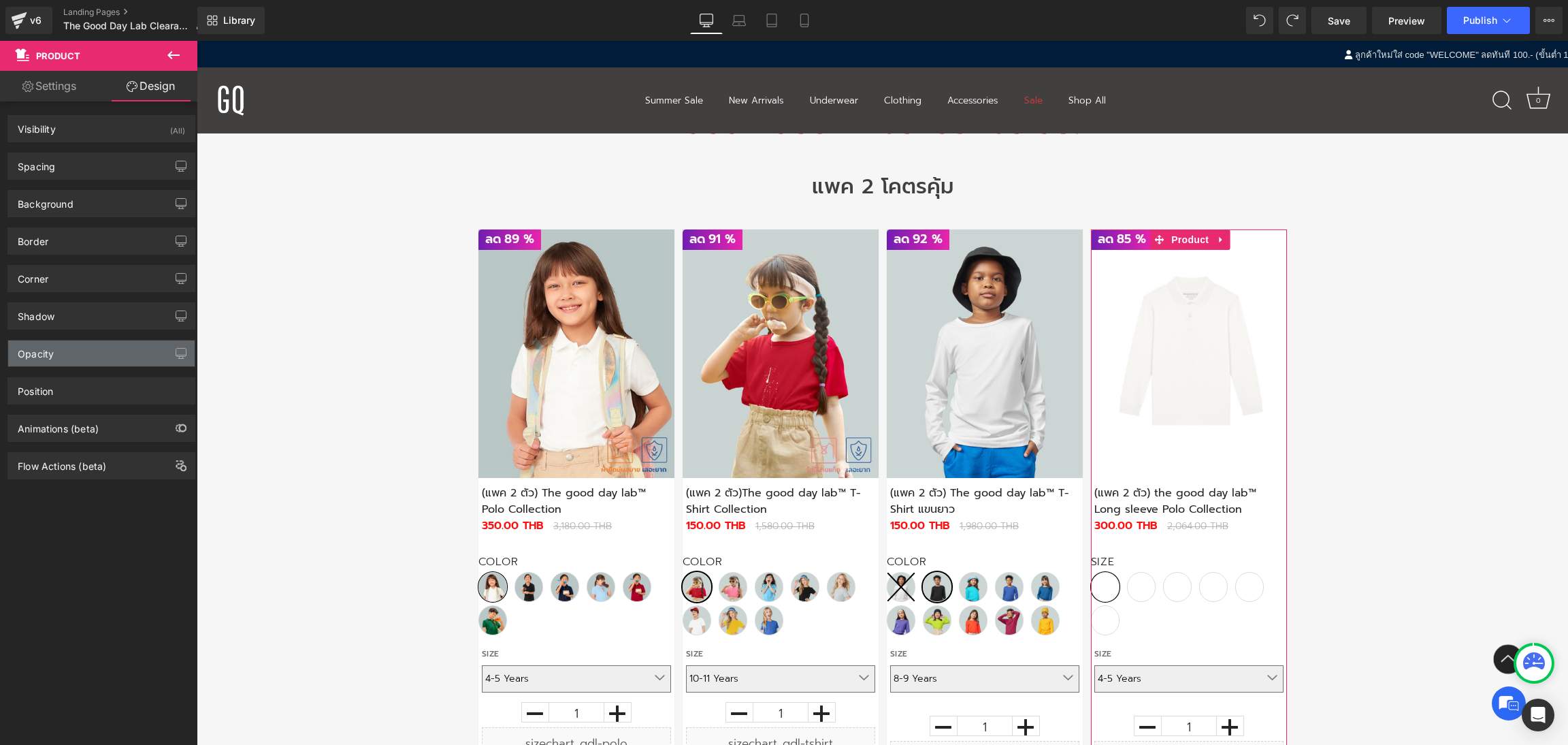
click at [97, 360] on div "Opacity" at bounding box center [101, 353] width 187 height 26
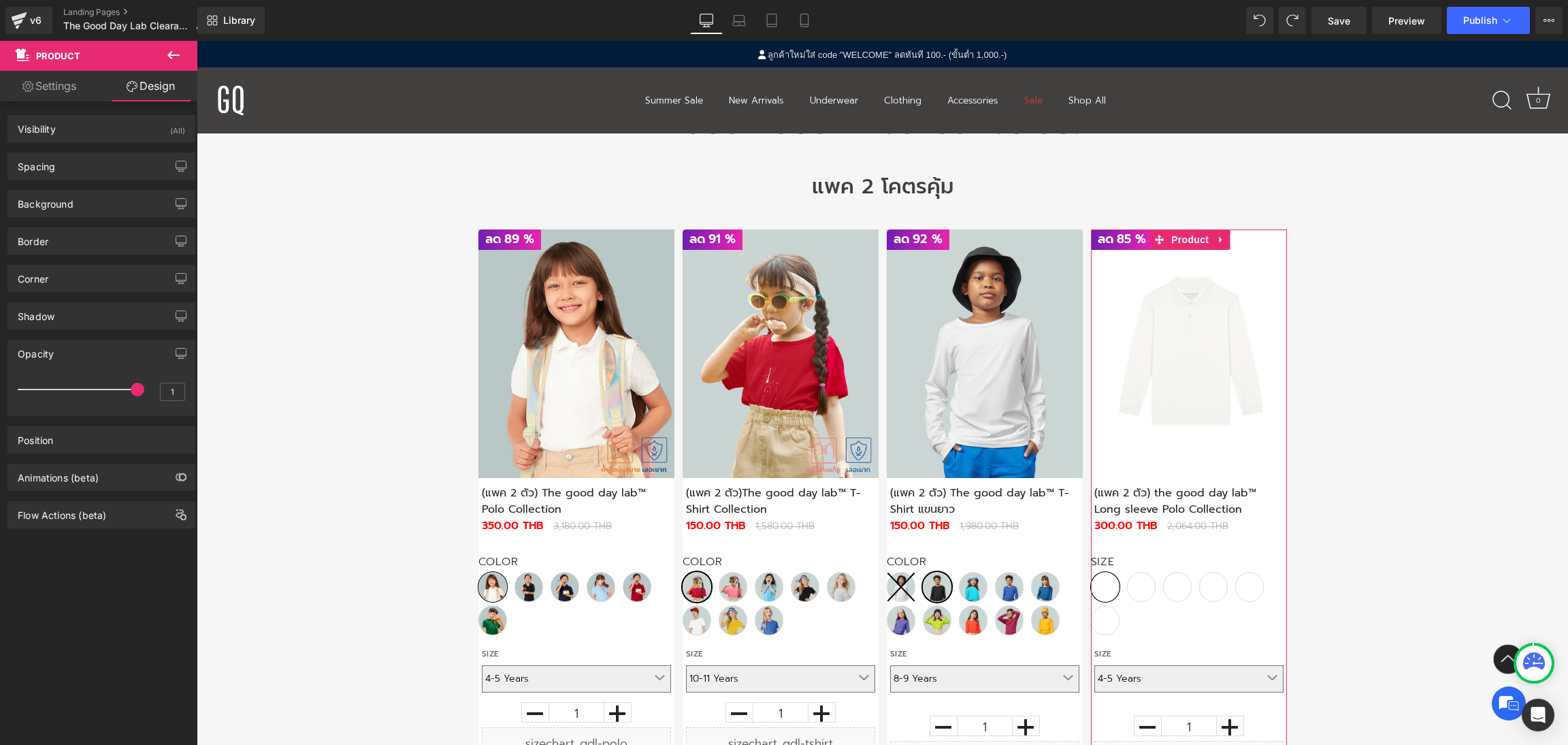
click at [97, 360] on div "Opacity" at bounding box center [101, 353] width 187 height 26
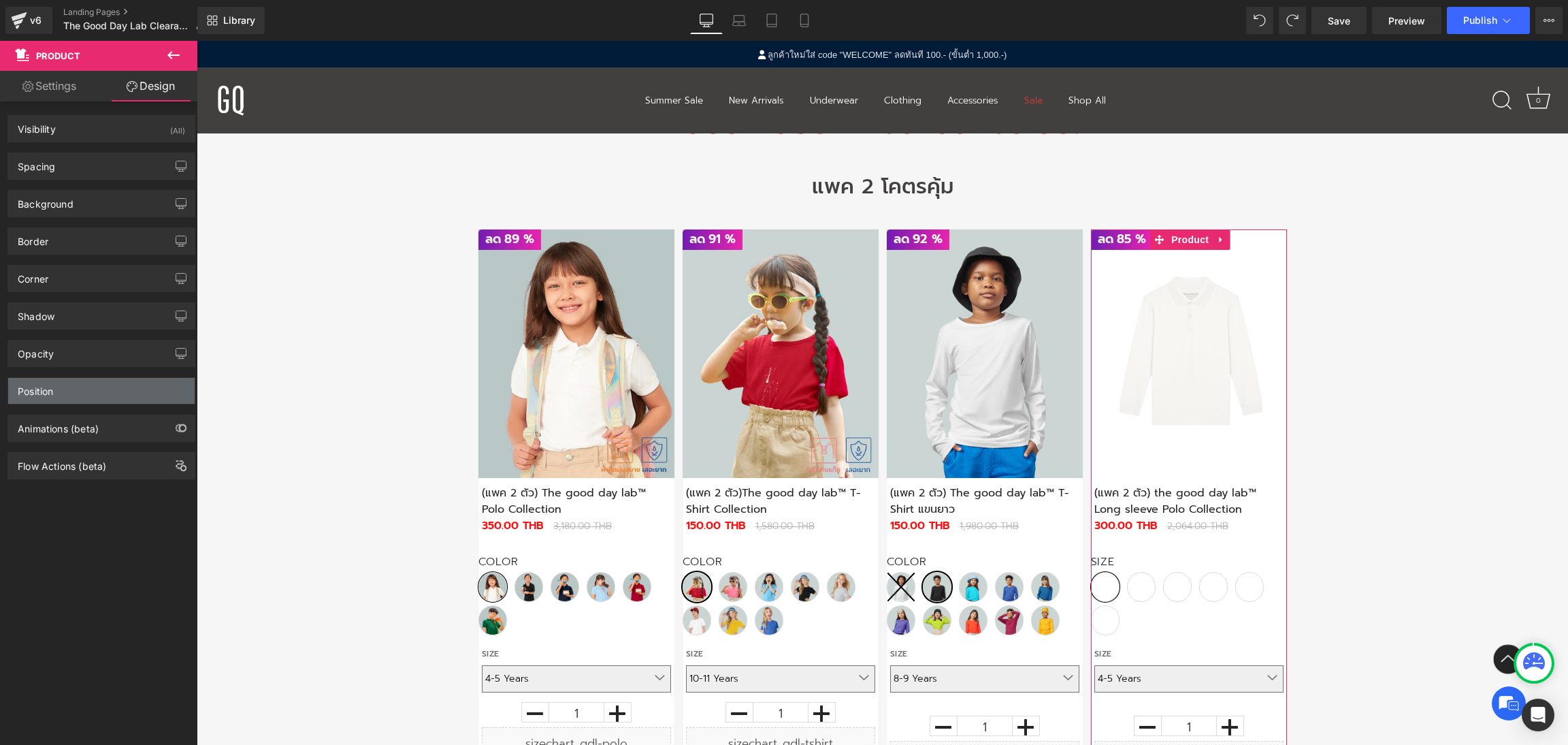
click at [97, 385] on div "Position" at bounding box center [101, 391] width 187 height 26
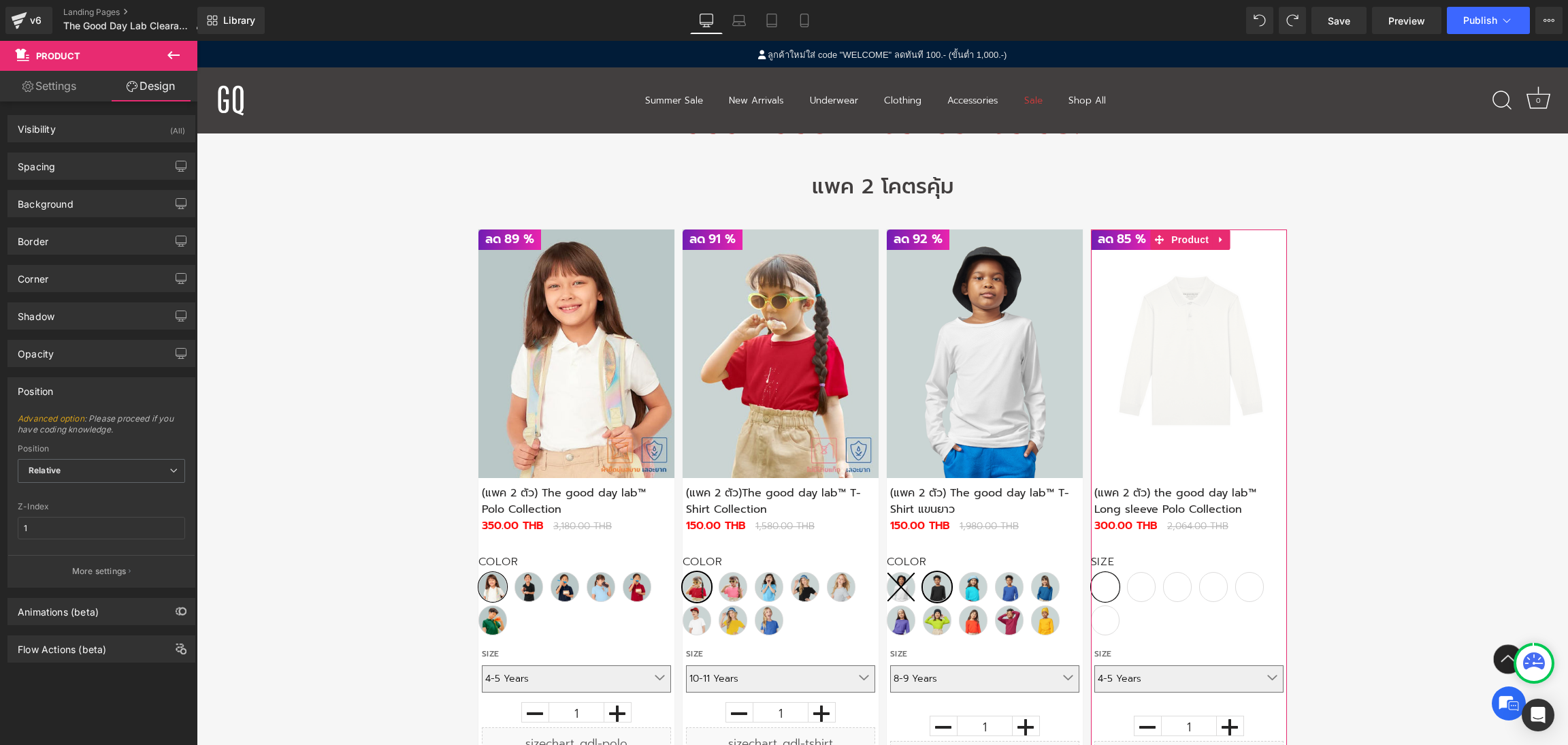
click at [97, 385] on div "Position" at bounding box center [101, 391] width 187 height 26
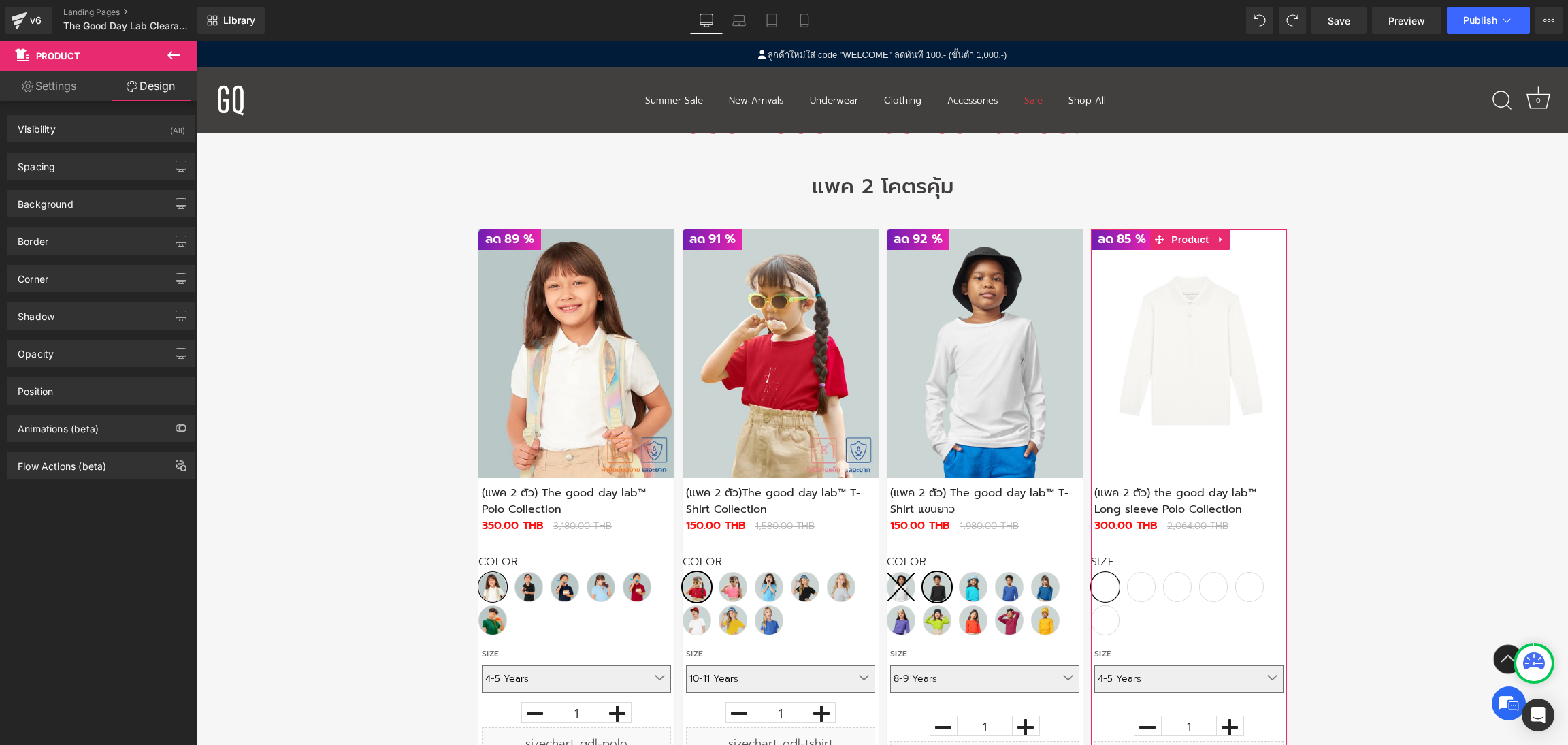
click at [68, 85] on link "Settings" at bounding box center [49, 86] width 99 height 30
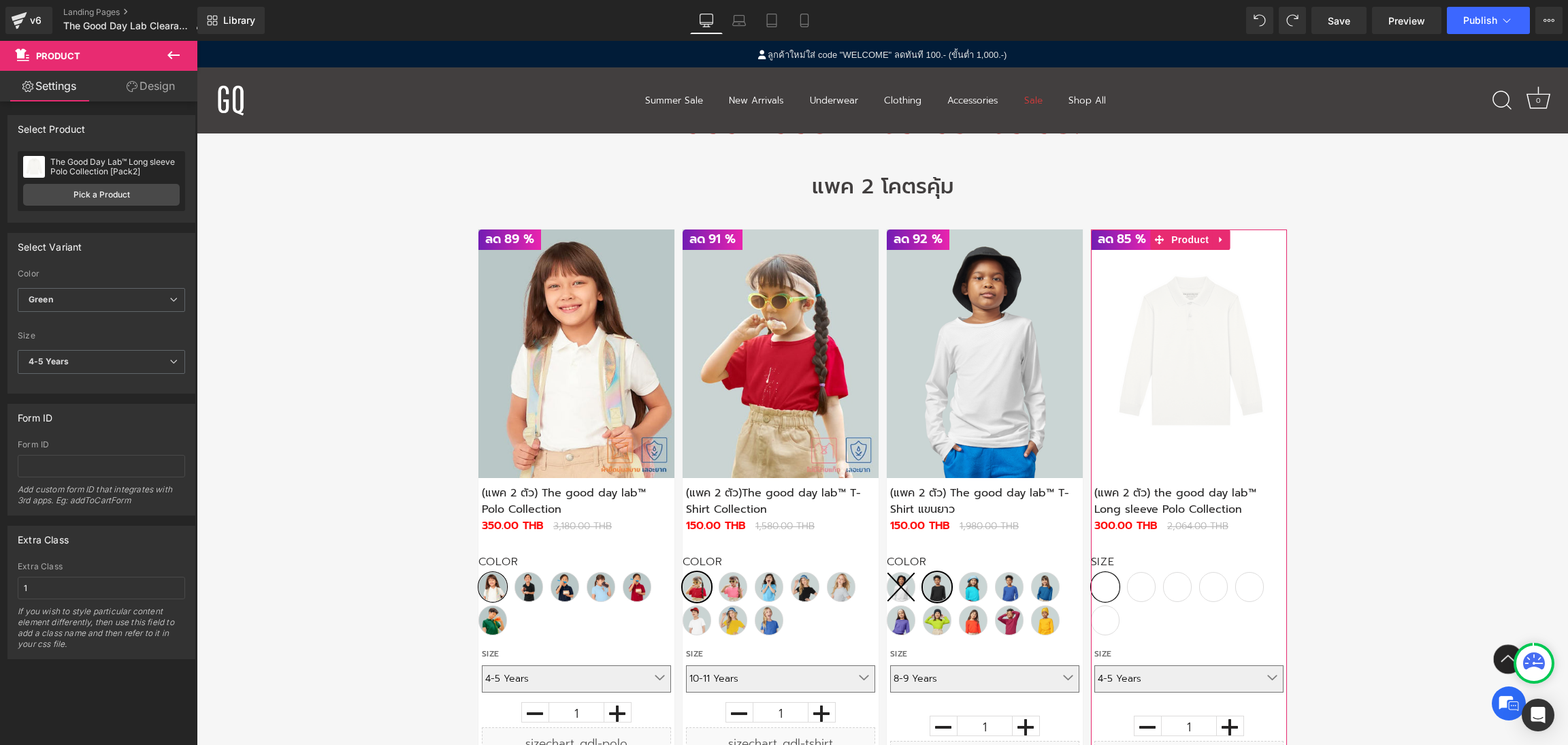
click at [122, 255] on div "Select Variant" at bounding box center [101, 246] width 187 height 26
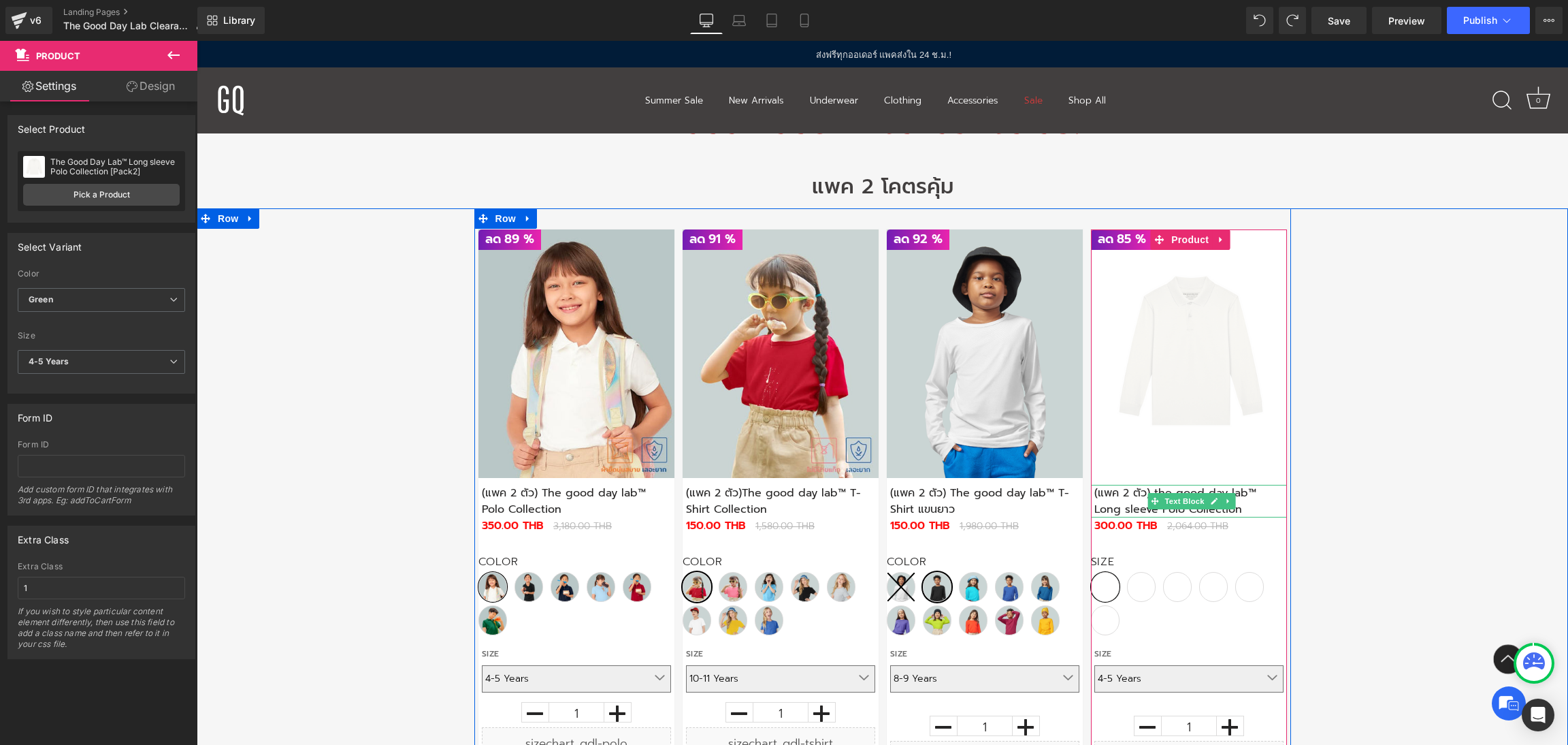
scroll to position [800, 0]
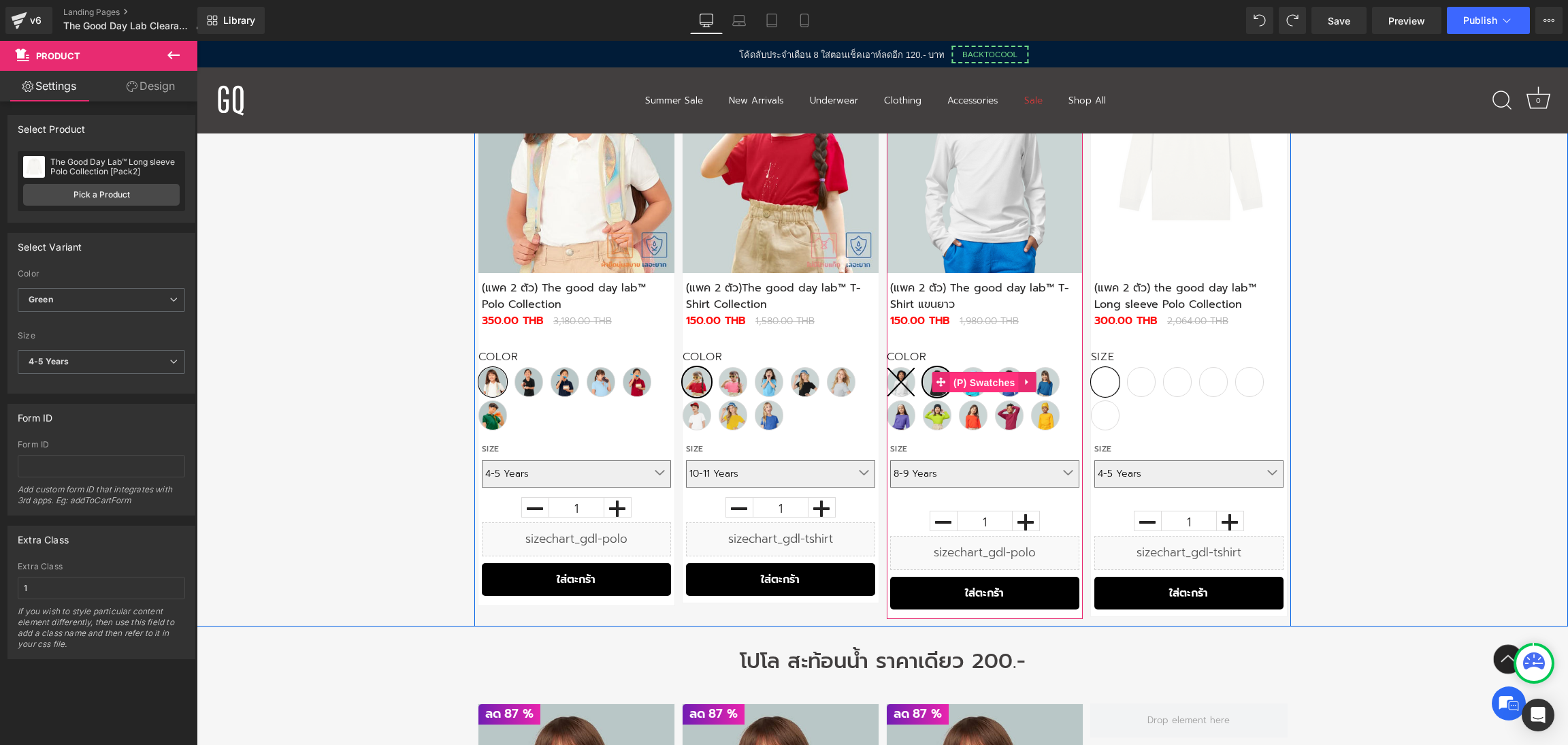
click at [960, 384] on span "(P) Swatches" at bounding box center [984, 382] width 69 height 20
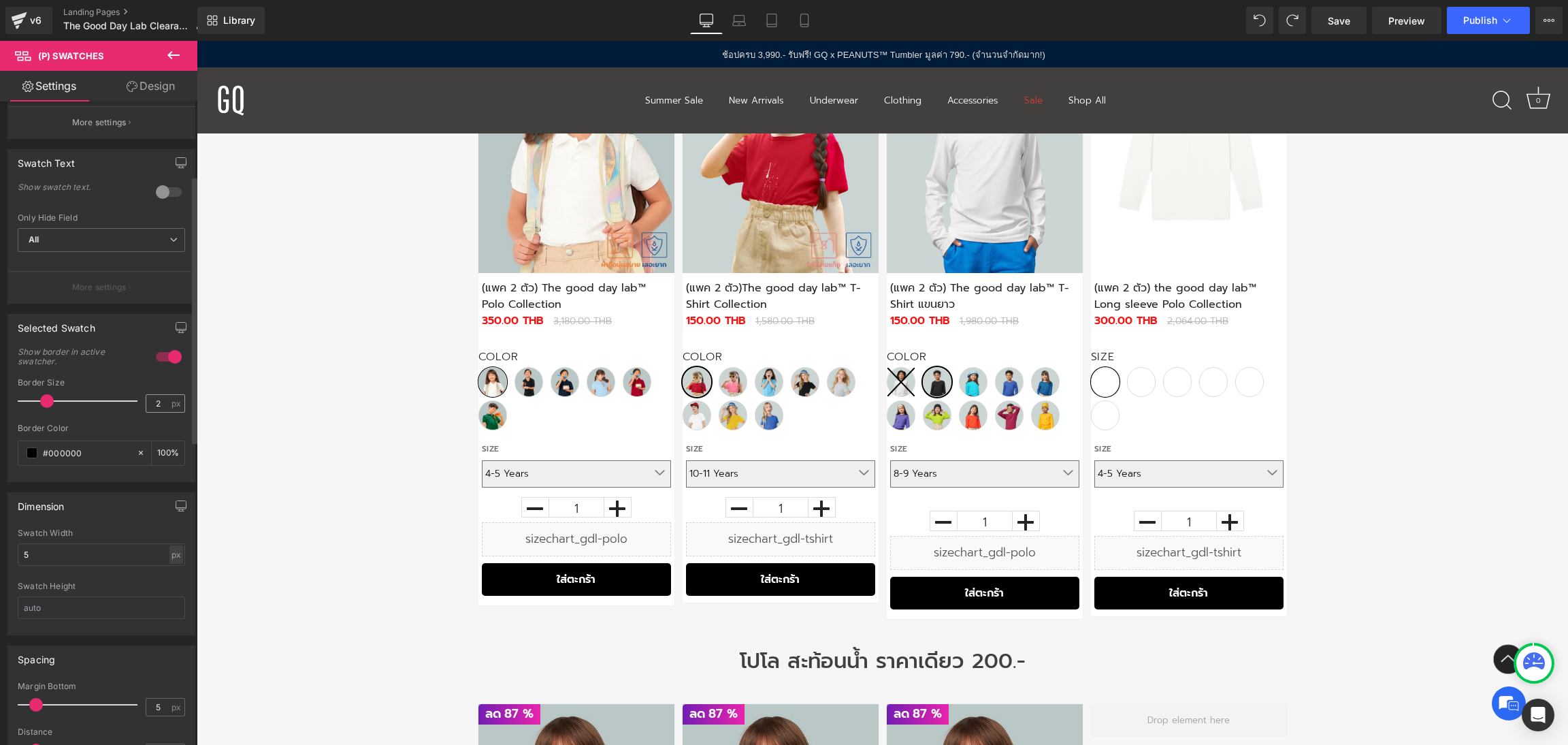
scroll to position [0, 0]
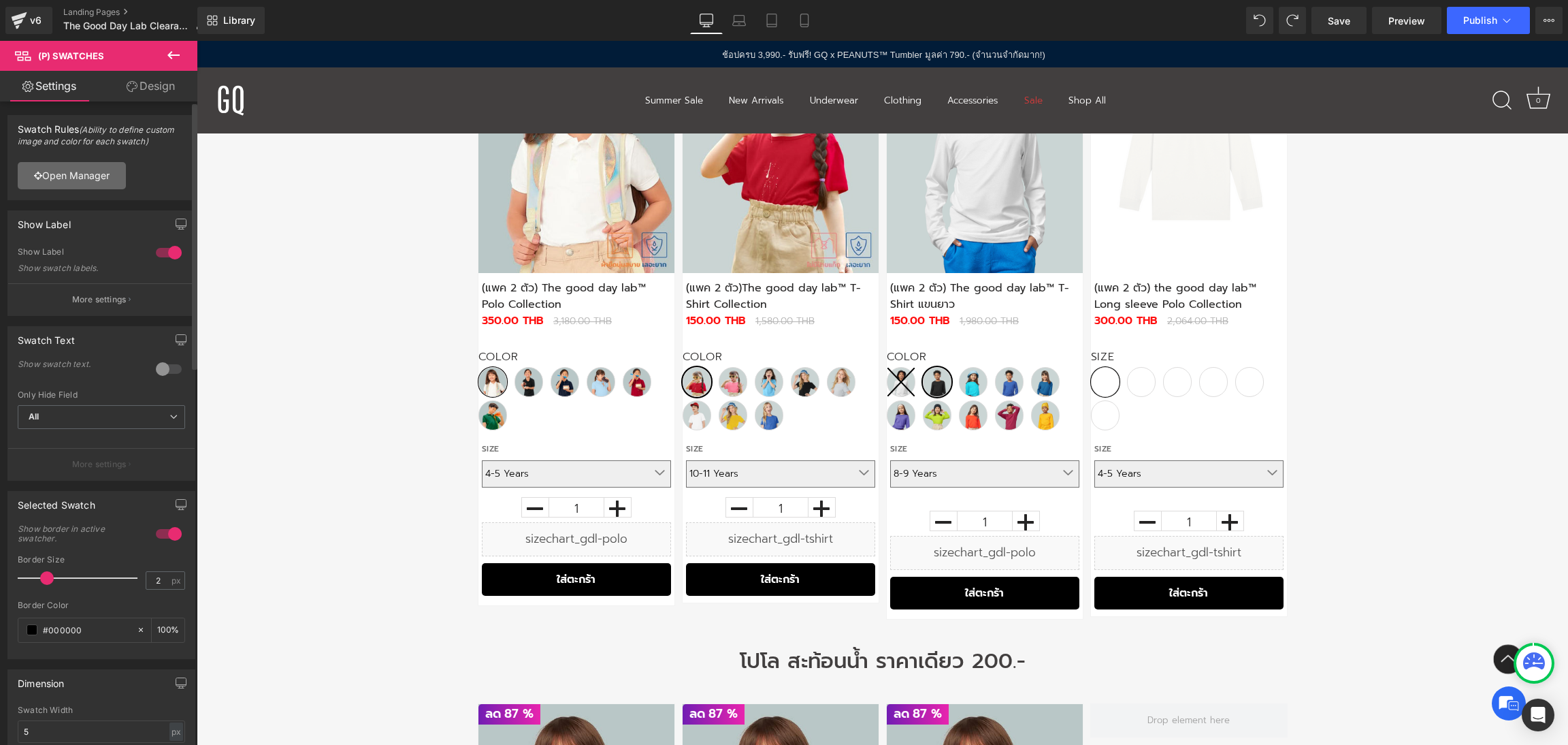
click at [99, 176] on link "Open Manager" at bounding box center [71, 176] width 108 height 27
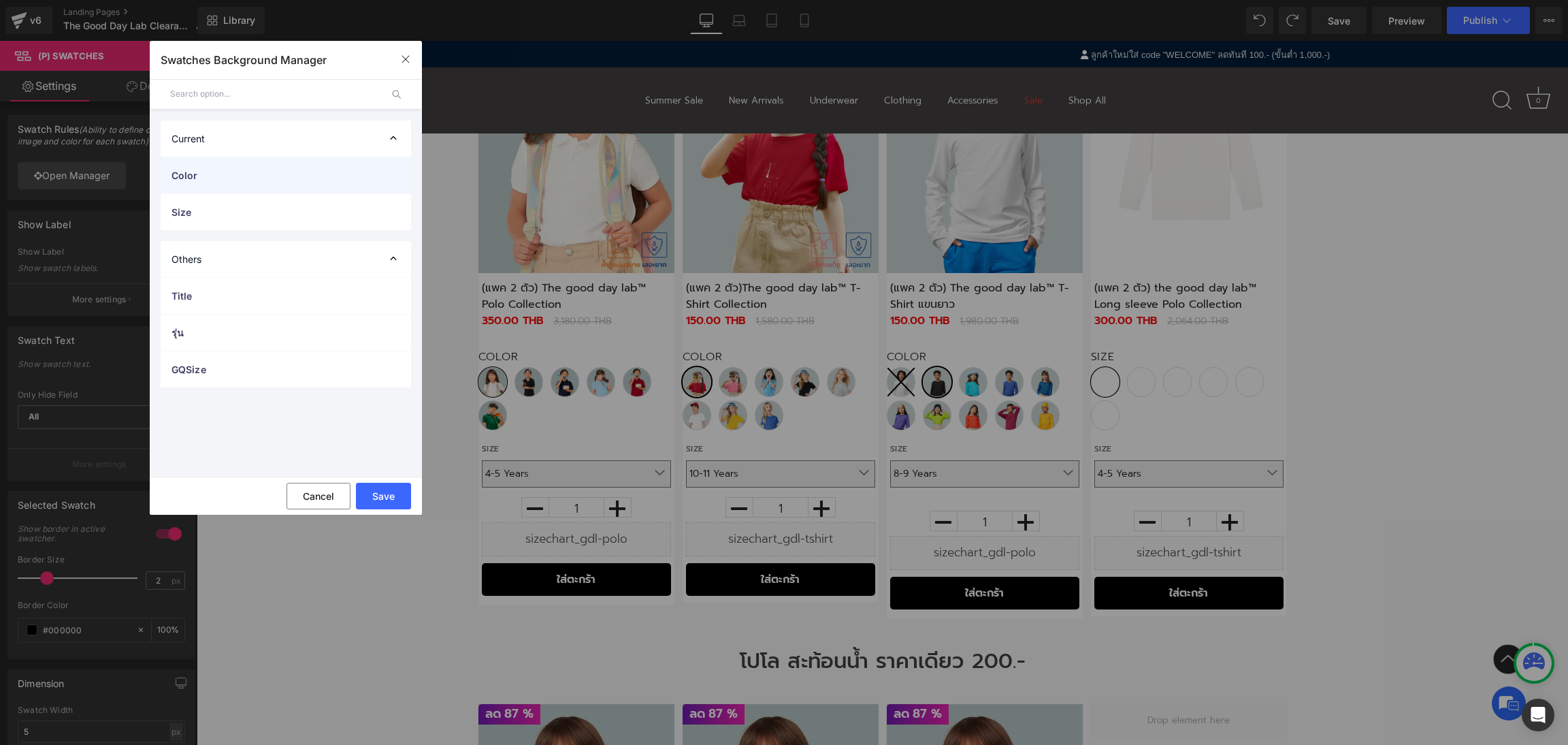
click at [313, 173] on span "Color" at bounding box center [272, 176] width 201 height 14
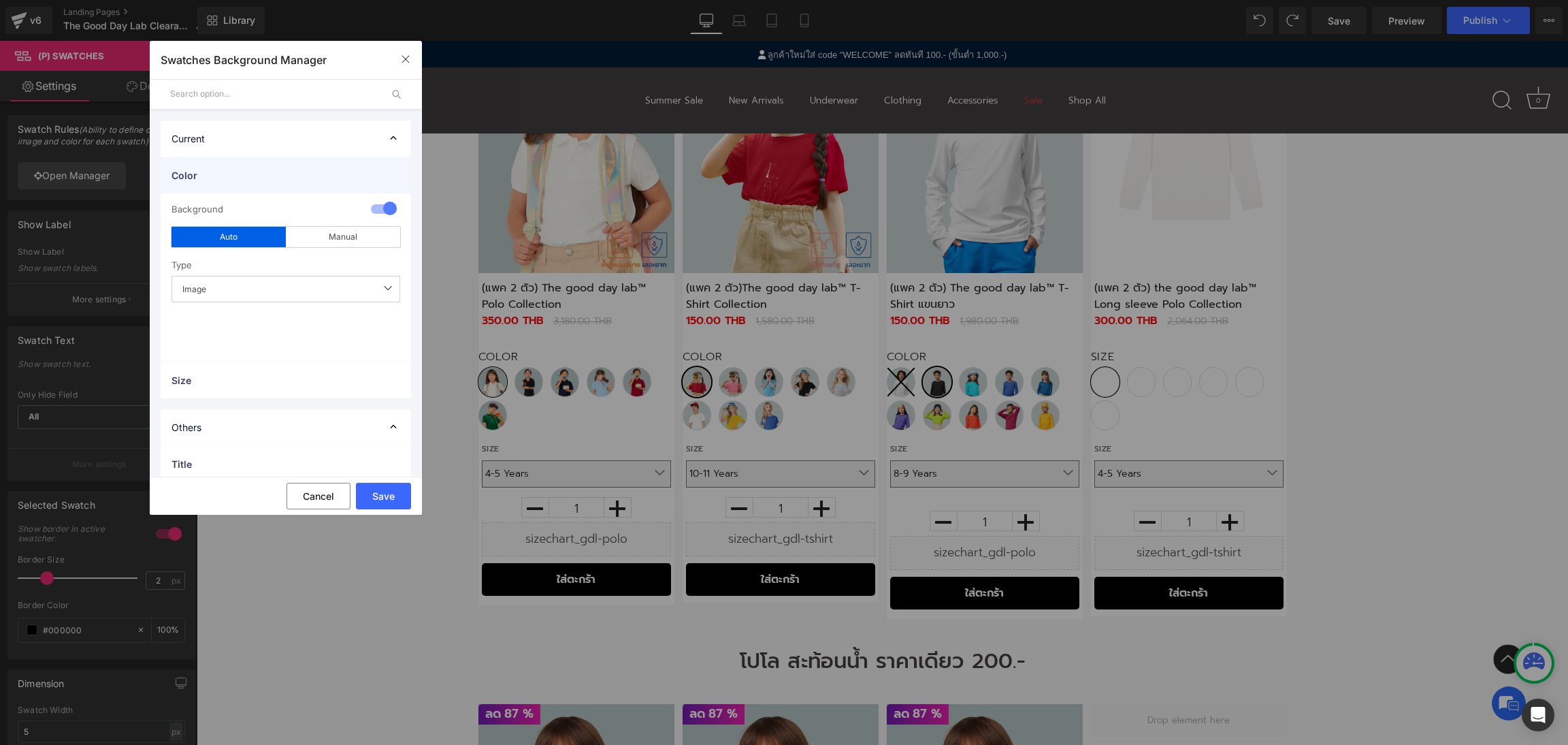
click at [313, 173] on span "Color" at bounding box center [272, 176] width 201 height 14
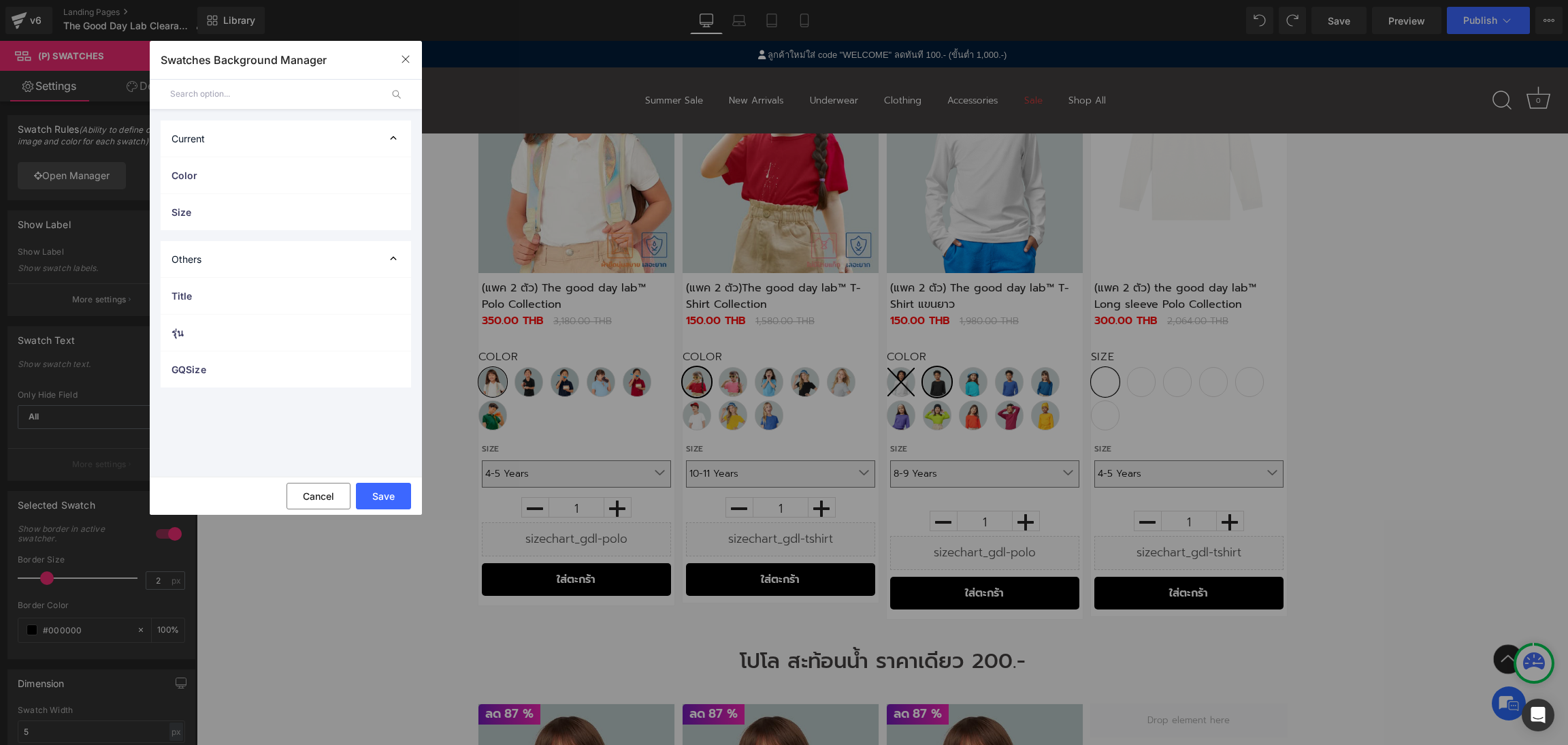
click at [342, 148] on div "Current" at bounding box center [285, 138] width 250 height 36
click at [345, 136] on div "Current" at bounding box center [285, 138] width 250 height 36
click at [317, 263] on div "Others" at bounding box center [285, 258] width 250 height 36
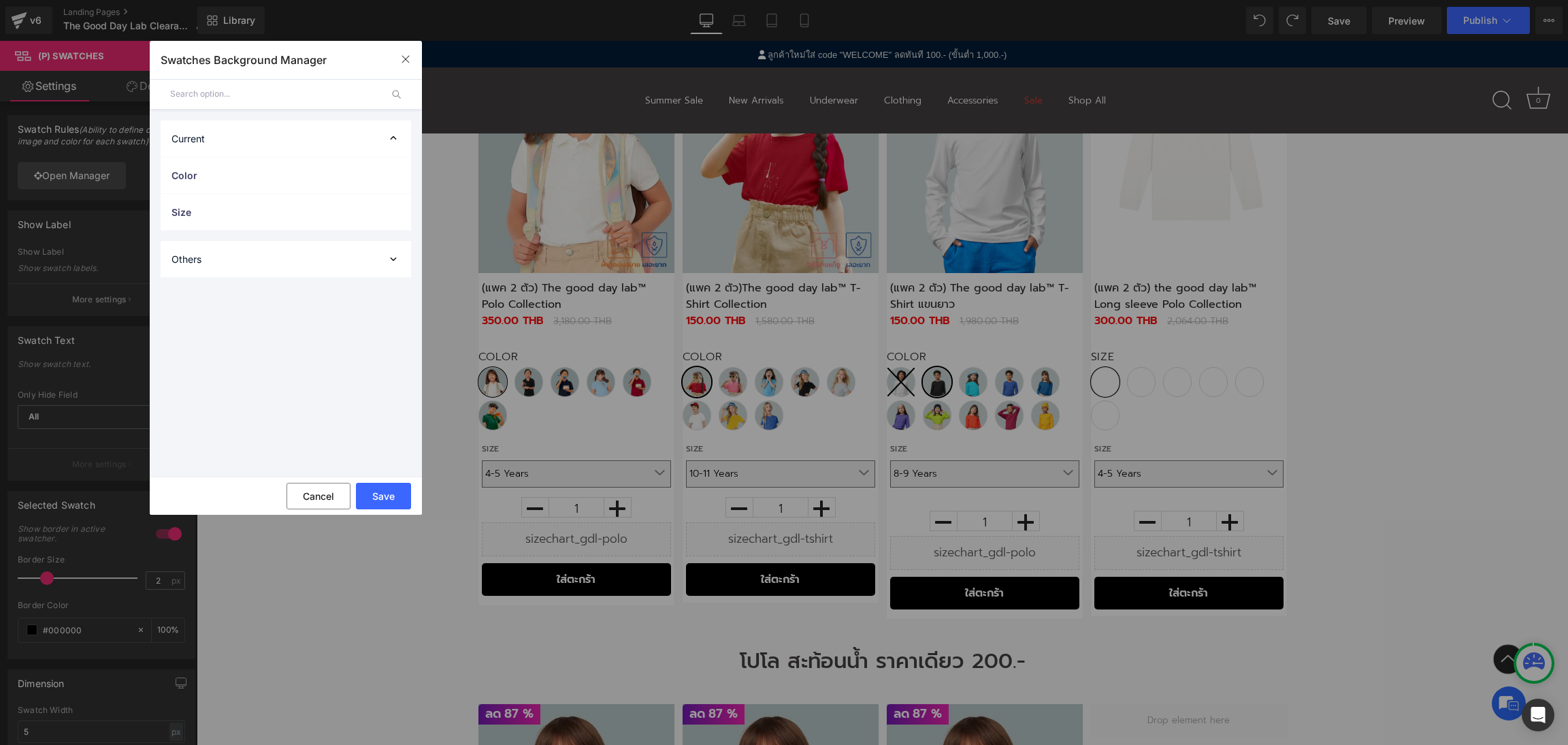
click at [317, 263] on div "Others" at bounding box center [285, 258] width 250 height 36
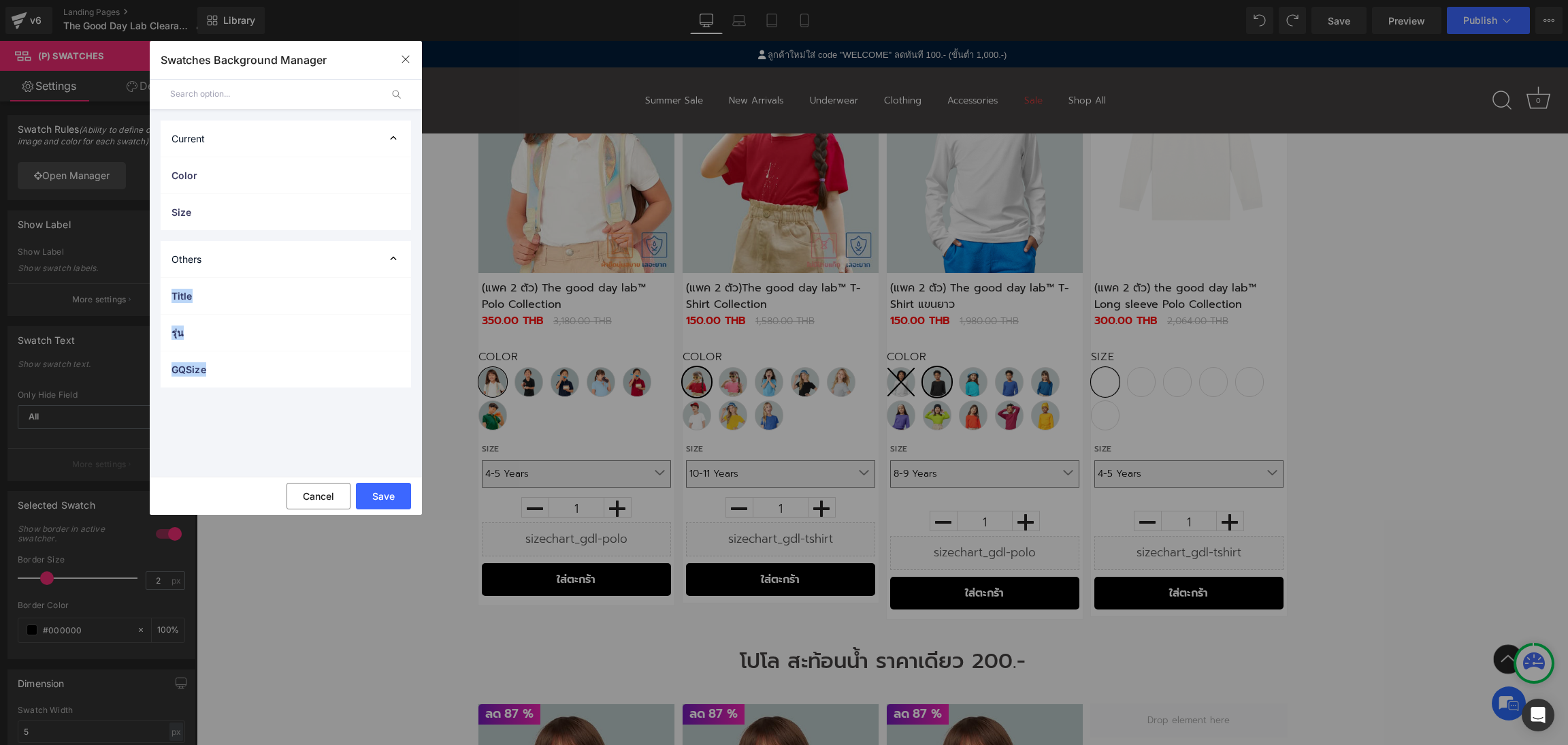
click at [300, 420] on div "Current Color 1 Background auto Auto Manual Image Color Type Image Image Color …" at bounding box center [286, 294] width 273 height 367
drag, startPoint x: 402, startPoint y: 62, endPoint x: 205, endPoint y: 20, distance: 201.4
click at [402, 61] on icon "button" at bounding box center [405, 59] width 7 height 7
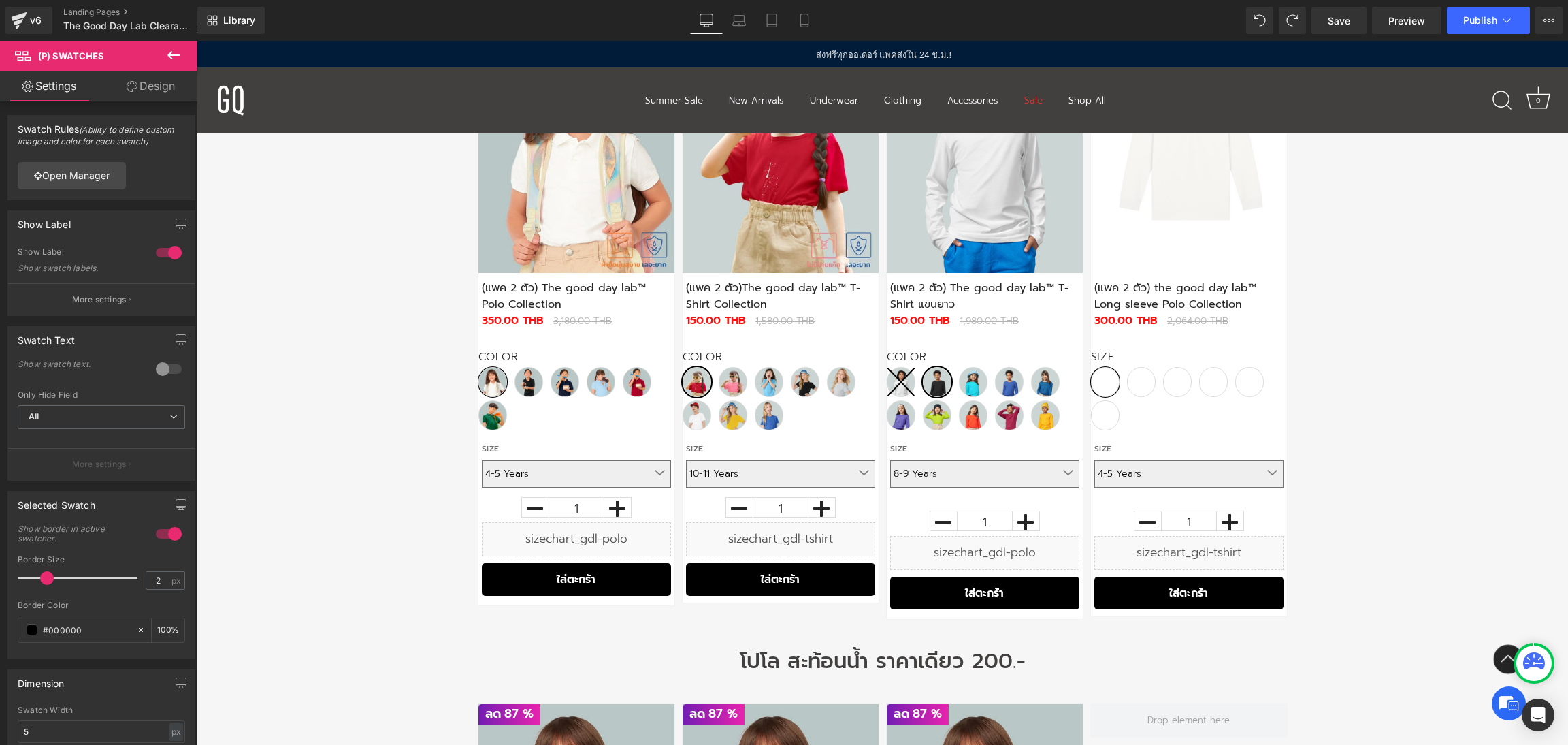
click at [156, 89] on link "Design" at bounding box center [150, 86] width 99 height 30
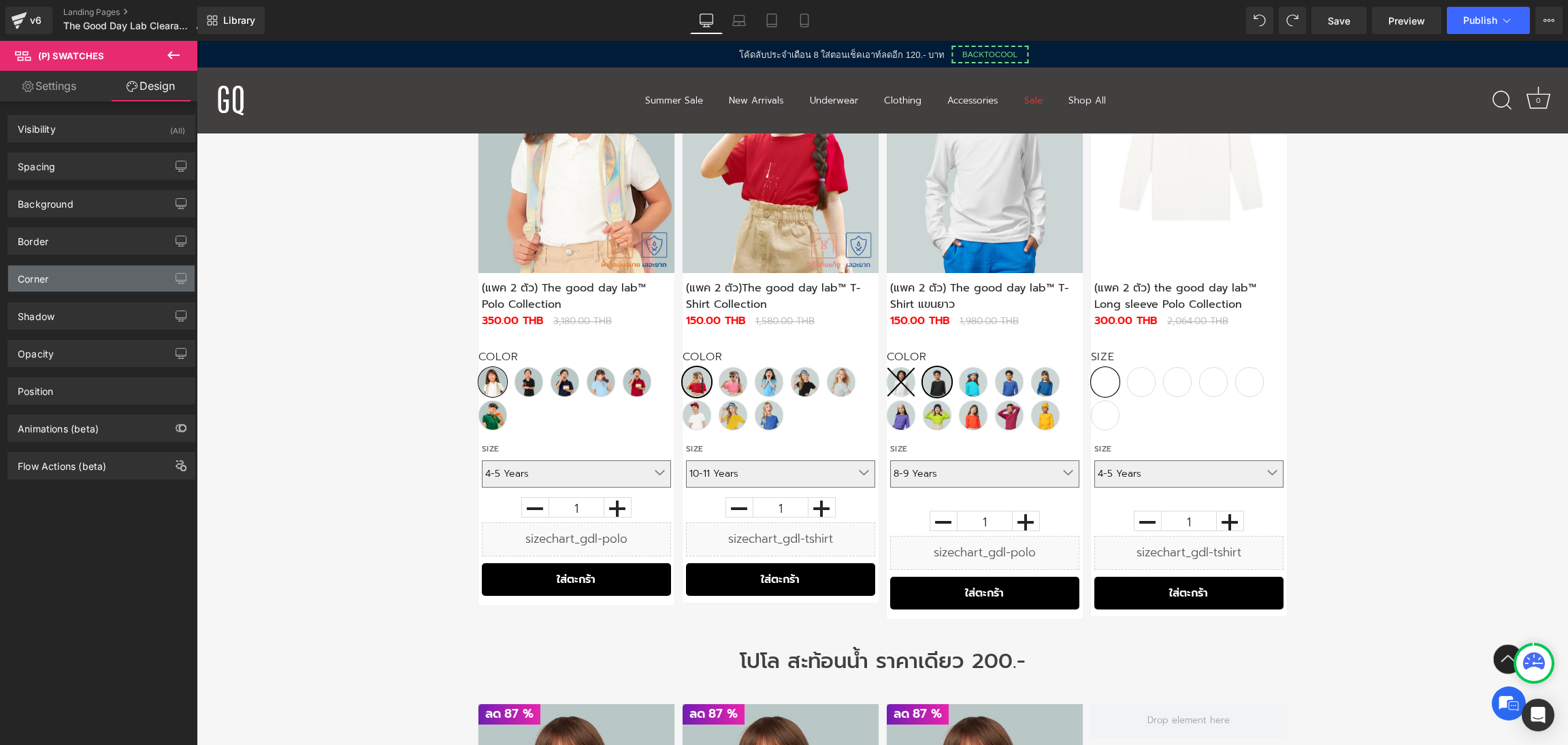
click at [111, 280] on div "Corner" at bounding box center [101, 278] width 187 height 26
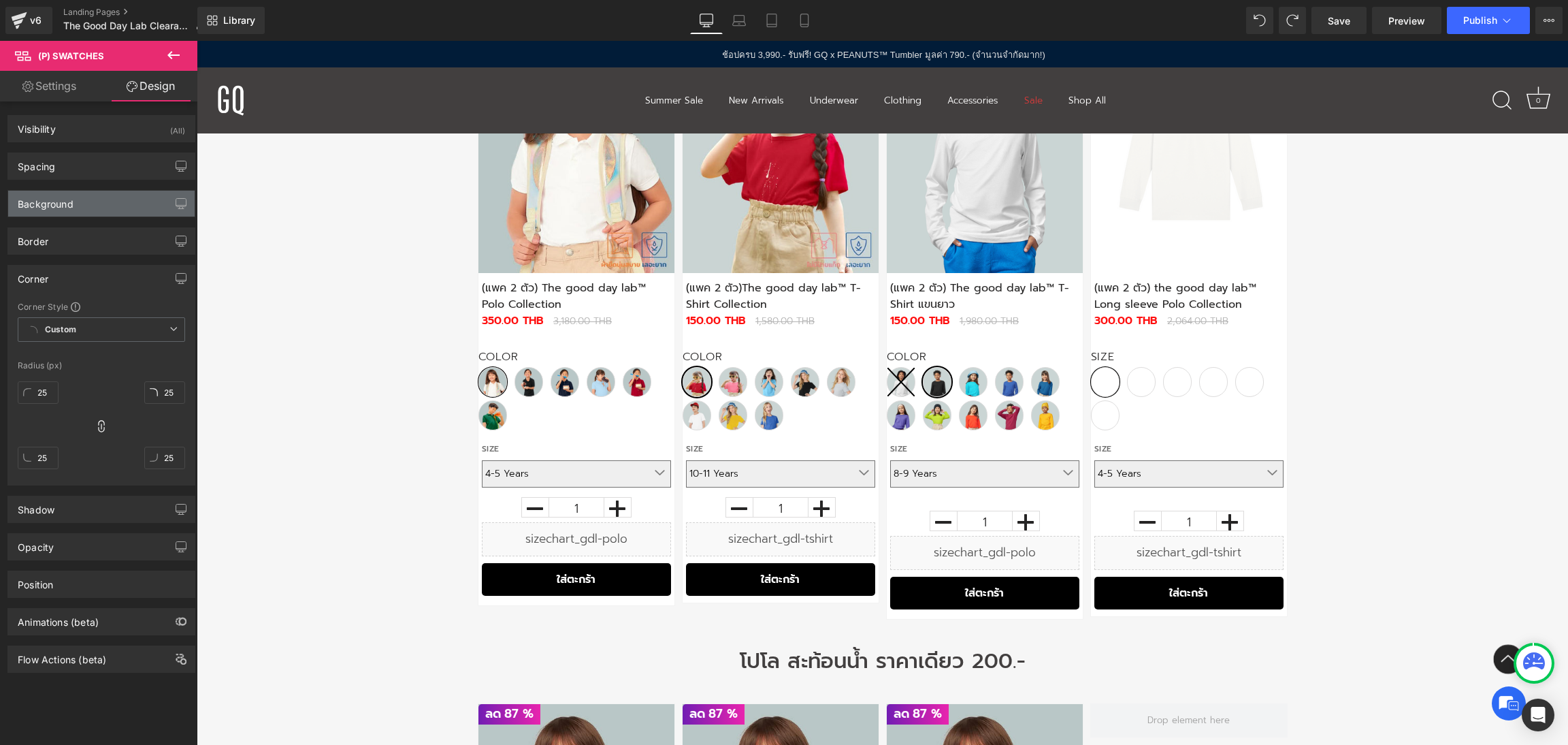
click at [104, 204] on div "Background" at bounding box center [101, 204] width 187 height 26
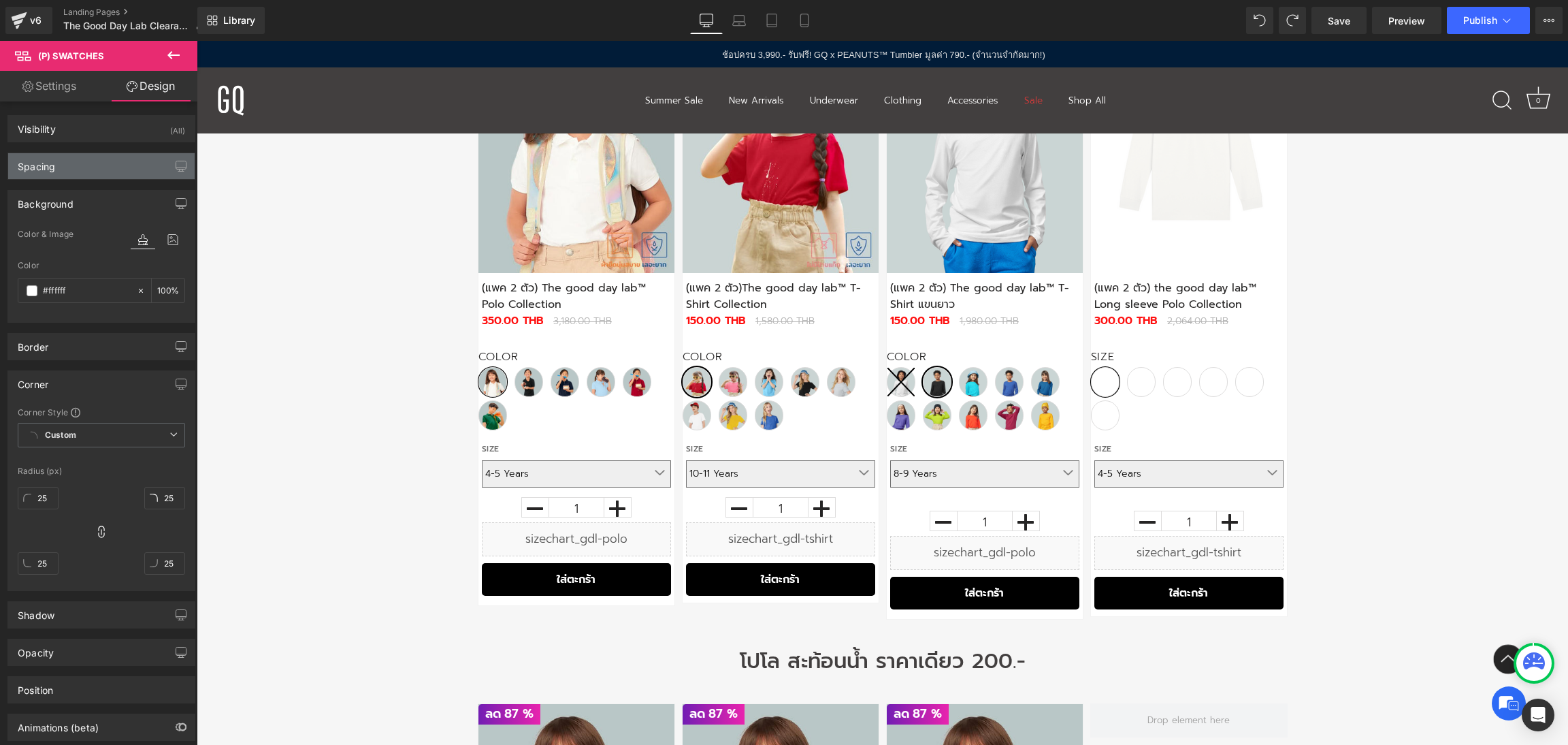
click at [95, 168] on div "Spacing" at bounding box center [101, 166] width 187 height 26
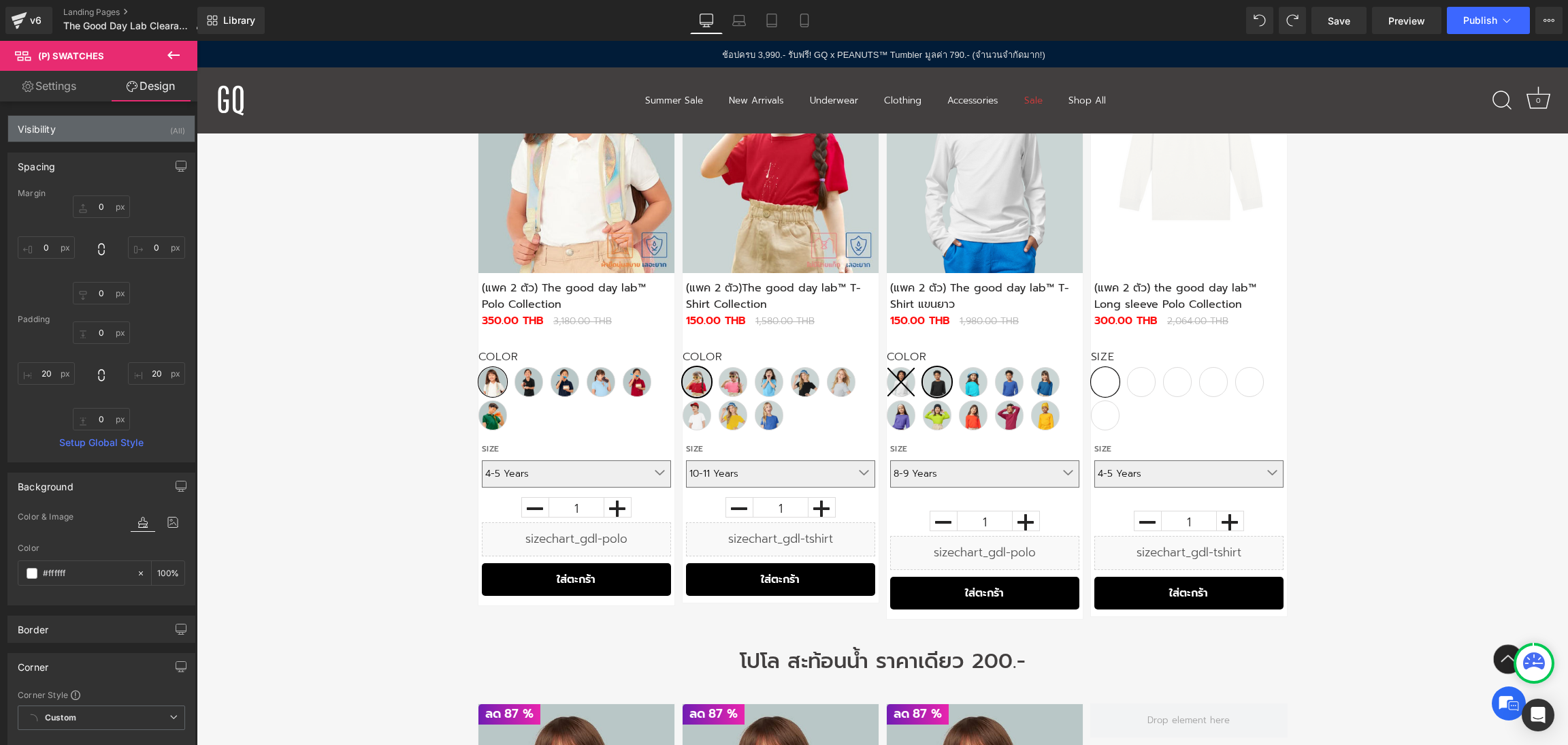
click at [77, 119] on div "Visibility (All)" at bounding box center [101, 128] width 187 height 26
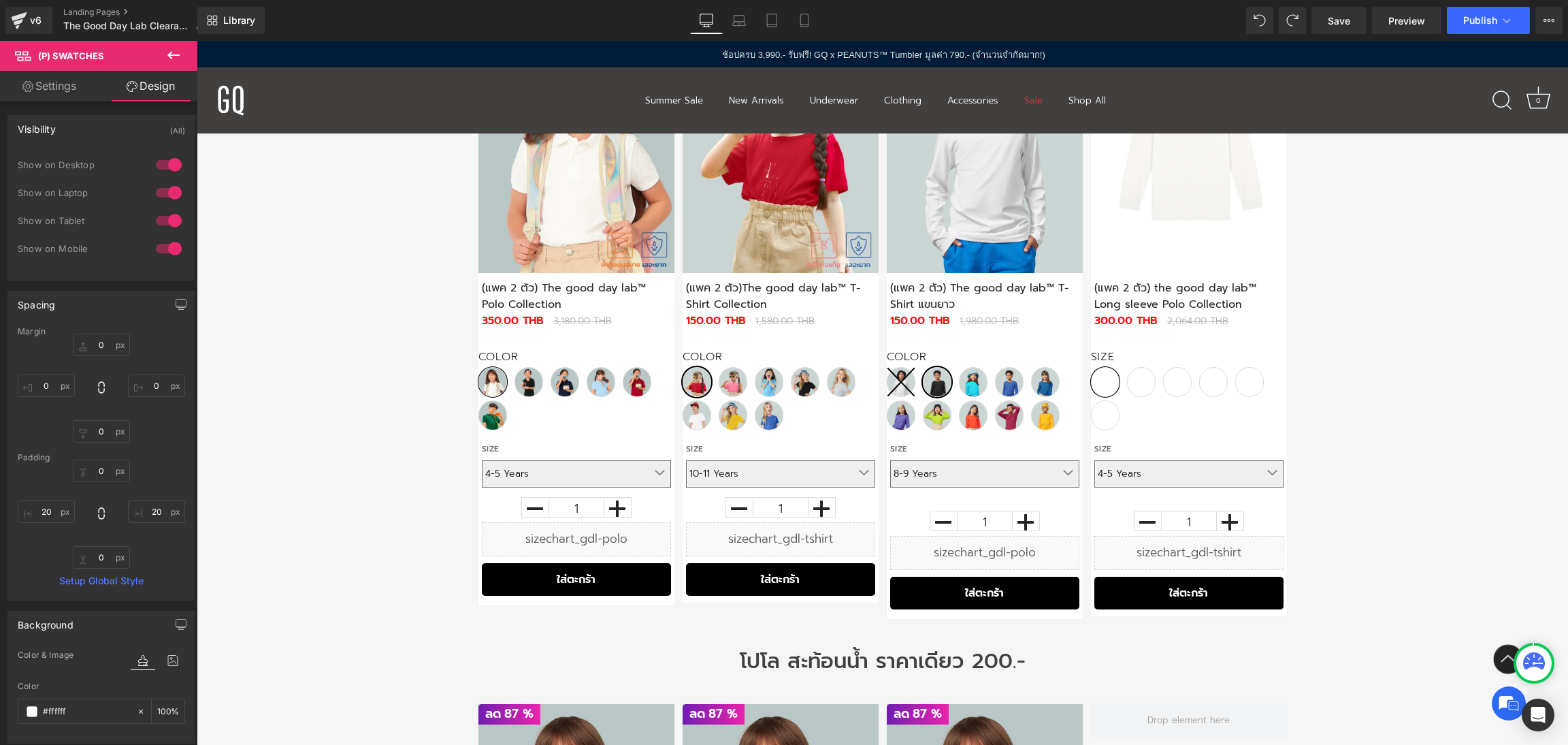
click at [51, 75] on link "Settings" at bounding box center [49, 86] width 99 height 30
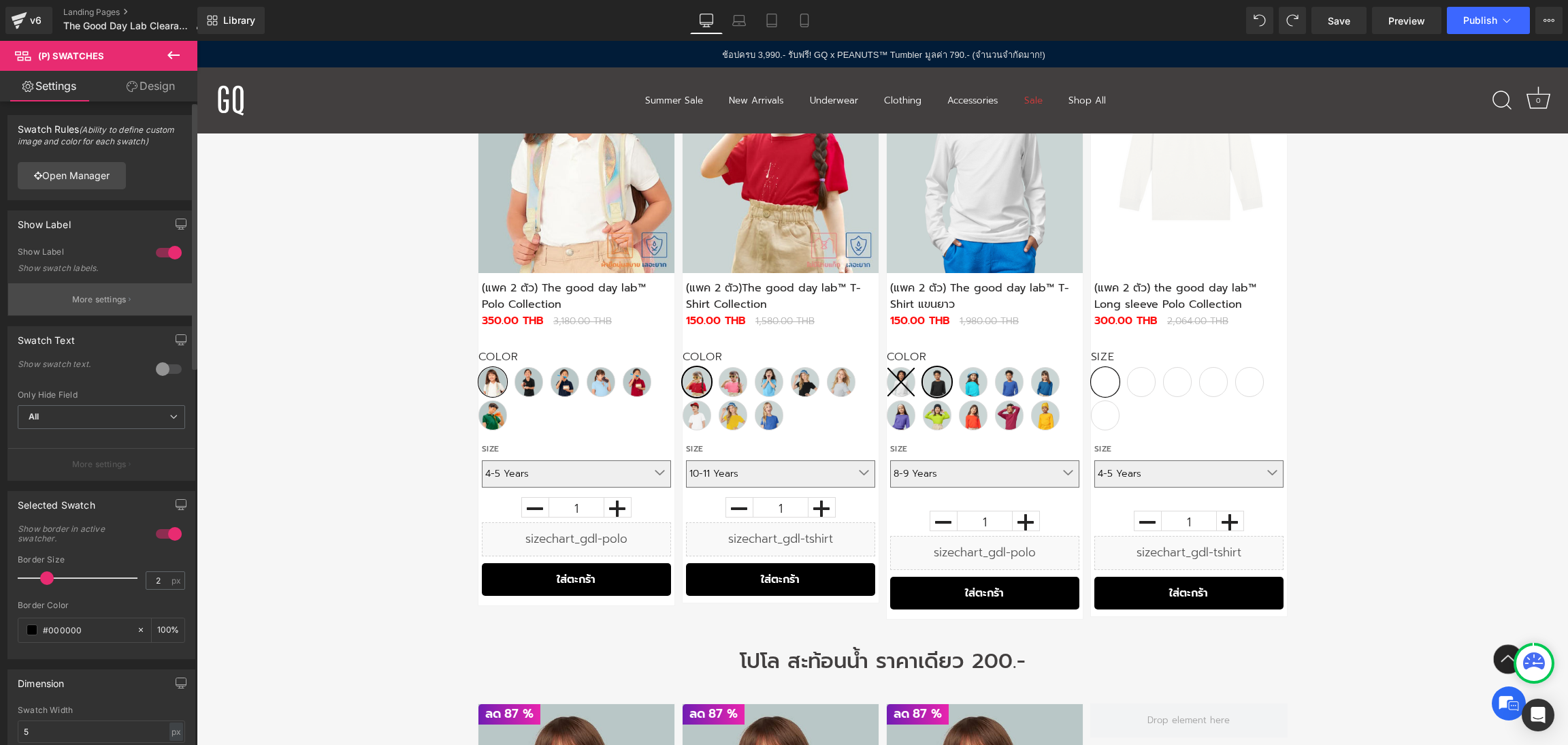
click at [128, 300] on icon "button" at bounding box center [129, 299] width 2 height 3
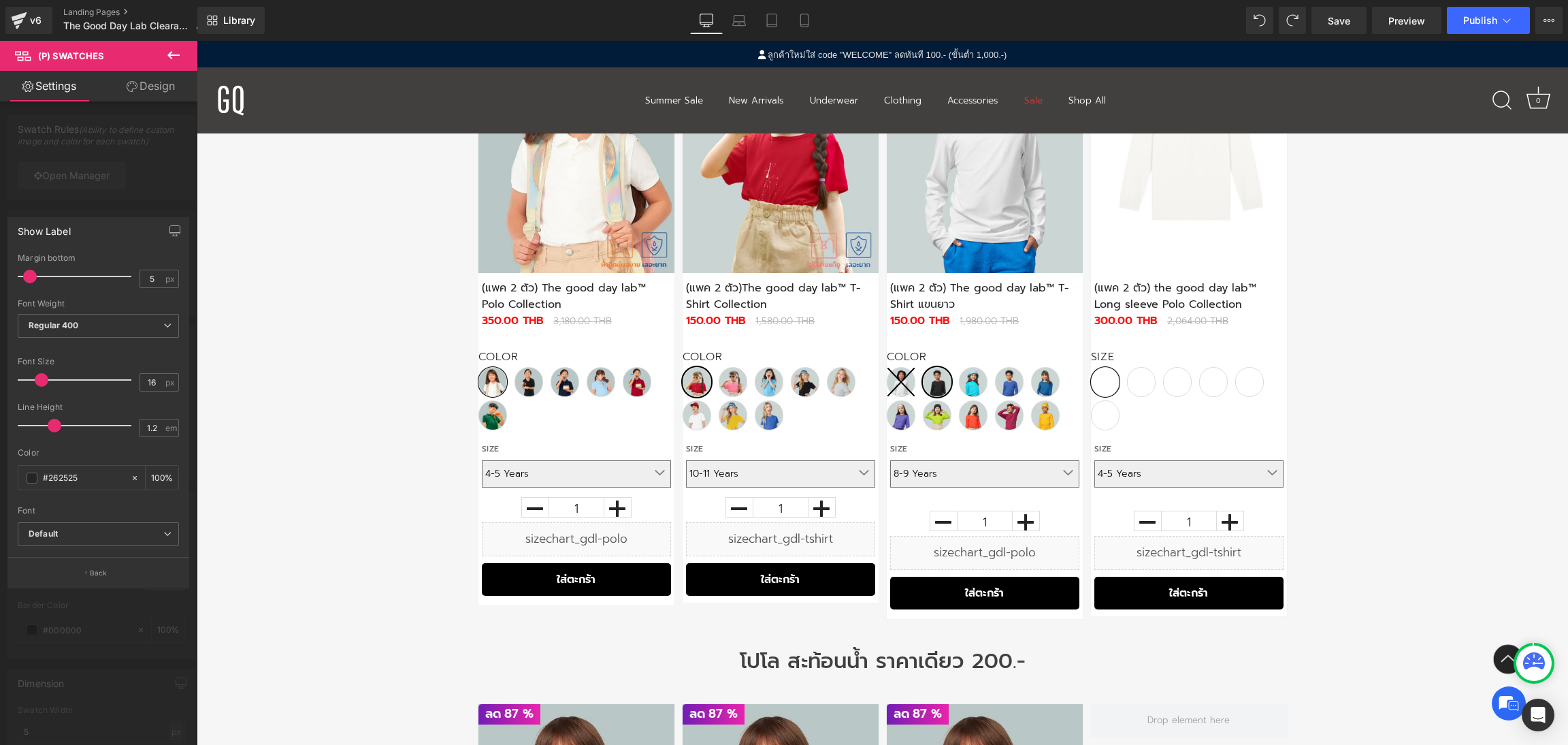
click at [127, 91] on icon at bounding box center [132, 87] width 11 height 11
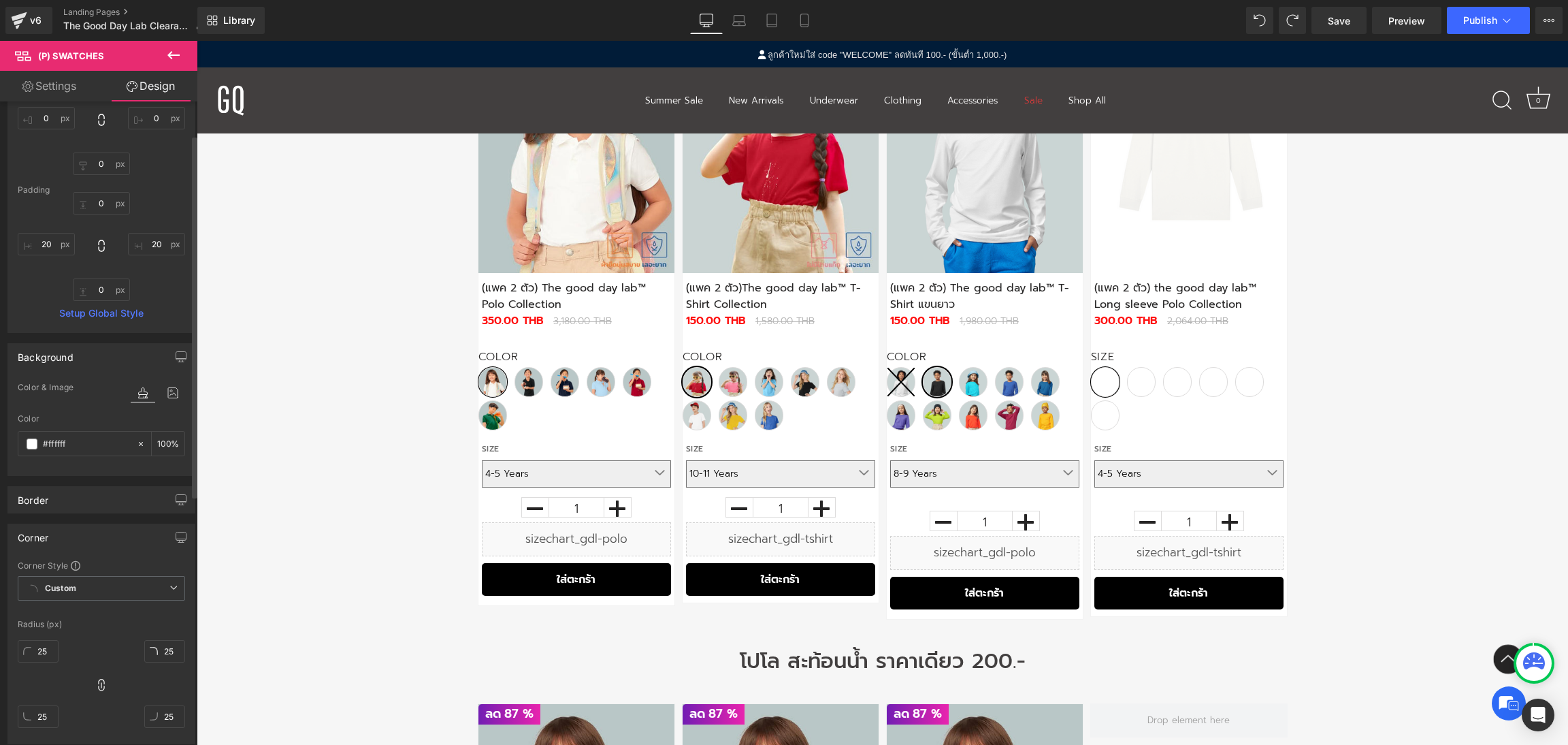
scroll to position [306, 0]
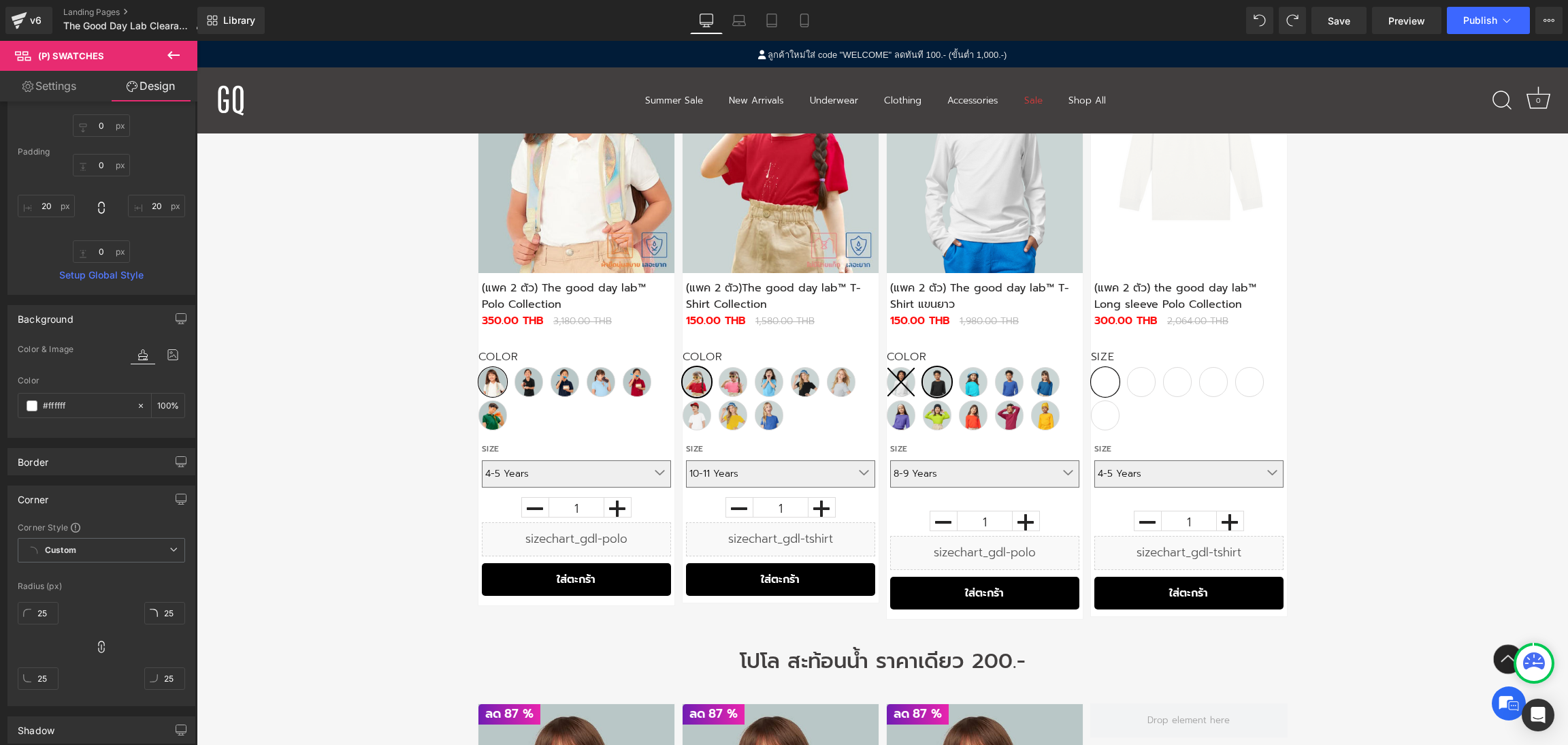
click at [71, 79] on link "Settings" at bounding box center [49, 86] width 99 height 30
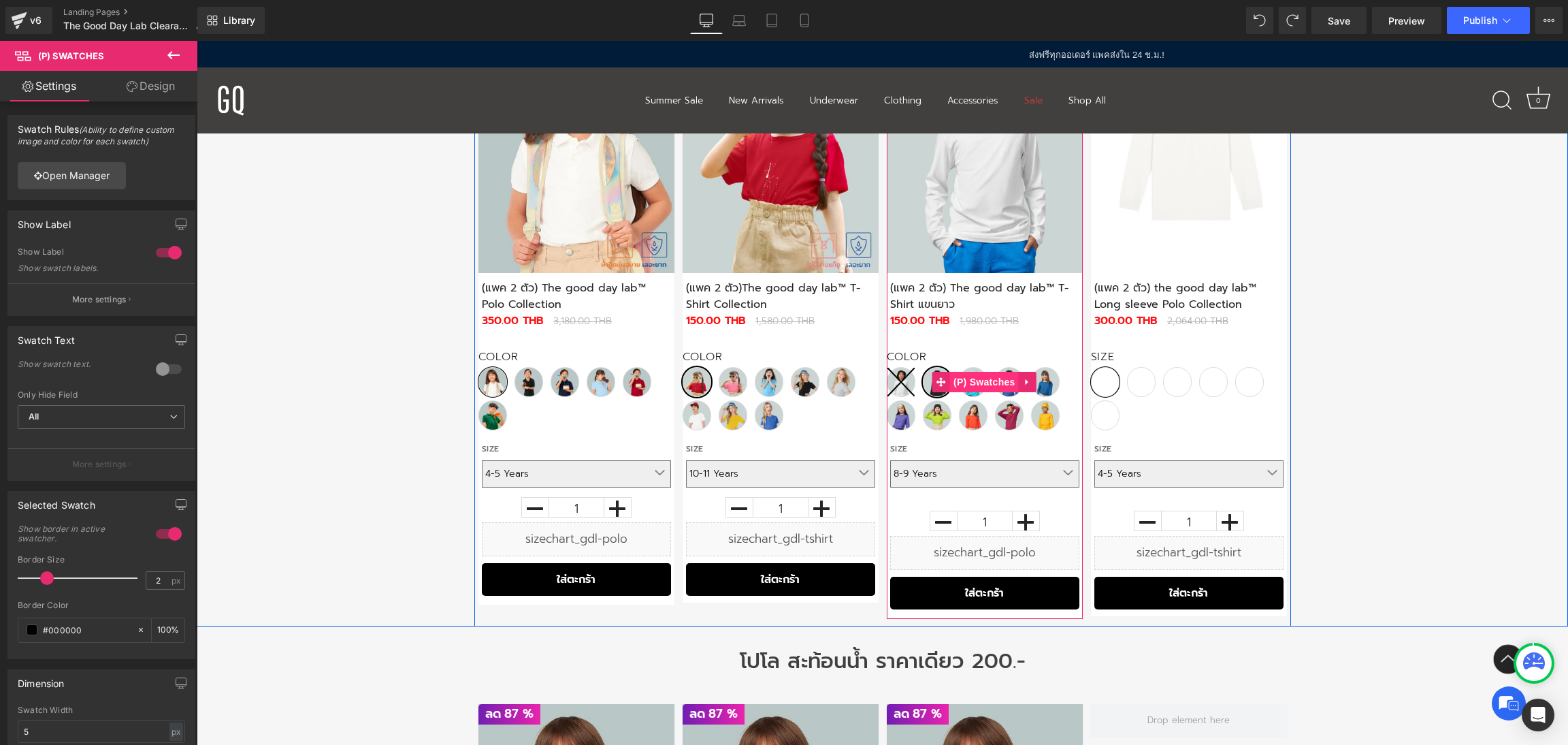
click at [974, 385] on span "(P) Swatches" at bounding box center [984, 381] width 69 height 20
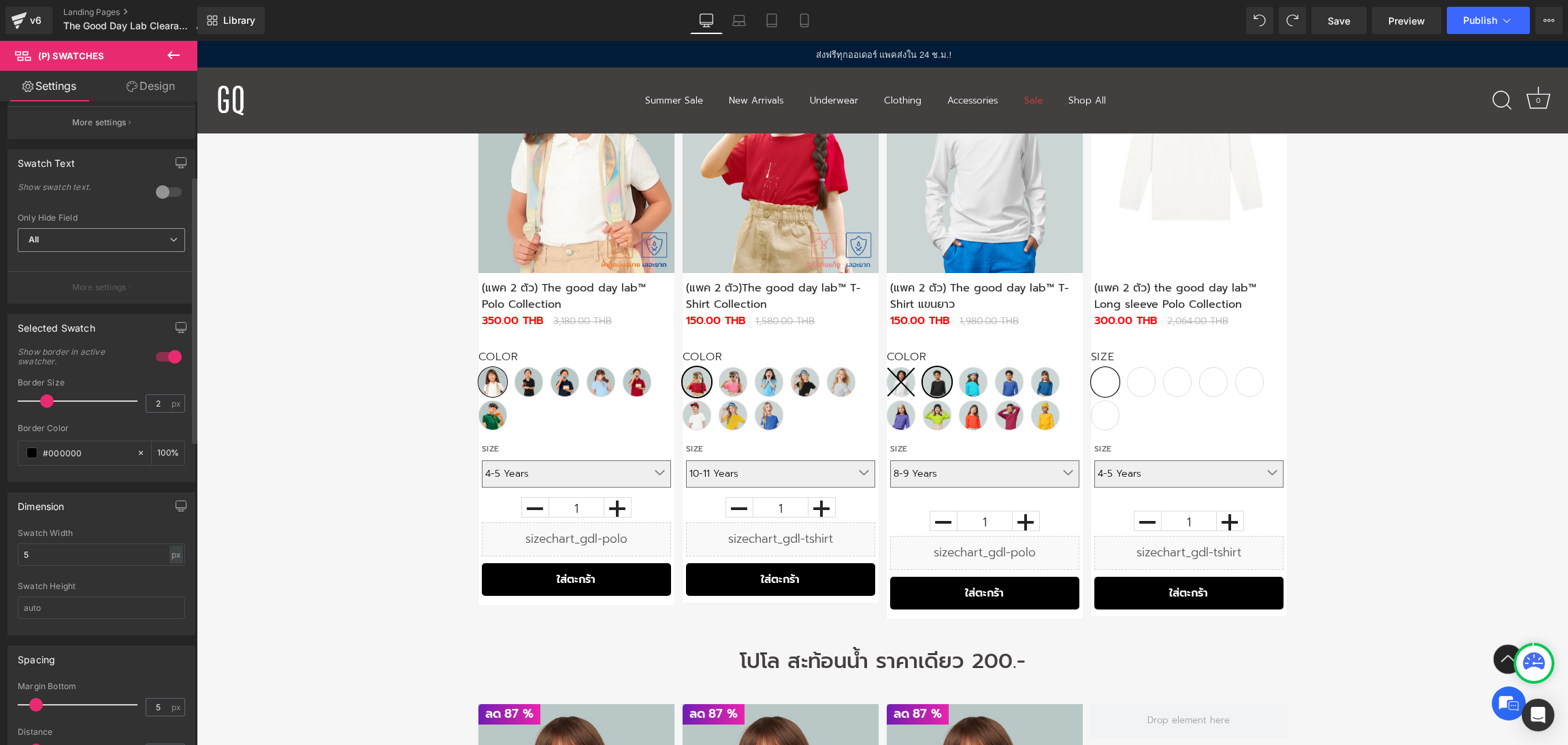
scroll to position [408, 0]
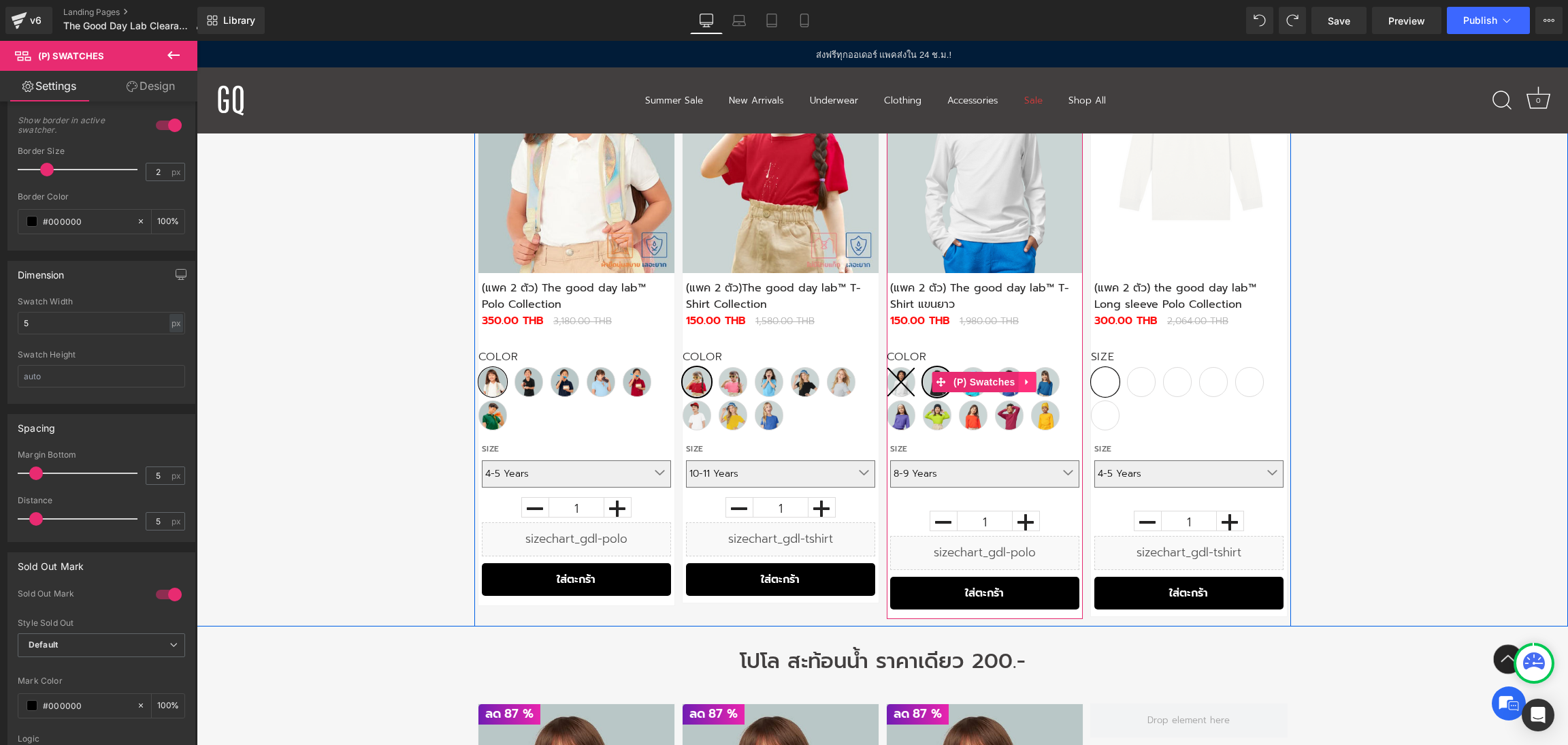
click at [1028, 380] on icon at bounding box center [1028, 381] width 10 height 10
click at [310, 407] on div "ลด" at bounding box center [882, 314] width 1371 height 623
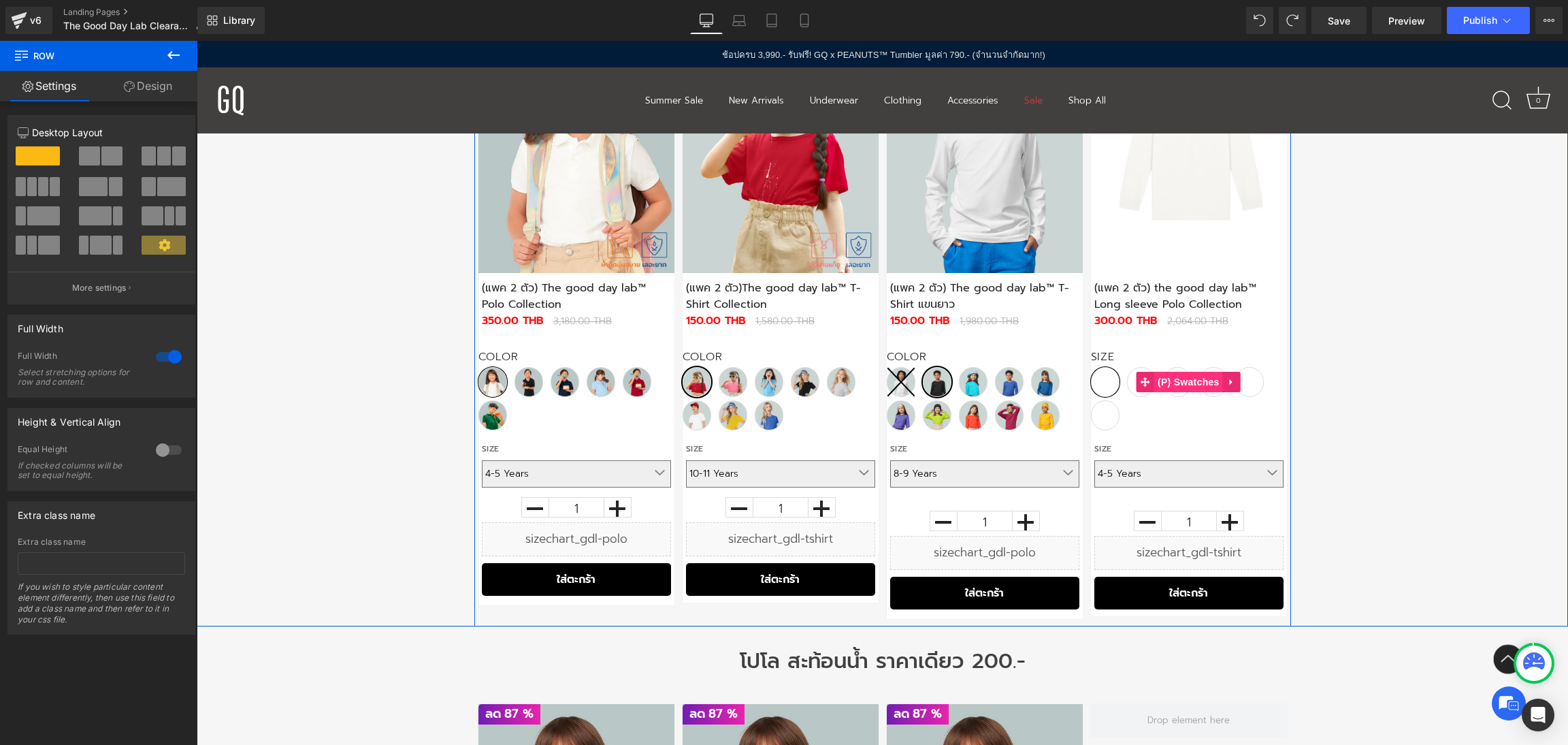
click at [1186, 374] on span "(P) Swatches" at bounding box center [1189, 381] width 69 height 20
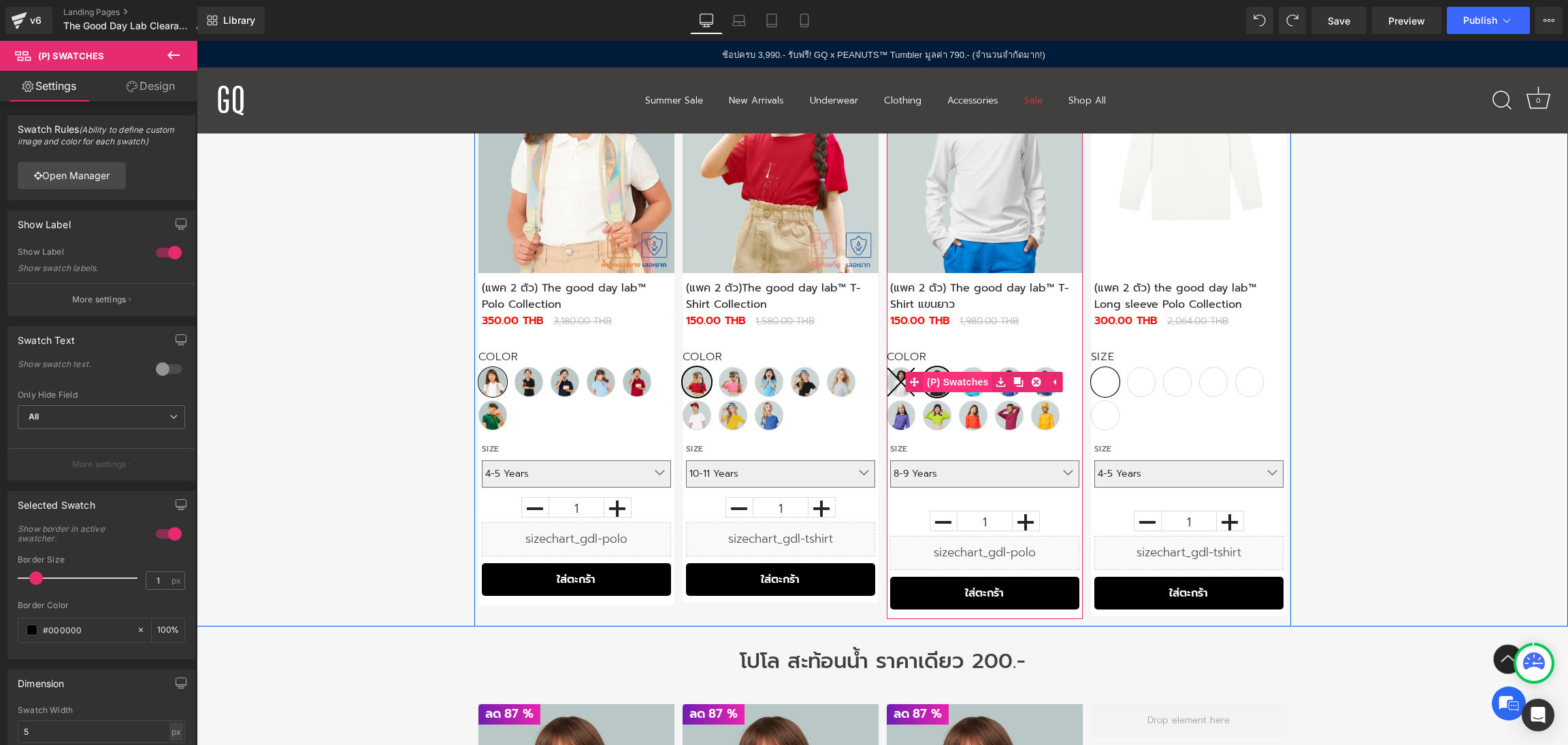
click at [966, 381] on span "(P) Swatches" at bounding box center [958, 381] width 69 height 20
click at [981, 376] on span "(P) Swatches" at bounding box center [984, 381] width 69 height 20
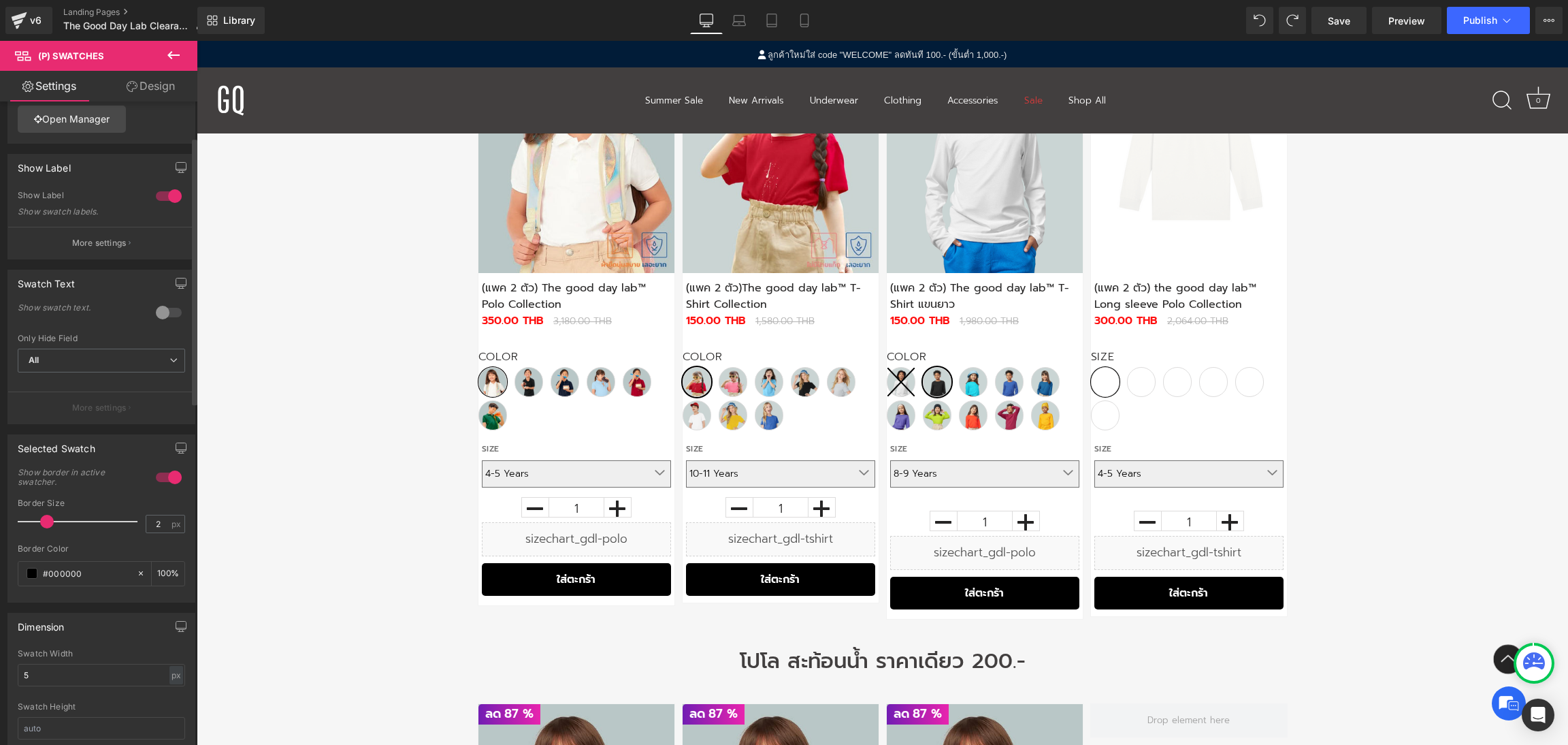
scroll to position [102, 0]
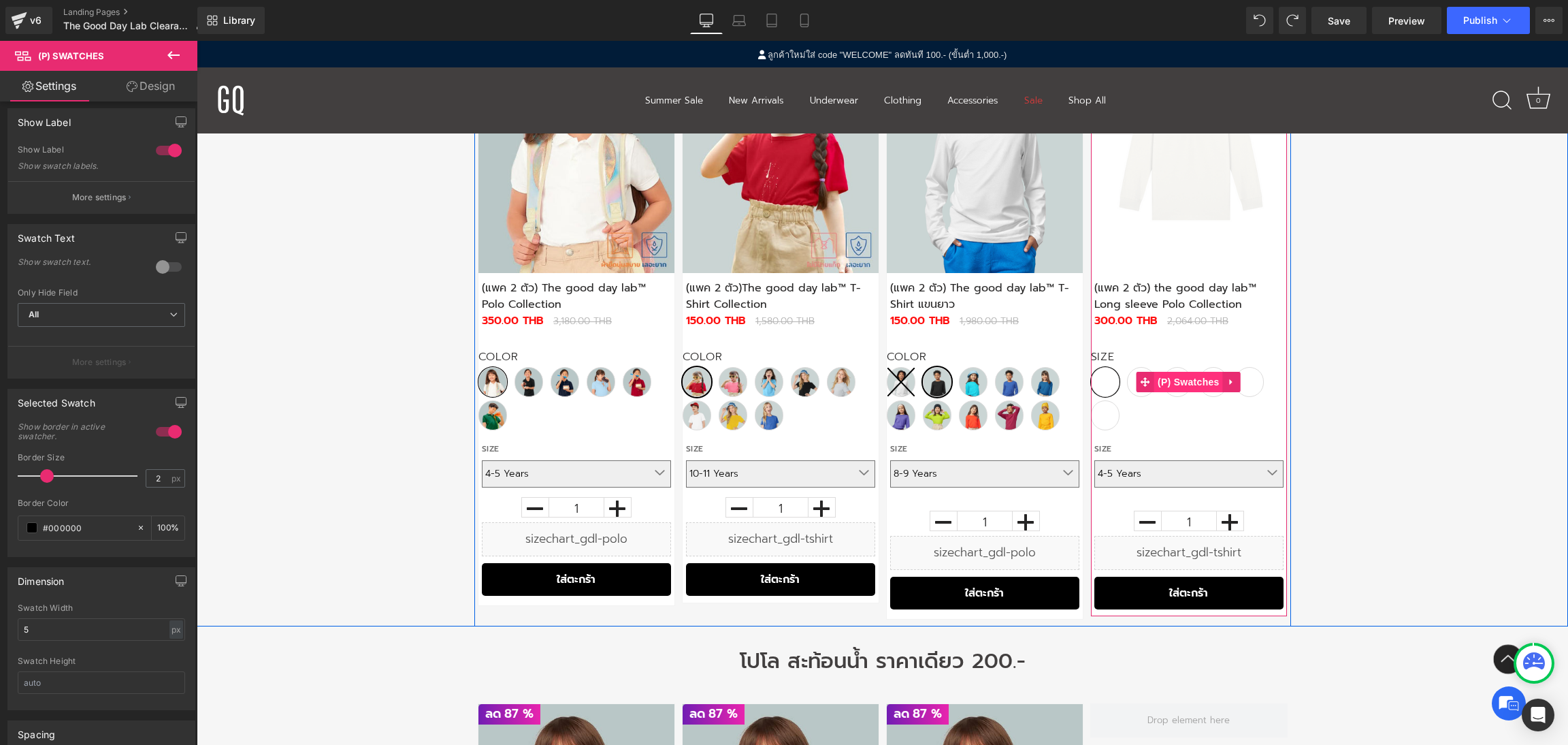
click at [1182, 379] on span "(P) Swatches" at bounding box center [1189, 381] width 69 height 20
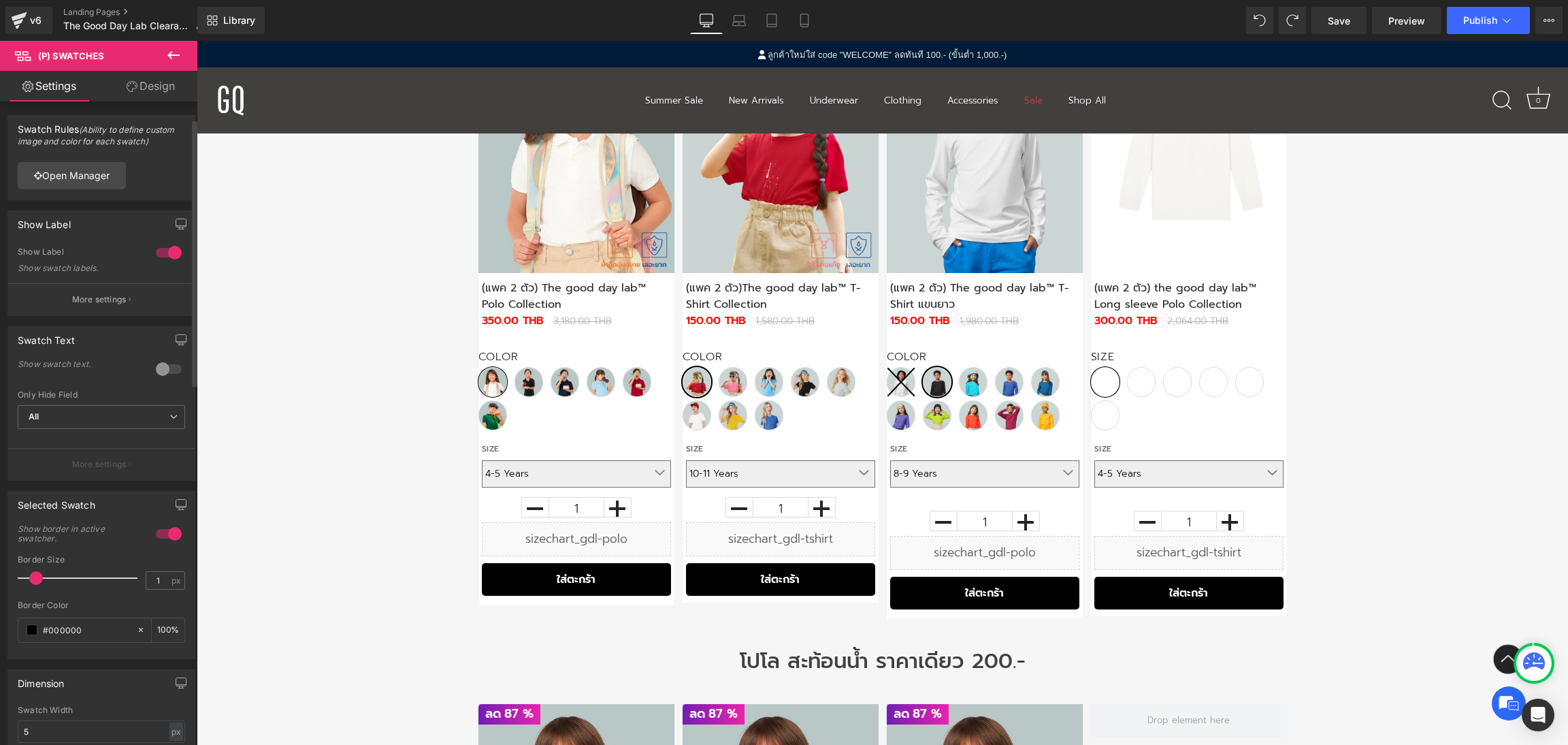
scroll to position [204, 0]
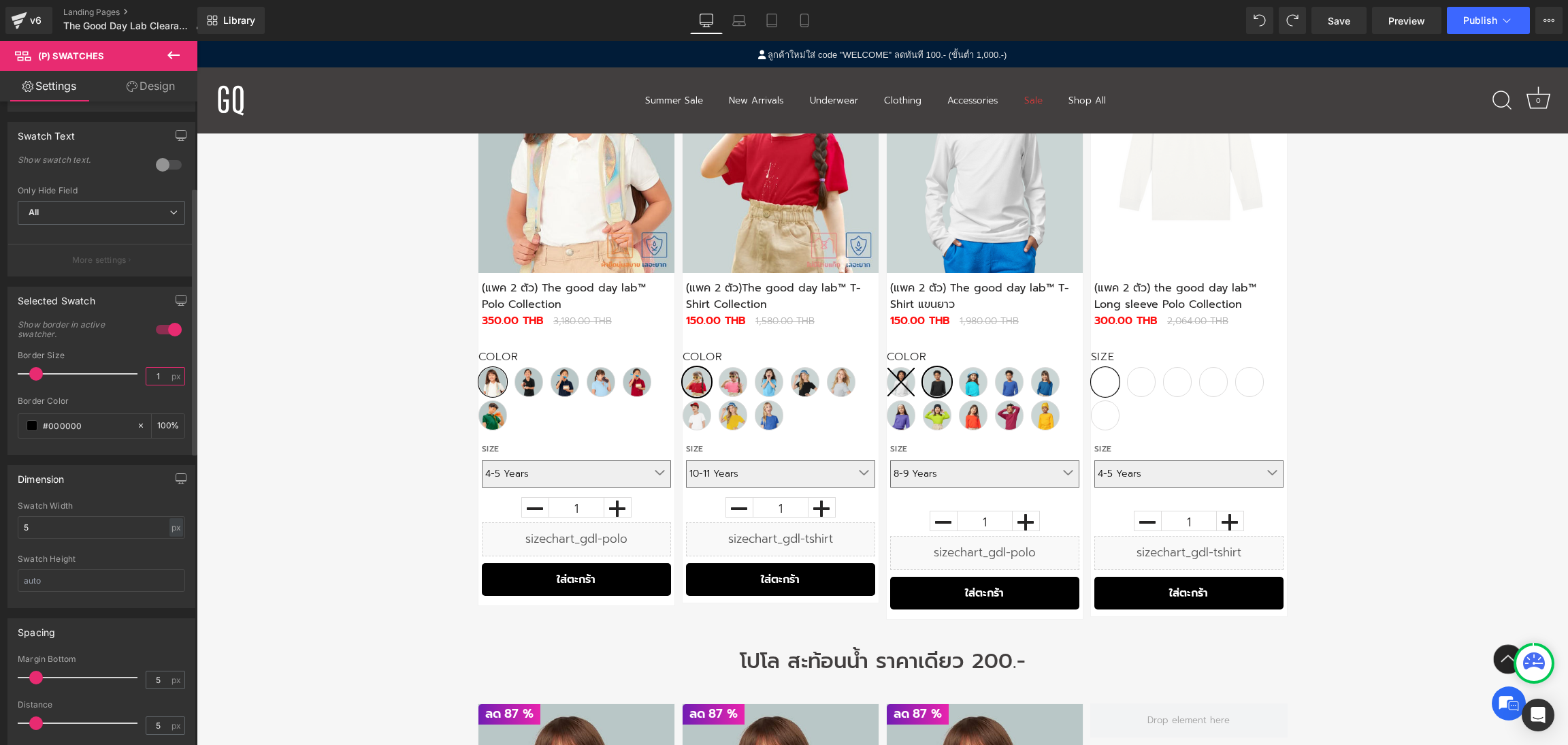
click at [156, 374] on input "1" at bounding box center [159, 375] width 24 height 17
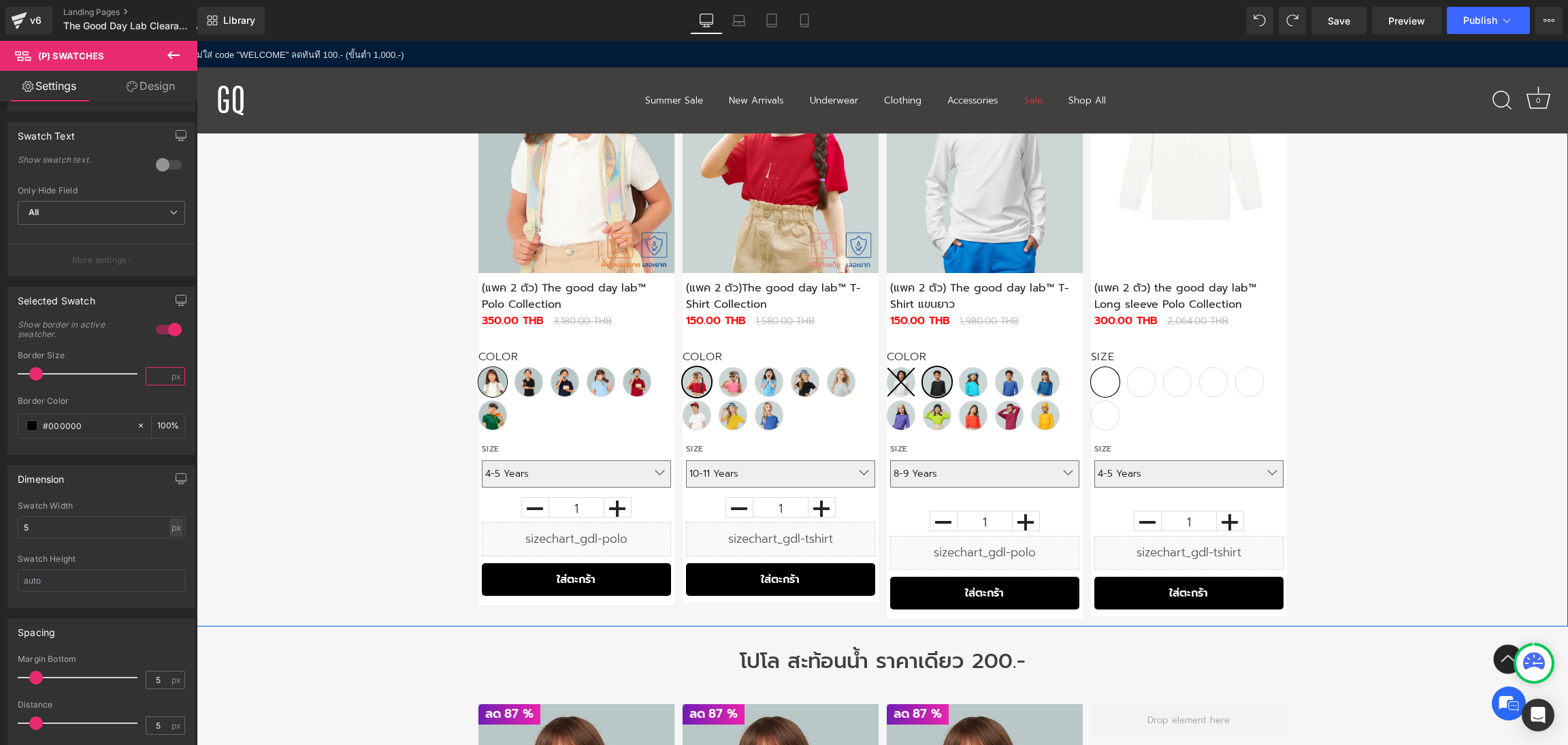
type input "2"
click at [317, 381] on div "ลด" at bounding box center [882, 314] width 1371 height 623
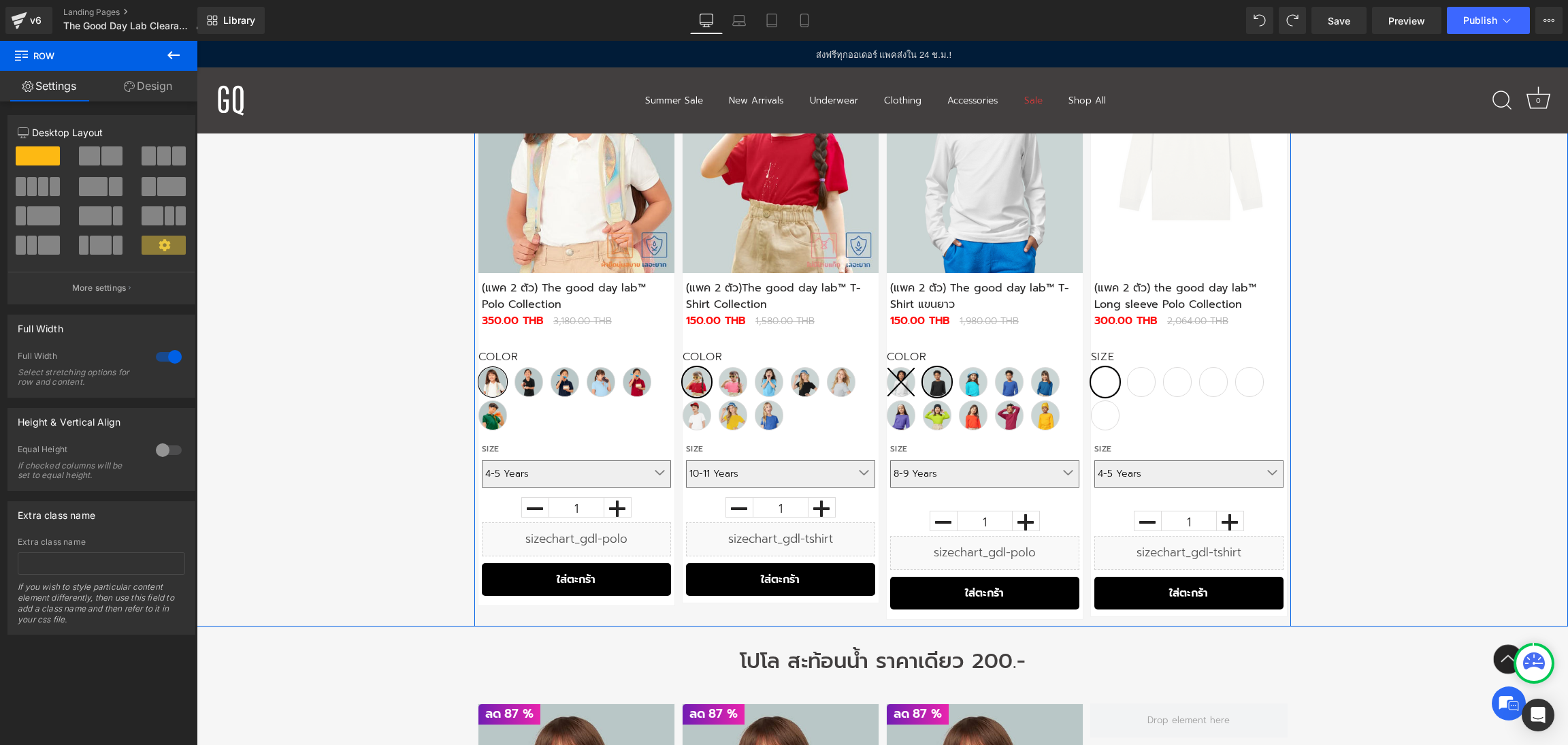
click at [544, 385] on div "Quantity 2 Pack Color White Black Navy Blue [PERSON_NAME] Size 4-5 Years 0" at bounding box center [576, 382] width 196 height 103
click at [546, 380] on span "(P) Swatches" at bounding box center [550, 381] width 69 height 20
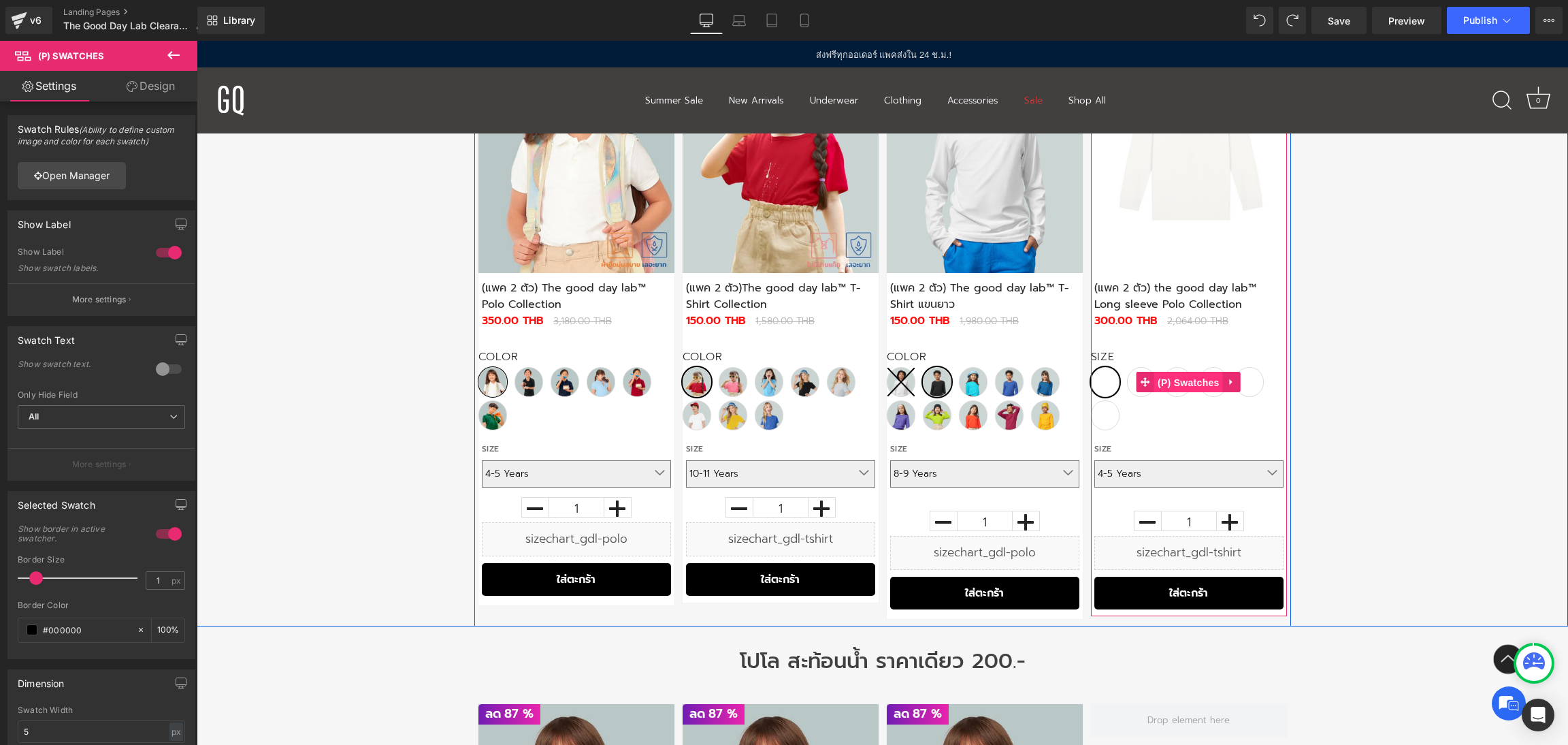
click at [1177, 384] on span "(P) Swatches" at bounding box center [1189, 382] width 69 height 20
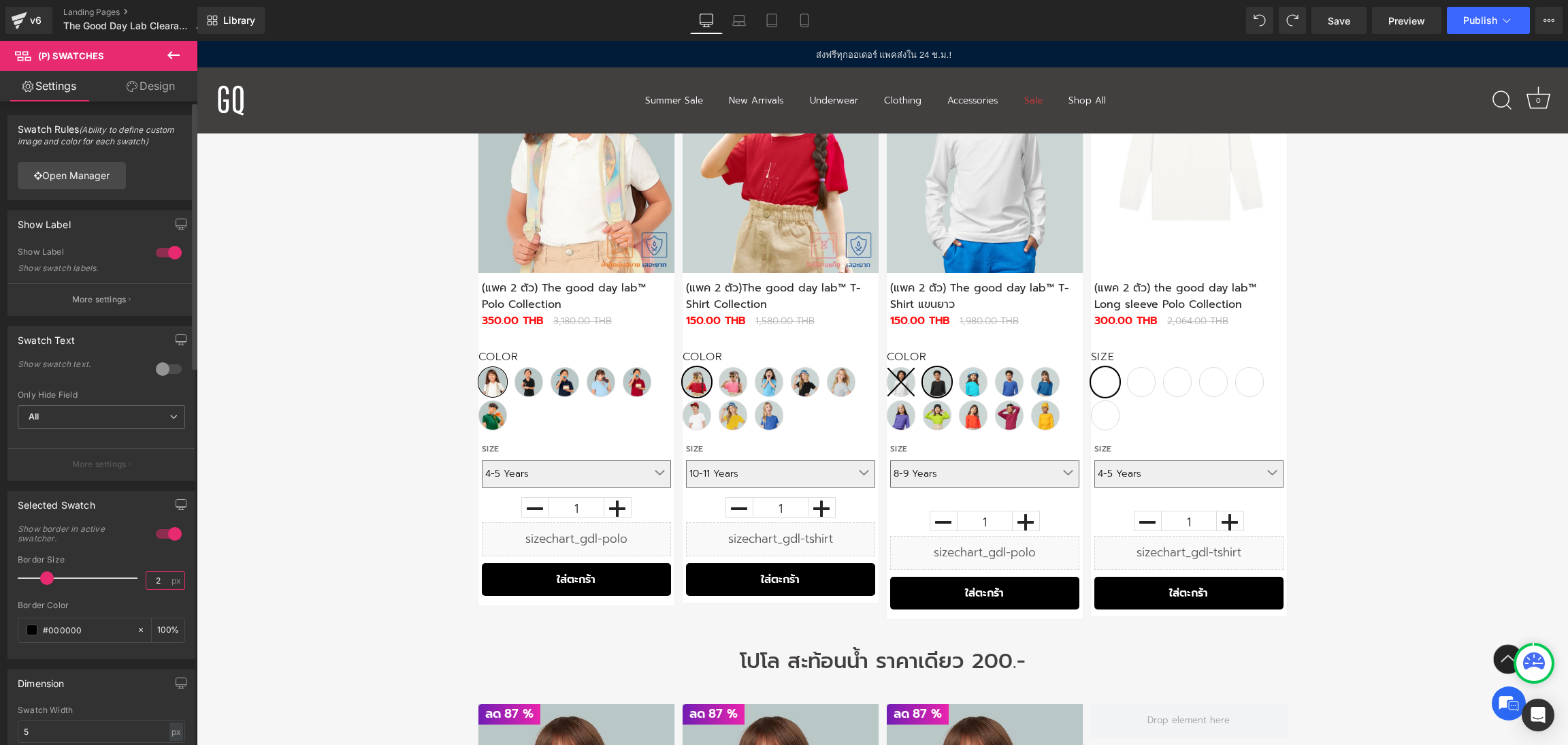
click at [164, 576] on input "2" at bounding box center [159, 580] width 24 height 17
type input "1"
click at [390, 502] on div "ลด" at bounding box center [882, 314] width 1371 height 623
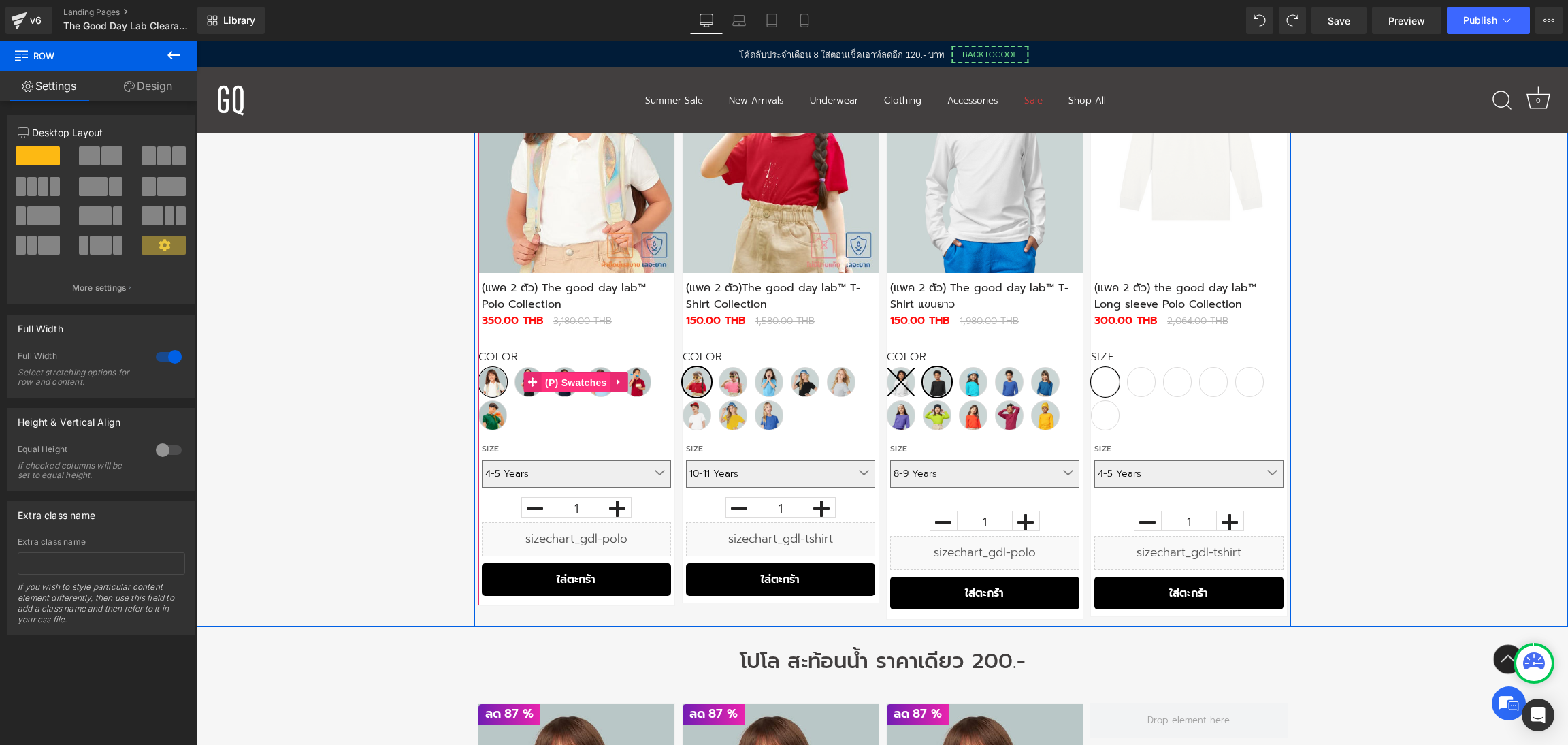
click at [581, 376] on span "(P) Swatches" at bounding box center [576, 382] width 69 height 20
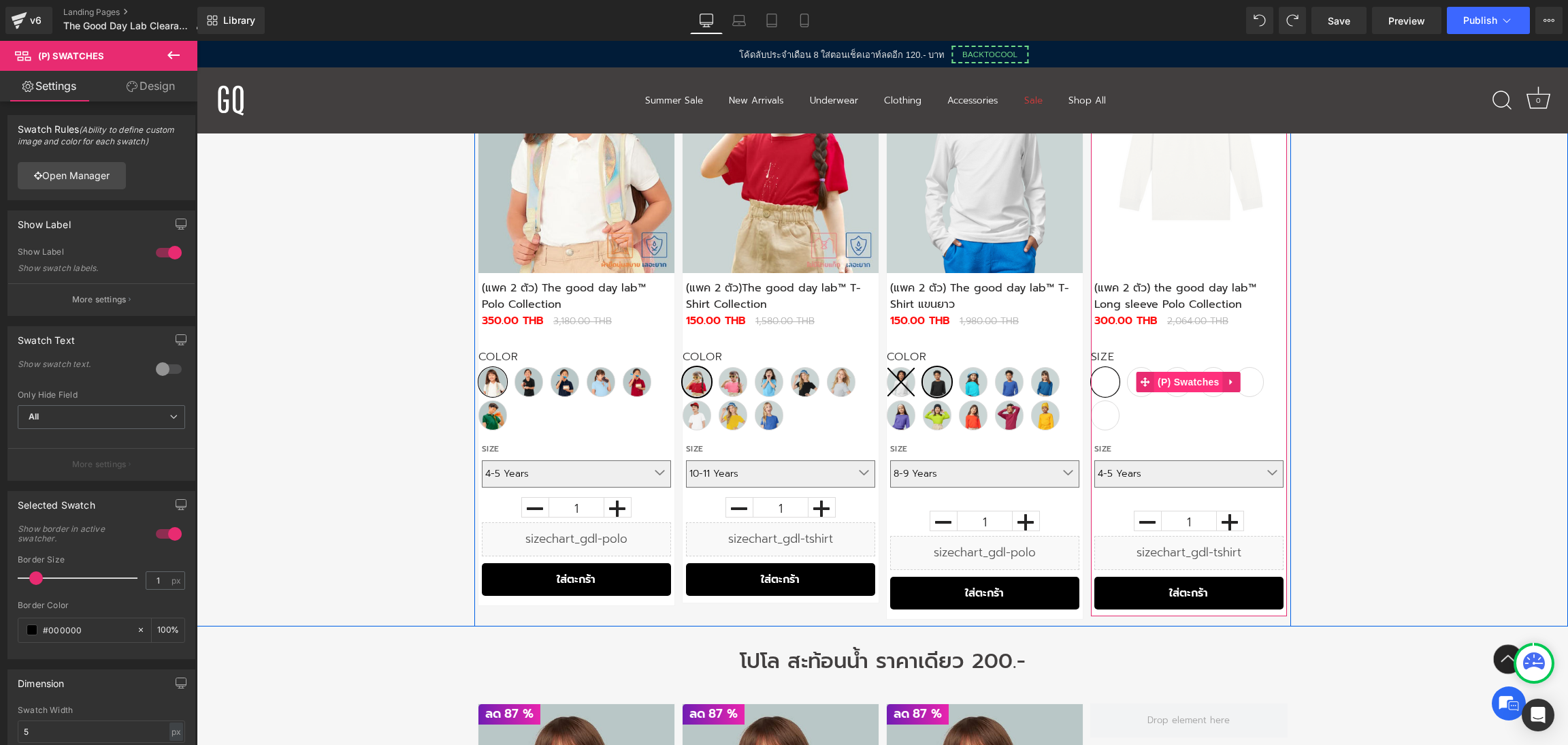
click at [1174, 380] on span "(P) Swatches" at bounding box center [1189, 381] width 69 height 20
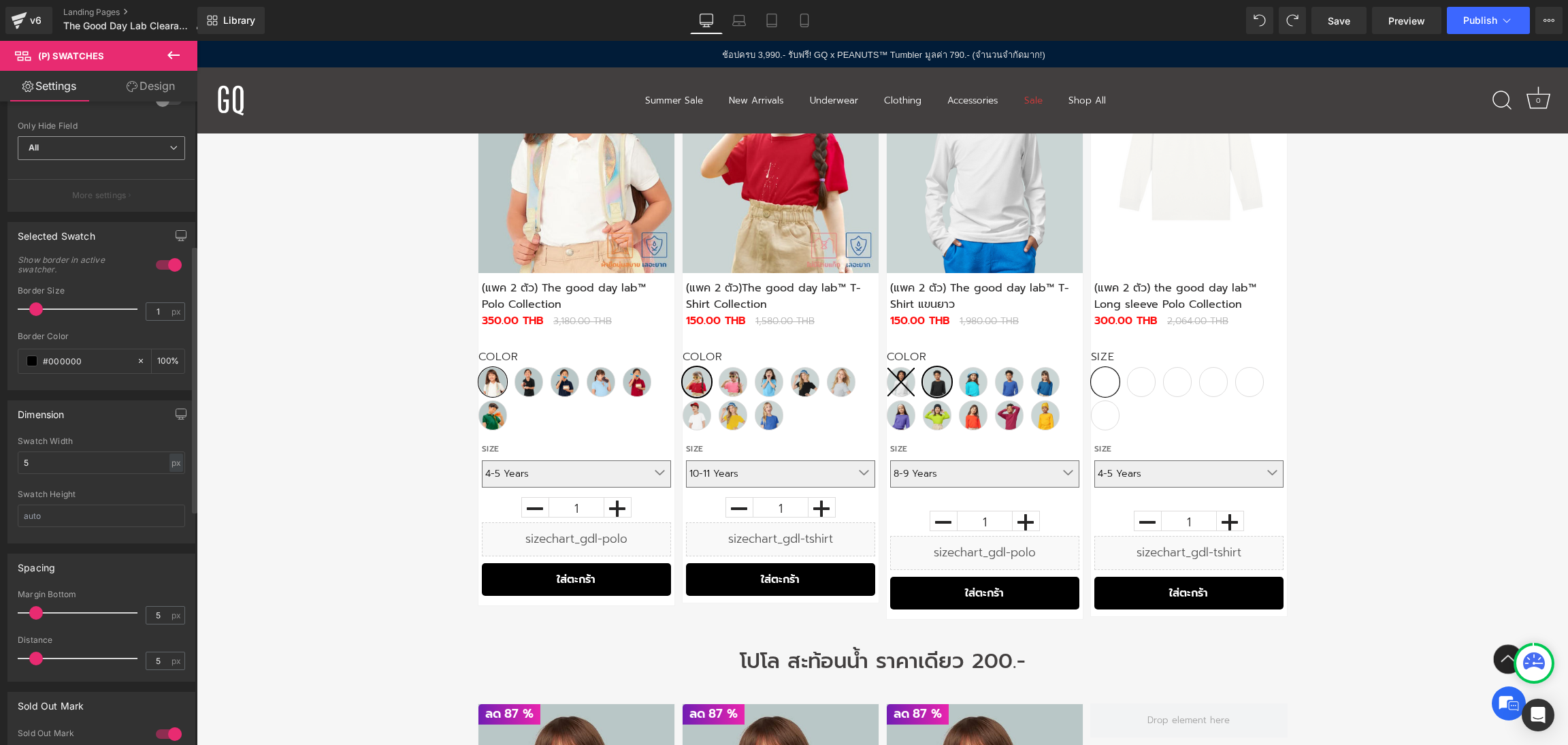
scroll to position [408, 0]
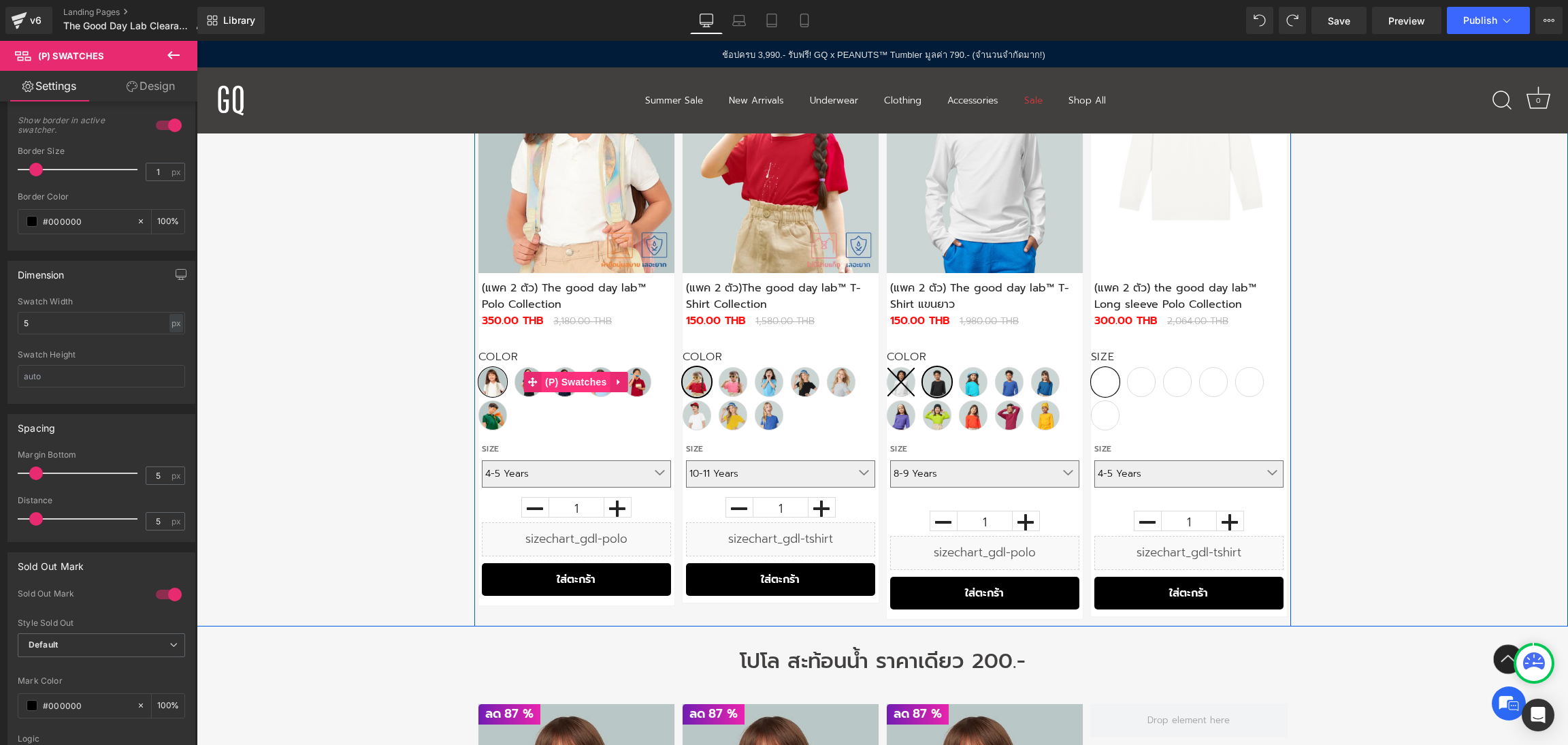
click at [574, 386] on span "(P) Swatches" at bounding box center [576, 381] width 69 height 20
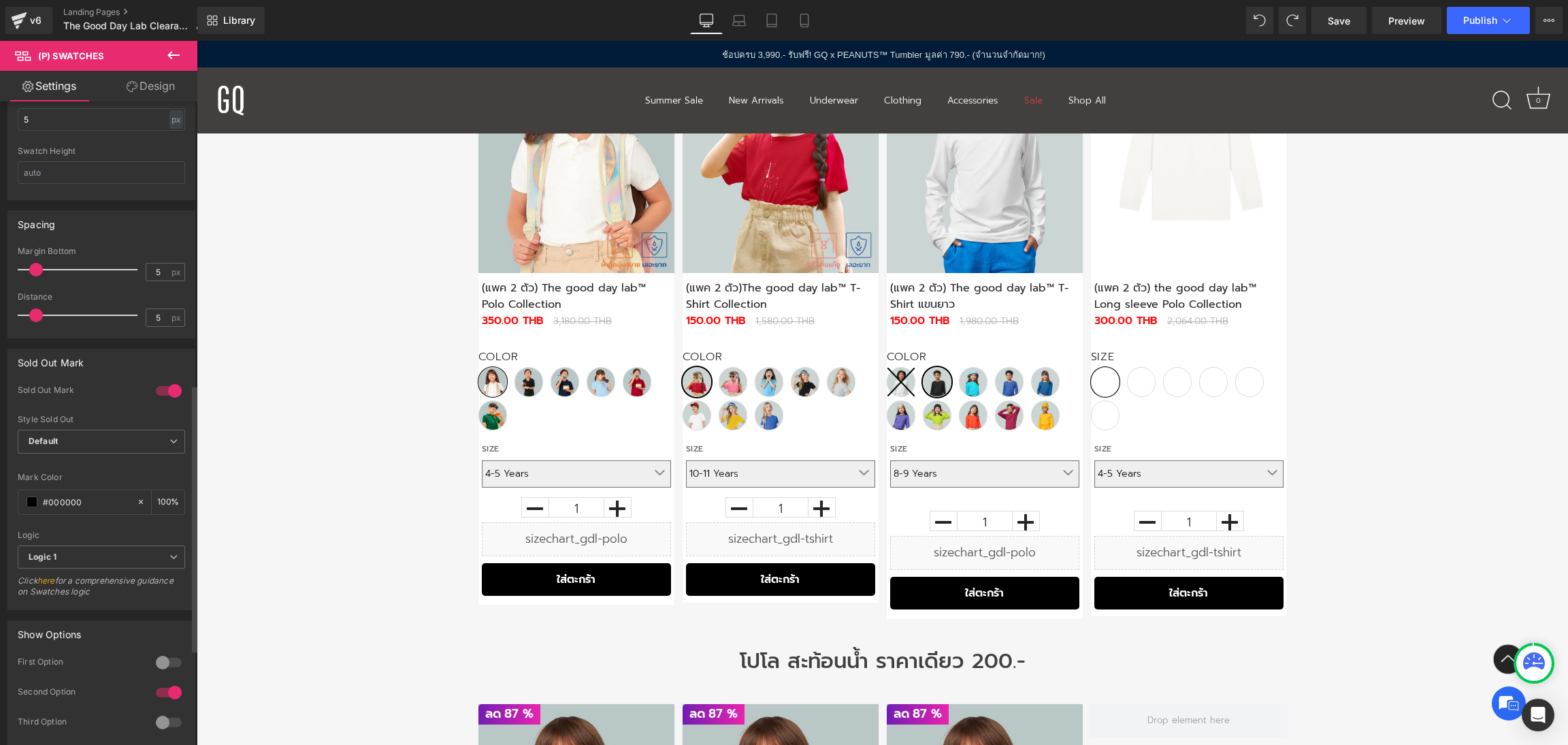
scroll to position [817, 0]
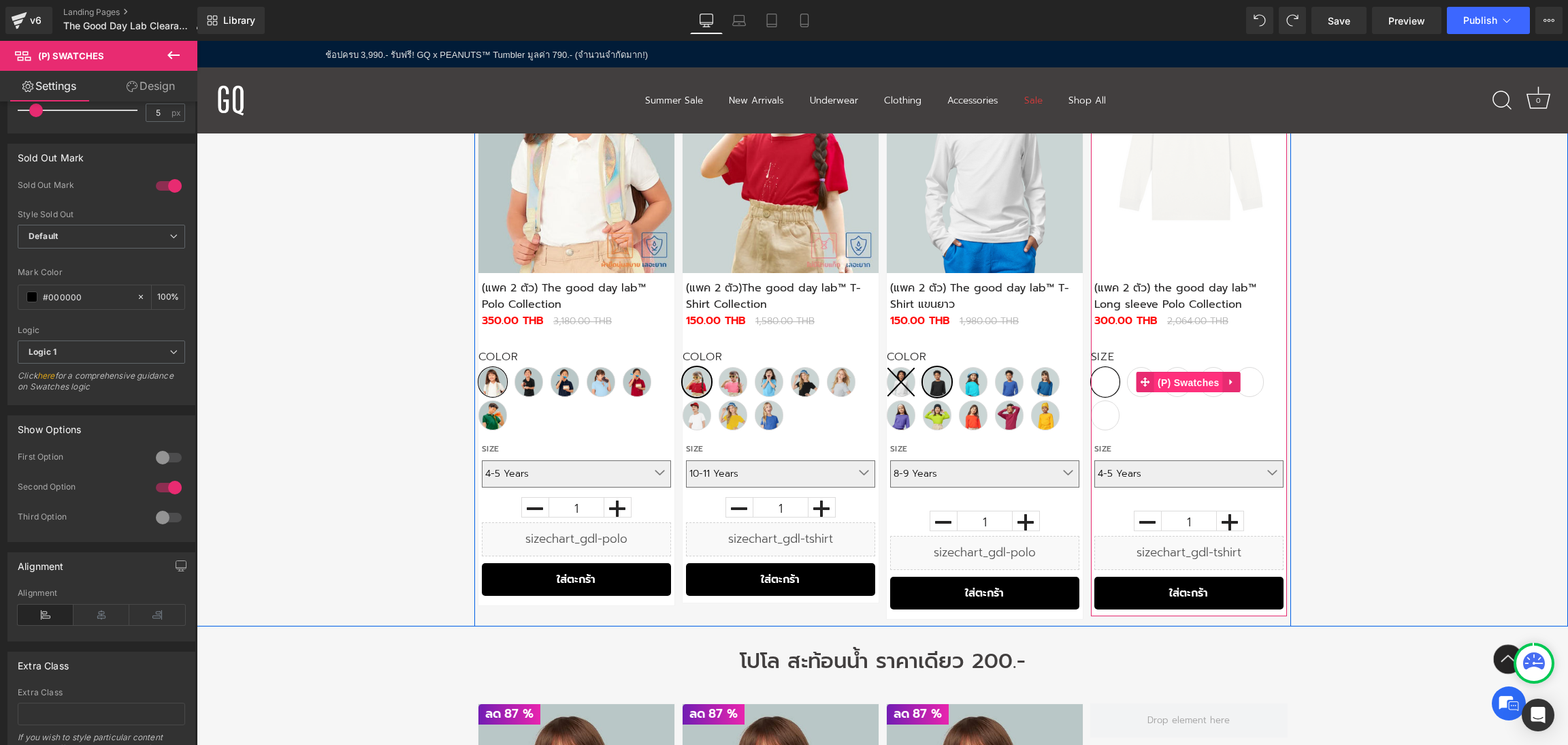
click at [1190, 384] on span "(P) Swatches" at bounding box center [1189, 382] width 69 height 20
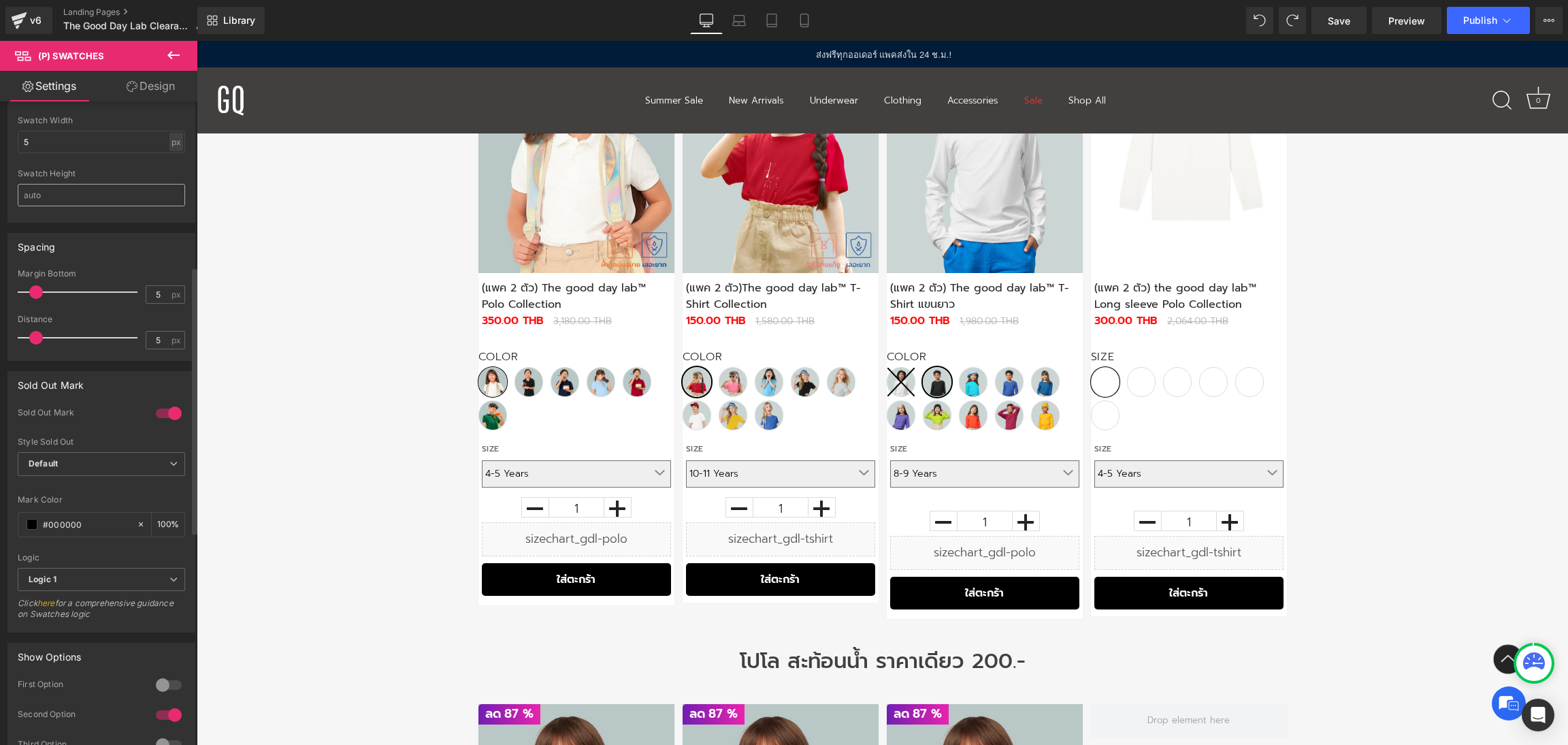
scroll to position [394, 0]
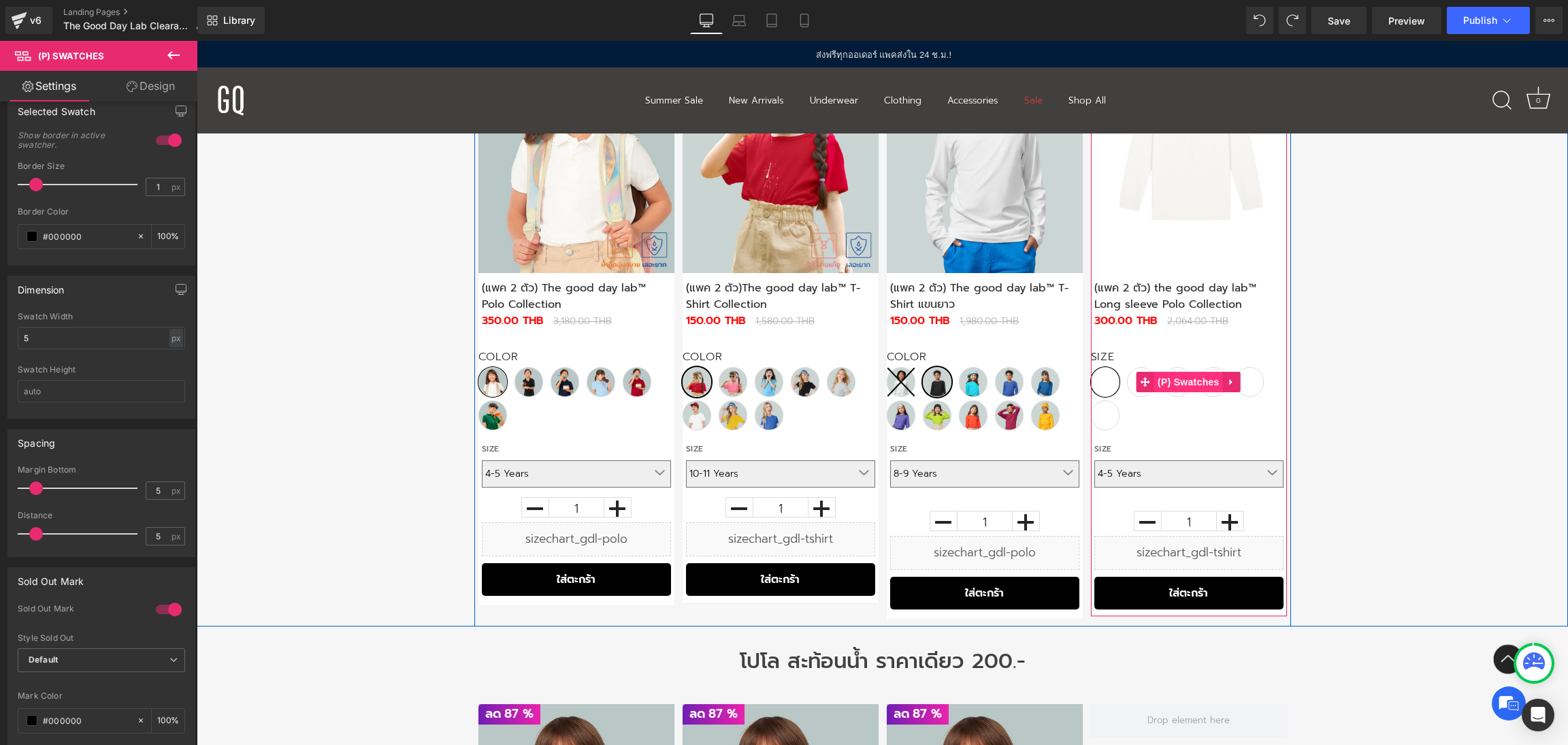
click at [1173, 373] on span "(P) Swatches" at bounding box center [1189, 381] width 69 height 20
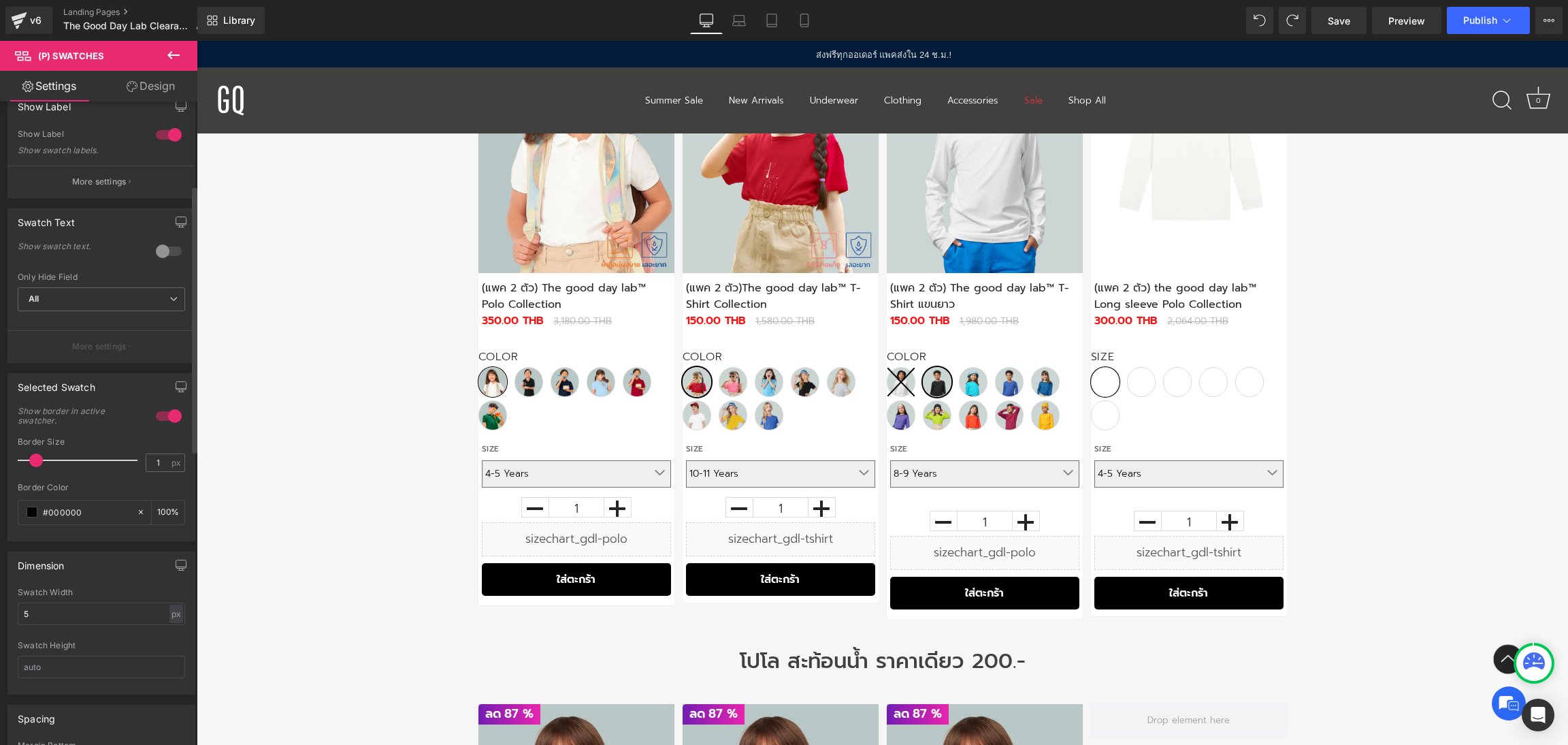
scroll to position [0, 0]
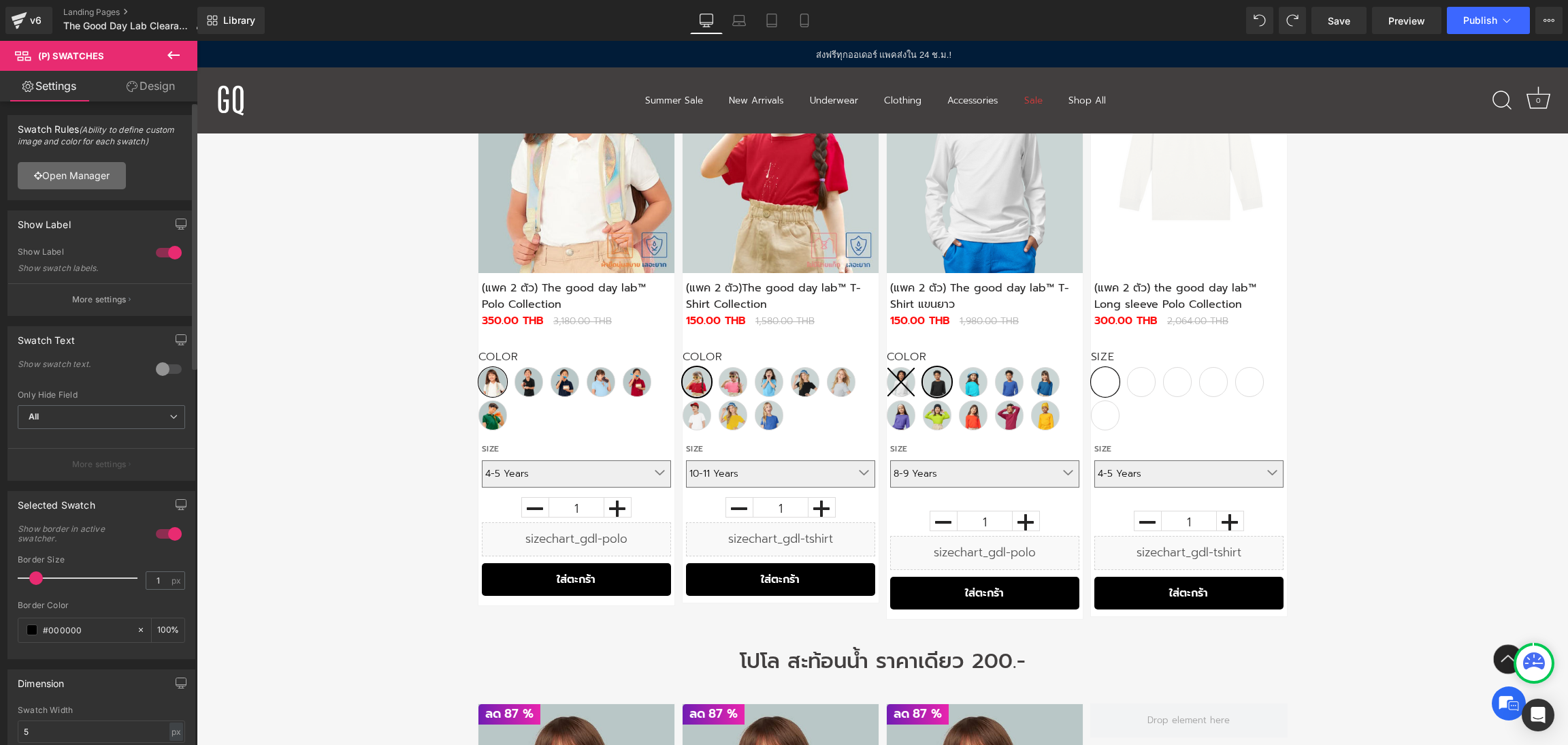
click at [106, 173] on link "Open Manager" at bounding box center [71, 176] width 108 height 27
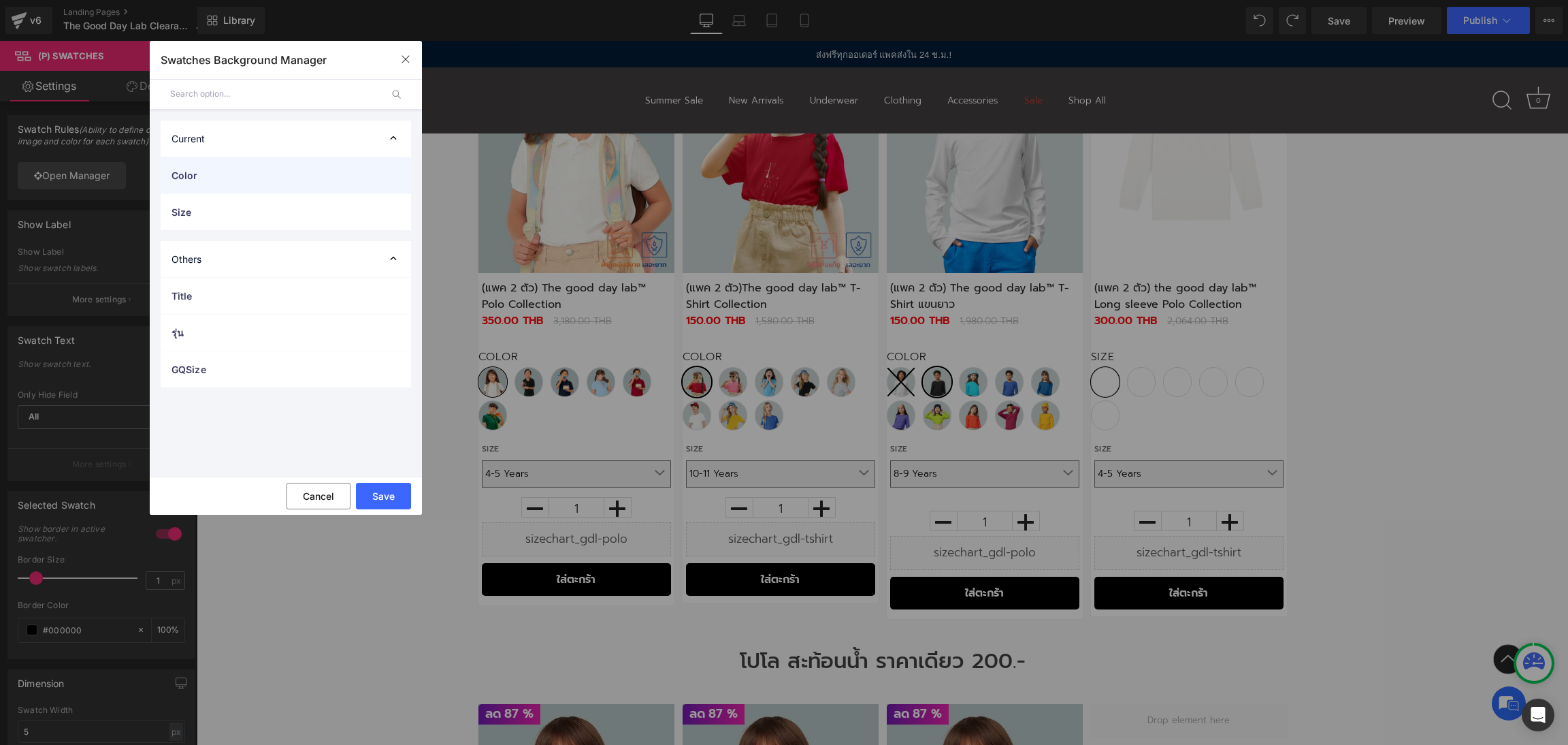
click at [303, 175] on span "Color" at bounding box center [272, 176] width 201 height 14
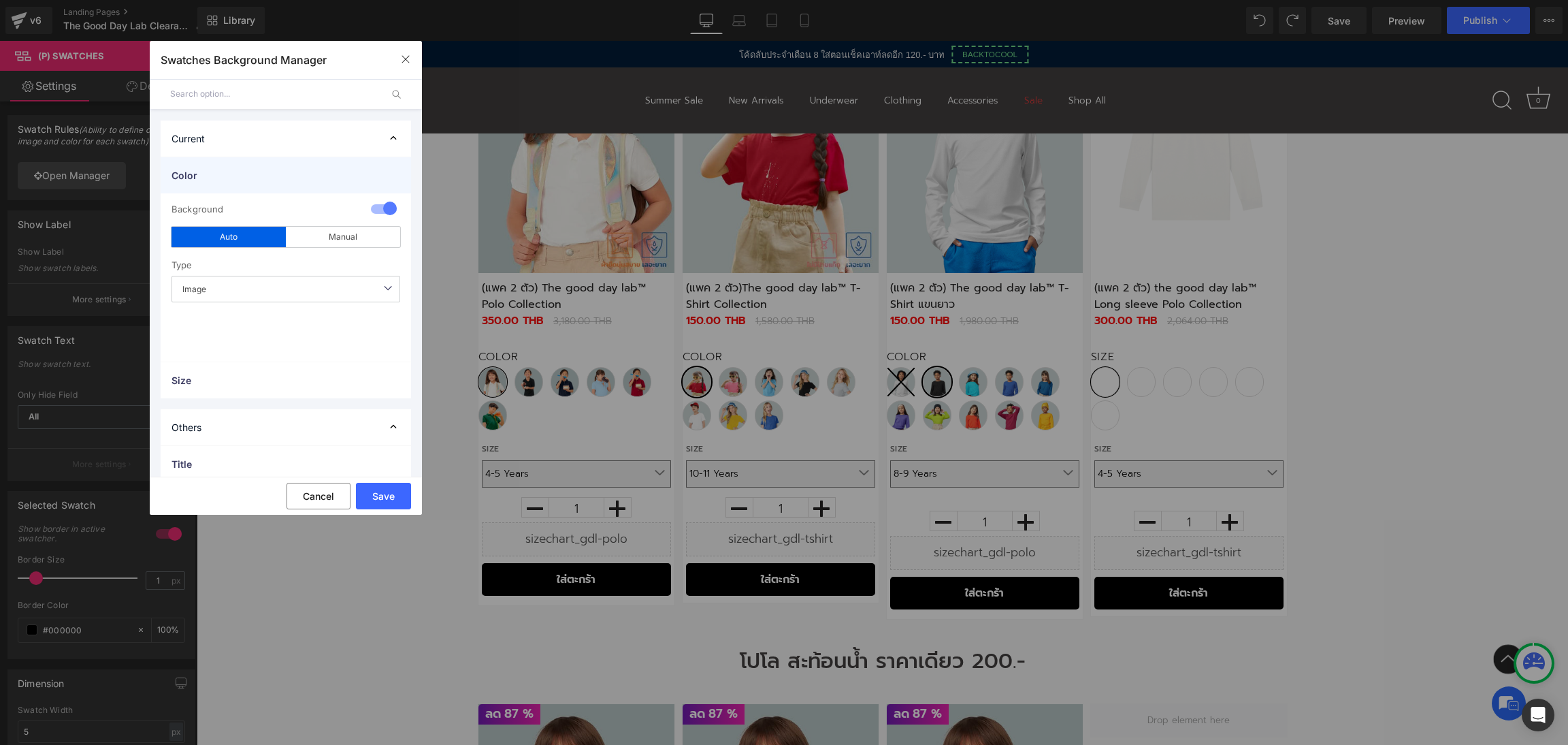
click at [356, 178] on span "Color" at bounding box center [272, 176] width 201 height 14
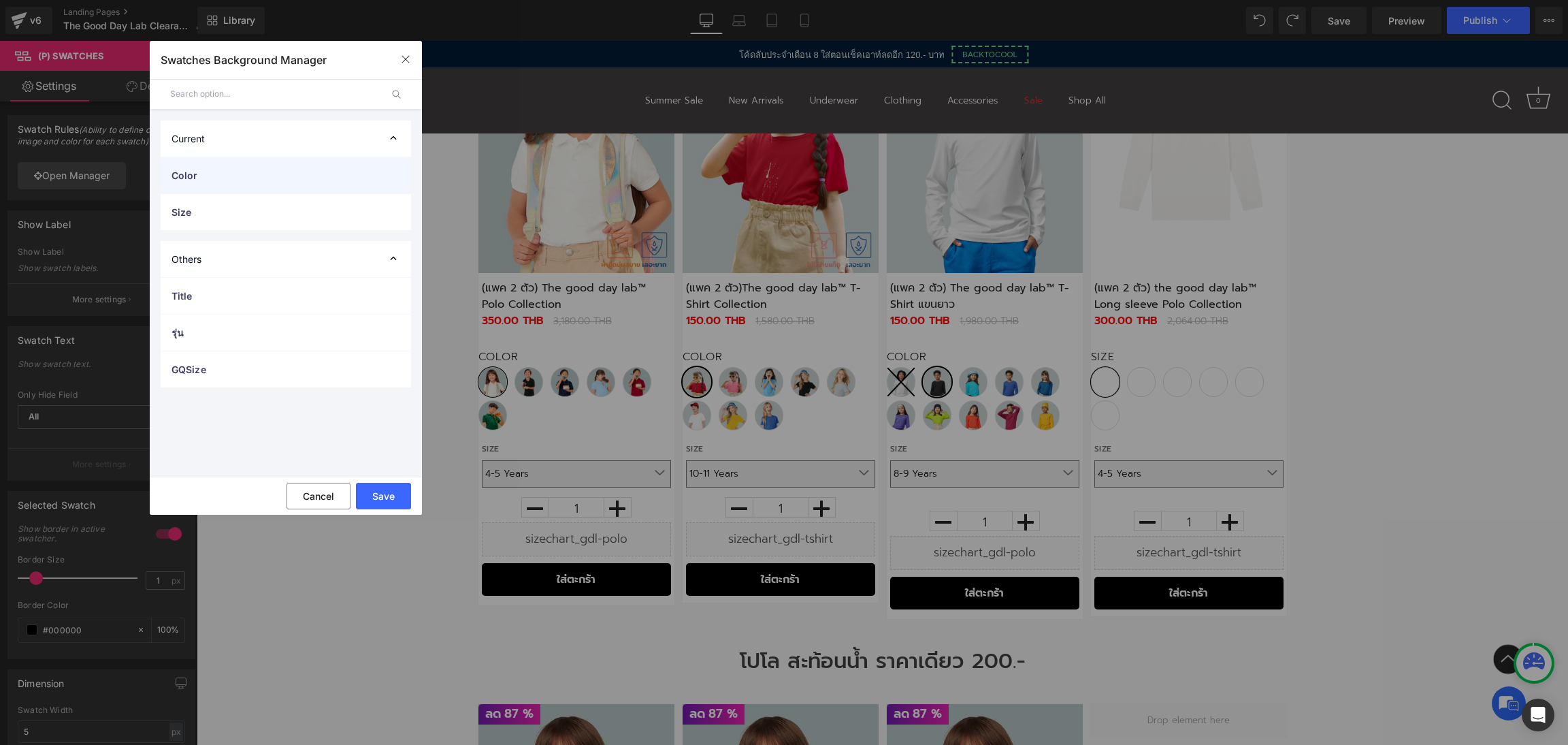
click at [369, 173] on span "Color" at bounding box center [272, 176] width 201 height 14
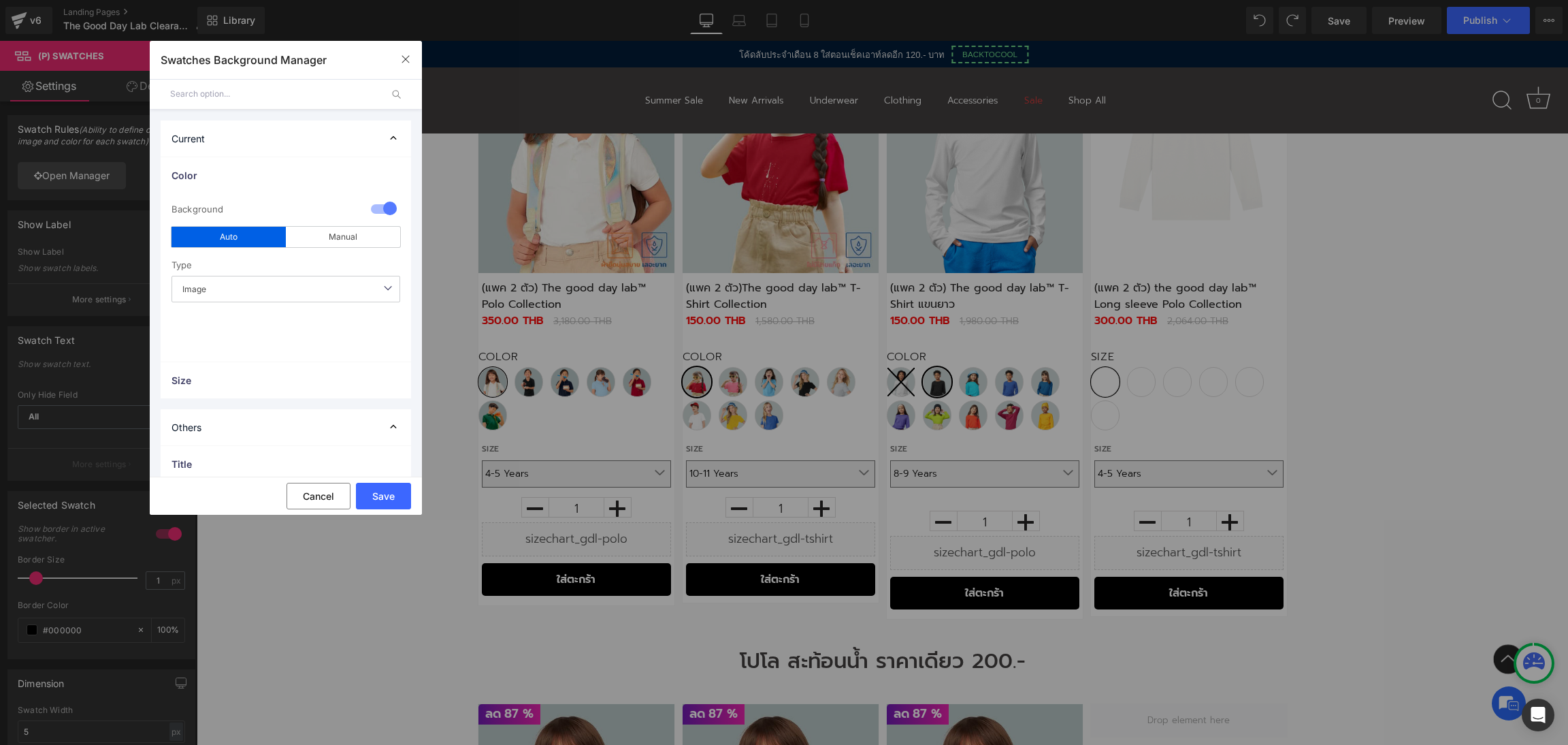
click at [381, 200] on div at bounding box center [383, 209] width 33 height 26
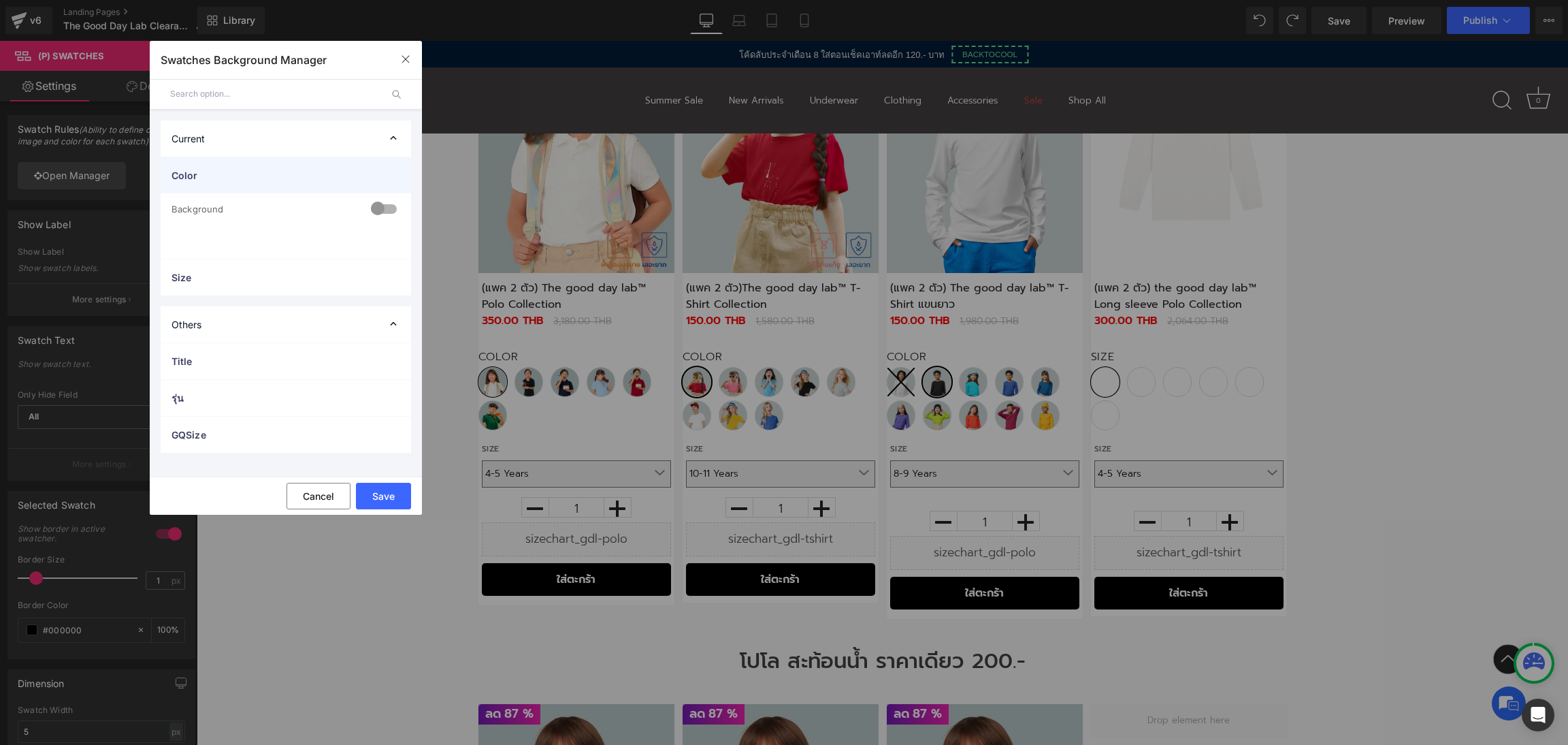
click at [362, 164] on div "Color" at bounding box center [285, 175] width 250 height 36
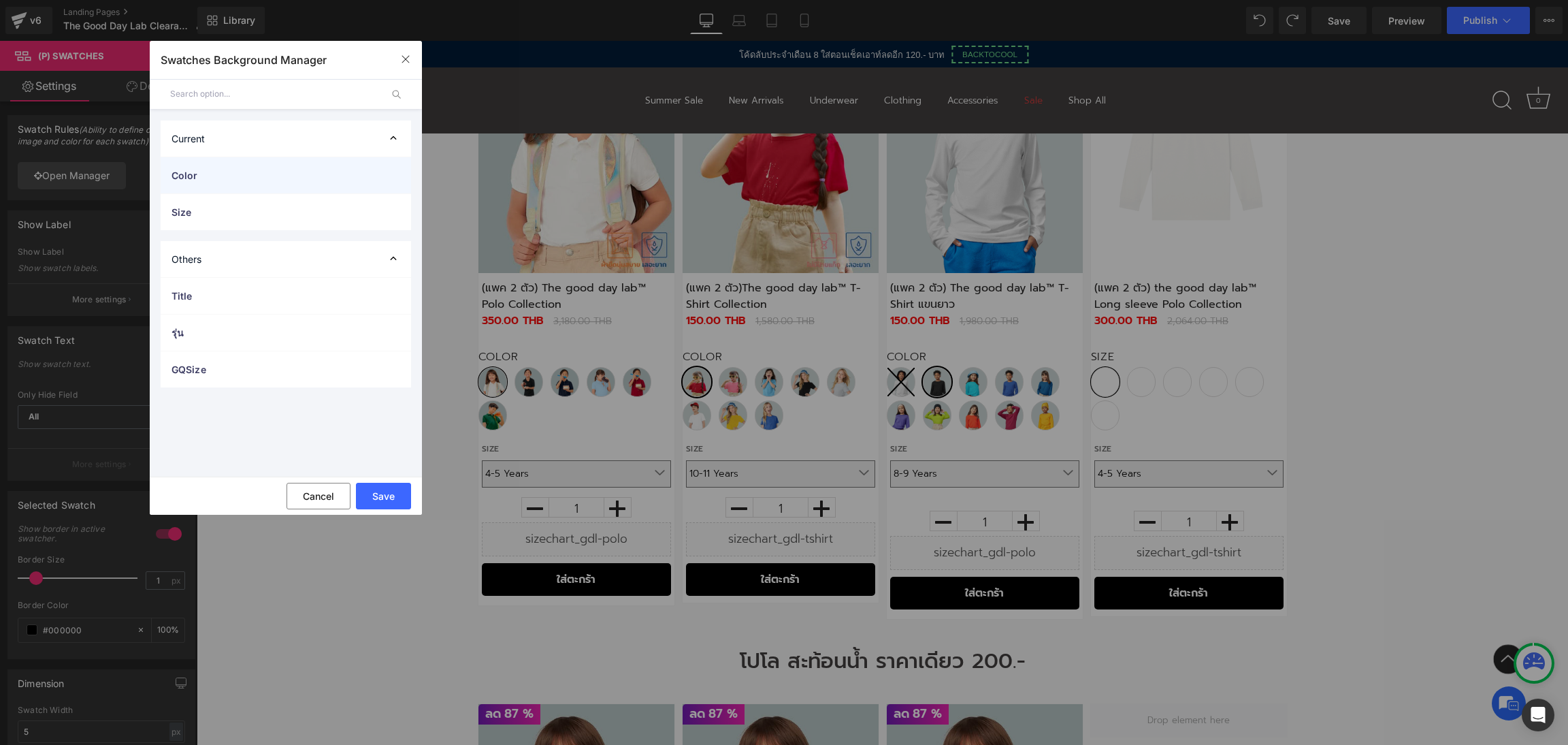
click at [362, 164] on div "Color" at bounding box center [285, 175] width 250 height 36
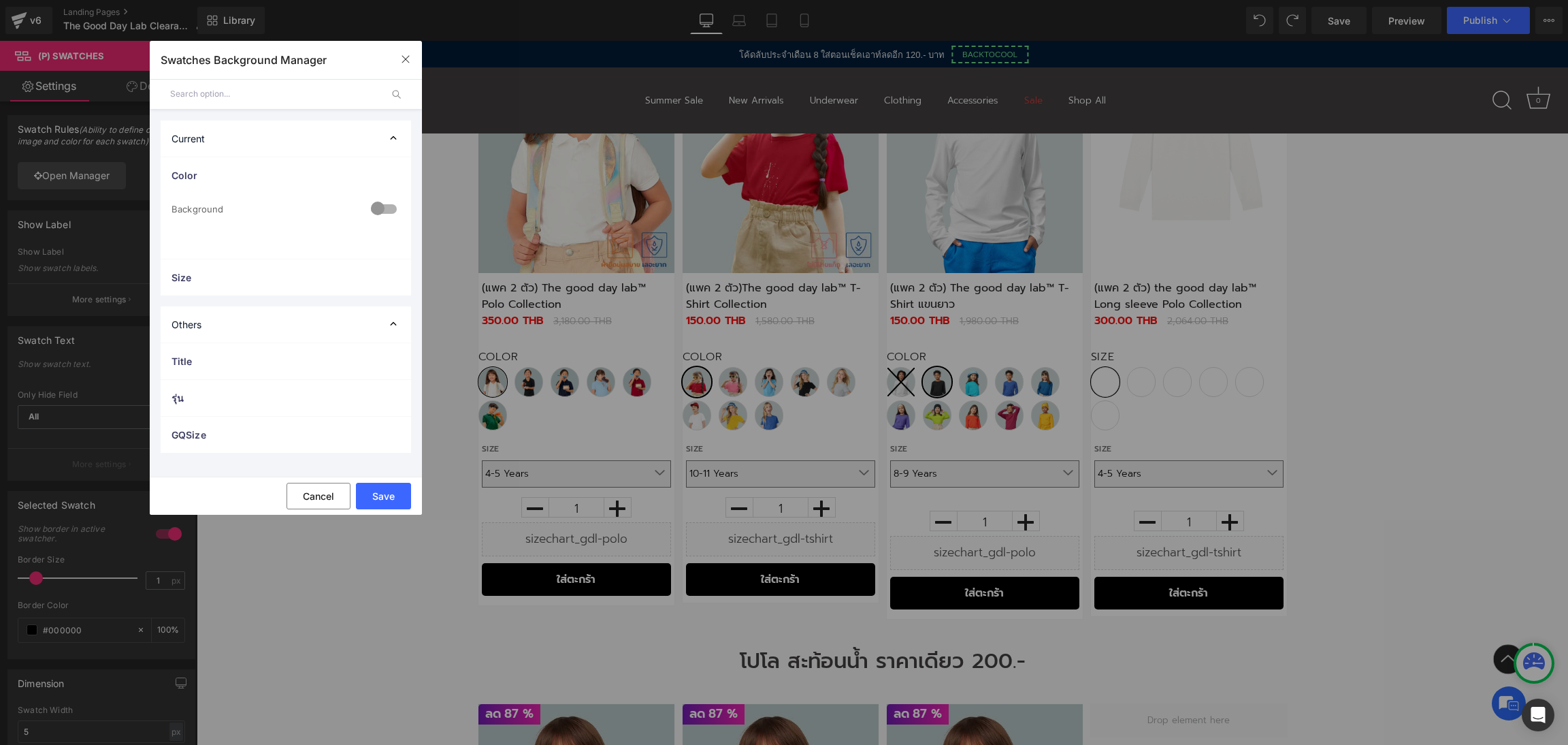
click at [376, 201] on div at bounding box center [383, 209] width 33 height 26
click at [321, 288] on span "Image" at bounding box center [285, 289] width 228 height 26
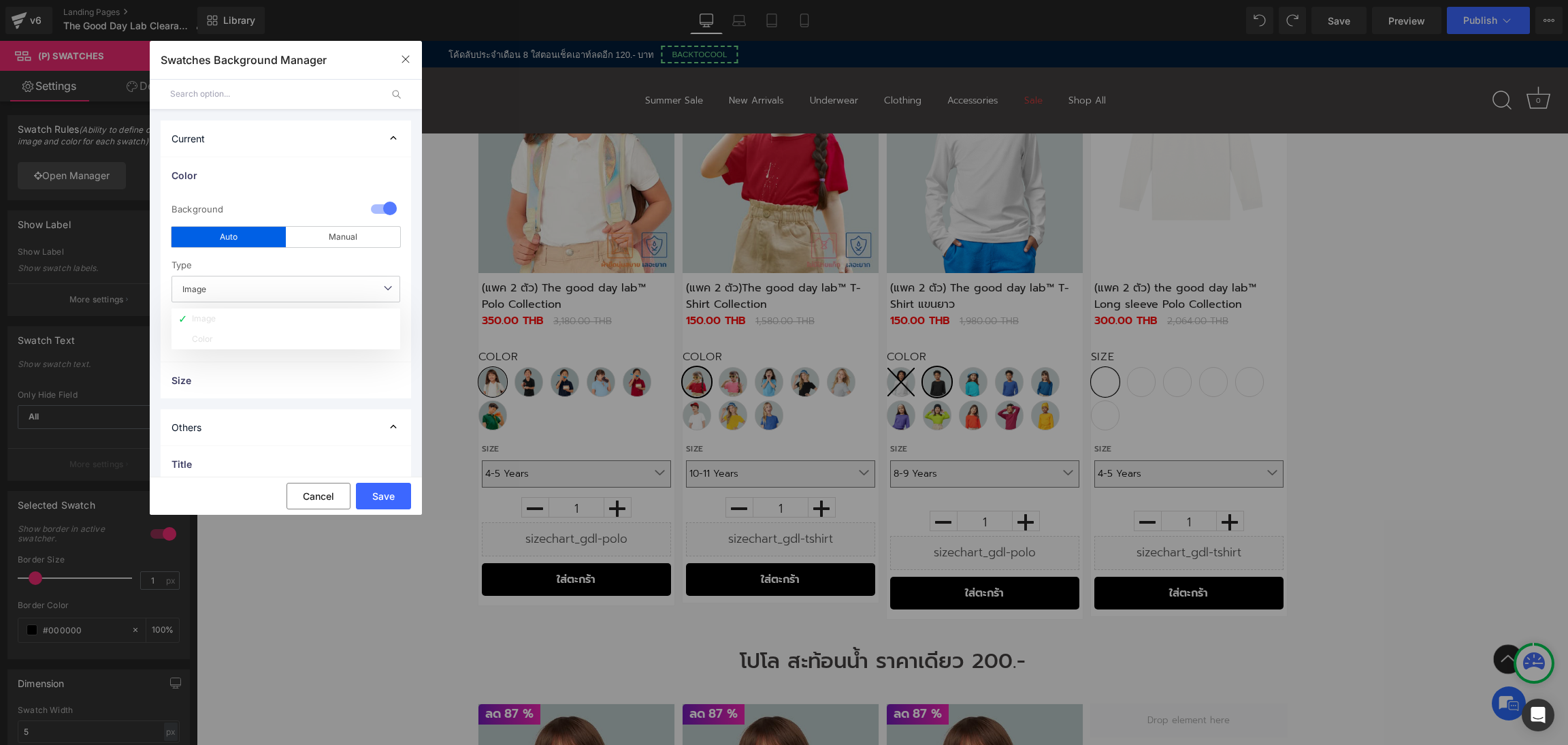
click at [321, 287] on span "Image" at bounding box center [285, 289] width 228 height 26
click at [398, 494] on button "Save" at bounding box center [383, 496] width 55 height 26
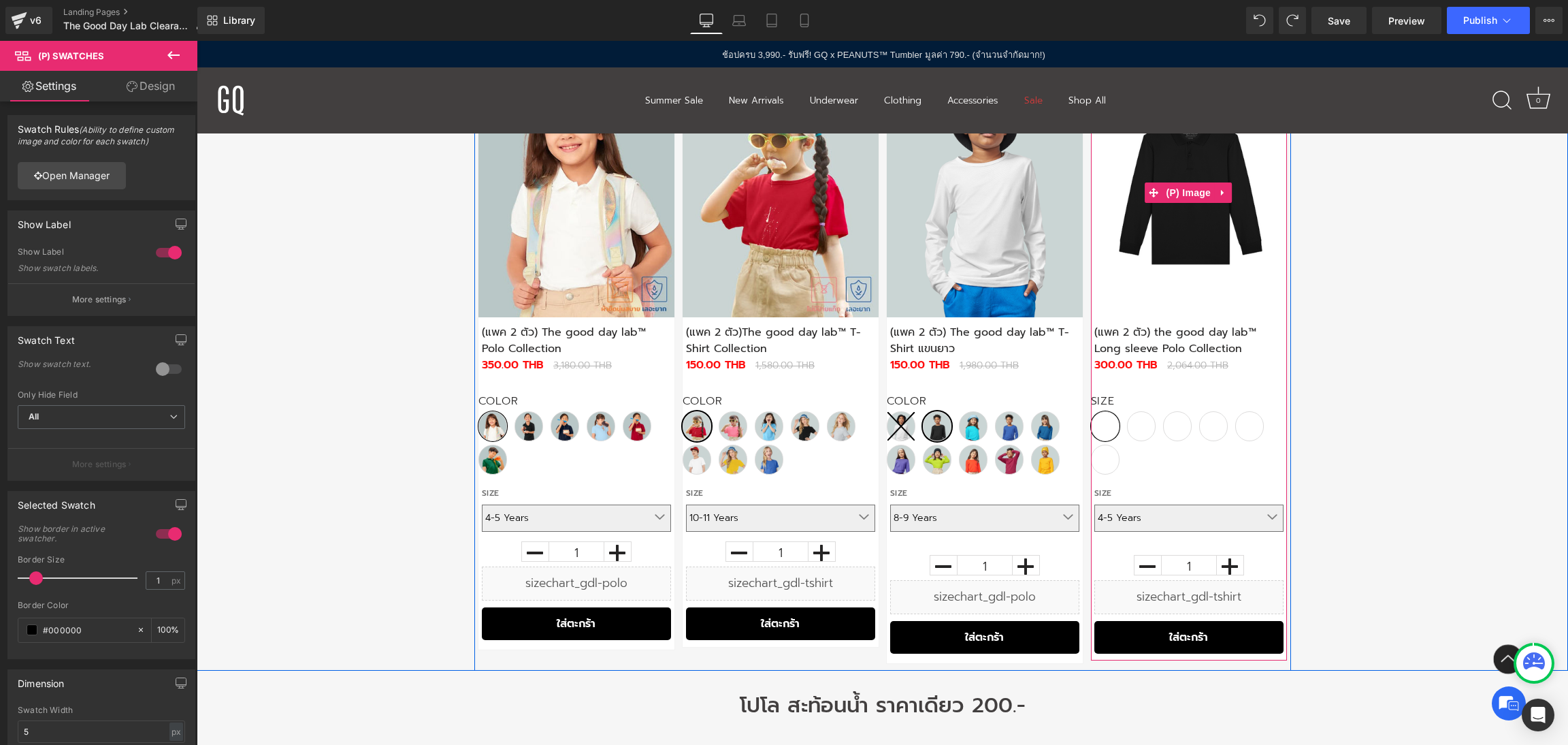
scroll to position [800, 0]
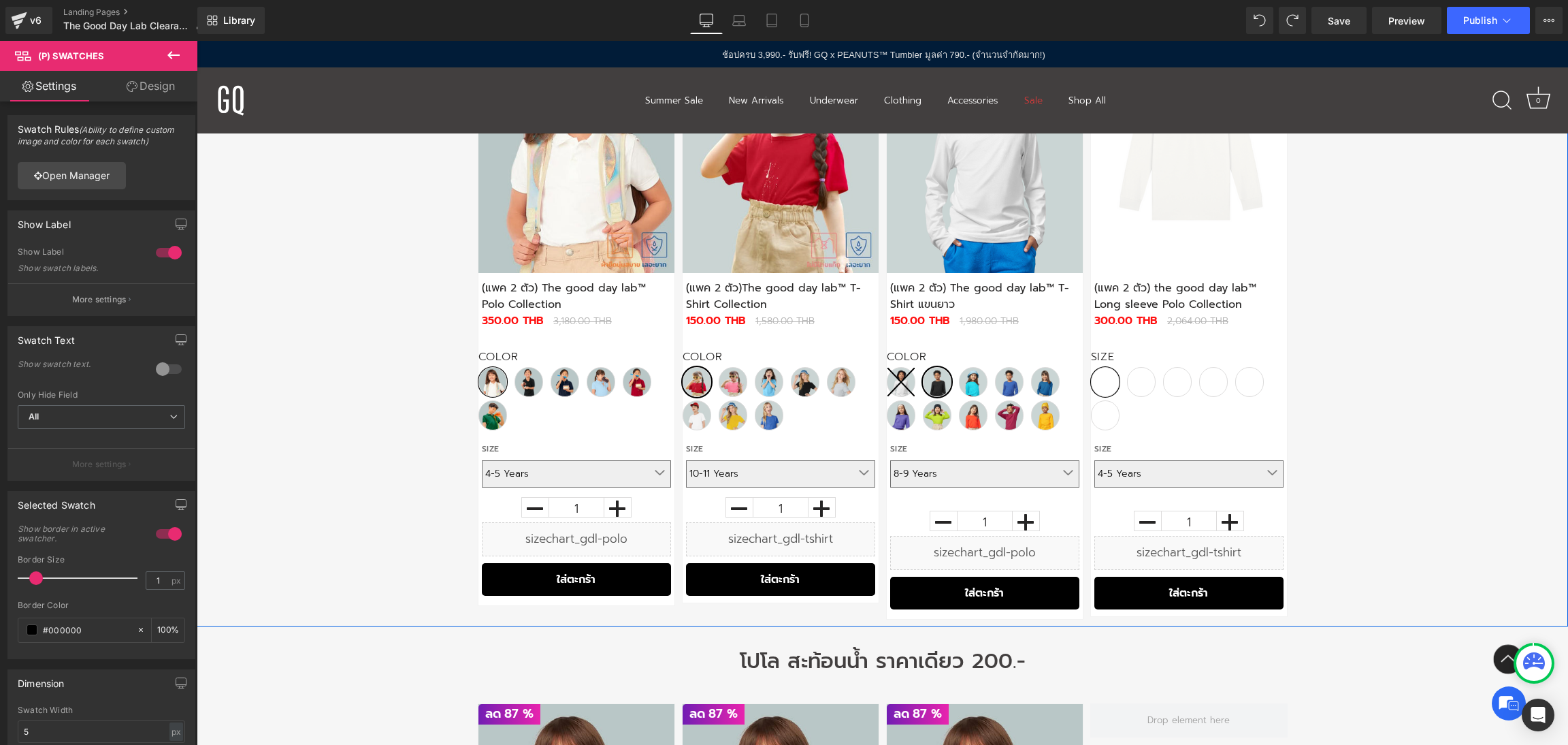
click at [1394, 384] on div "ลด" at bounding box center [882, 314] width 1371 height 623
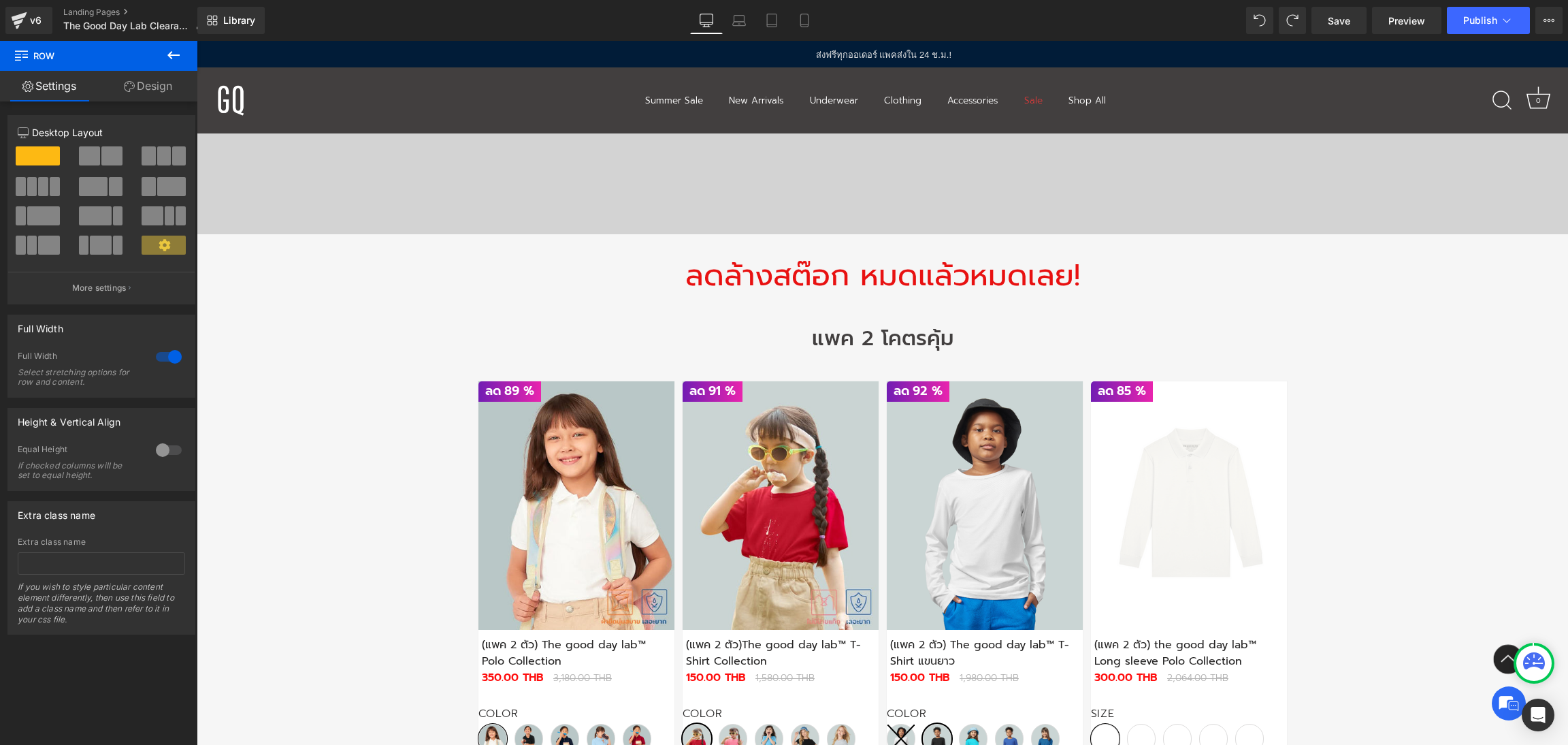
scroll to position [493, 0]
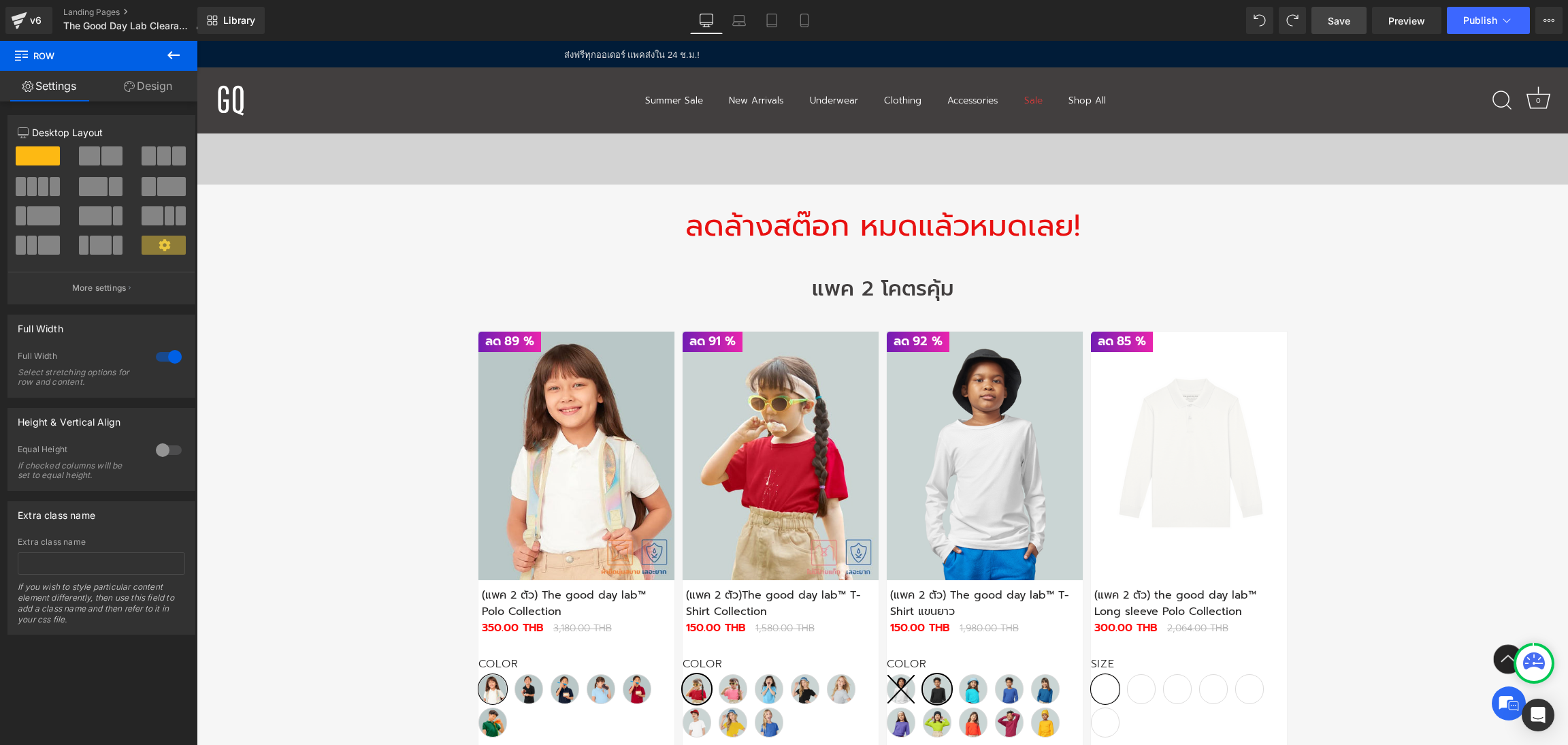
click at [1339, 24] on span "Save" at bounding box center [1339, 21] width 22 height 14
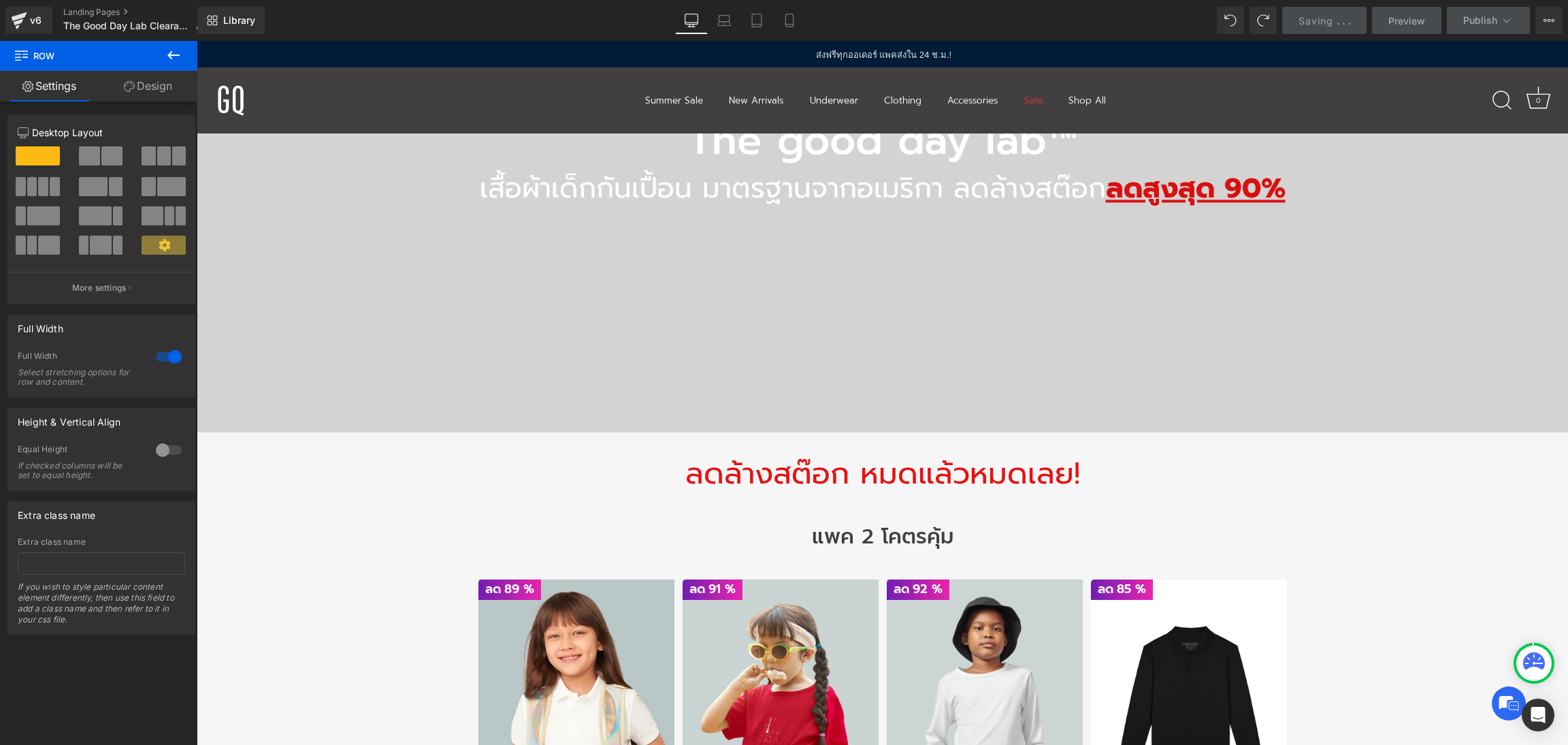
scroll to position [612, 0]
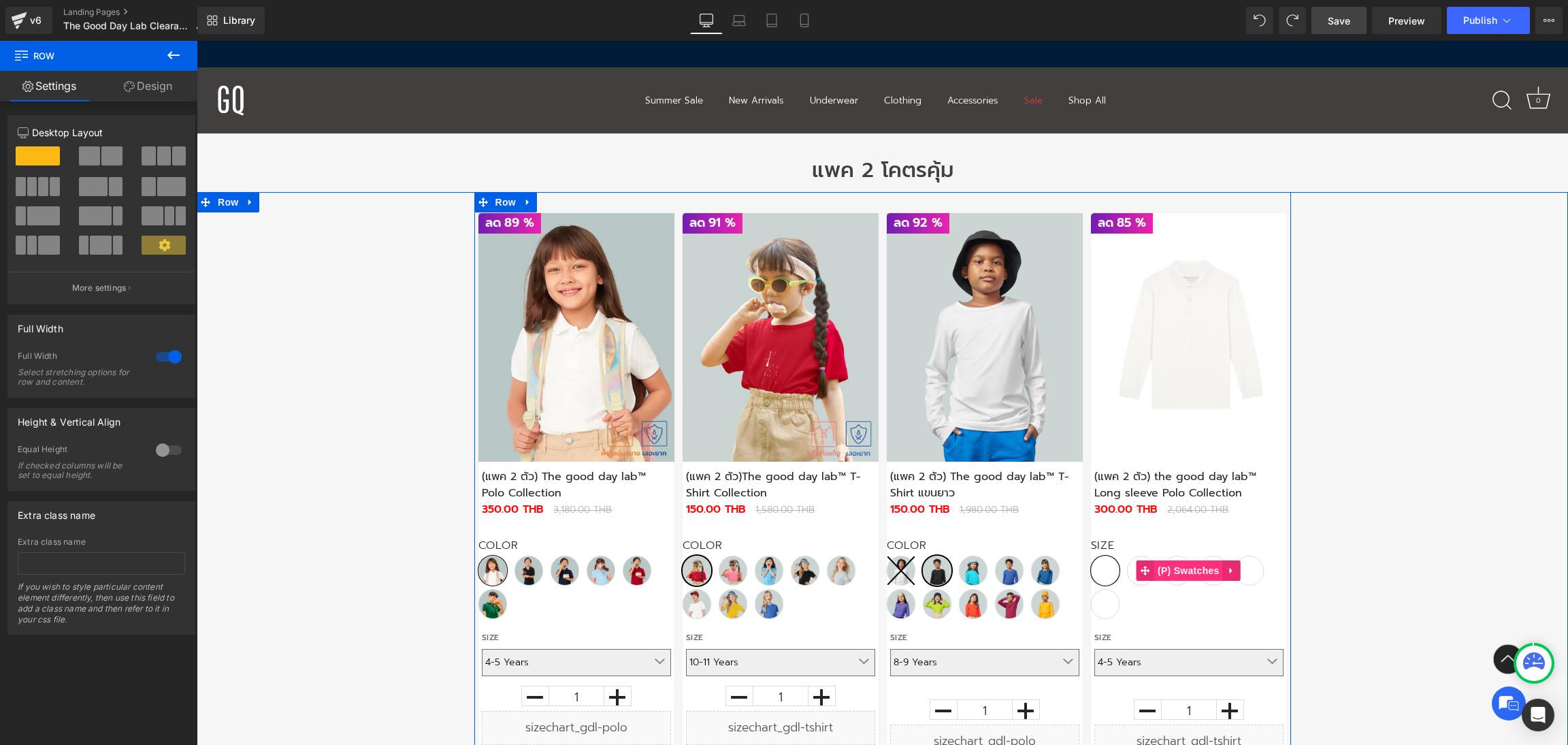
click at [1182, 576] on span "(P) Swatches" at bounding box center [1189, 570] width 69 height 20
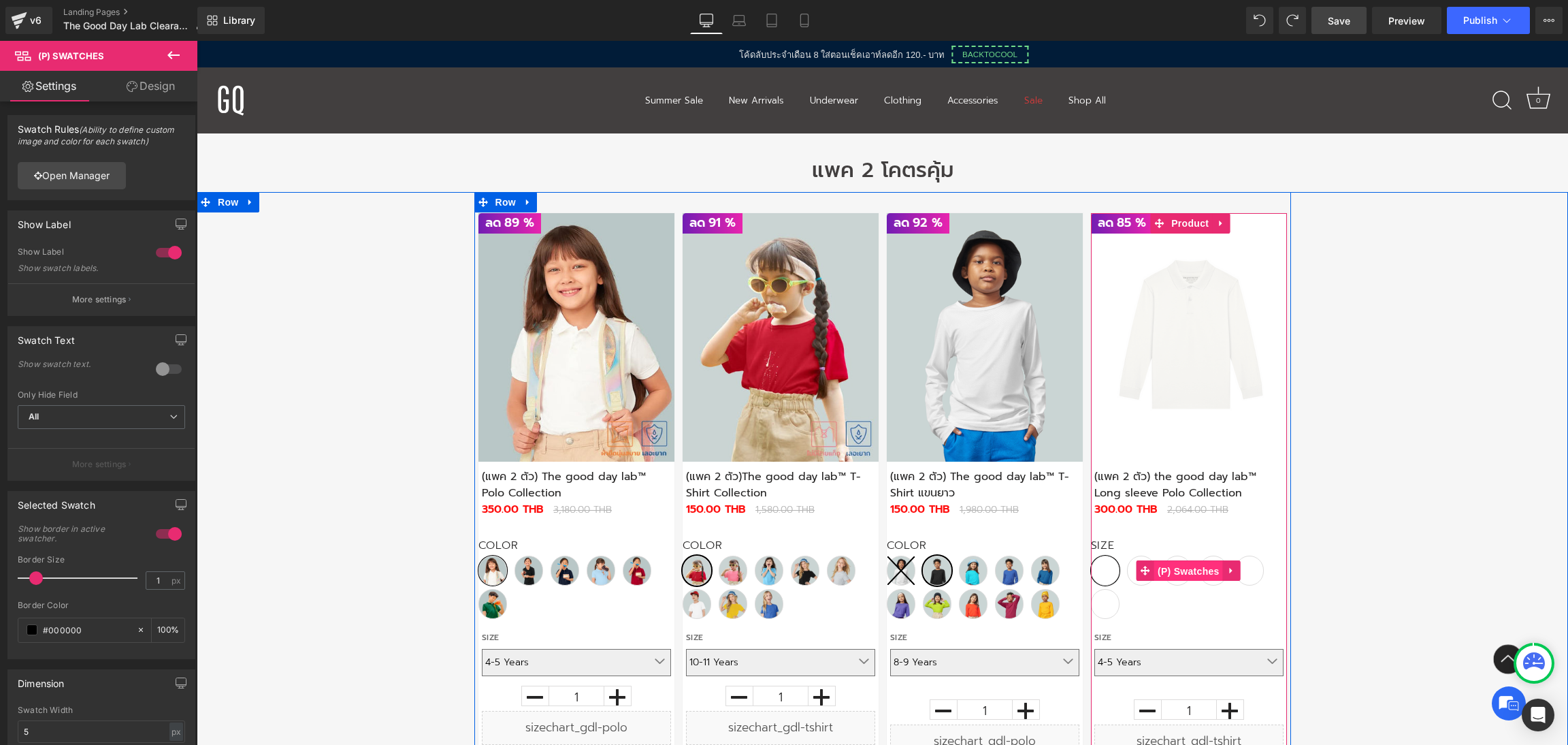
click at [1170, 573] on span "(P) Swatches" at bounding box center [1189, 570] width 69 height 20
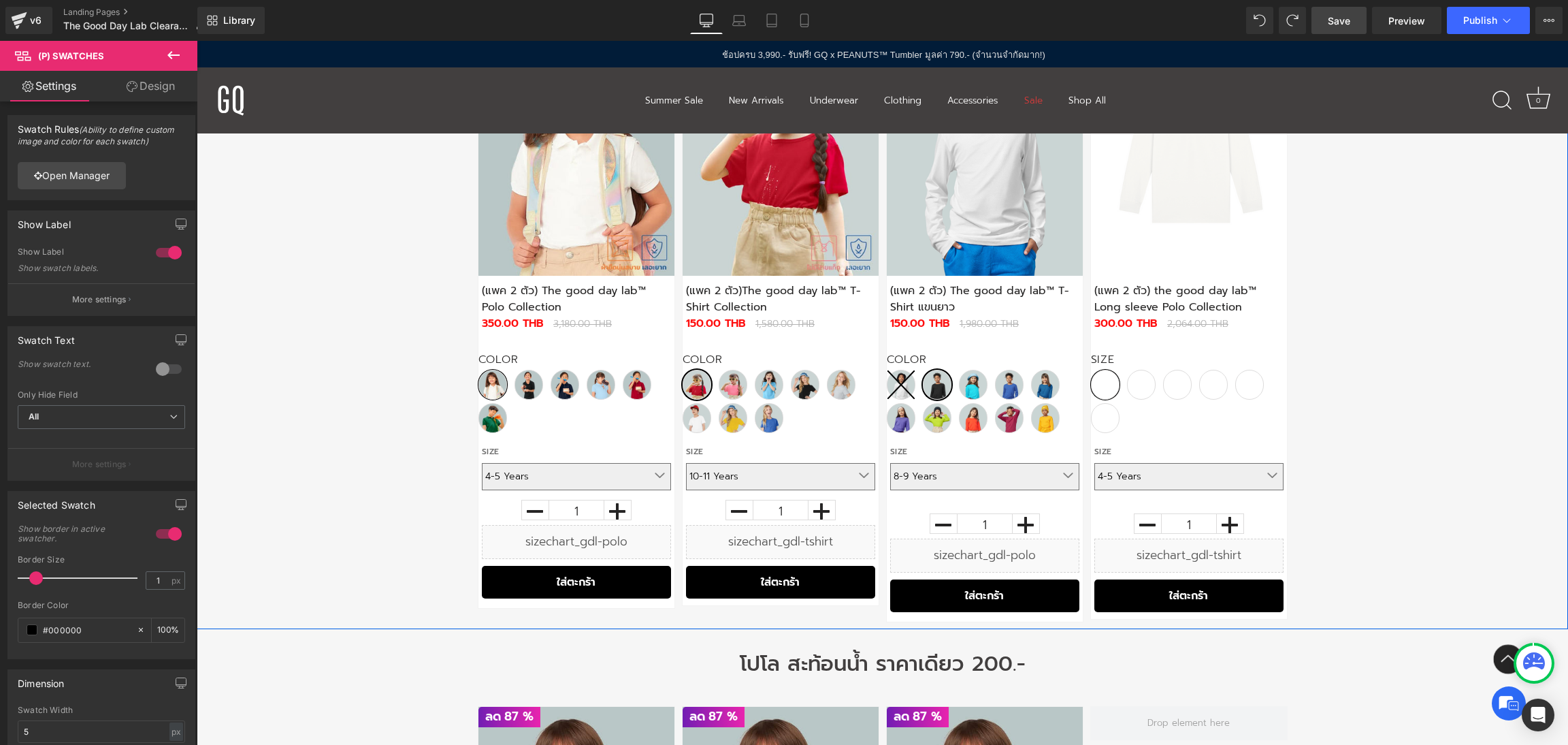
scroll to position [918, 0]
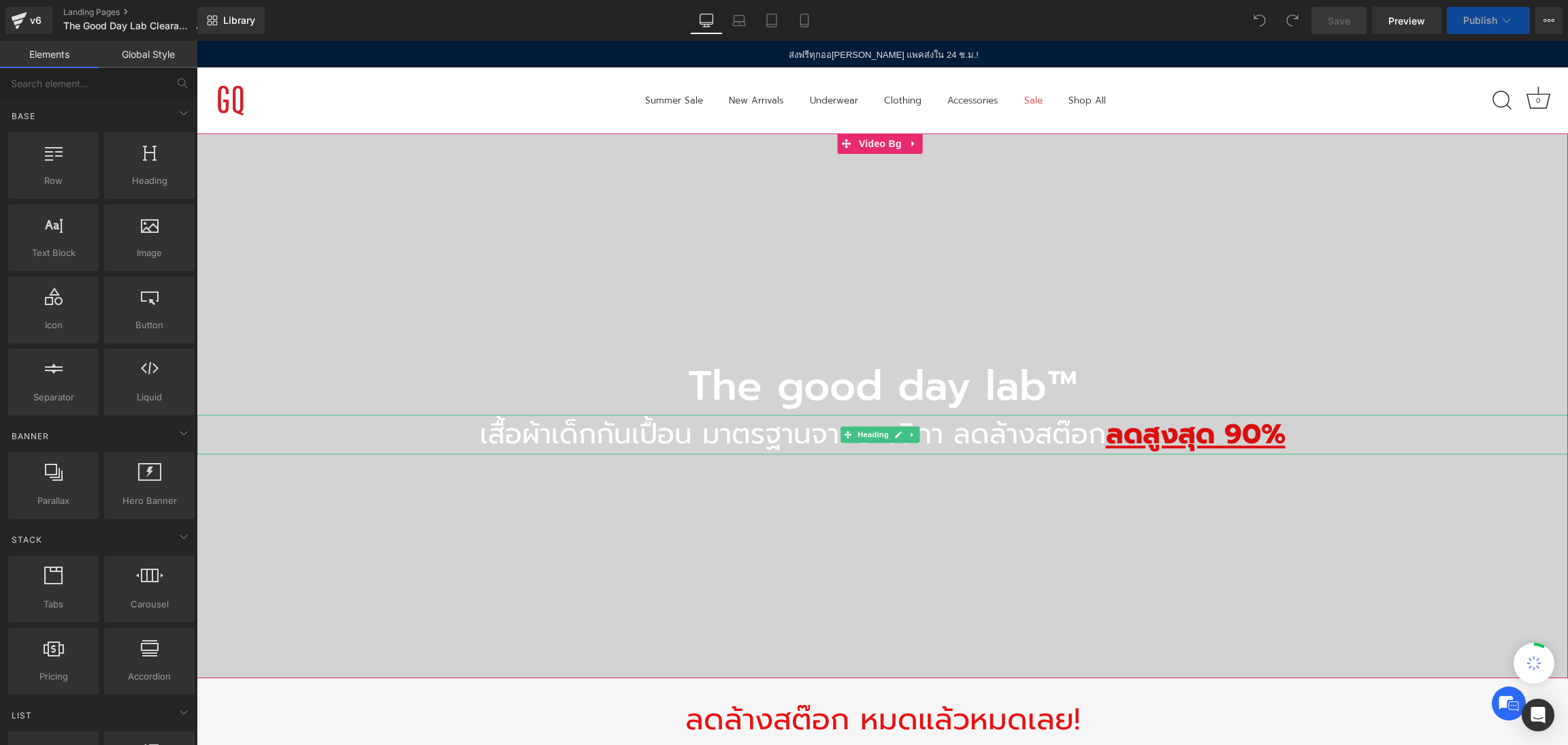
select select "10-11 Years"
select select "6-7 Years"
select select "12-13 Years"
select select "8-9 Years"
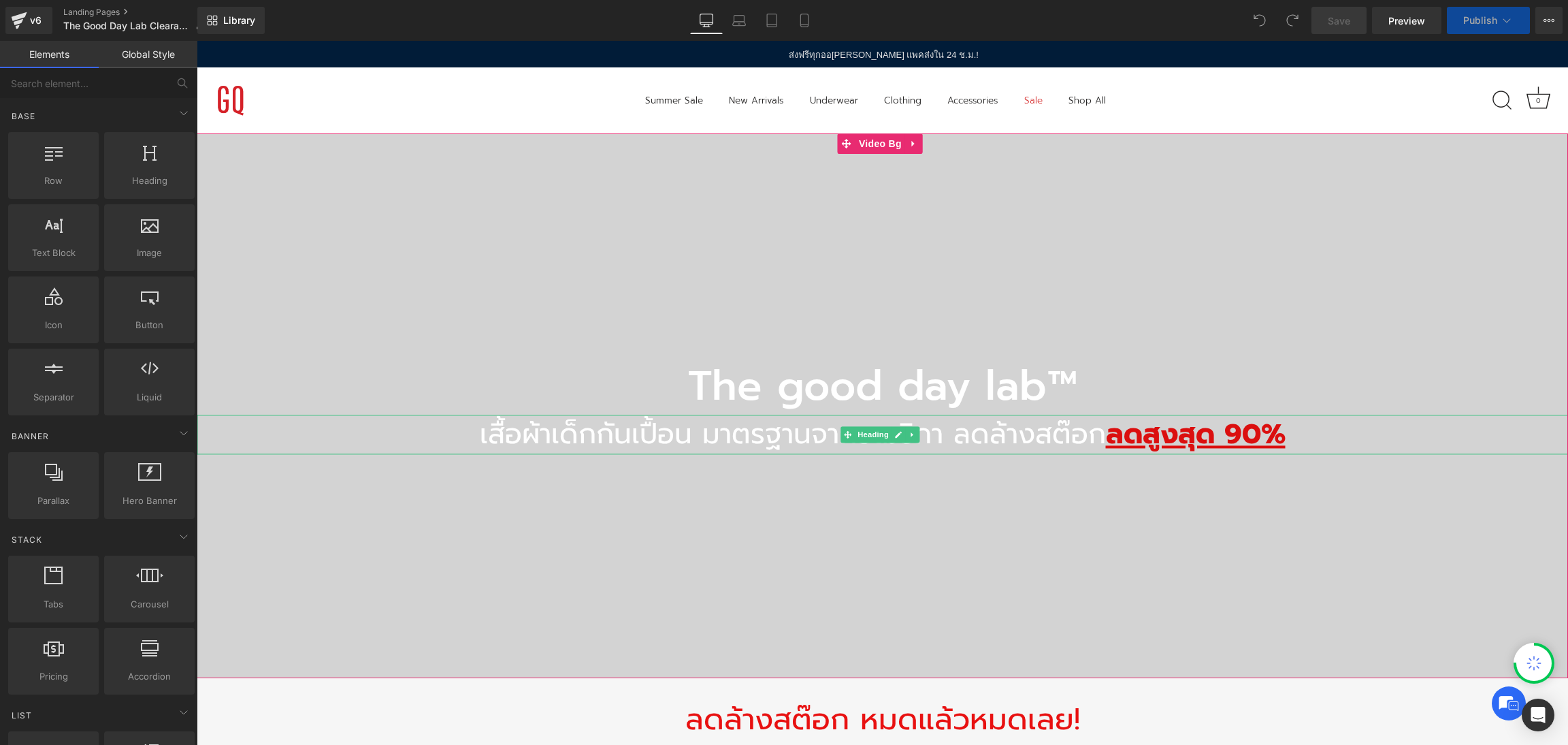
select select "6-7 Years"
select select "8-9 Years"
select select "12-13 Years"
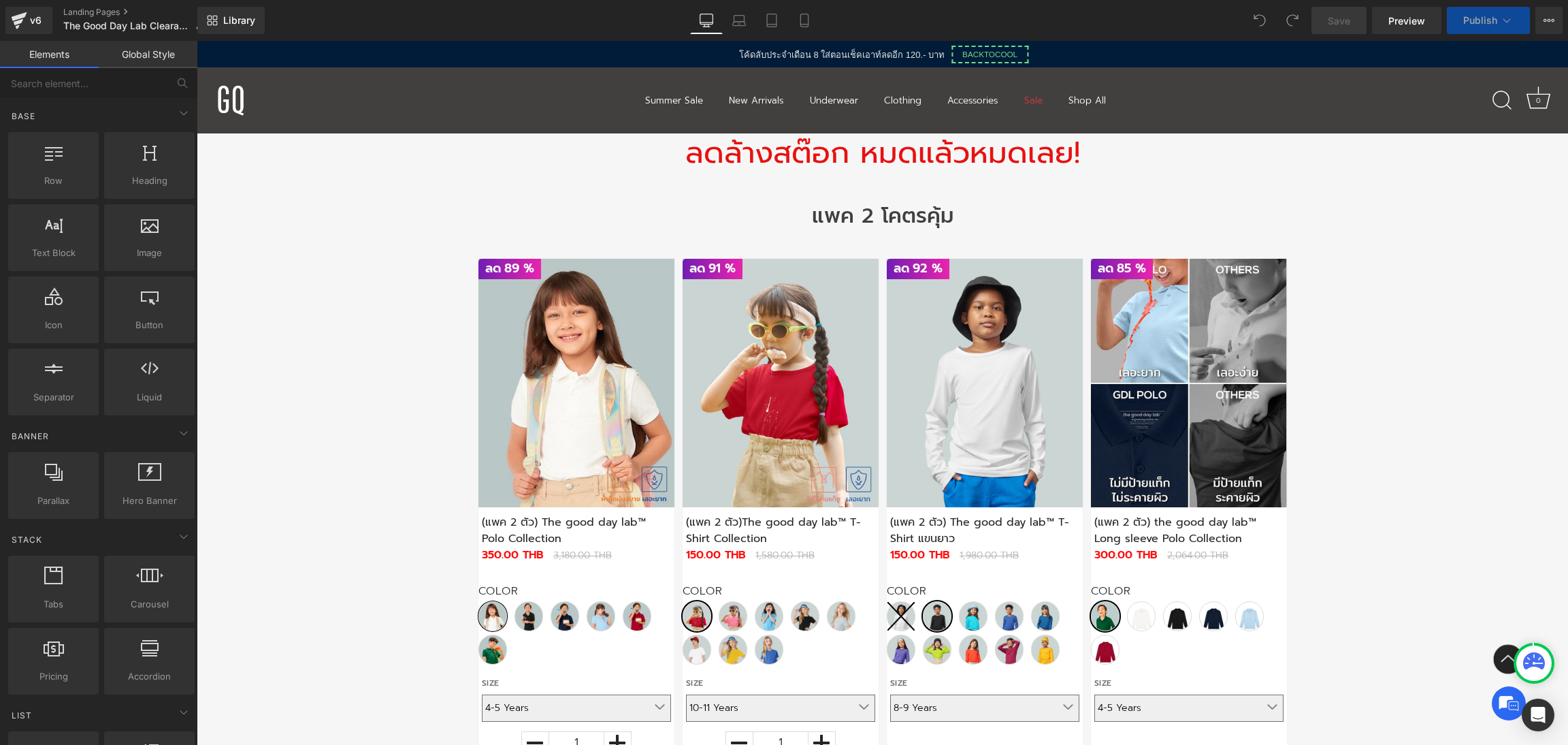
scroll to position [612, 0]
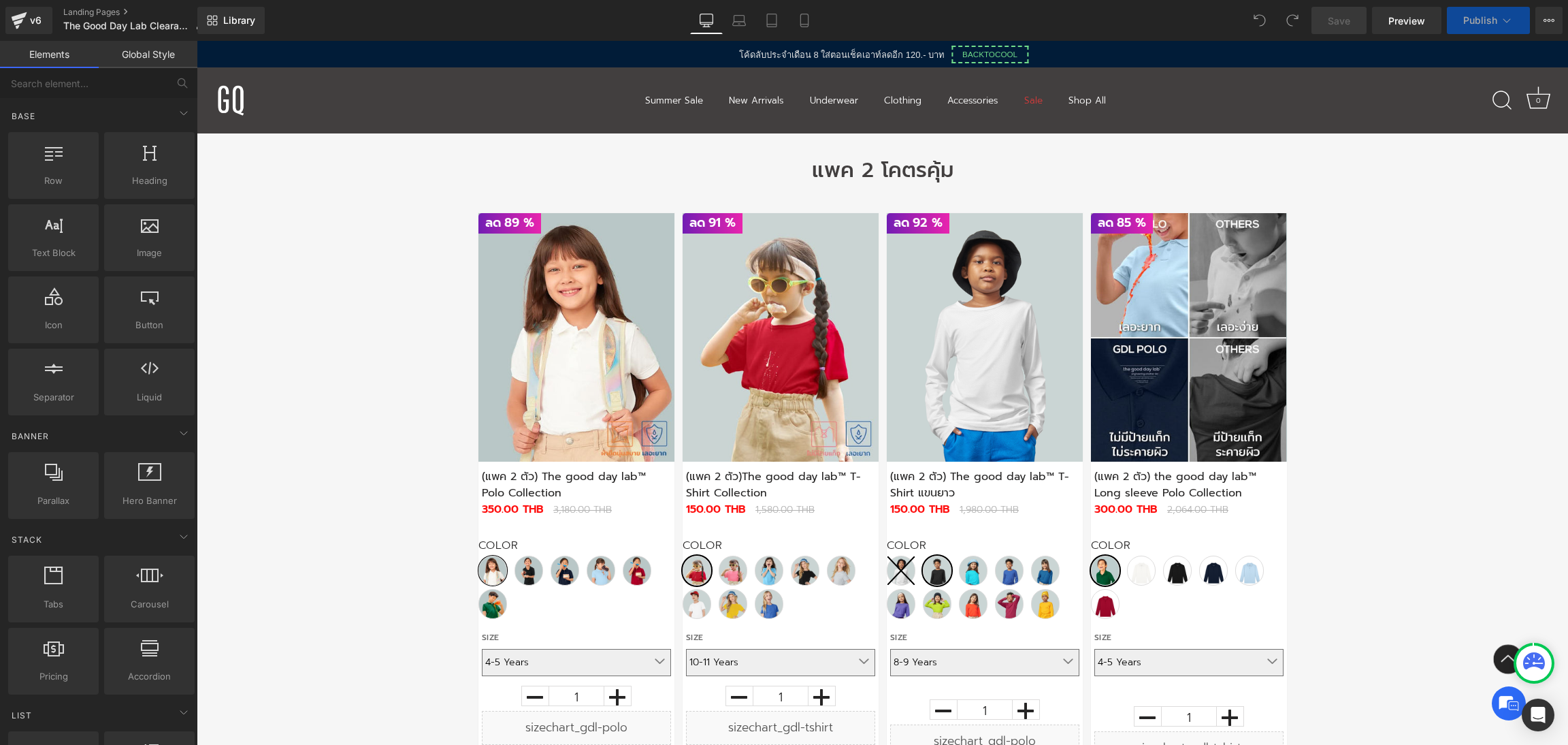
click at [1194, 365] on img at bounding box center [1189, 338] width 196 height 249
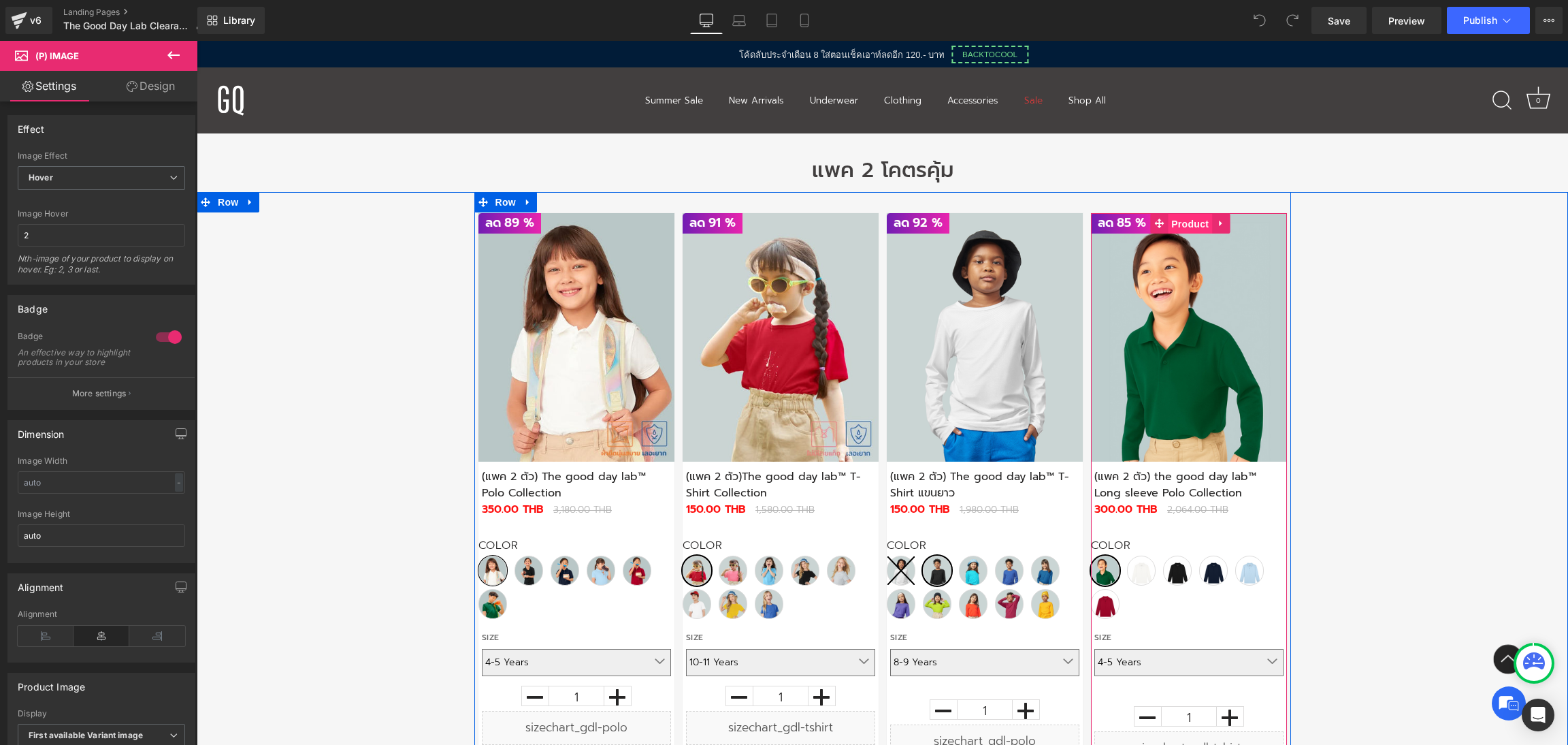
click at [1190, 224] on span "Product" at bounding box center [1190, 224] width 44 height 20
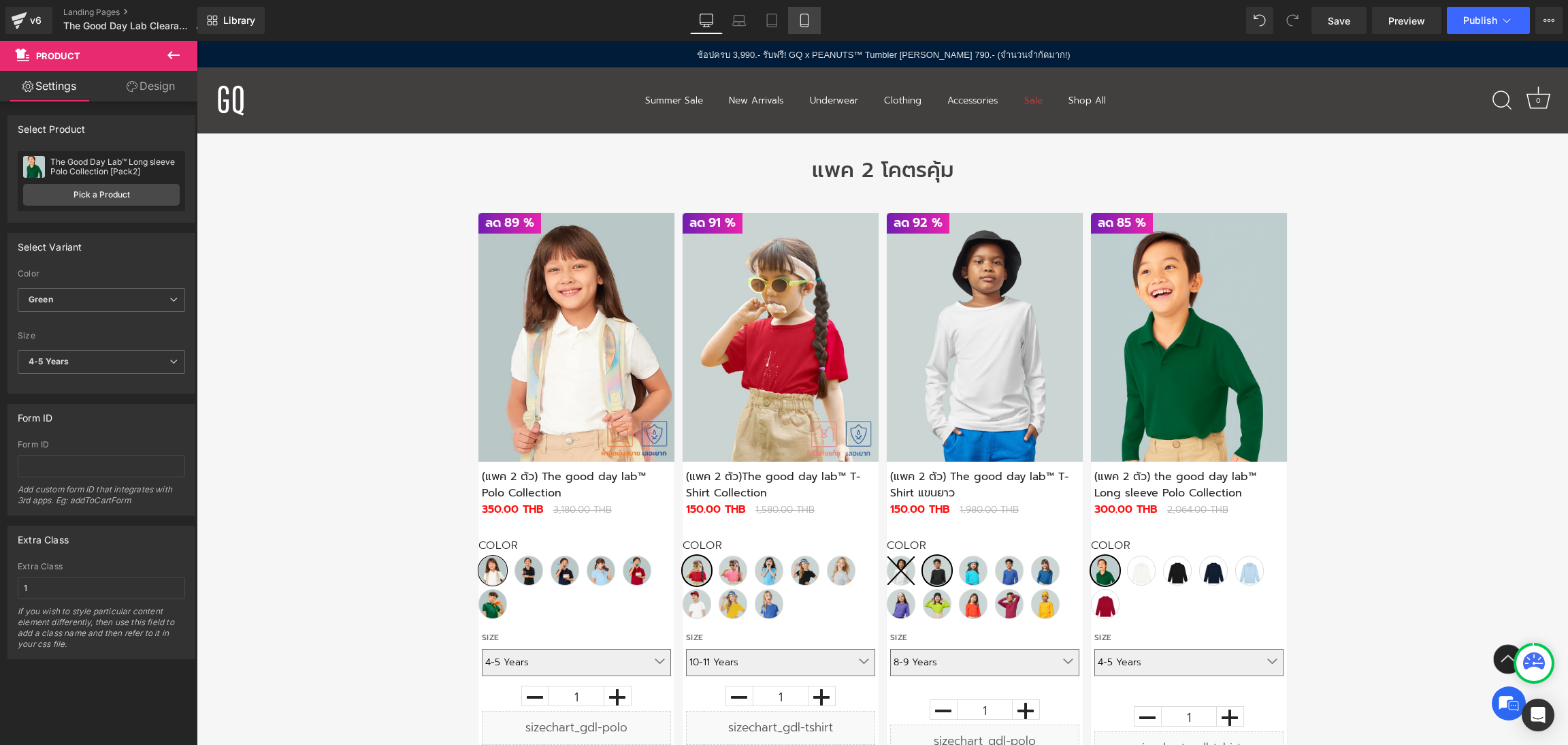
click at [803, 26] on icon at bounding box center [803, 21] width 7 height 13
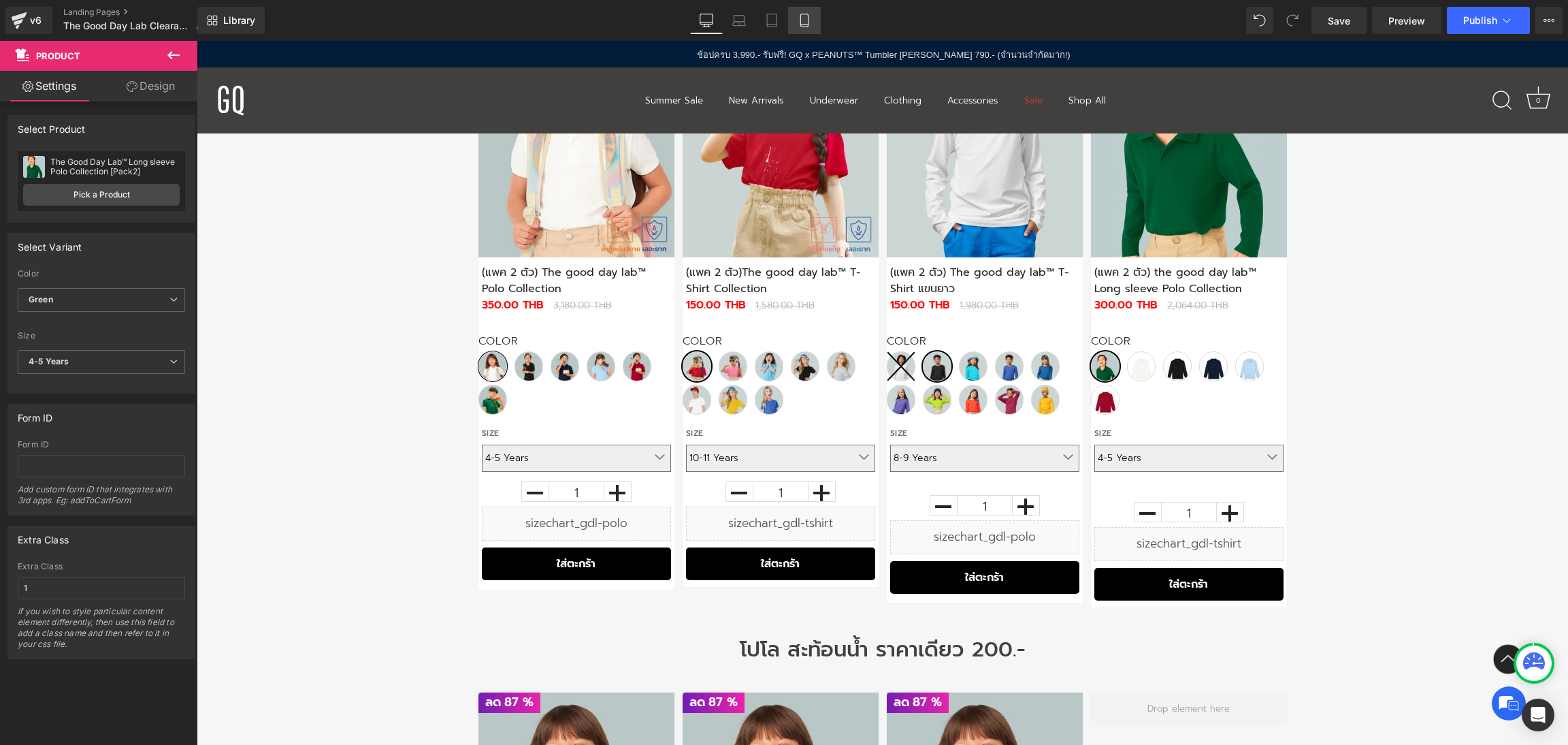
scroll to position [996, 0]
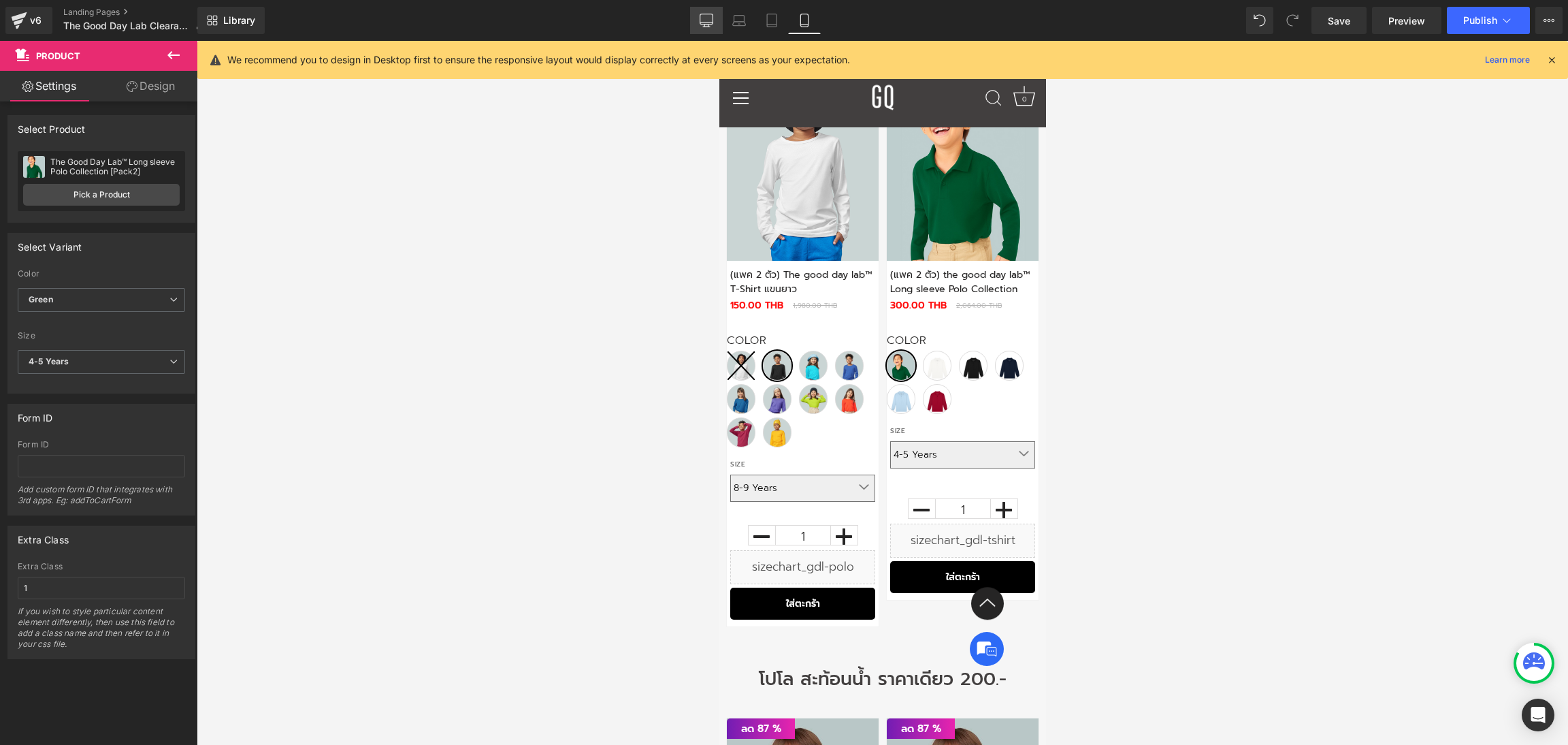
click at [701, 28] on link "Desktop" at bounding box center [706, 20] width 33 height 27
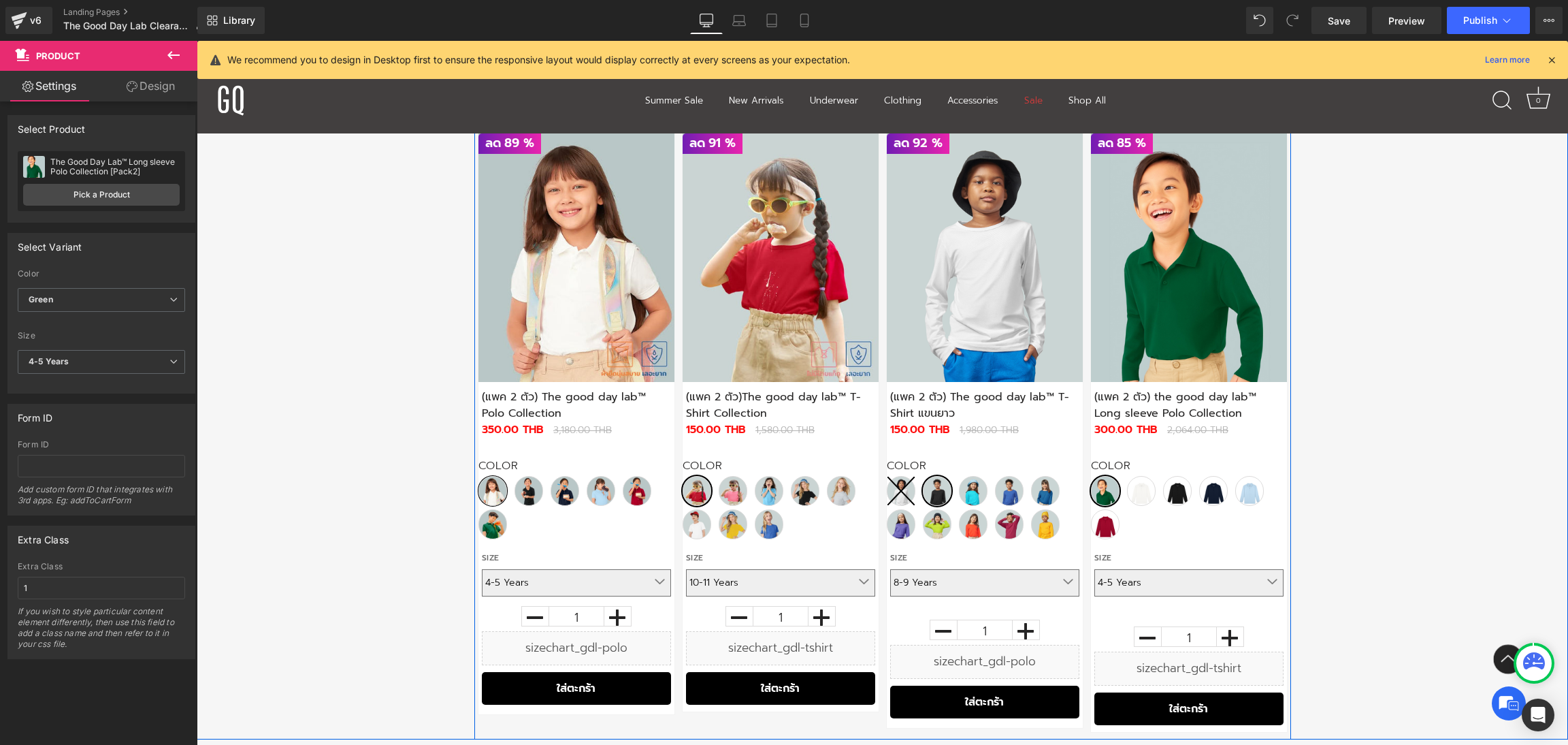
scroll to position [750, 0]
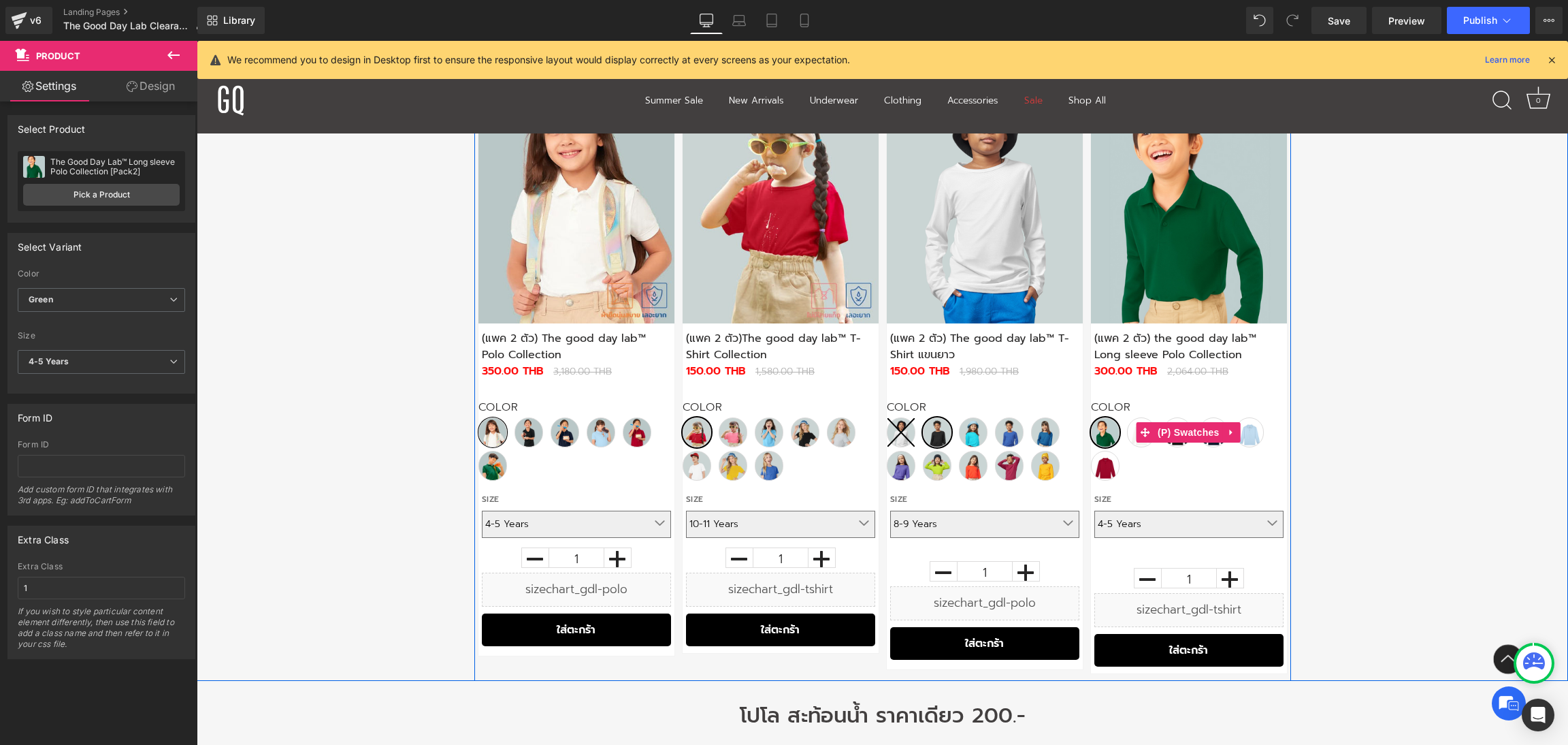
click at [1111, 471] on span "Red" at bounding box center [1105, 465] width 29 height 30
click at [1254, 431] on span "Blue" at bounding box center [1250, 431] width 29 height 30
click at [1214, 446] on span "Navy" at bounding box center [1214, 431] width 29 height 30
click at [1248, 442] on span "Blue" at bounding box center [1250, 431] width 29 height 30
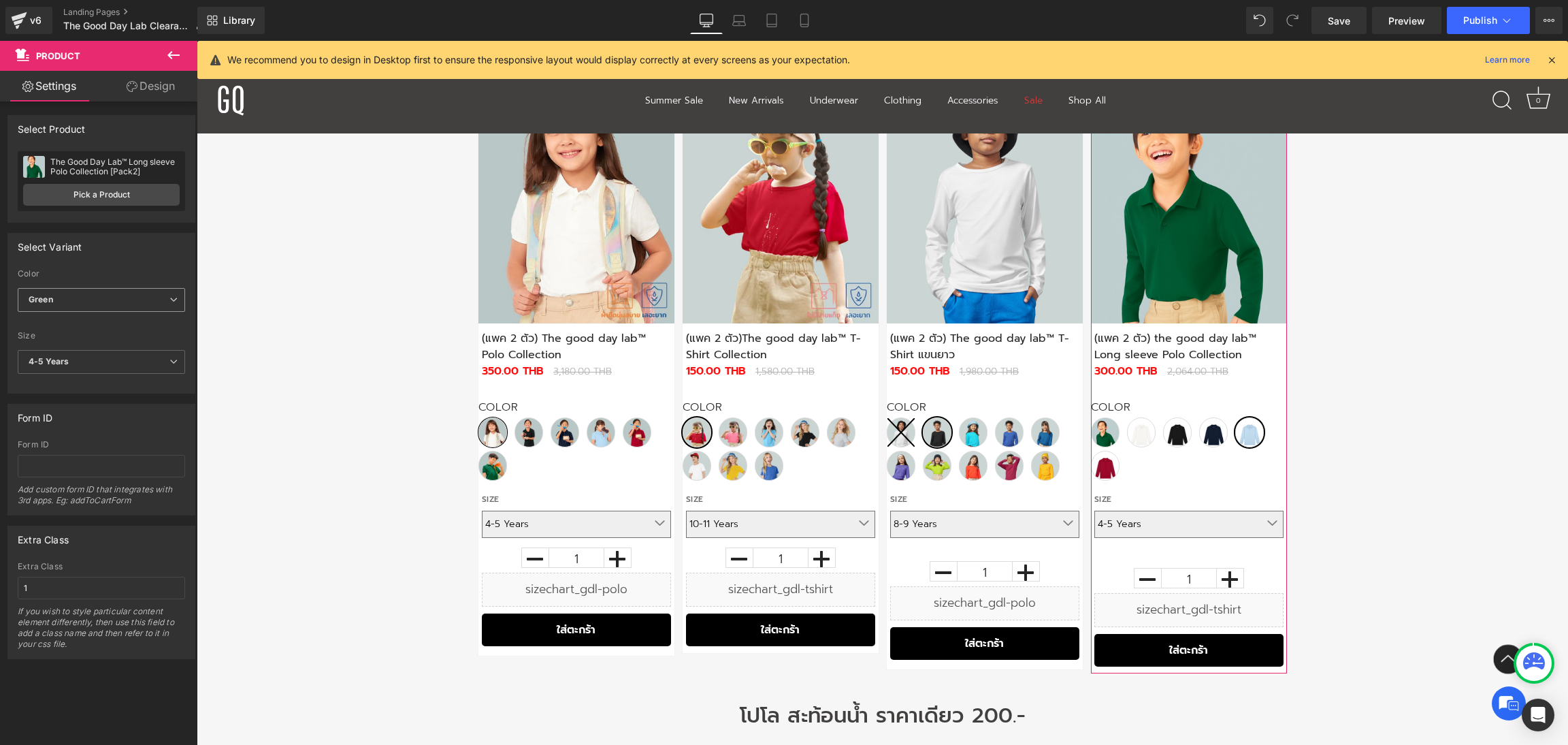
click at [163, 304] on span "Green" at bounding box center [101, 300] width 168 height 24
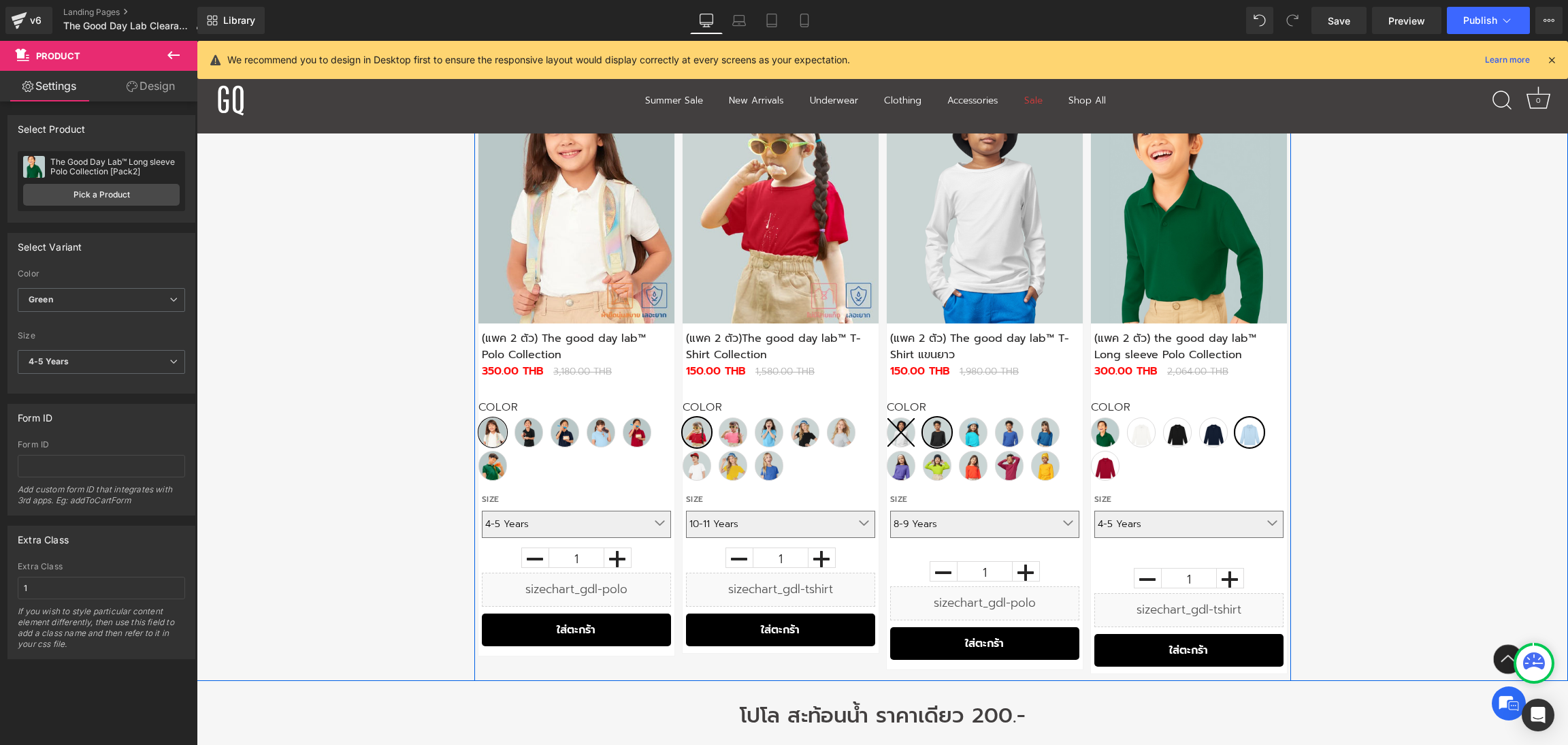
click at [1242, 378] on div "300.00 THB 2,064.00 THB" at bounding box center [1189, 371] width 196 height 18
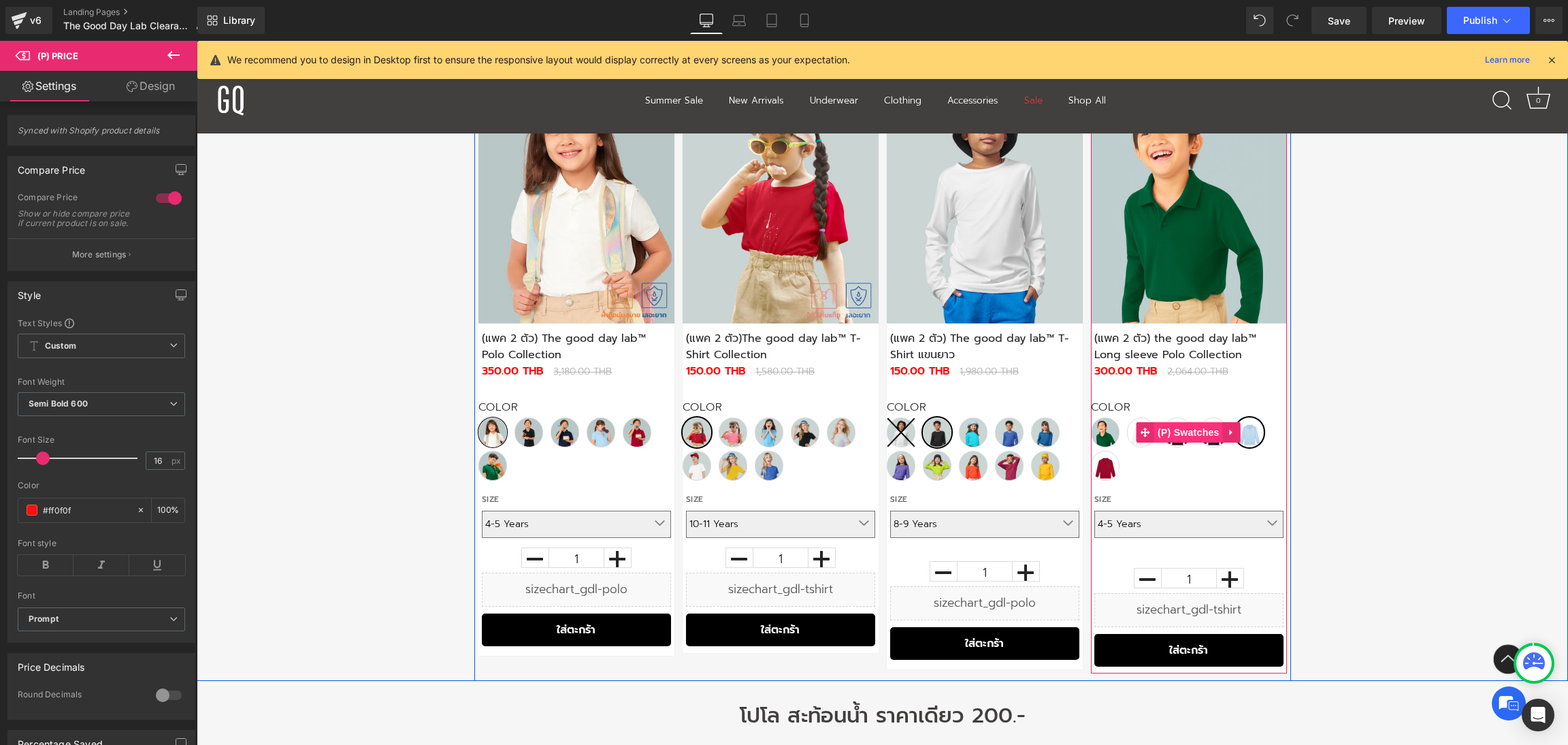
click at [1182, 432] on span "(P) Swatches" at bounding box center [1189, 431] width 69 height 20
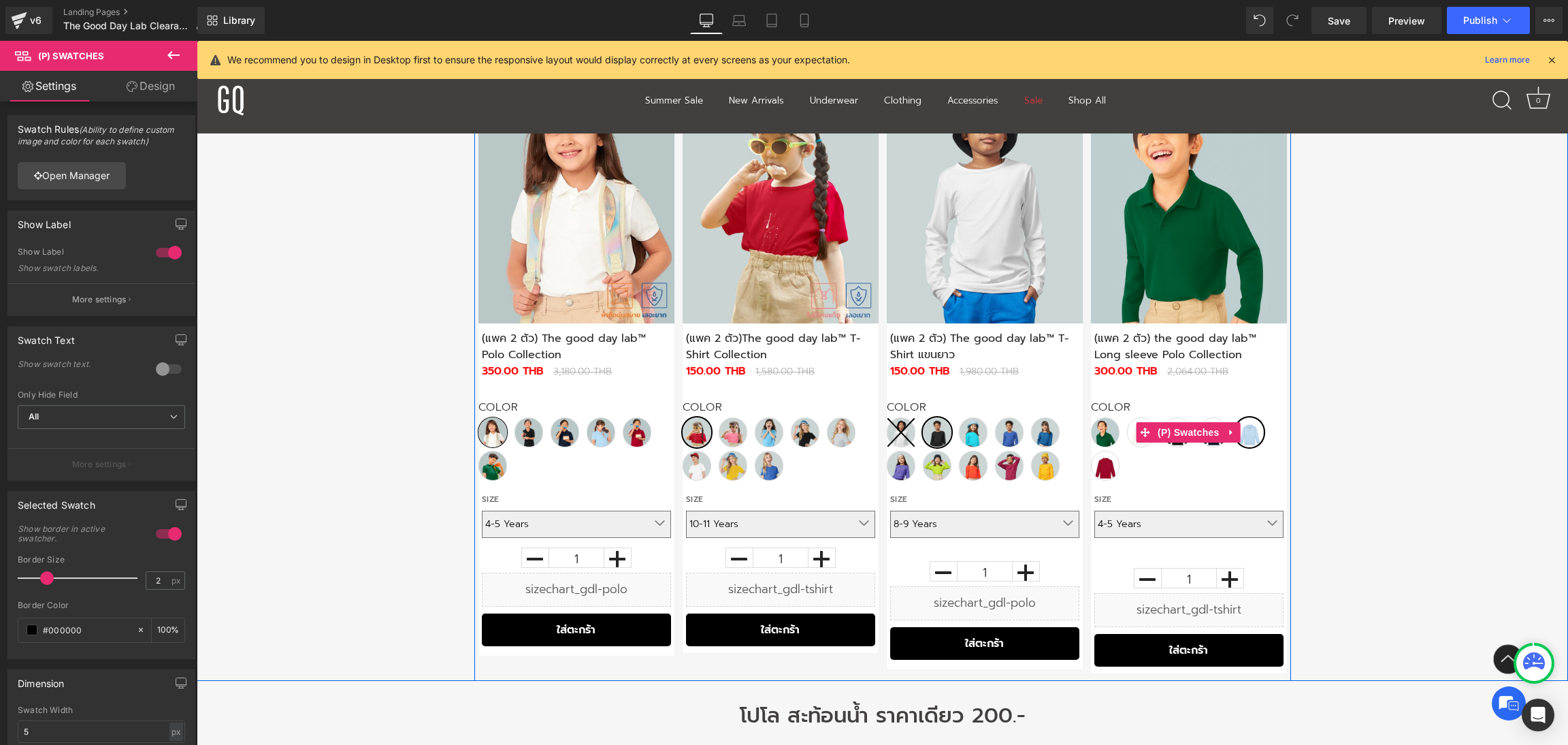
click at [1255, 438] on span "Blue" at bounding box center [1250, 431] width 29 height 30
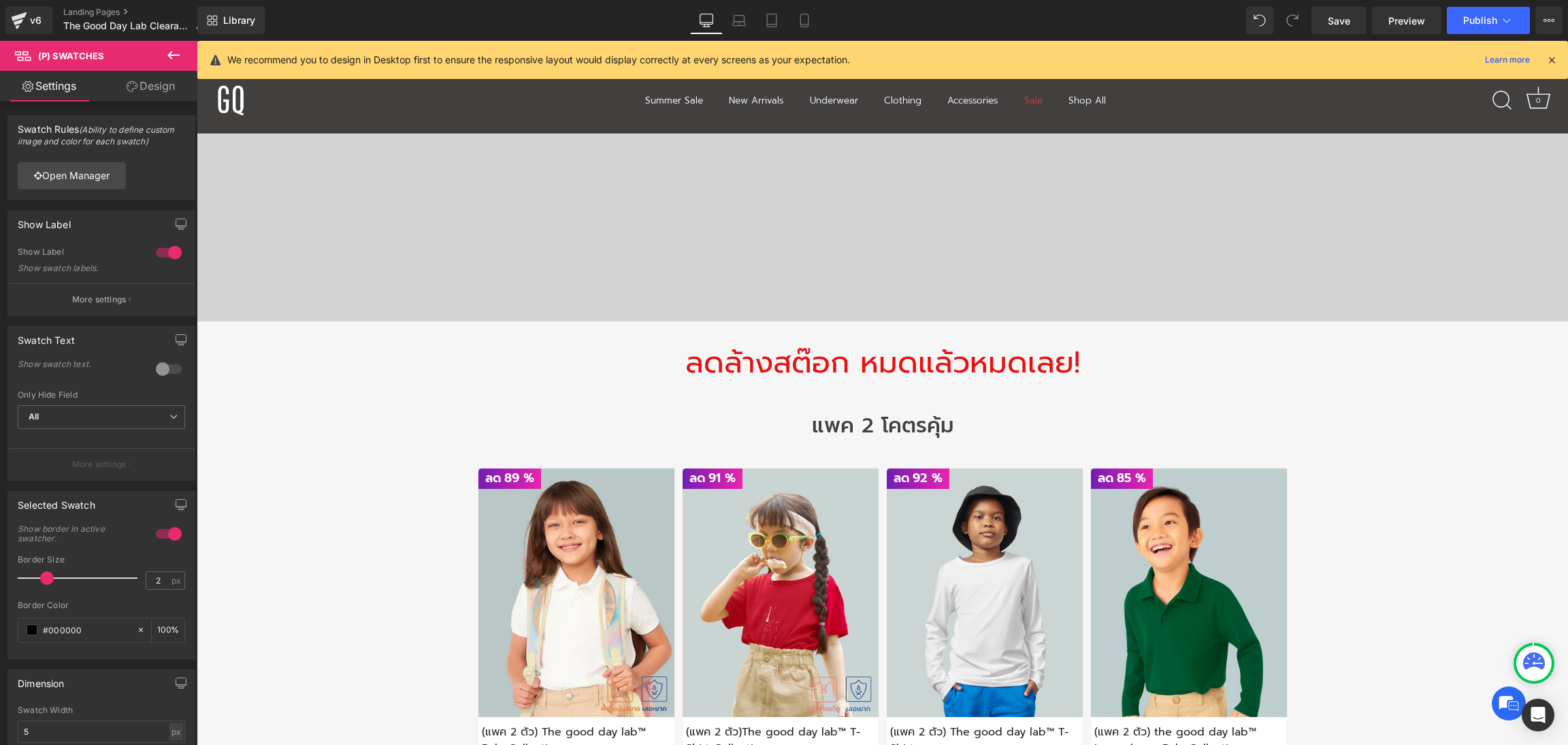
scroll to position [0, 0]
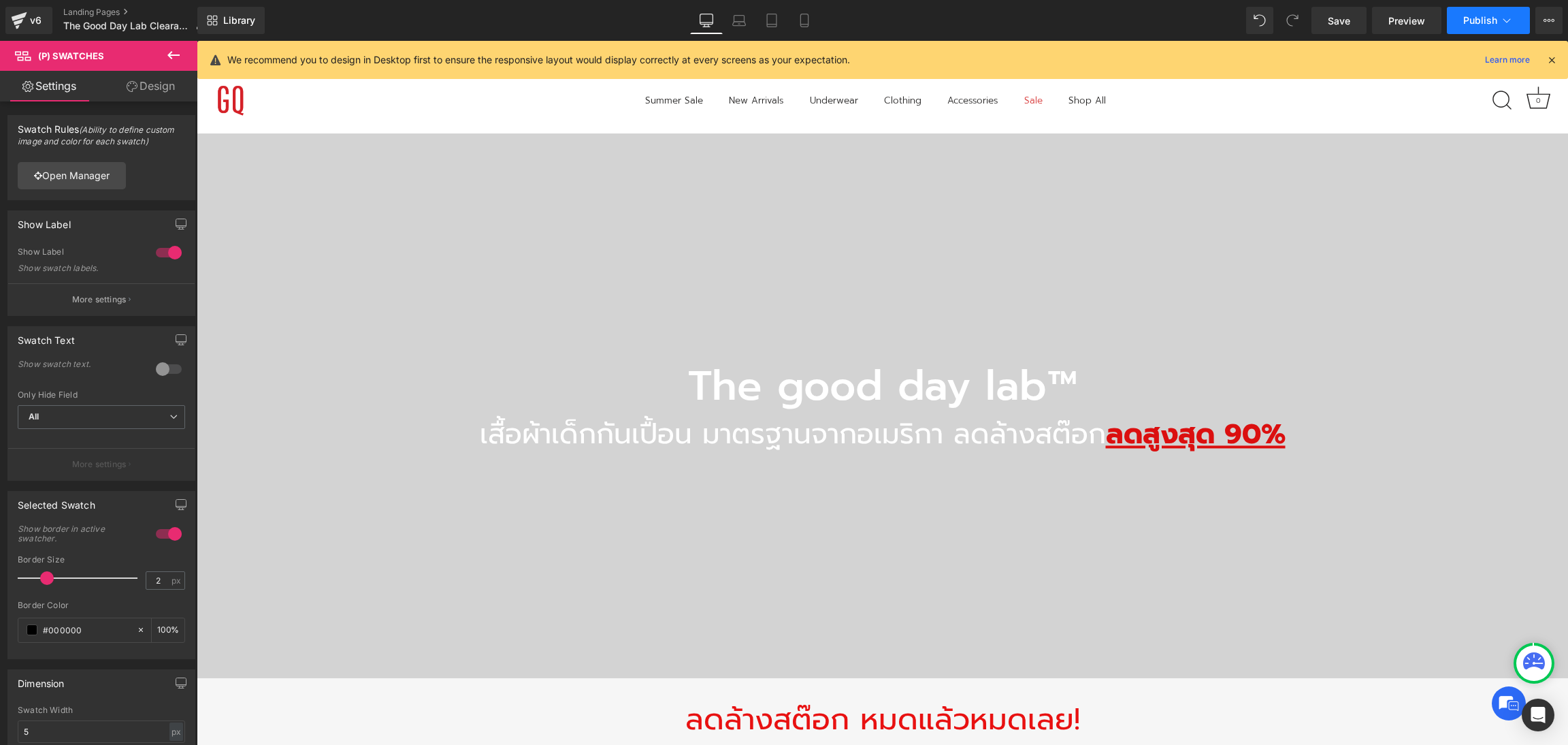
click at [1465, 25] on span "Publish" at bounding box center [1480, 21] width 34 height 11
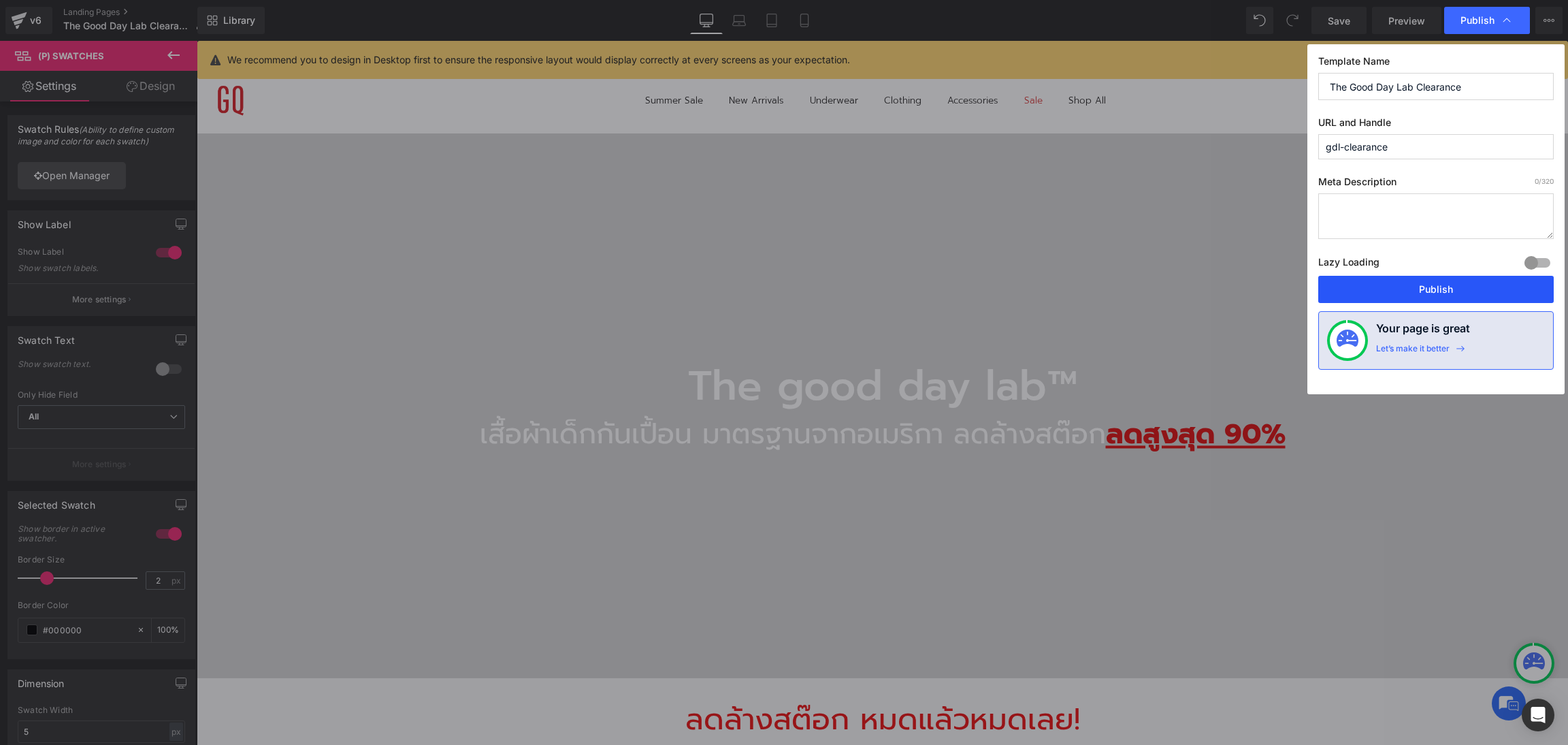
click at [1419, 285] on button "Publish" at bounding box center [1436, 289] width 236 height 27
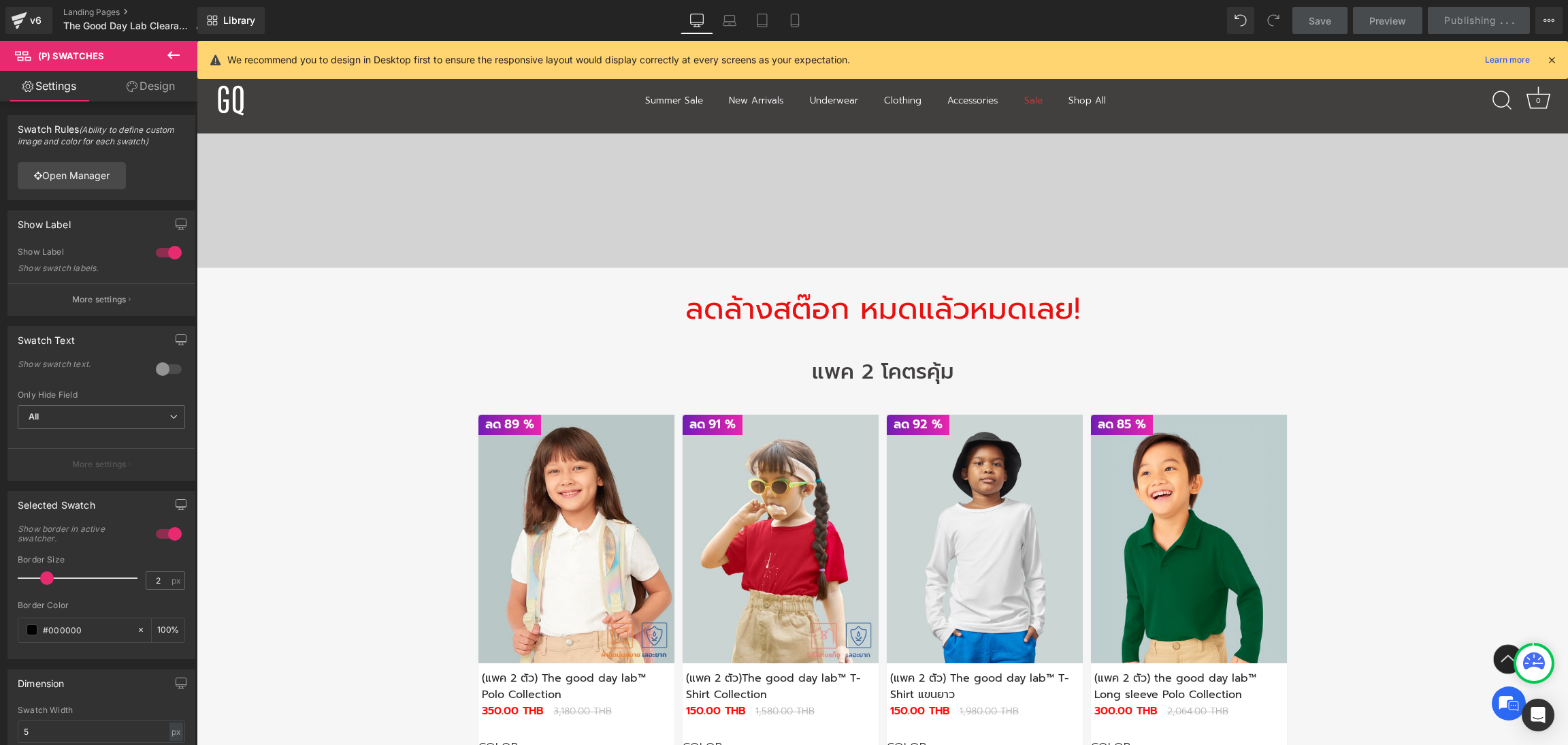
scroll to position [510, 0]
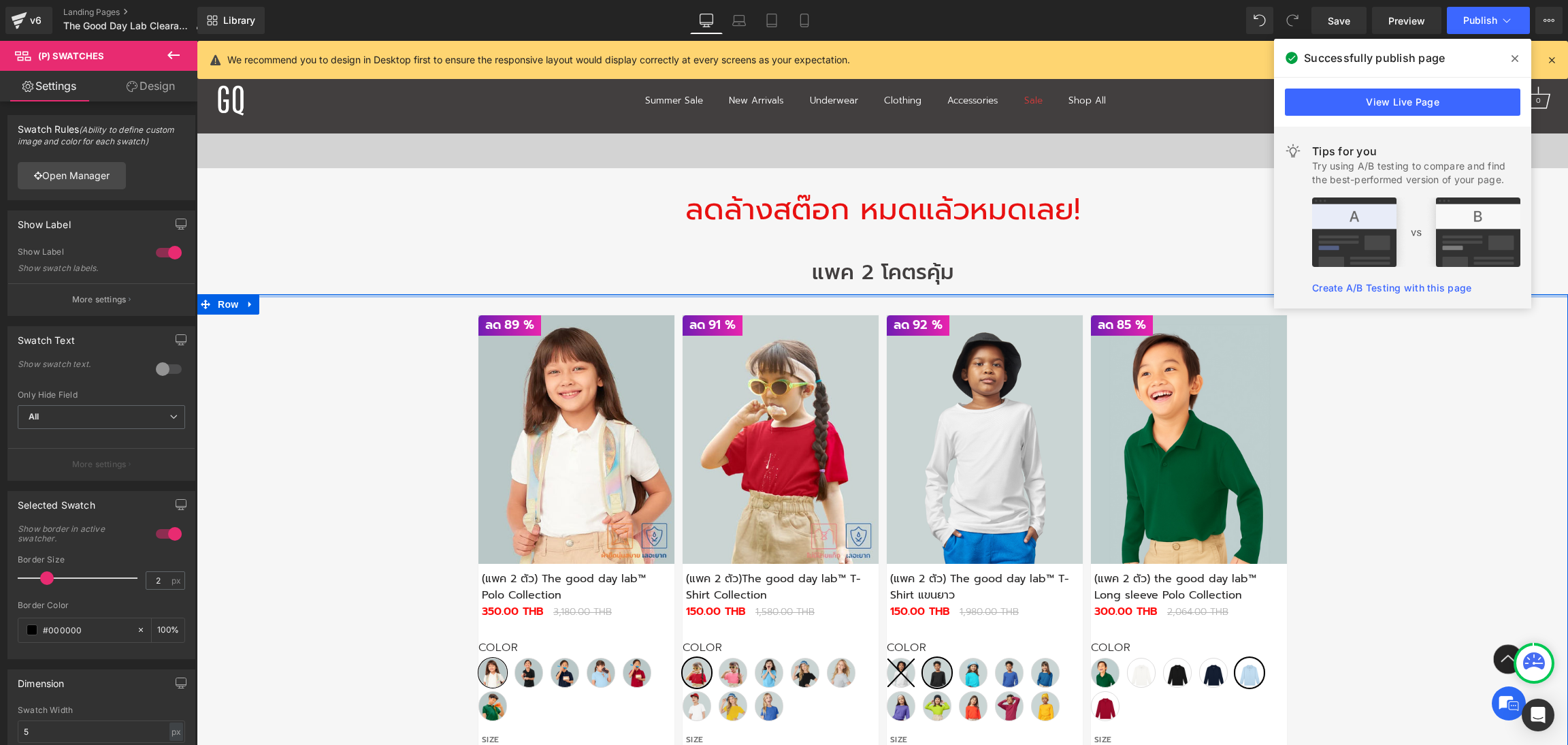
click at [1203, 253] on div "แพค 2 โคตรคุ้ม" at bounding box center [882, 265] width 1371 height 56
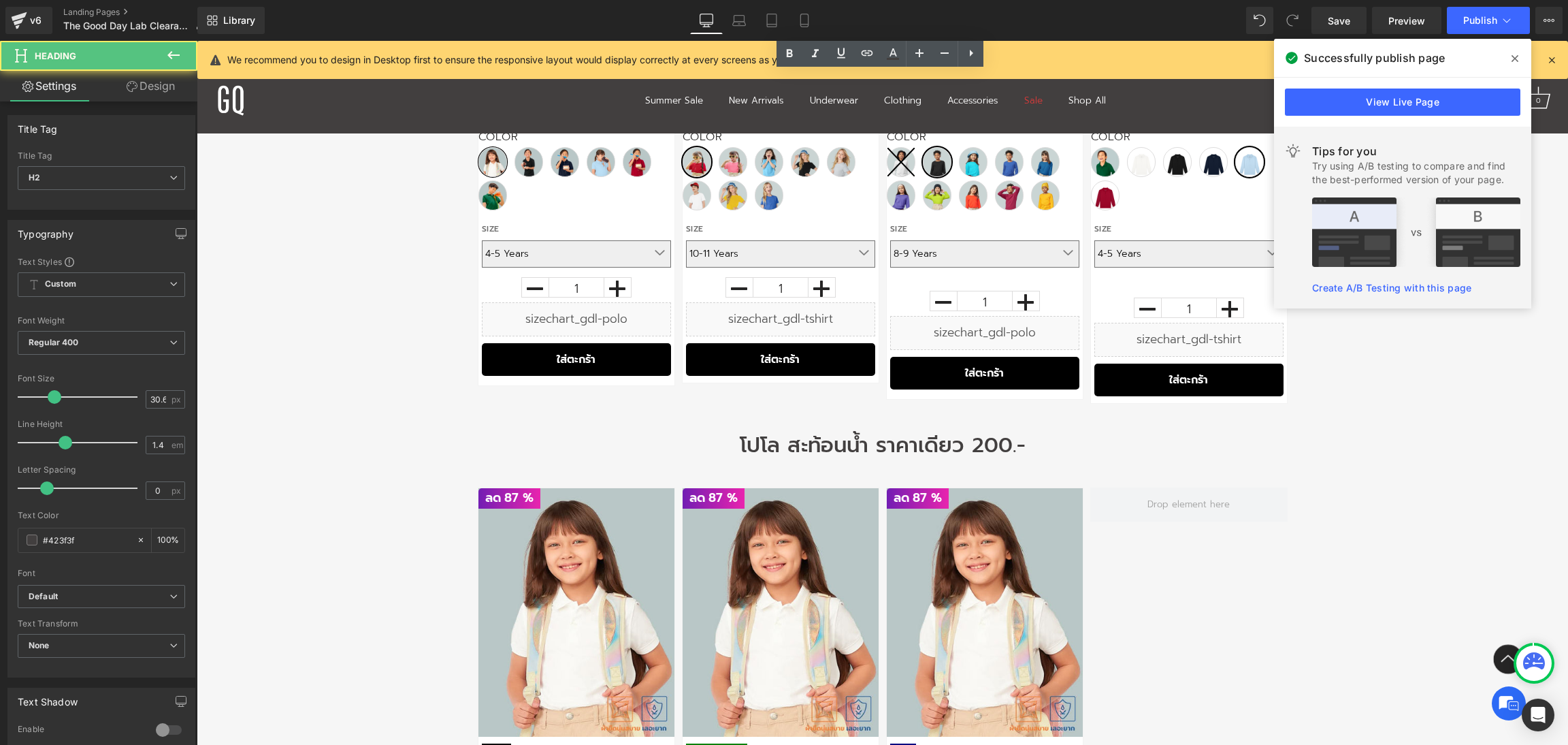
scroll to position [1532, 0]
